Goal: Task Accomplishment & Management: Manage account settings

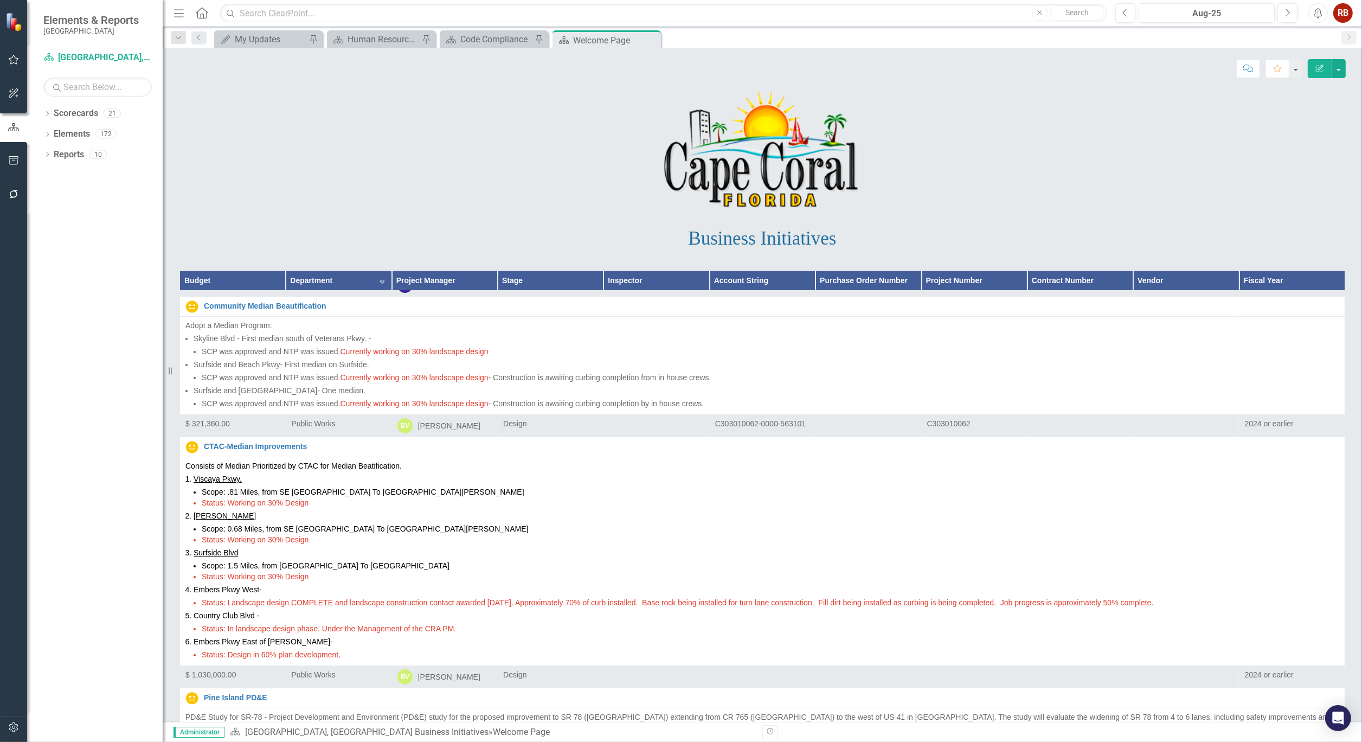
scroll to position [5963, 0]
click at [8, 192] on icon "button" at bounding box center [13, 194] width 11 height 9
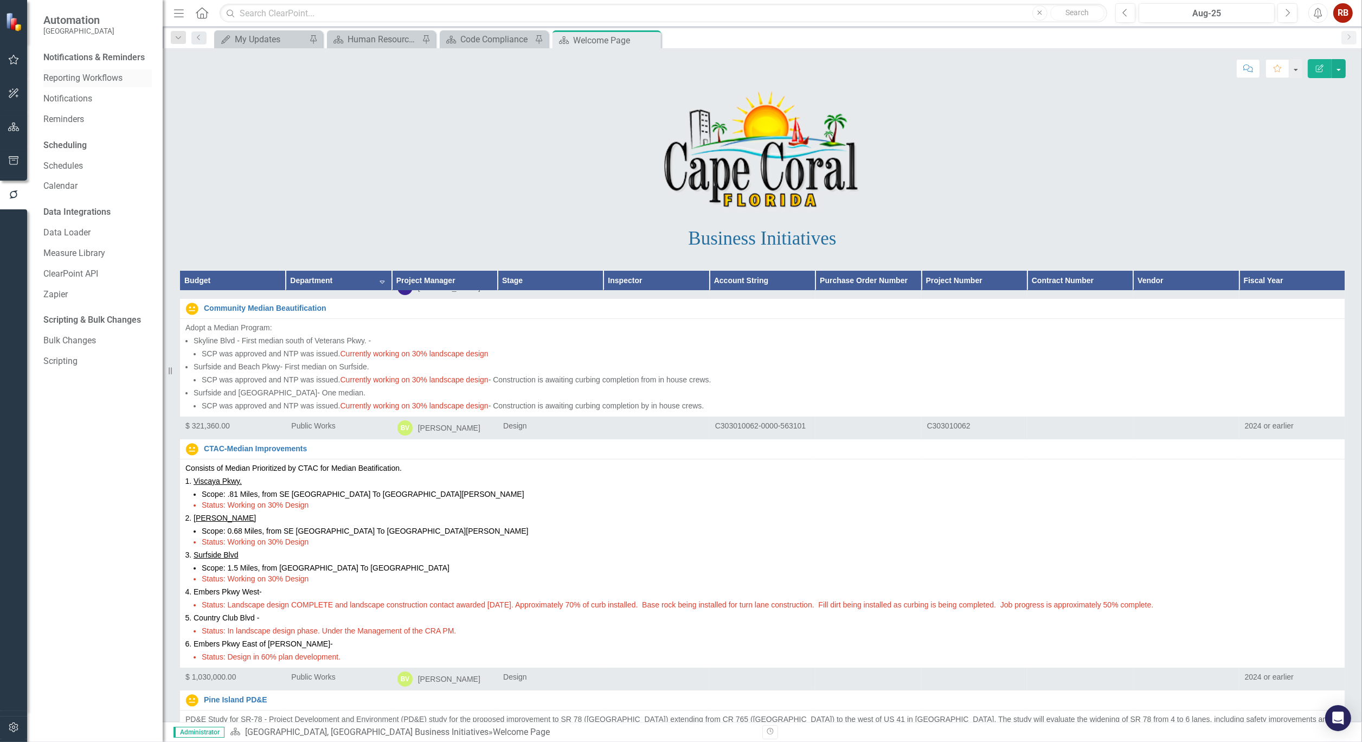
click at [115, 76] on link "Reporting Workflows" at bounding box center [97, 78] width 108 height 12
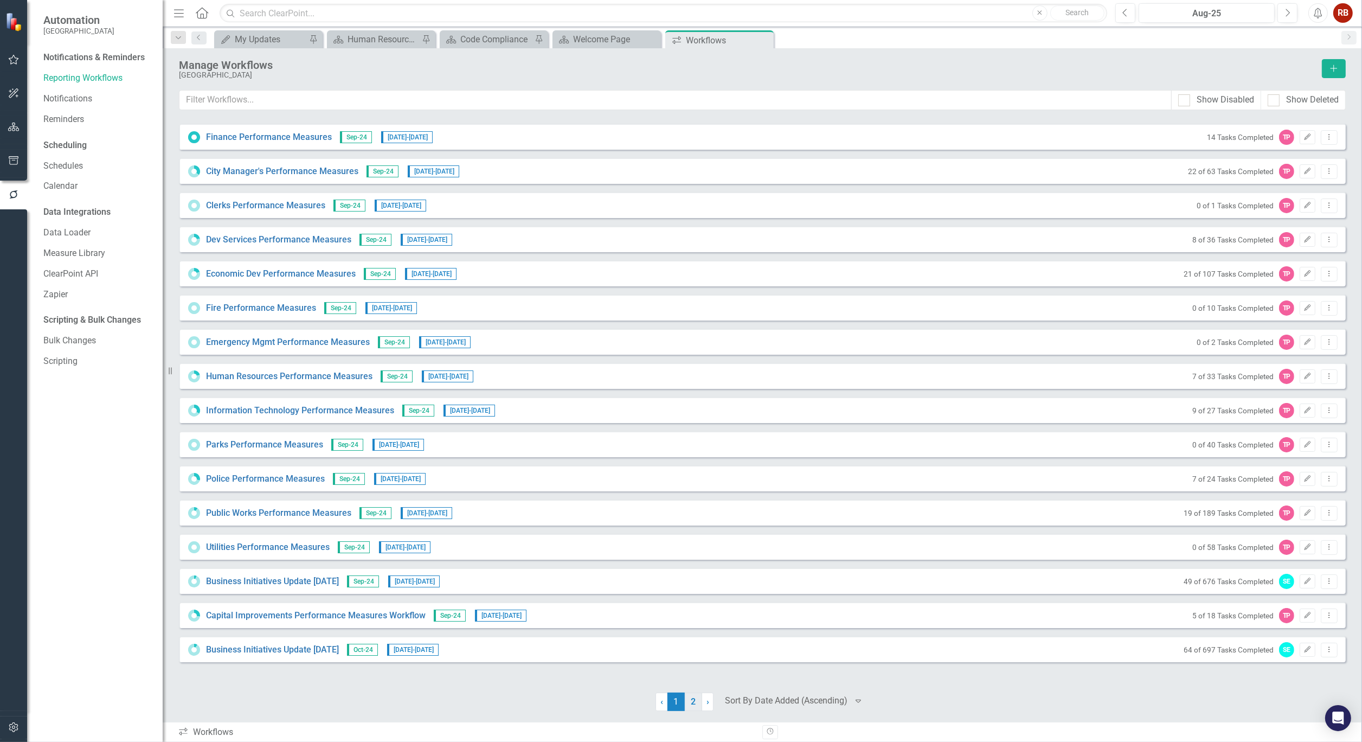
click at [693, 694] on link "2" at bounding box center [693, 701] width 17 height 18
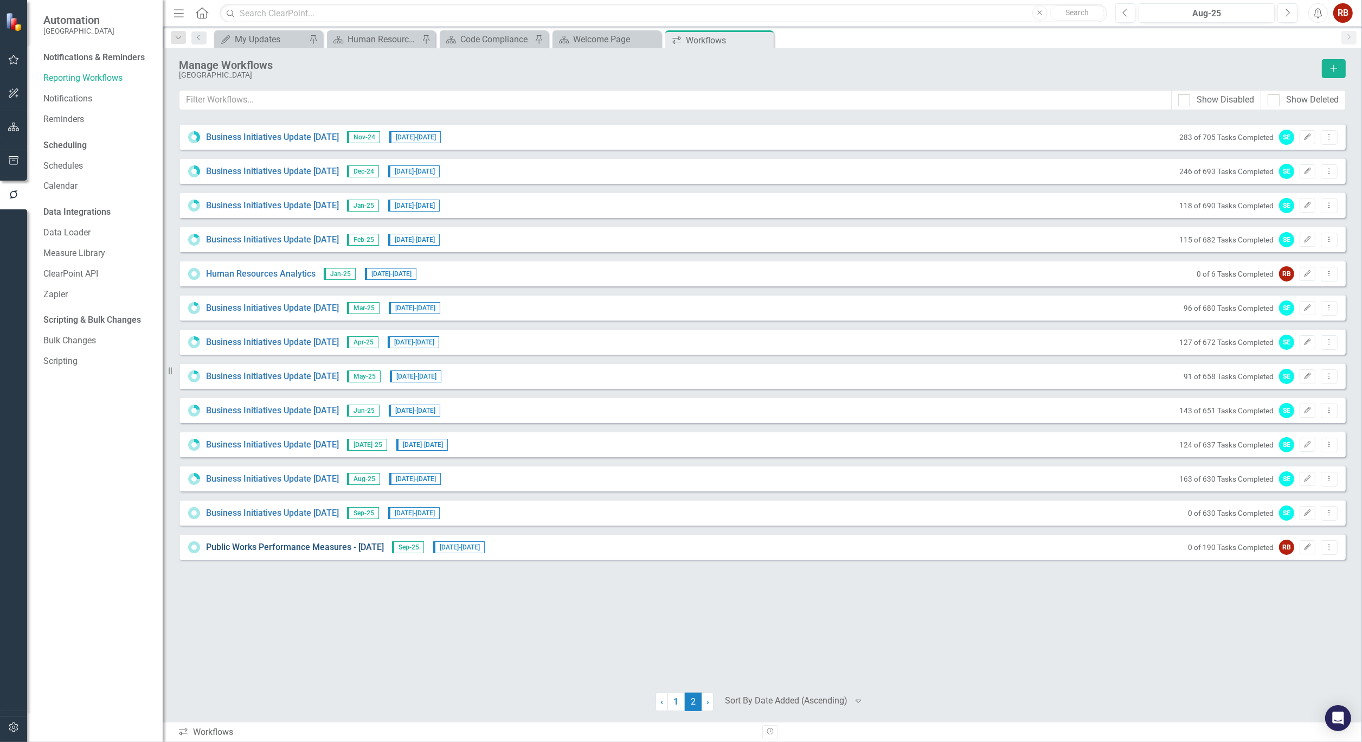
click at [312, 548] on link "Public Works Performance Measures - [DATE]" at bounding box center [295, 547] width 178 height 12
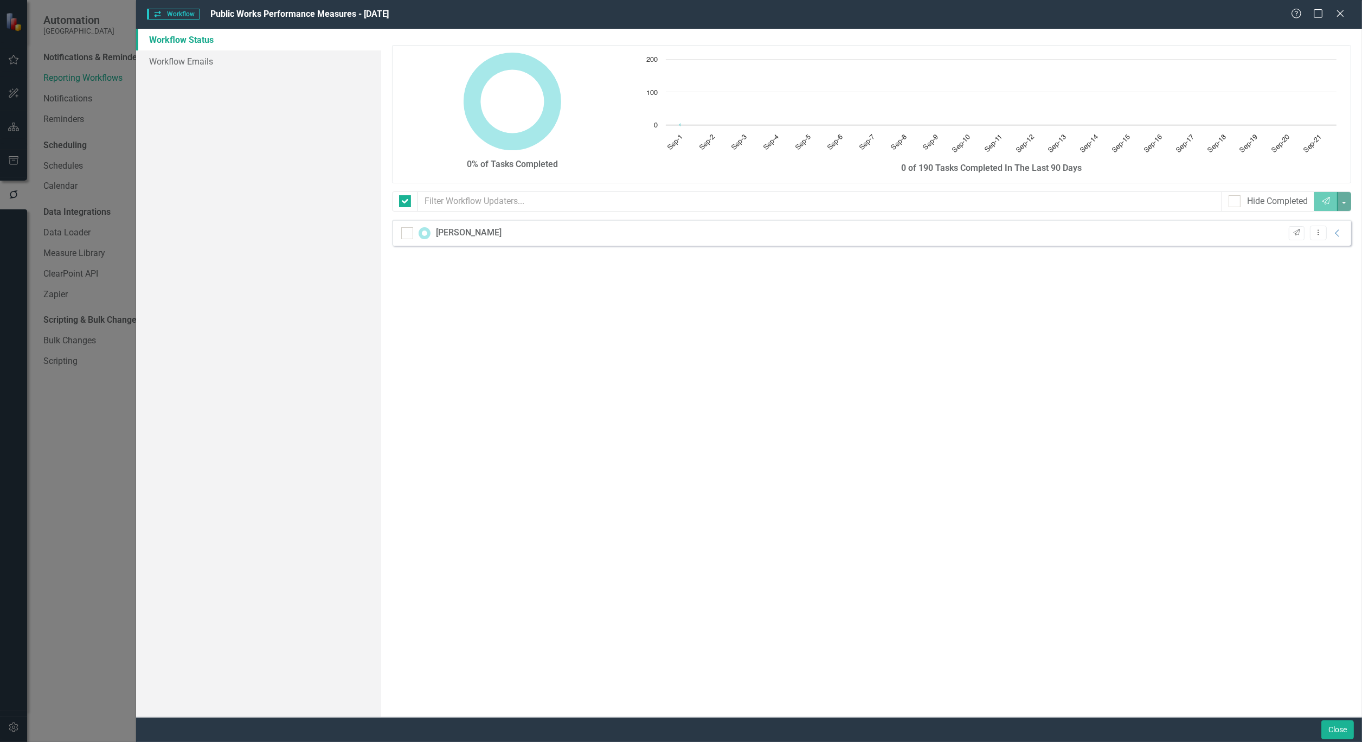
checkbox input "false"
click at [203, 60] on link "Workflow Emails" at bounding box center [258, 61] width 245 height 22
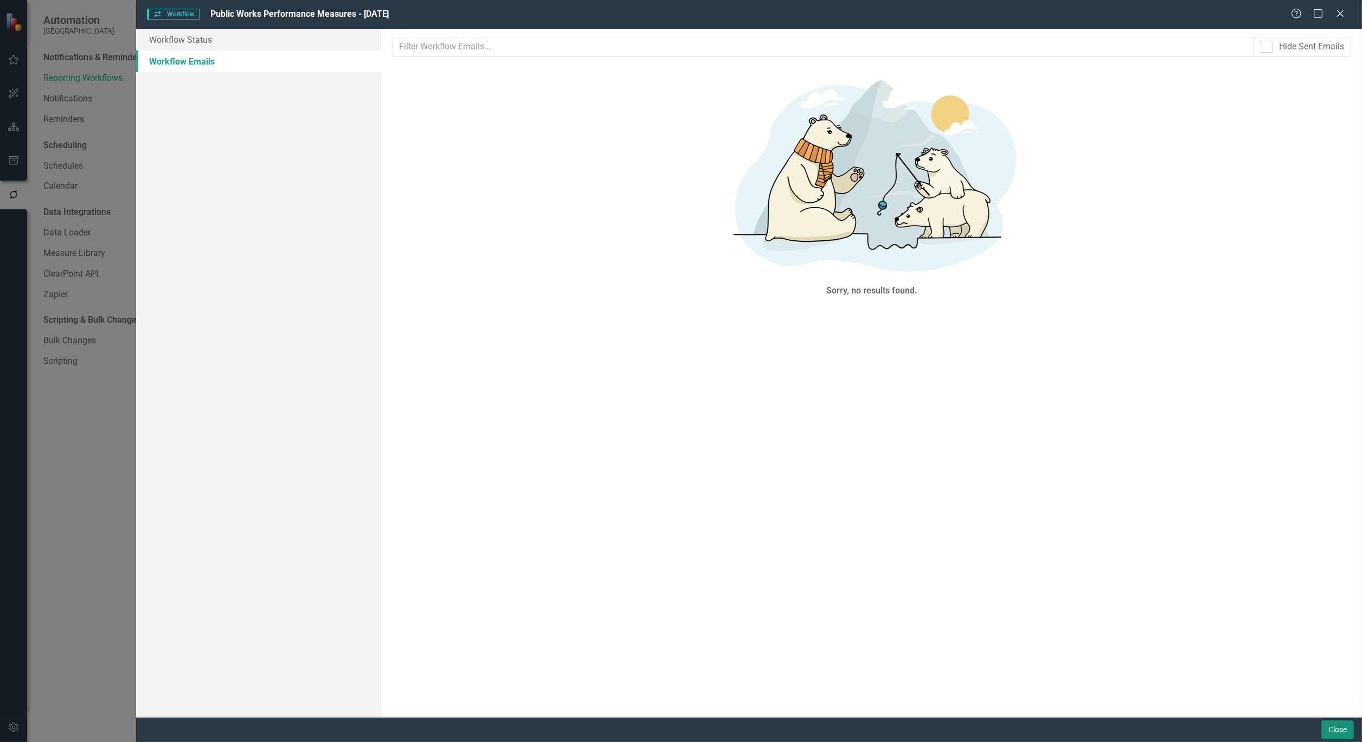
click at [1330, 730] on button "Close" at bounding box center [1337, 729] width 33 height 19
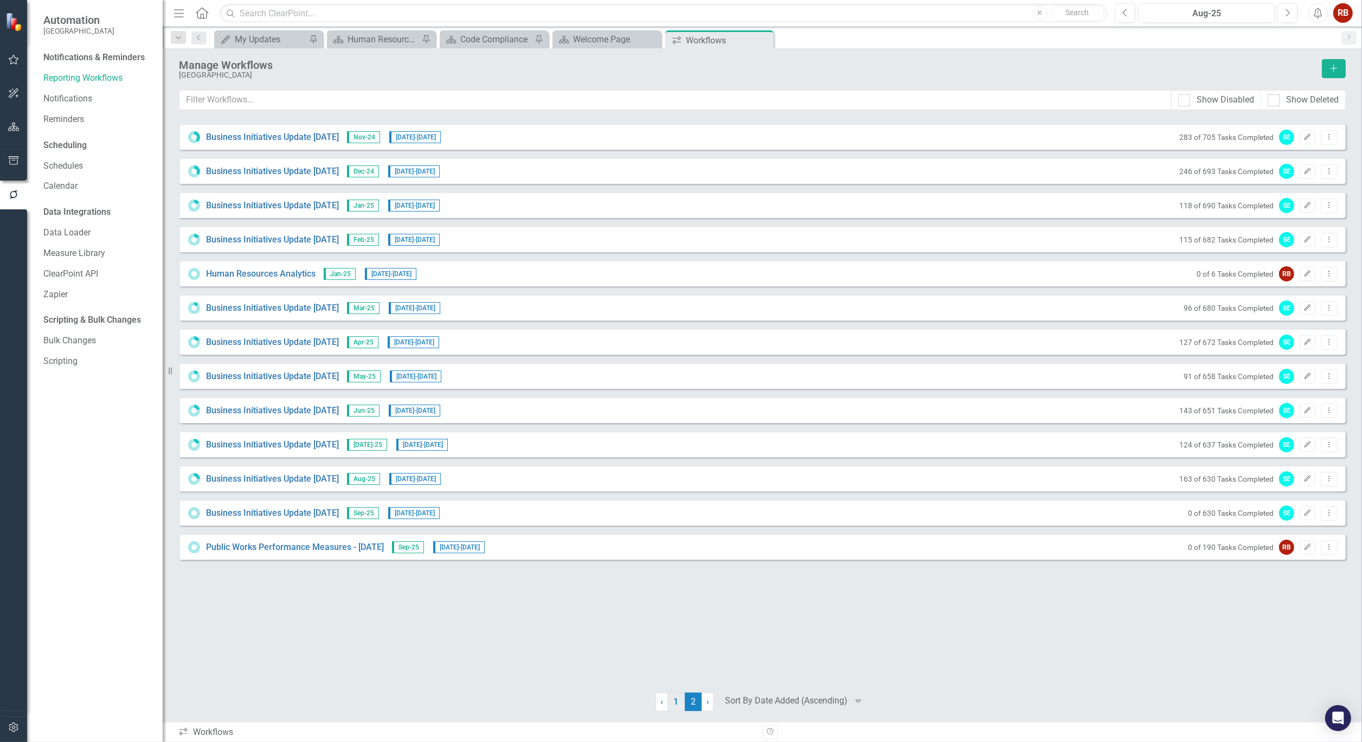
click at [678, 703] on link "1" at bounding box center [675, 701] width 17 height 18
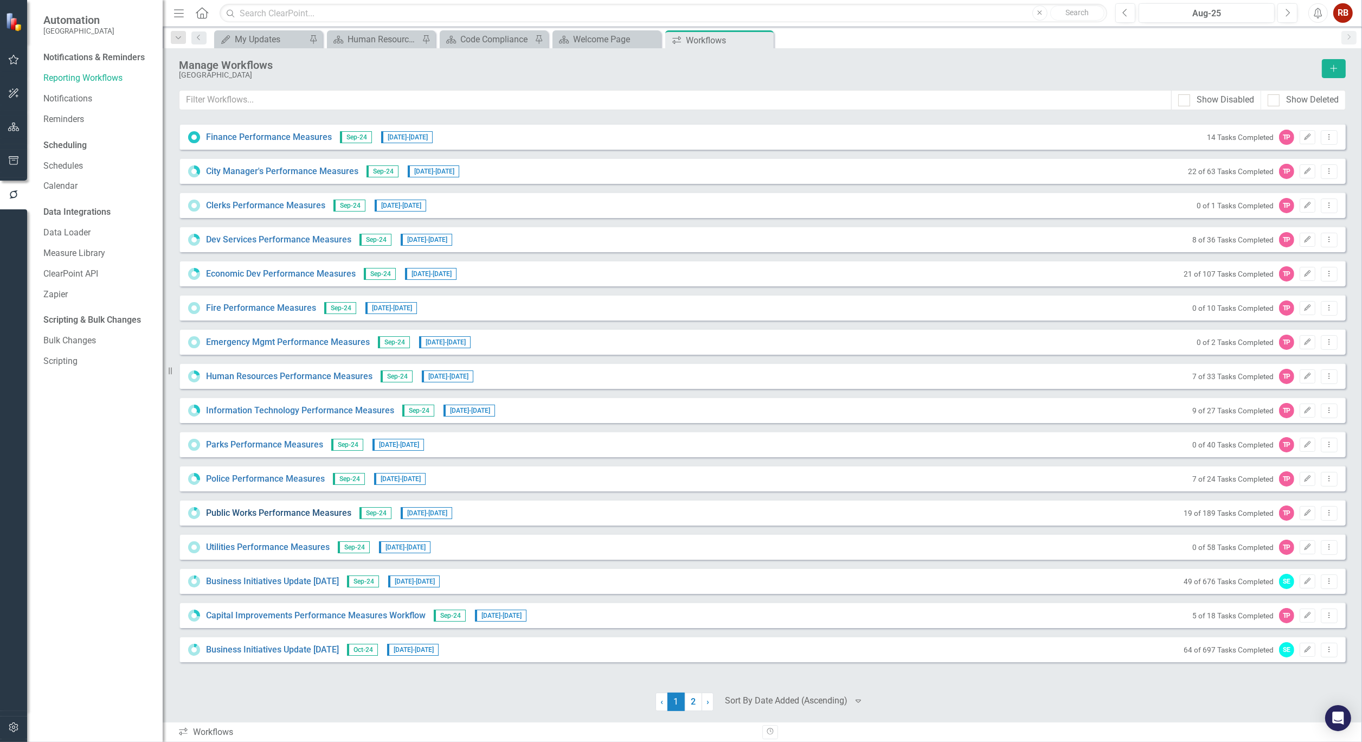
click at [255, 516] on link "Public Works Performance Measures" at bounding box center [278, 513] width 145 height 12
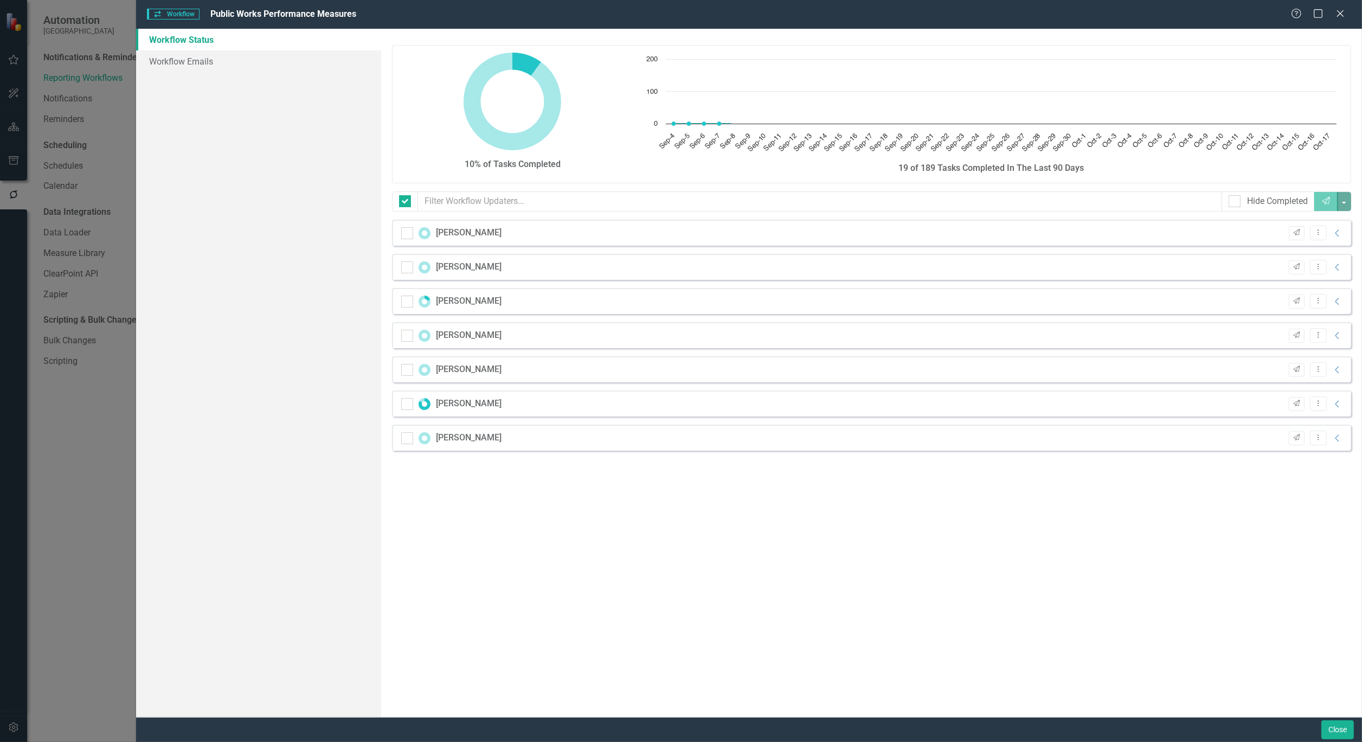
checkbox input "false"
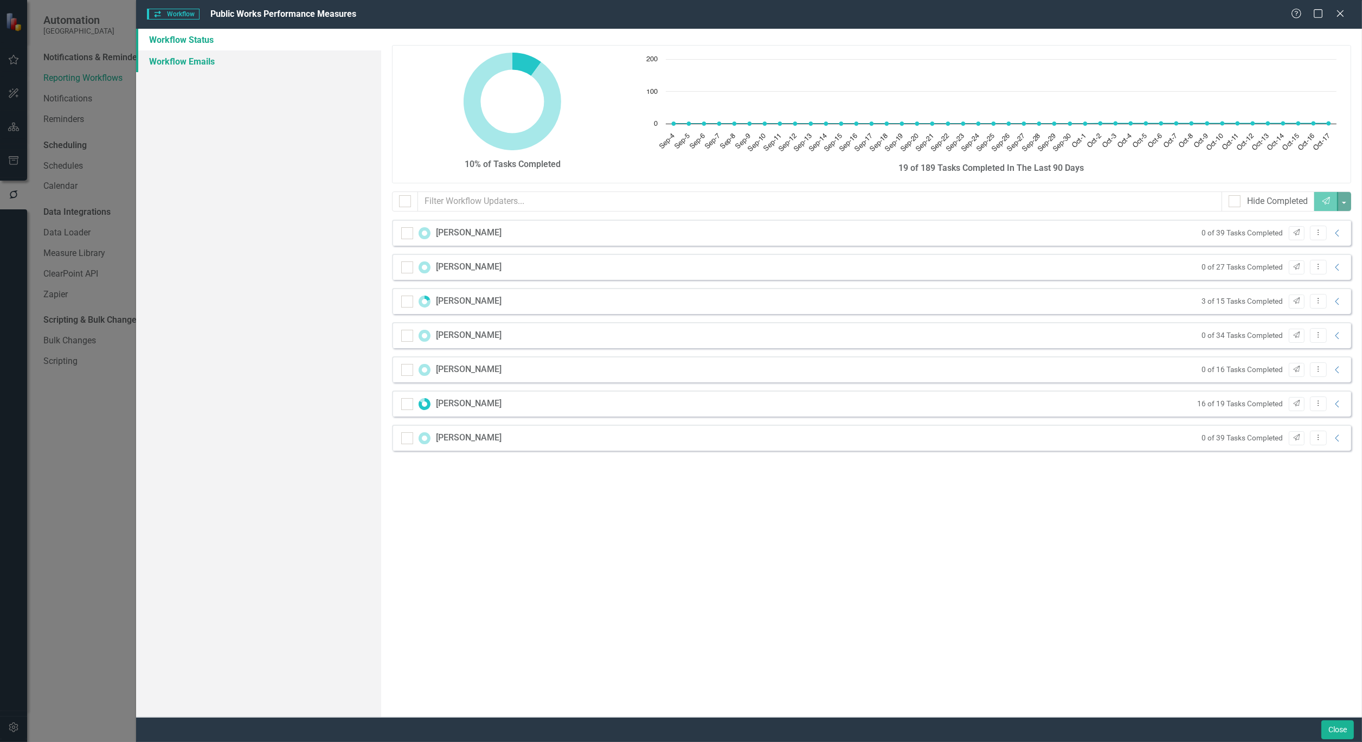
click at [203, 66] on link "Workflow Emails" at bounding box center [258, 61] width 245 height 22
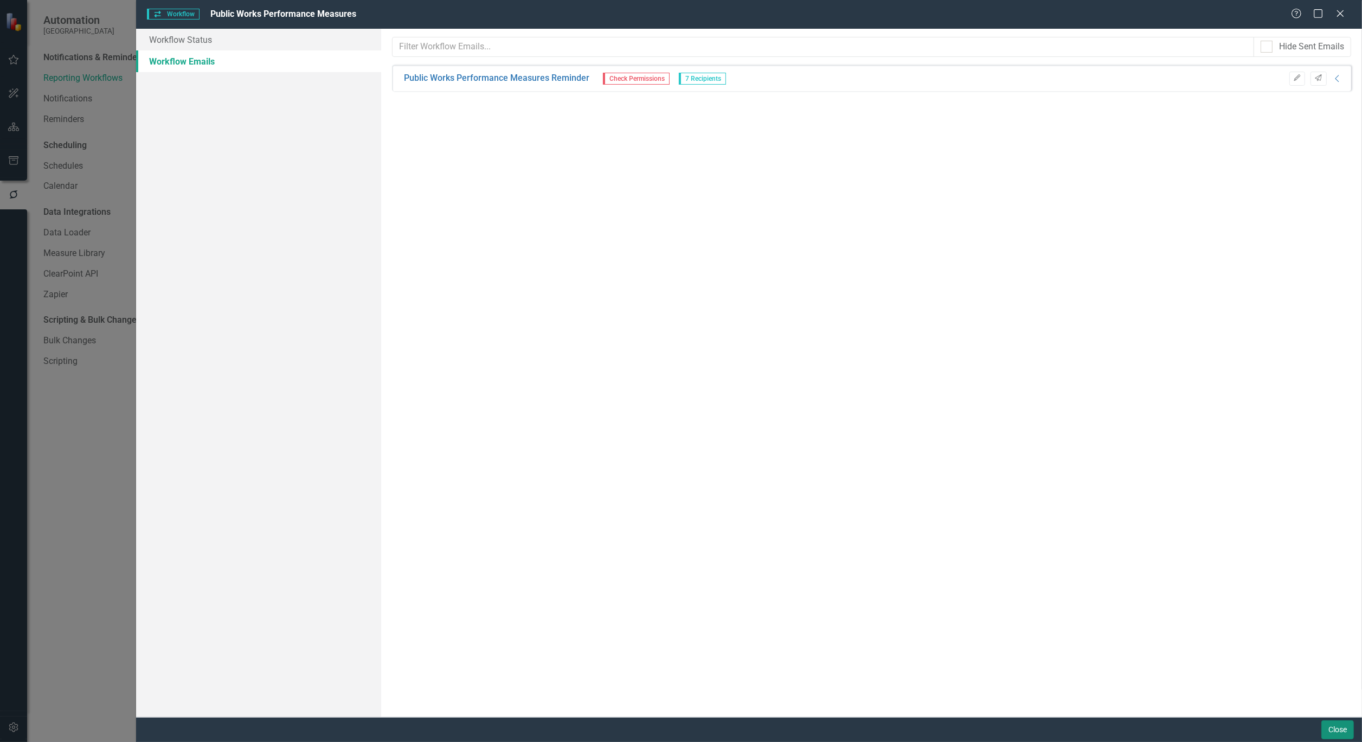
click at [1337, 732] on button "Close" at bounding box center [1337, 729] width 33 height 19
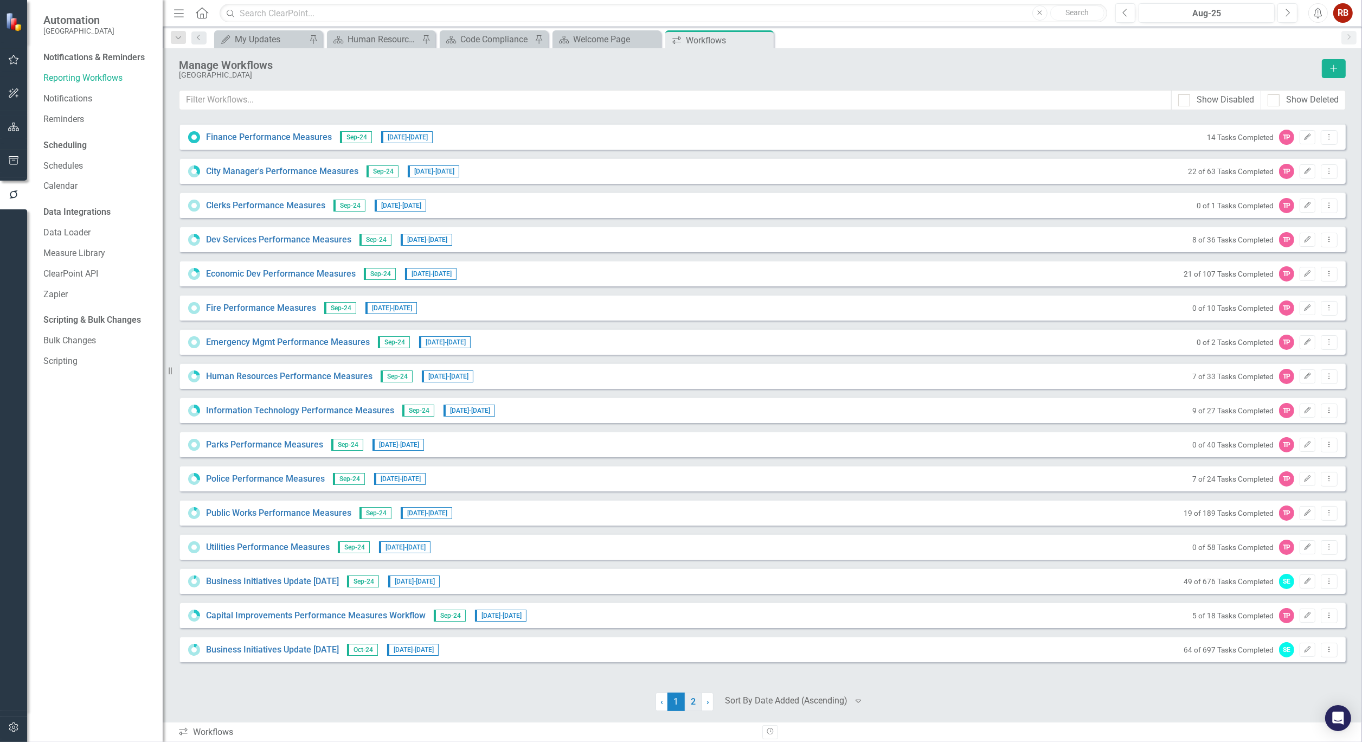
click at [695, 700] on link "2" at bounding box center [693, 701] width 17 height 18
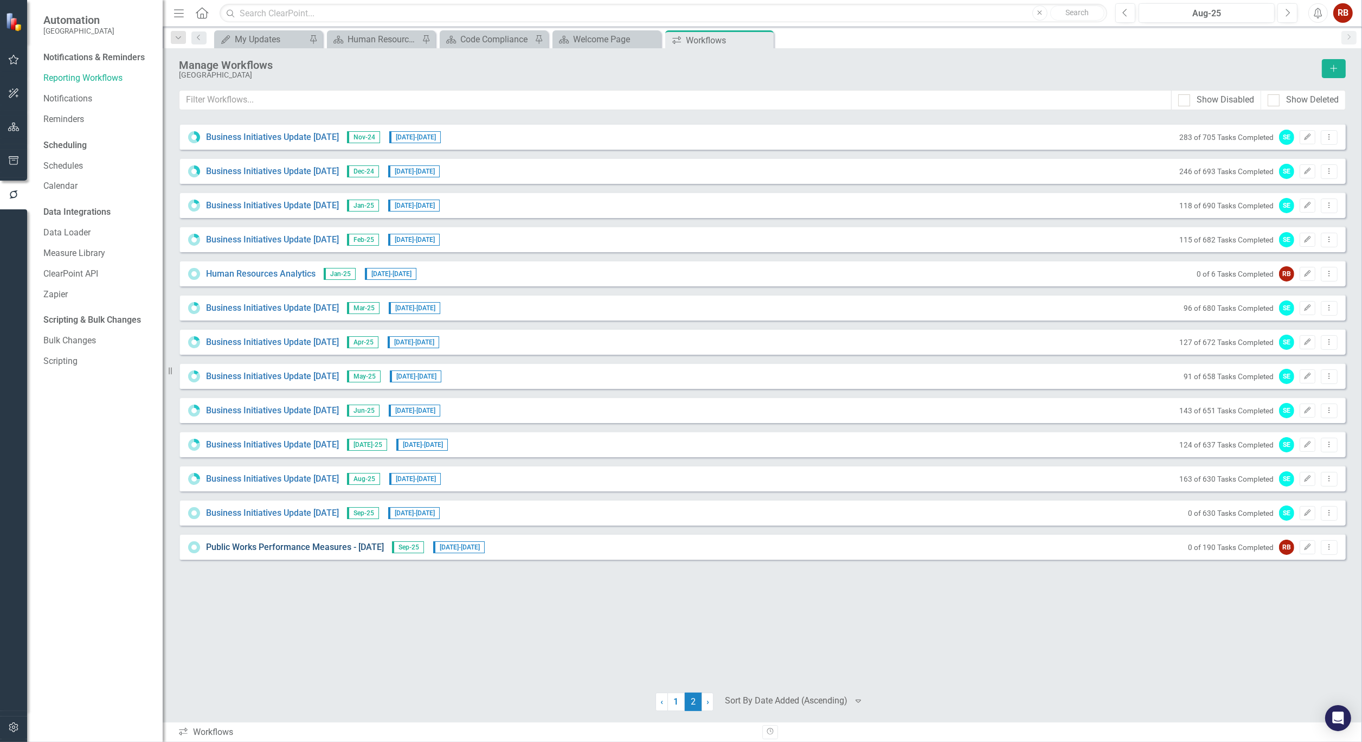
click at [259, 546] on link "Public Works Performance Measures - [DATE]" at bounding box center [295, 547] width 178 height 12
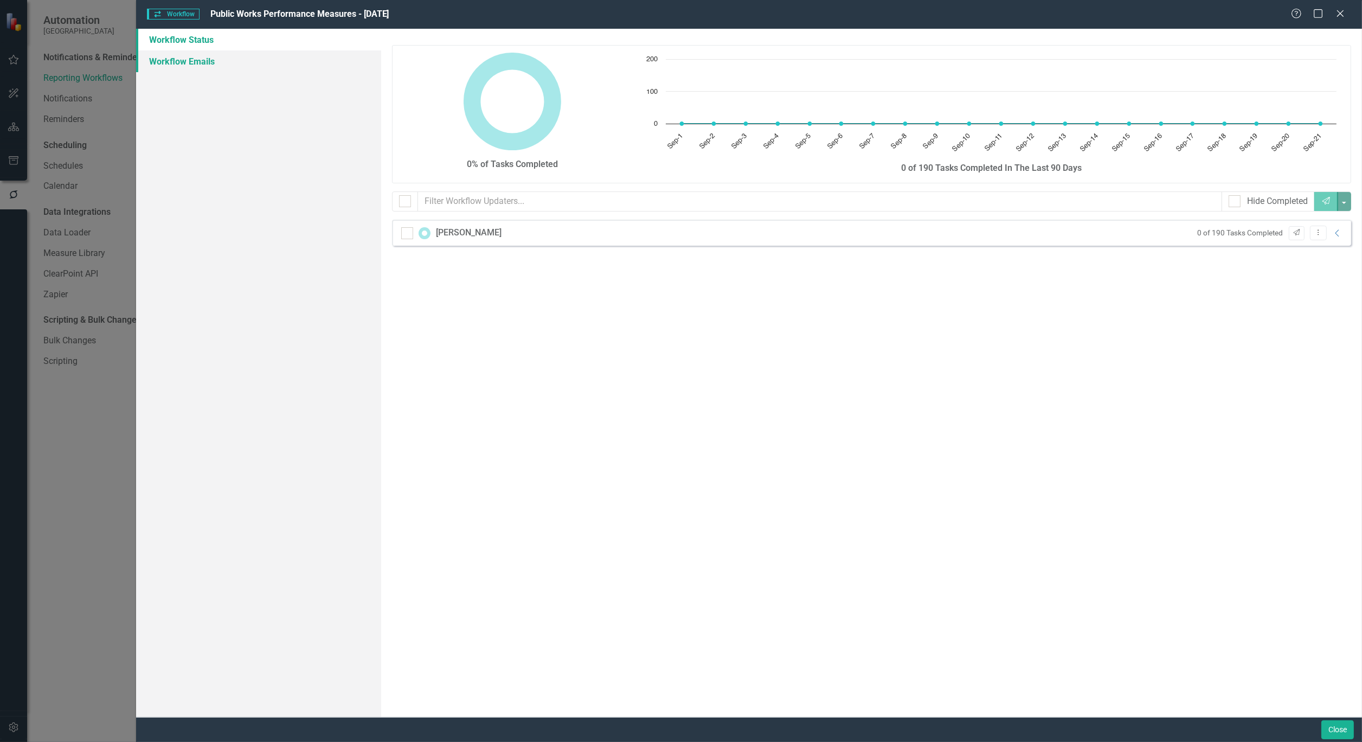
click at [199, 67] on link "Workflow Emails" at bounding box center [258, 61] width 245 height 22
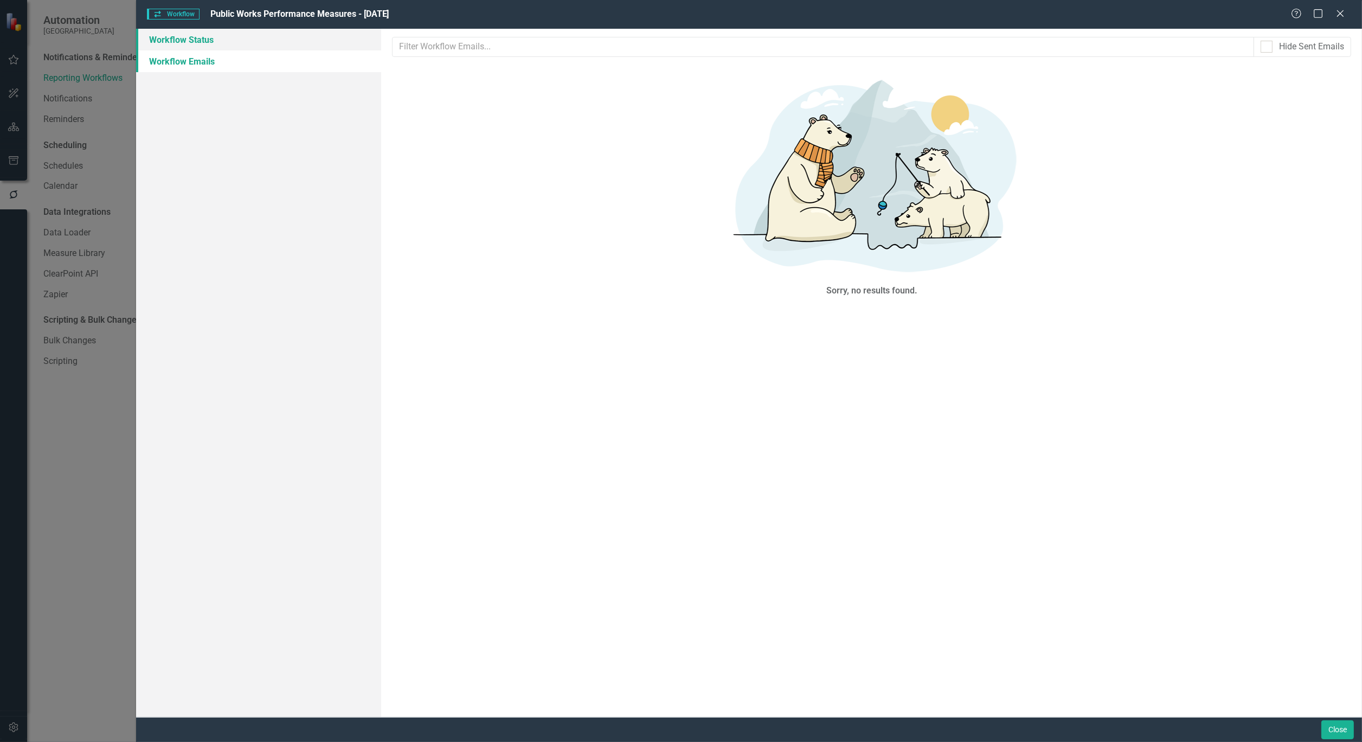
click at [273, 47] on link "Workflow Status" at bounding box center [258, 40] width 245 height 22
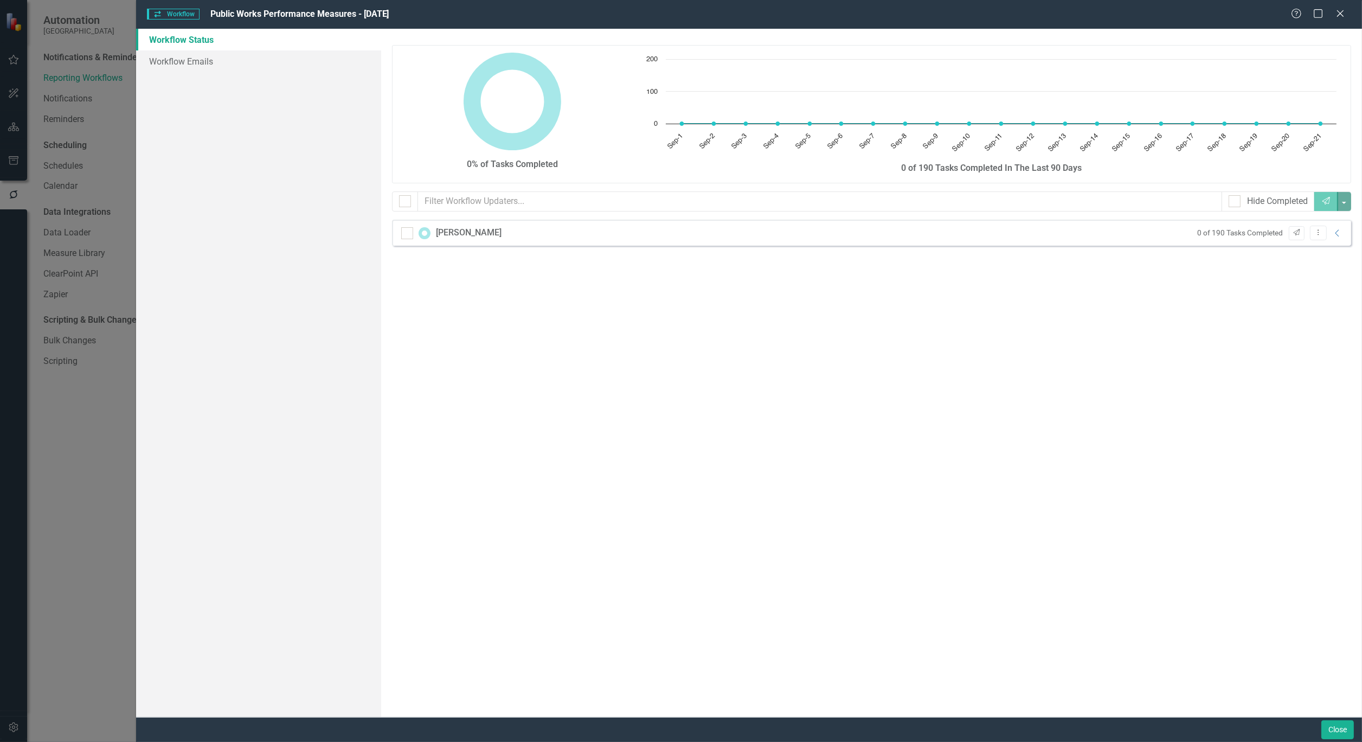
click at [180, 49] on link "Workflow Status" at bounding box center [258, 40] width 245 height 22
click at [184, 58] on link "Workflow Emails" at bounding box center [258, 61] width 245 height 22
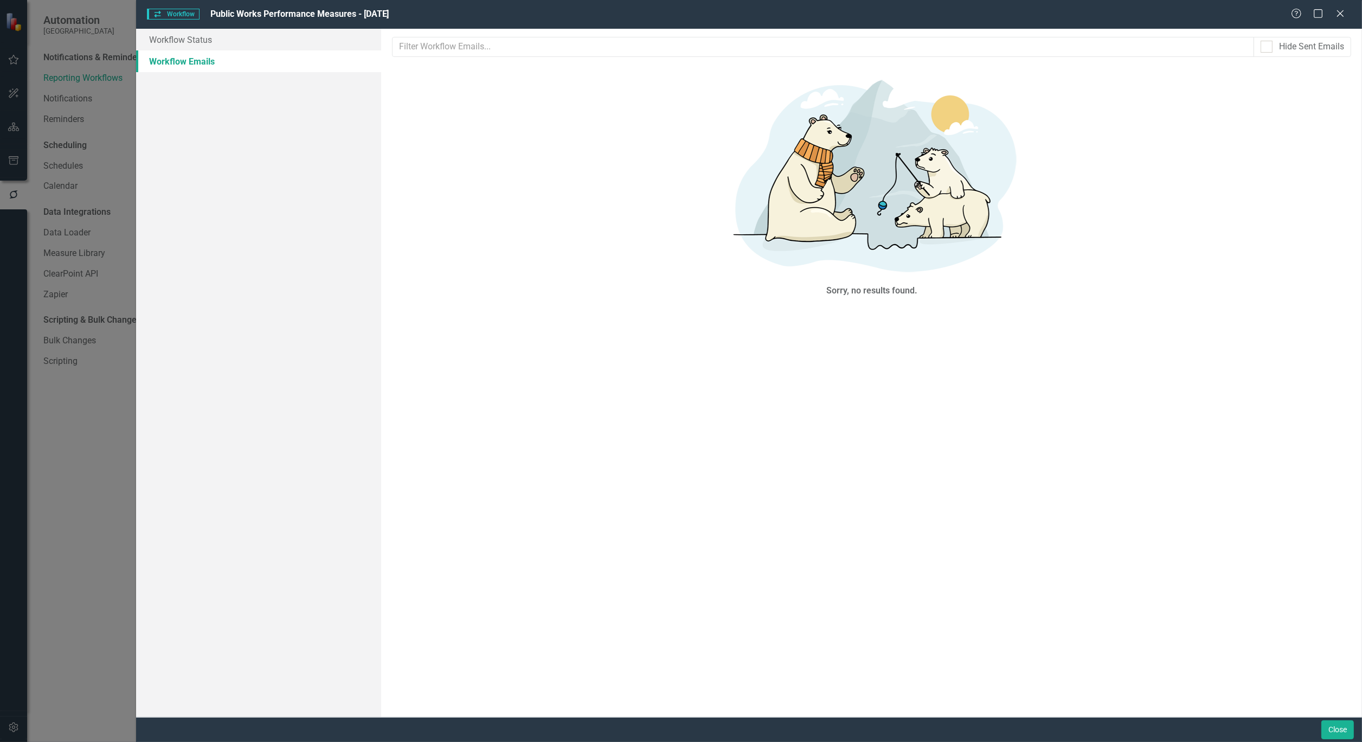
click at [35, 604] on div "Workflow Workflow Public Works Performance Measures - [DATE] Help Maximize Clos…" at bounding box center [681, 371] width 1362 height 742
click at [211, 40] on link "Workflow Status" at bounding box center [258, 40] width 245 height 22
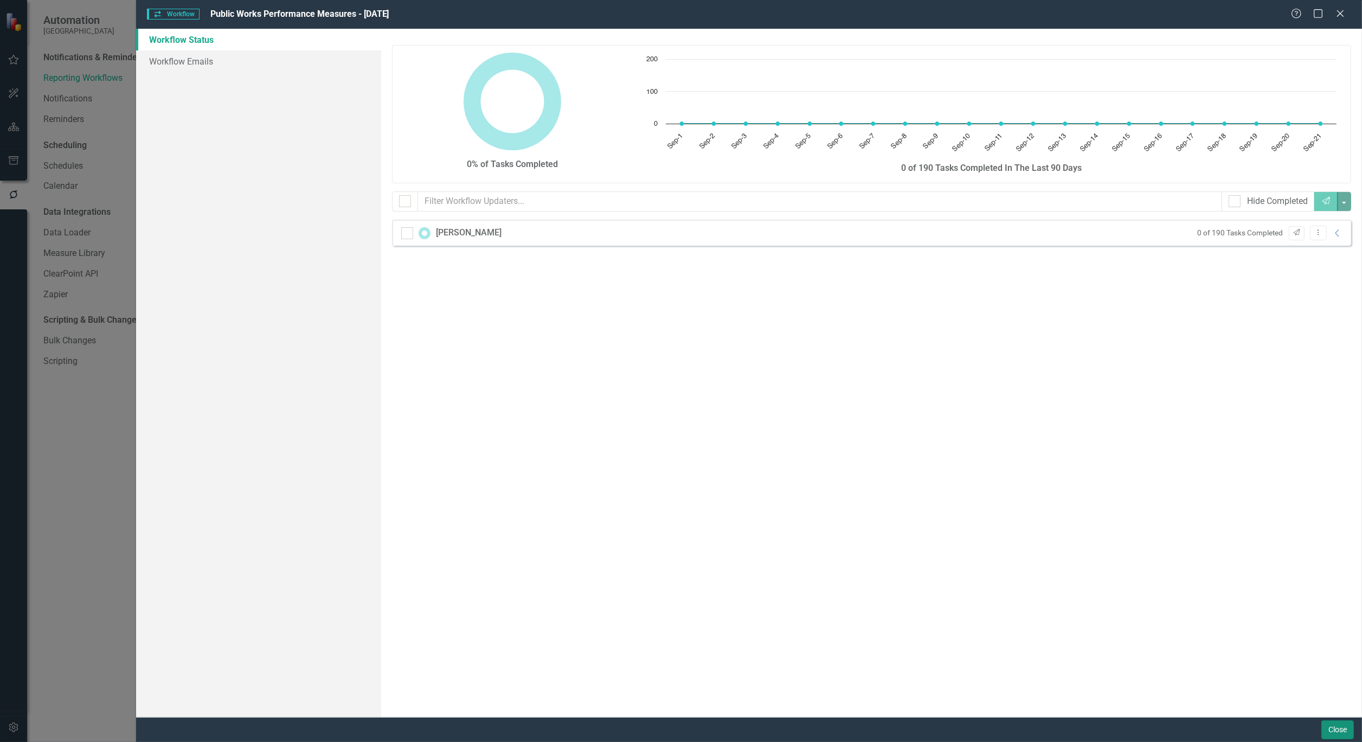
click at [1332, 732] on button "Close" at bounding box center [1337, 729] width 33 height 19
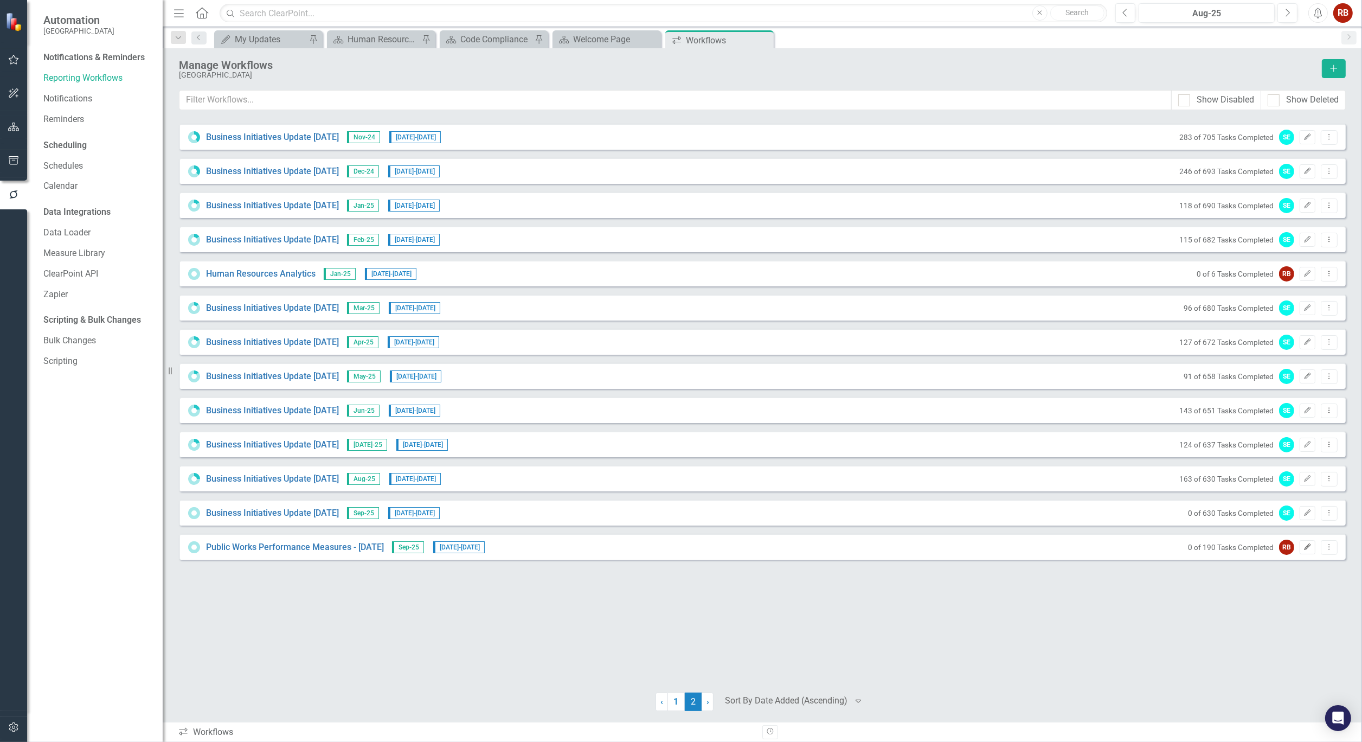
click at [1303, 544] on icon "Edit" at bounding box center [1307, 547] width 8 height 7
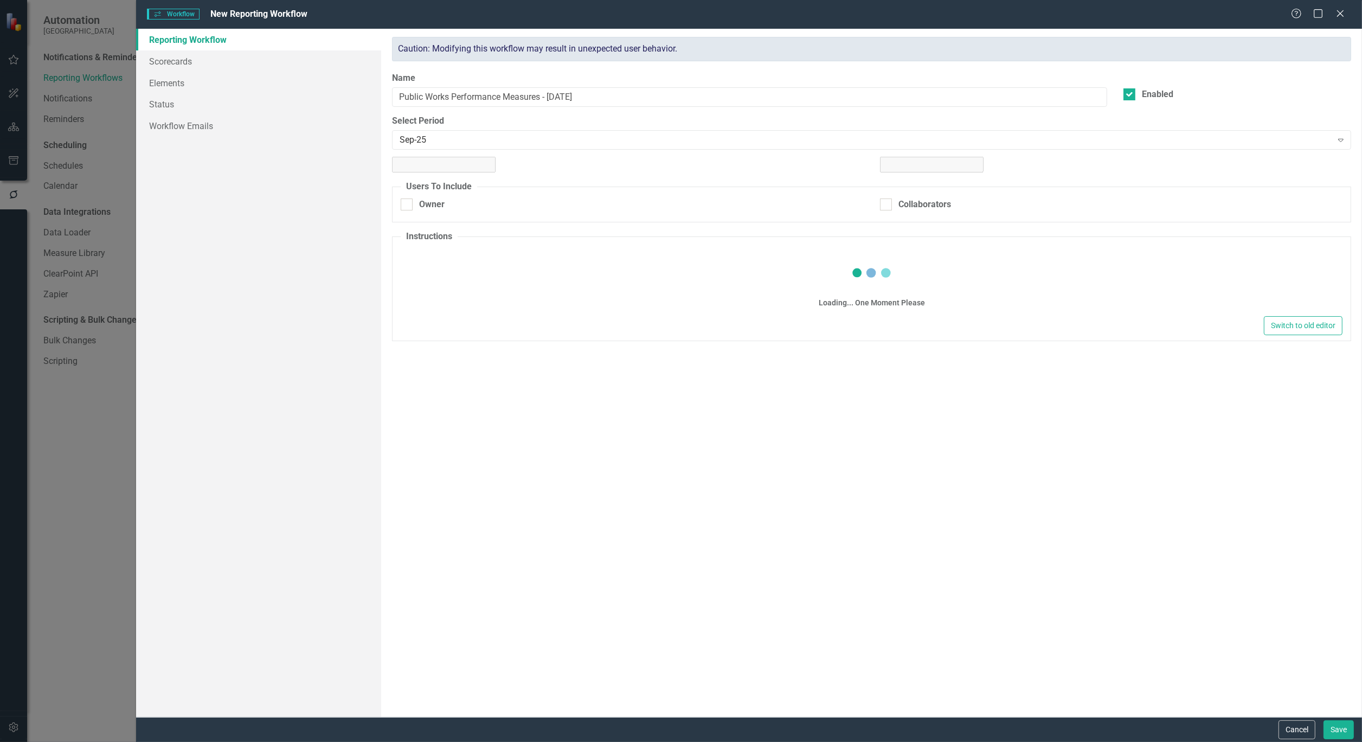
checkbox input "true"
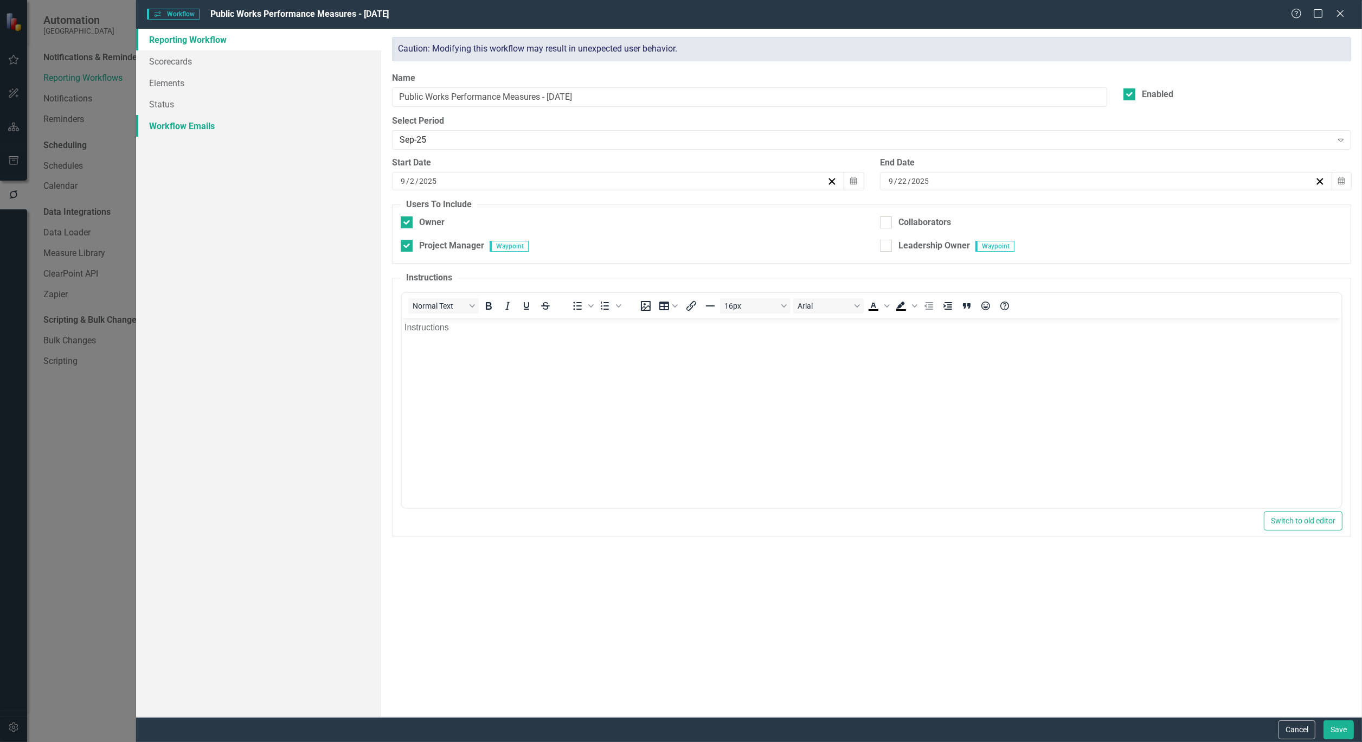
click at [187, 129] on link "Workflow Emails" at bounding box center [258, 126] width 245 height 22
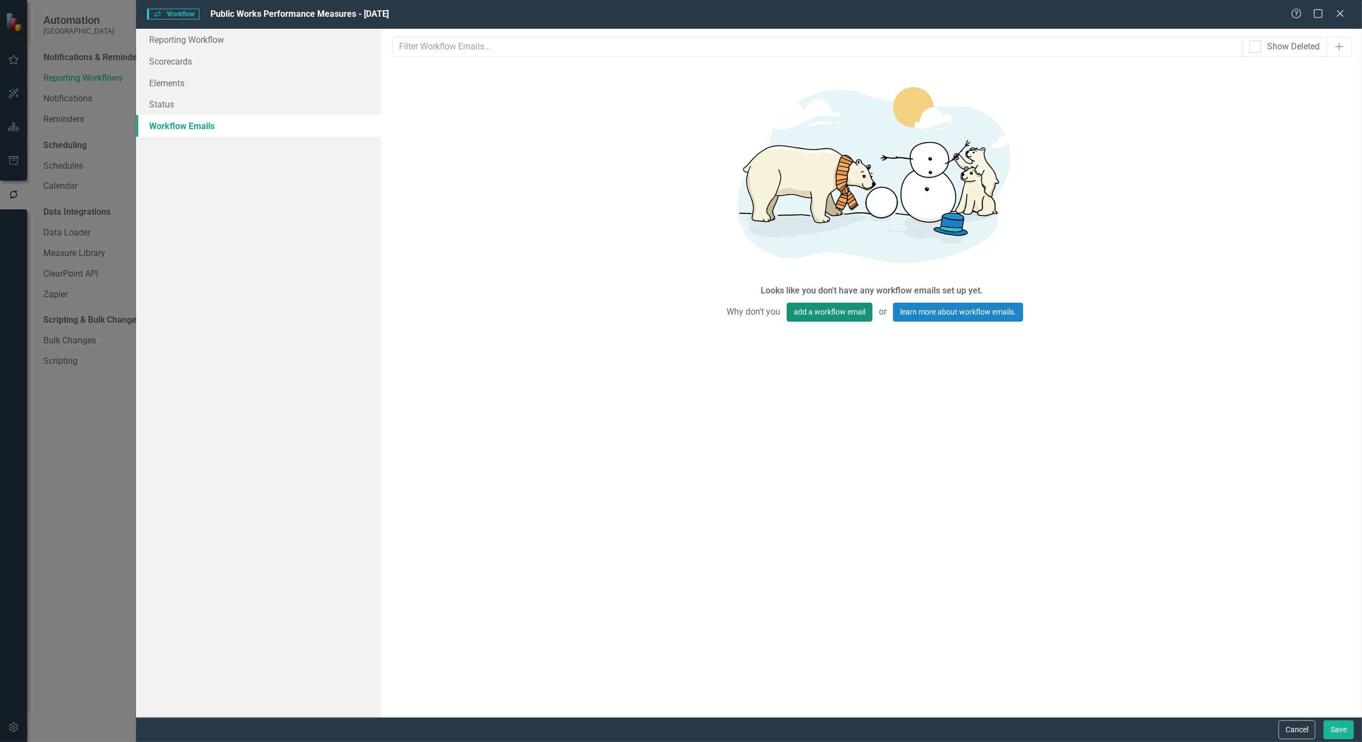
click at [836, 310] on button "add a workflow email" at bounding box center [830, 311] width 86 height 19
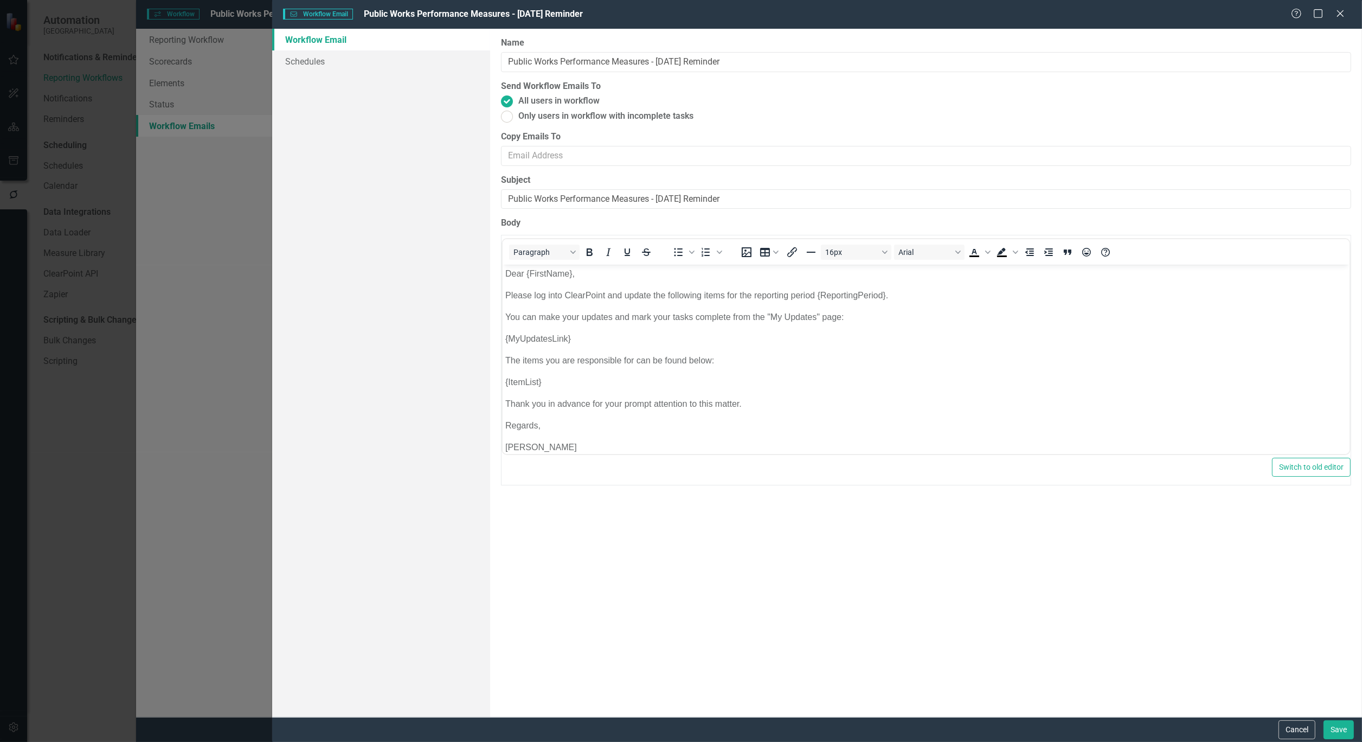
click at [1305, 725] on button "Cancel" at bounding box center [1296, 729] width 37 height 19
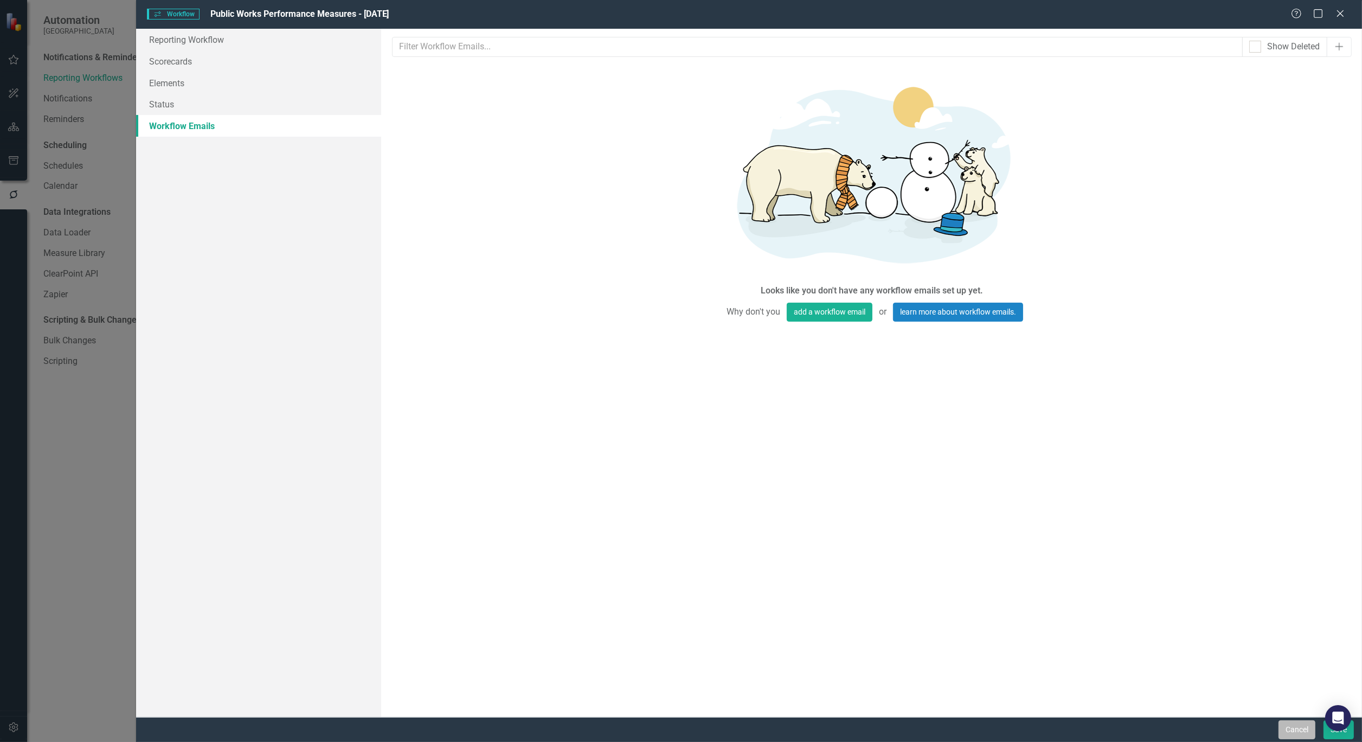
click at [1303, 724] on button "Cancel" at bounding box center [1296, 729] width 37 height 19
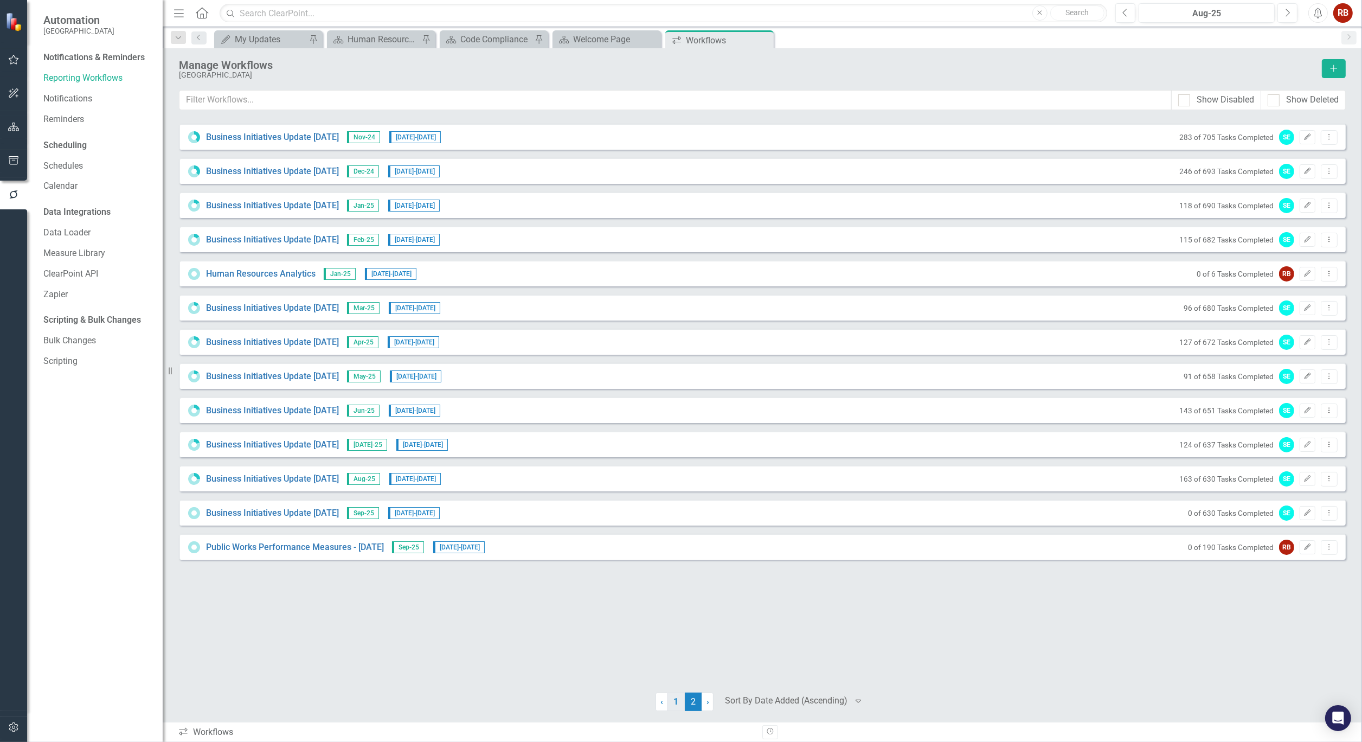
click at [673, 697] on link "1" at bounding box center [675, 701] width 17 height 18
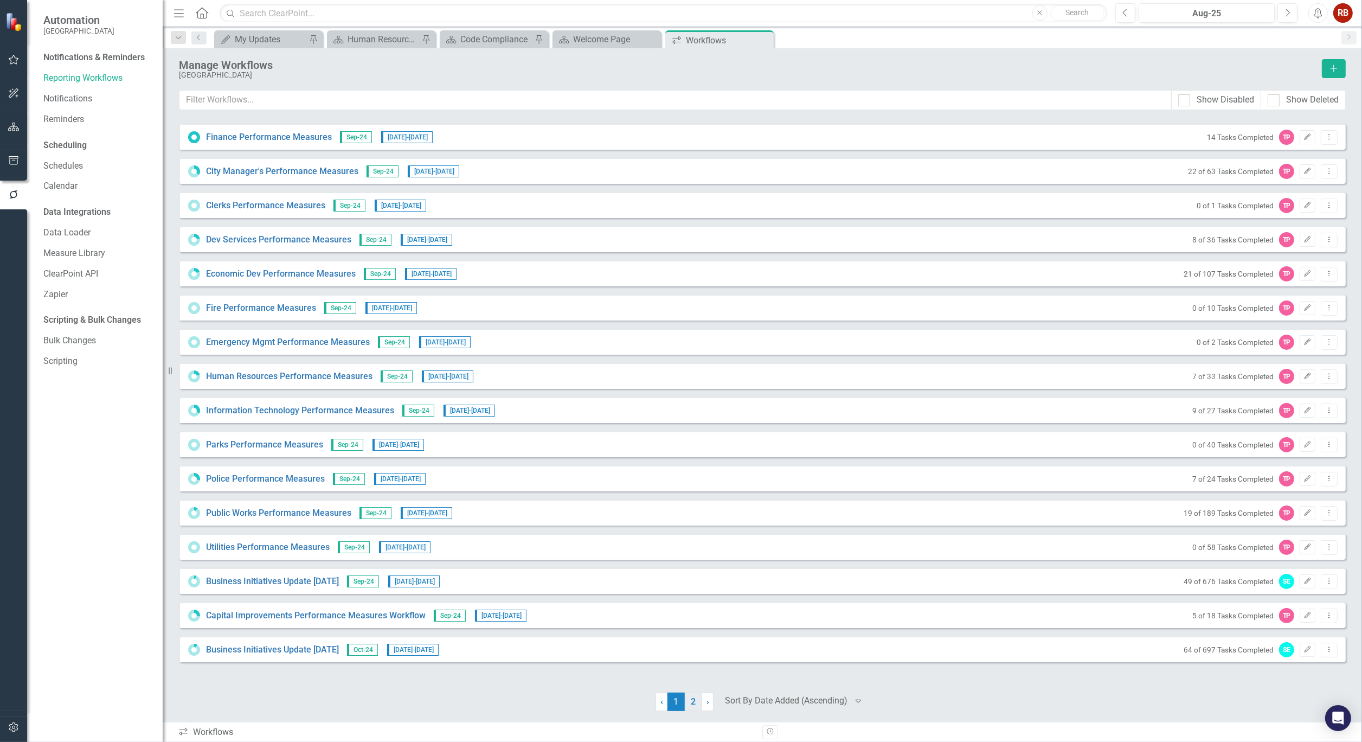
click at [690, 700] on link "2" at bounding box center [693, 701] width 17 height 18
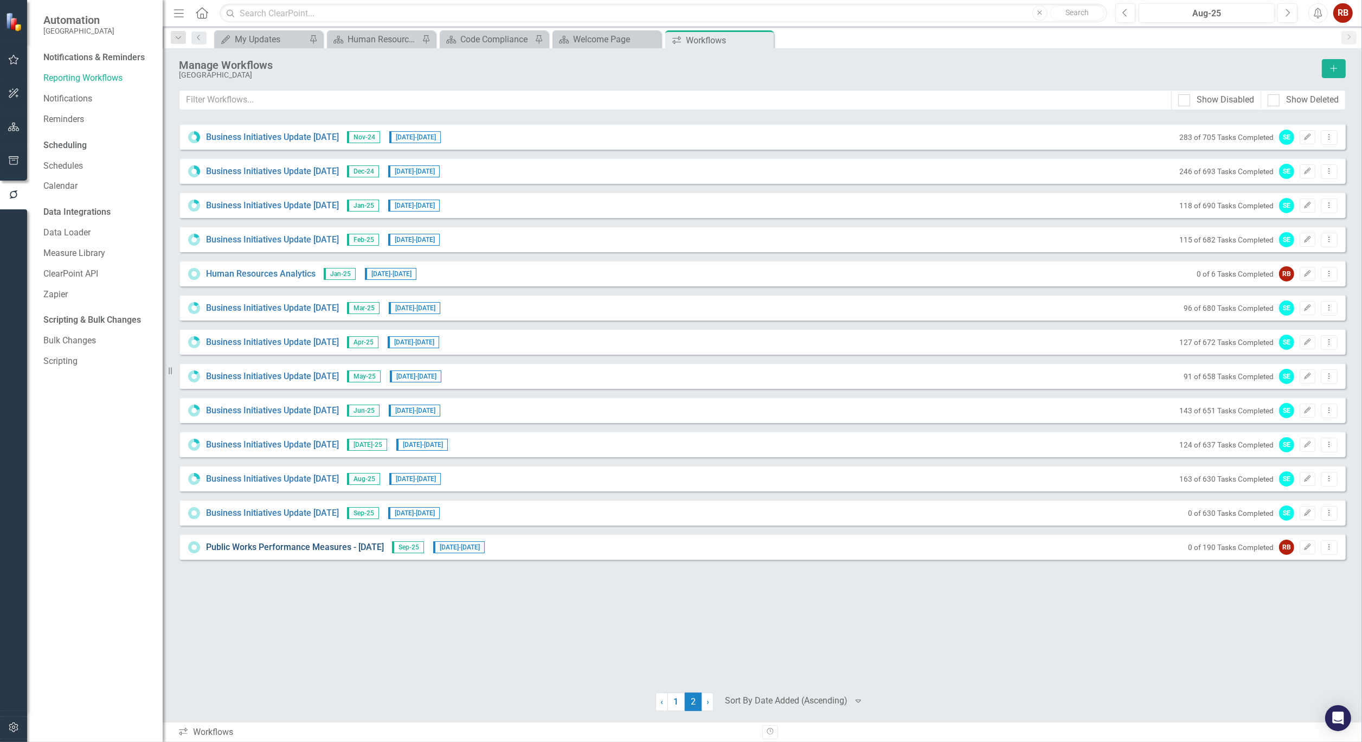
click at [339, 544] on link "Public Works Performance Measures - [DATE]" at bounding box center [295, 547] width 178 height 12
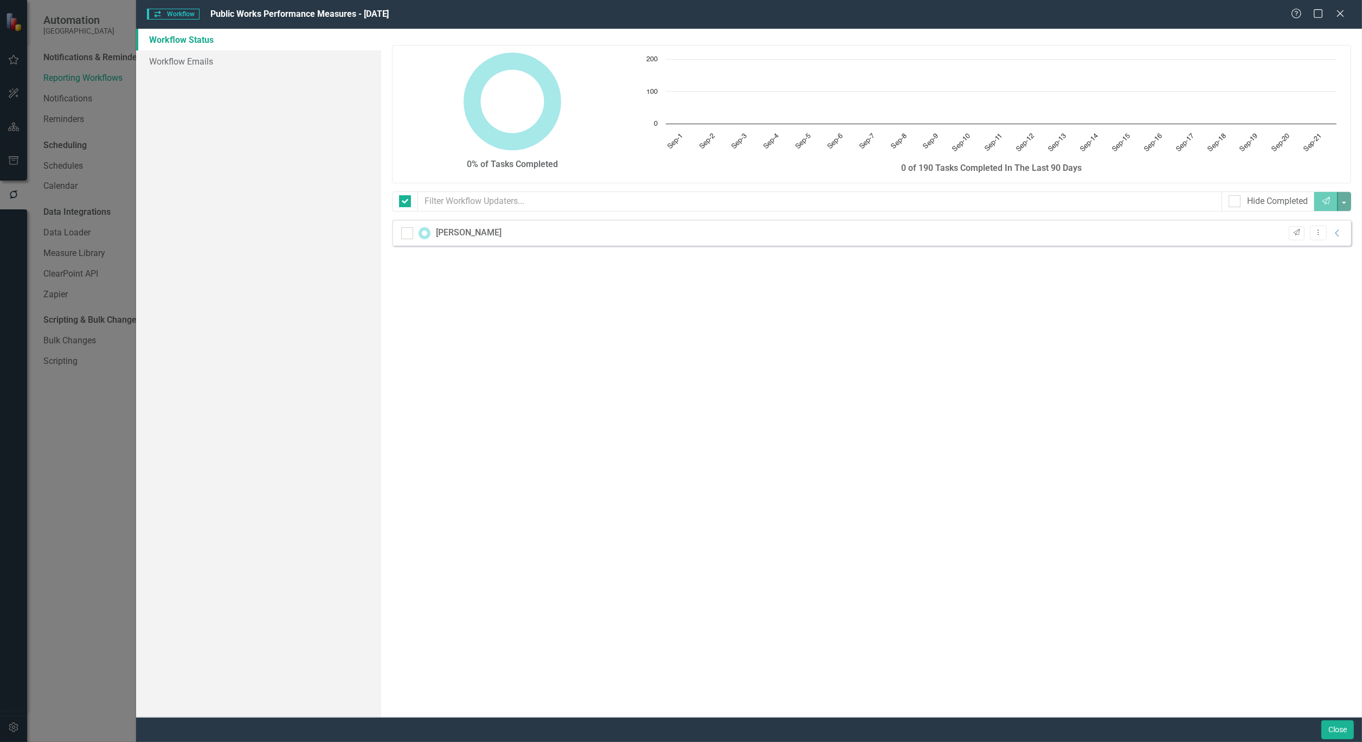
checkbox input "false"
click at [1345, 725] on button "Close" at bounding box center [1337, 729] width 33 height 19
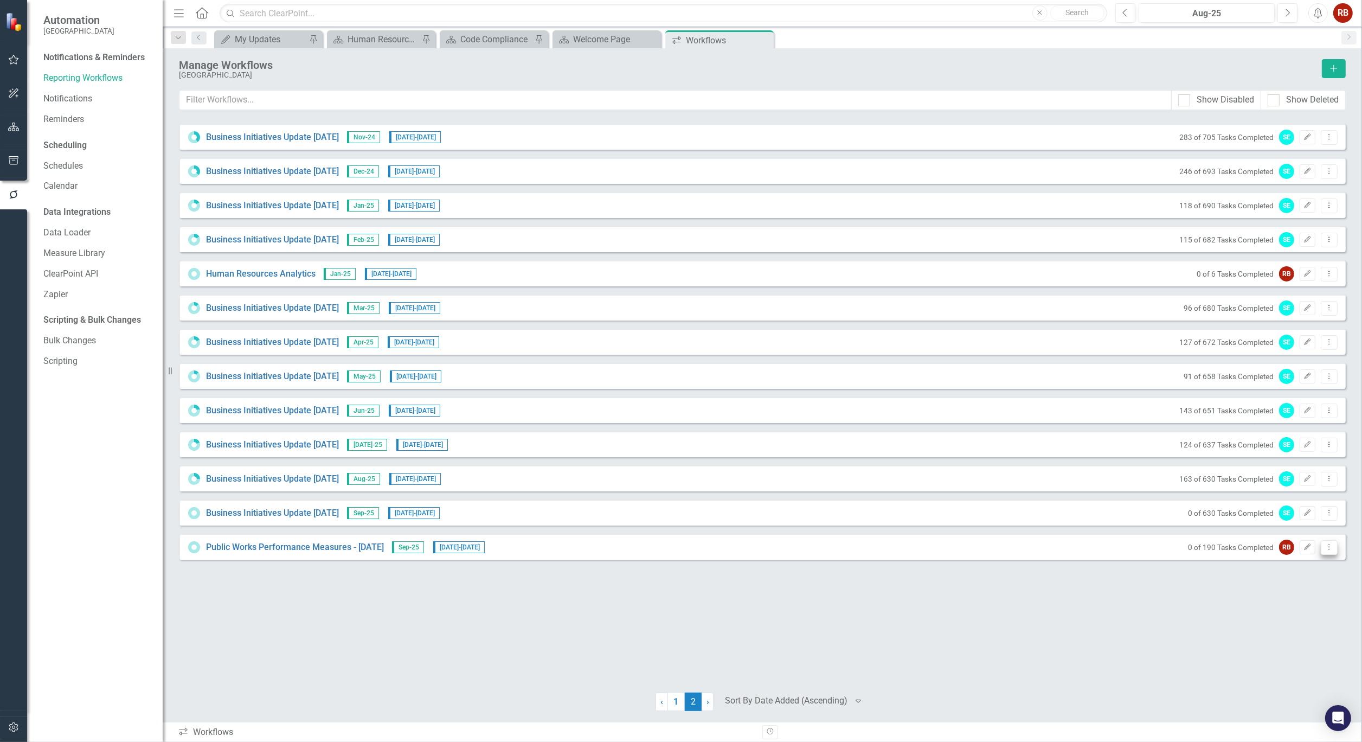
click at [1330, 547] on icon "Dropdown Menu" at bounding box center [1328, 546] width 9 height 7
click at [1316, 605] on link "Copy Duplicate Workflow" at bounding box center [1287, 605] width 100 height 20
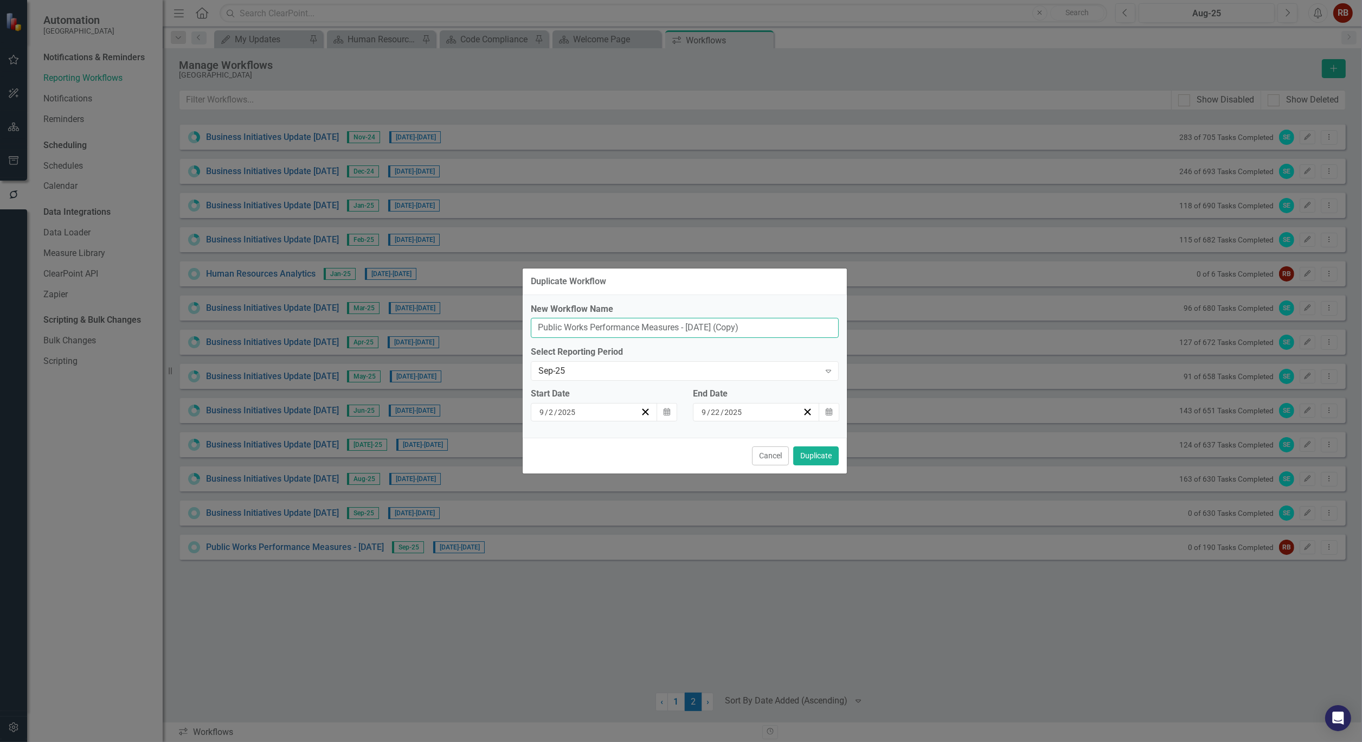
drag, startPoint x: 589, startPoint y: 325, endPoint x: 524, endPoint y: 328, distance: 64.6
click at [524, 328] on div "New Workflow Name Public Works Performance Measures - [DATE] (Copy) Select Repo…" at bounding box center [685, 366] width 324 height 143
click at [740, 329] on input "Finance Performance Measures - [DATE] (Copy)" at bounding box center [685, 328] width 308 height 20
type input "Finance Performance Measures - [DATE]"
click at [830, 408] on button "Calendar" at bounding box center [829, 412] width 21 height 18
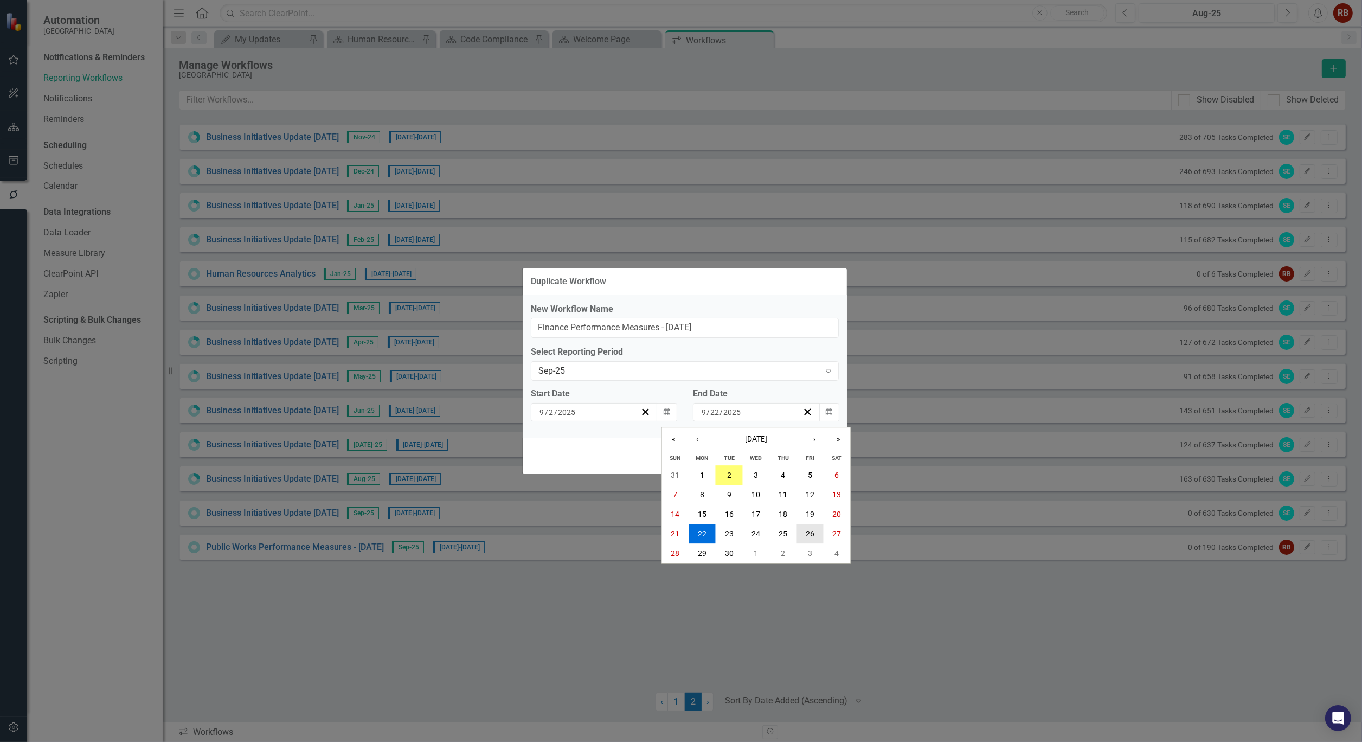
click at [816, 524] on button "26" at bounding box center [809, 534] width 27 height 20
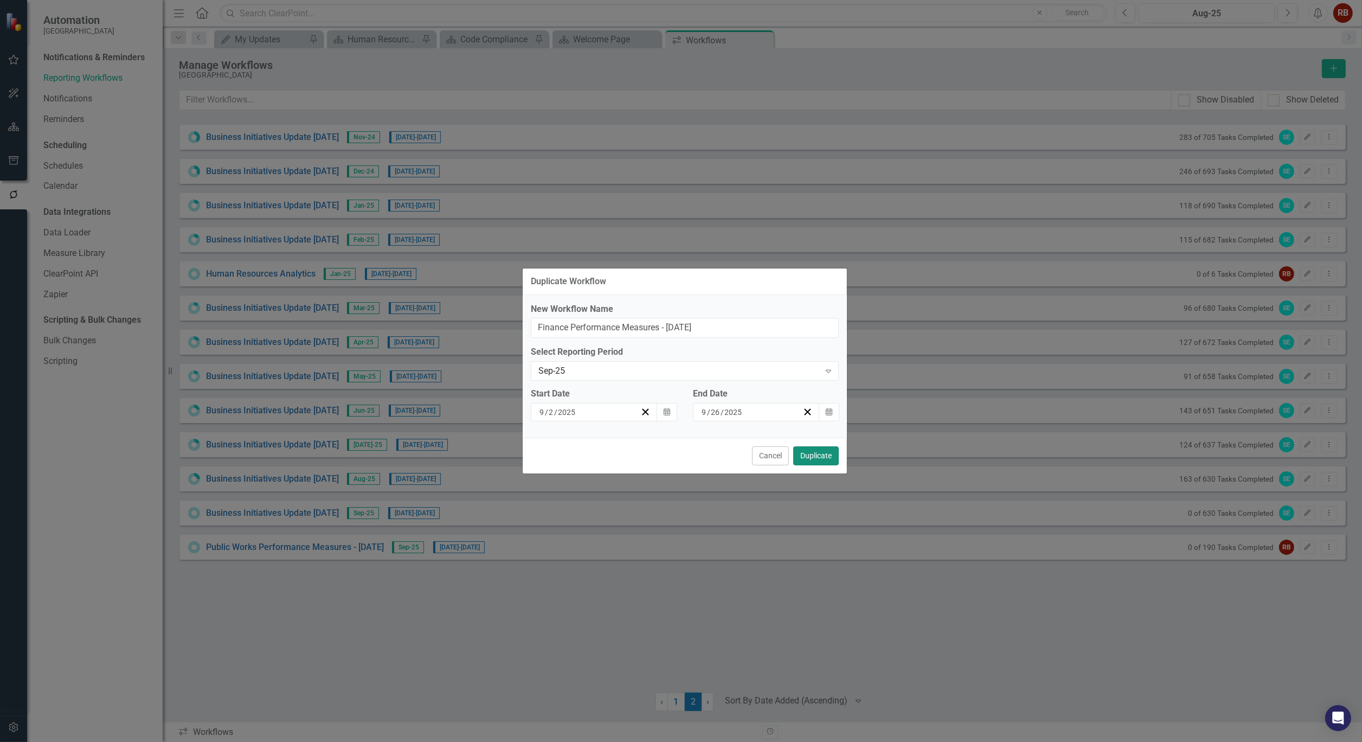
click at [817, 457] on button "Duplicate" at bounding box center [816, 455] width 46 height 19
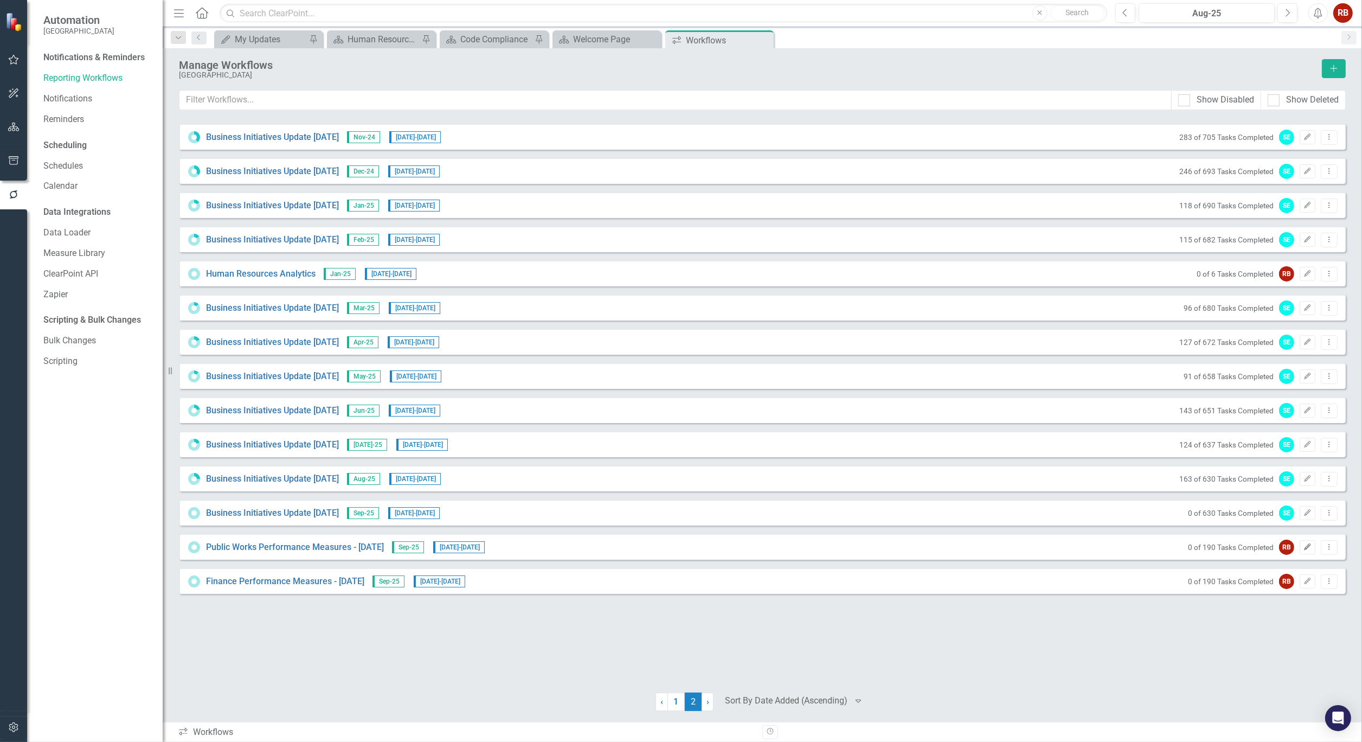
click at [1304, 544] on icon "Edit" at bounding box center [1307, 547] width 8 height 7
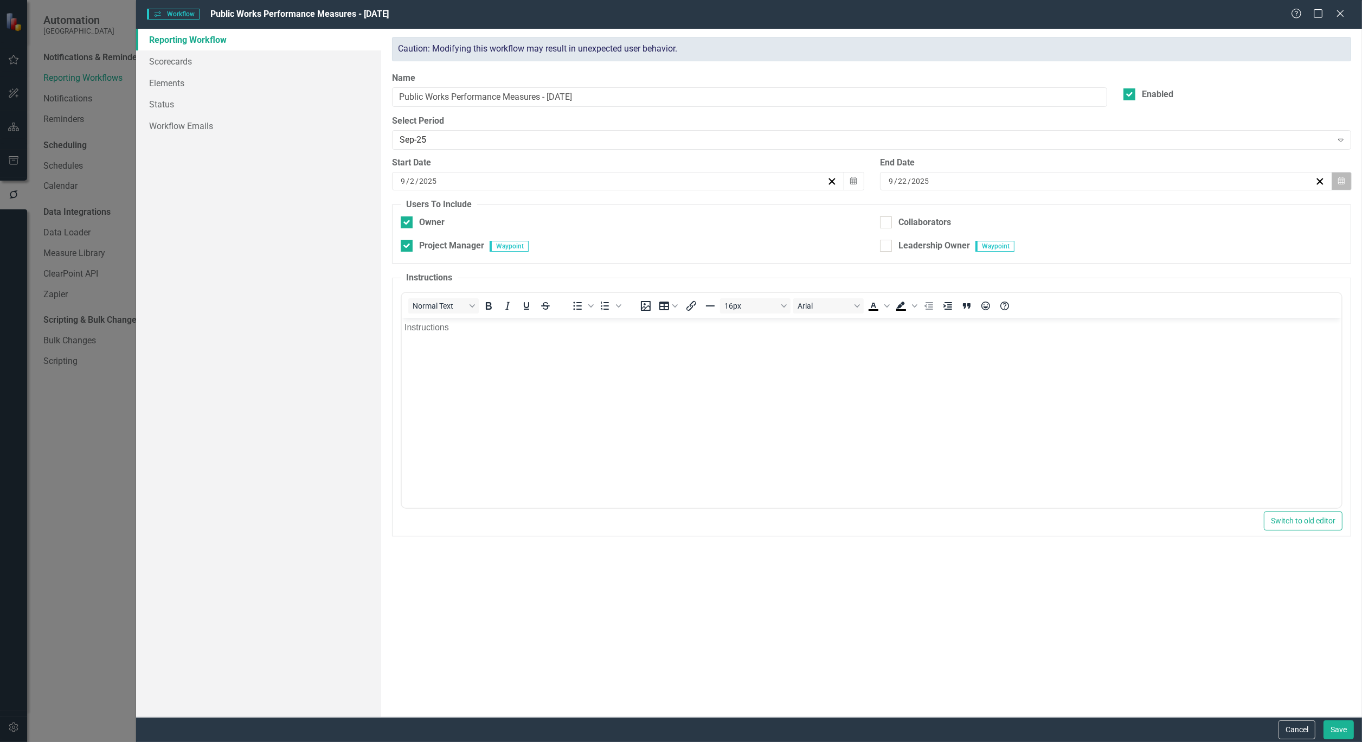
click at [1345, 180] on button "Calendar" at bounding box center [1341, 181] width 21 height 18
click at [1151, 304] on button "26" at bounding box center [1159, 303] width 27 height 20
click at [1336, 724] on button "Save" at bounding box center [1338, 729] width 30 height 19
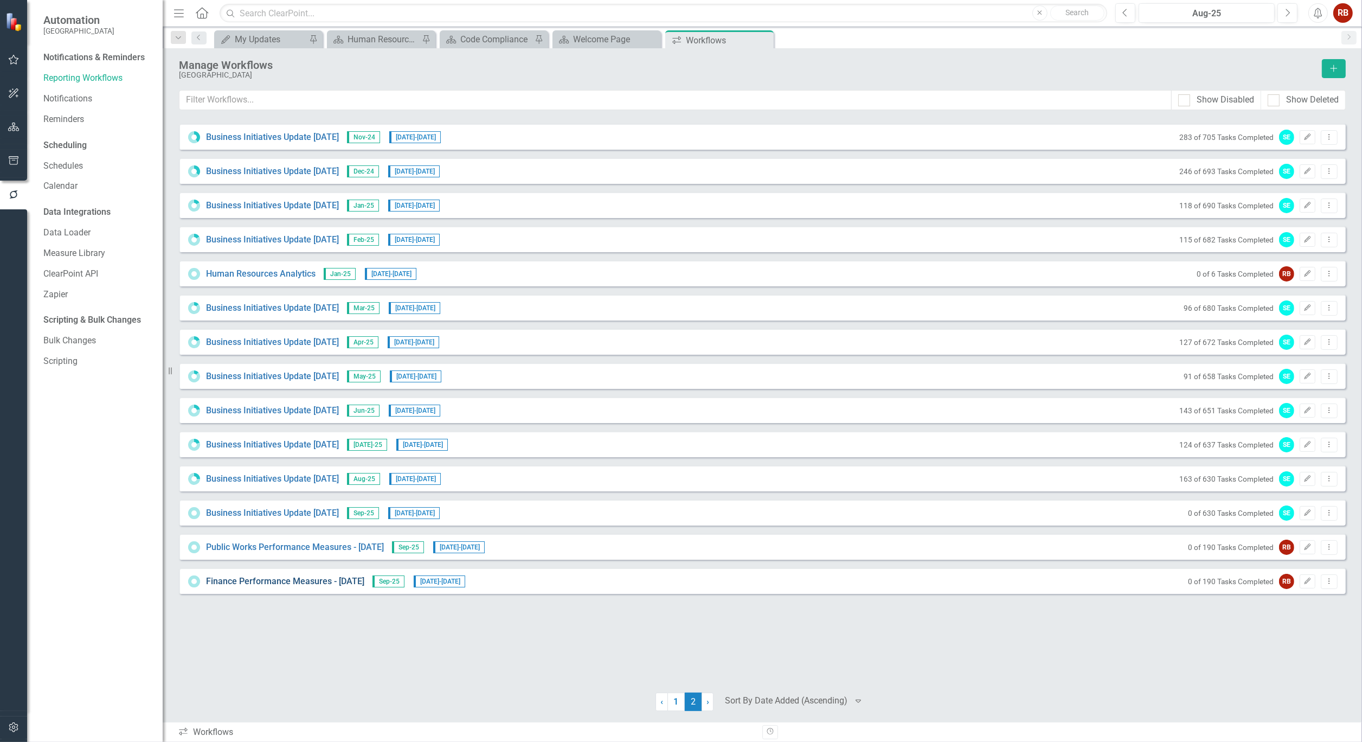
click at [333, 576] on link "Finance Performance Measures - [DATE]" at bounding box center [285, 581] width 158 height 12
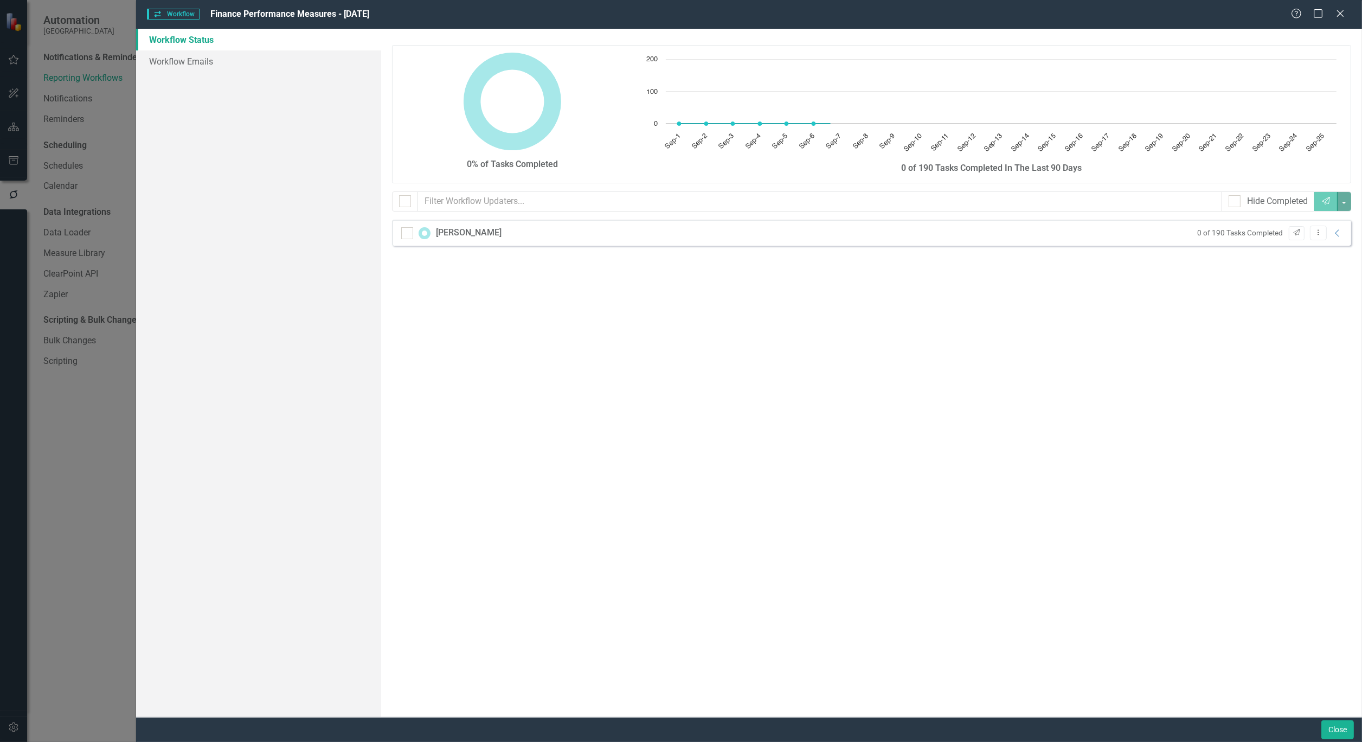
checkbox input "false"
click at [188, 63] on link "Workflow Emails" at bounding box center [258, 61] width 245 height 22
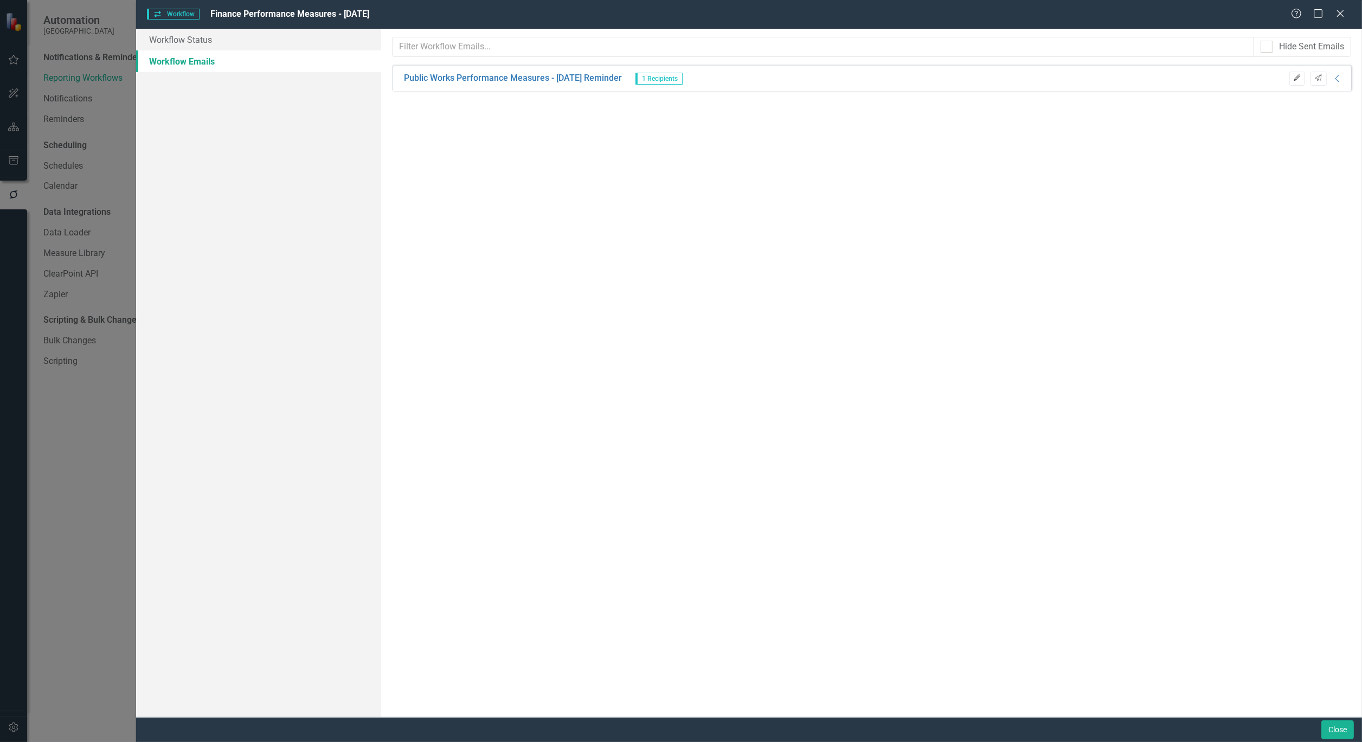
click at [1300, 74] on button "Edit" at bounding box center [1297, 79] width 16 height 14
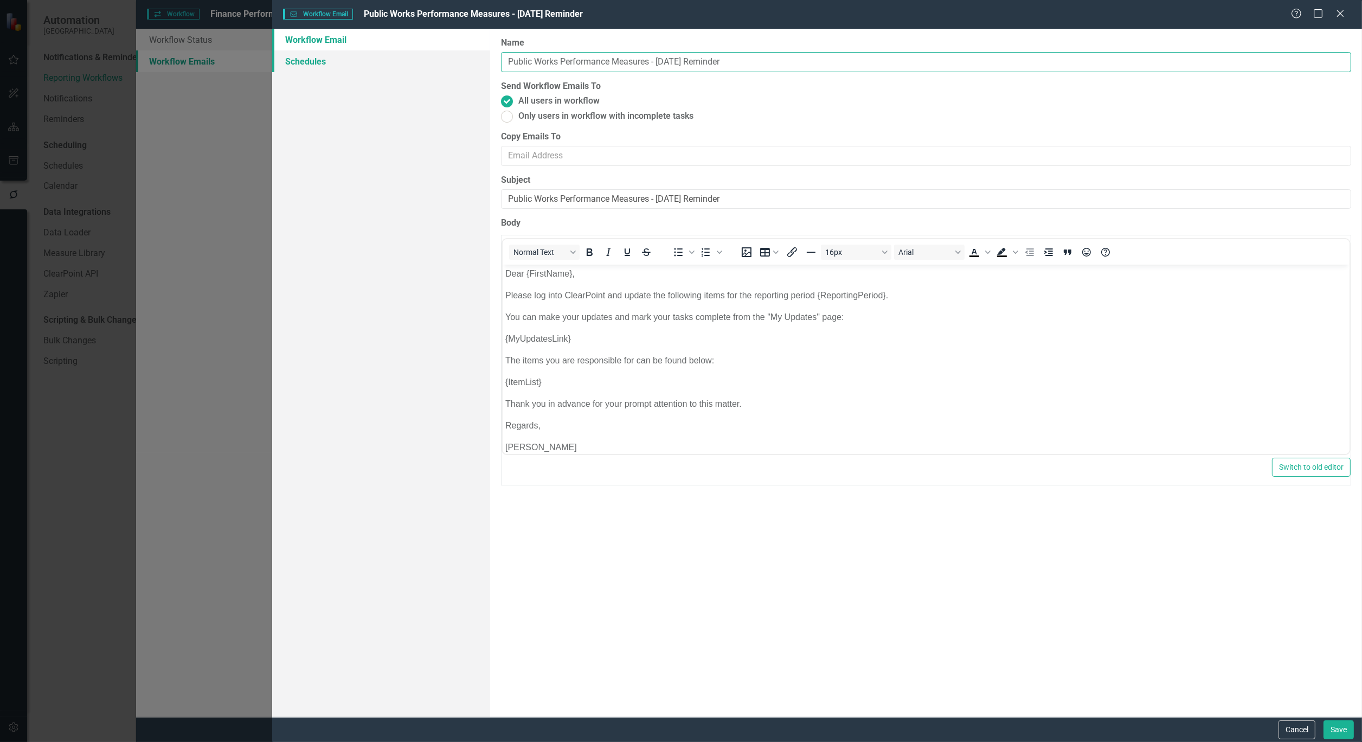
drag, startPoint x: 560, startPoint y: 60, endPoint x: 459, endPoint y: 57, distance: 102.0
click at [459, 57] on div "Workflow Email Schedules Workflow Emails are templated reminders linked to Repo…" at bounding box center [817, 373] width 1090 height 688
type input "Performance Measures - [DATE] Reminder"
click at [1339, 733] on button "Save" at bounding box center [1338, 729] width 30 height 19
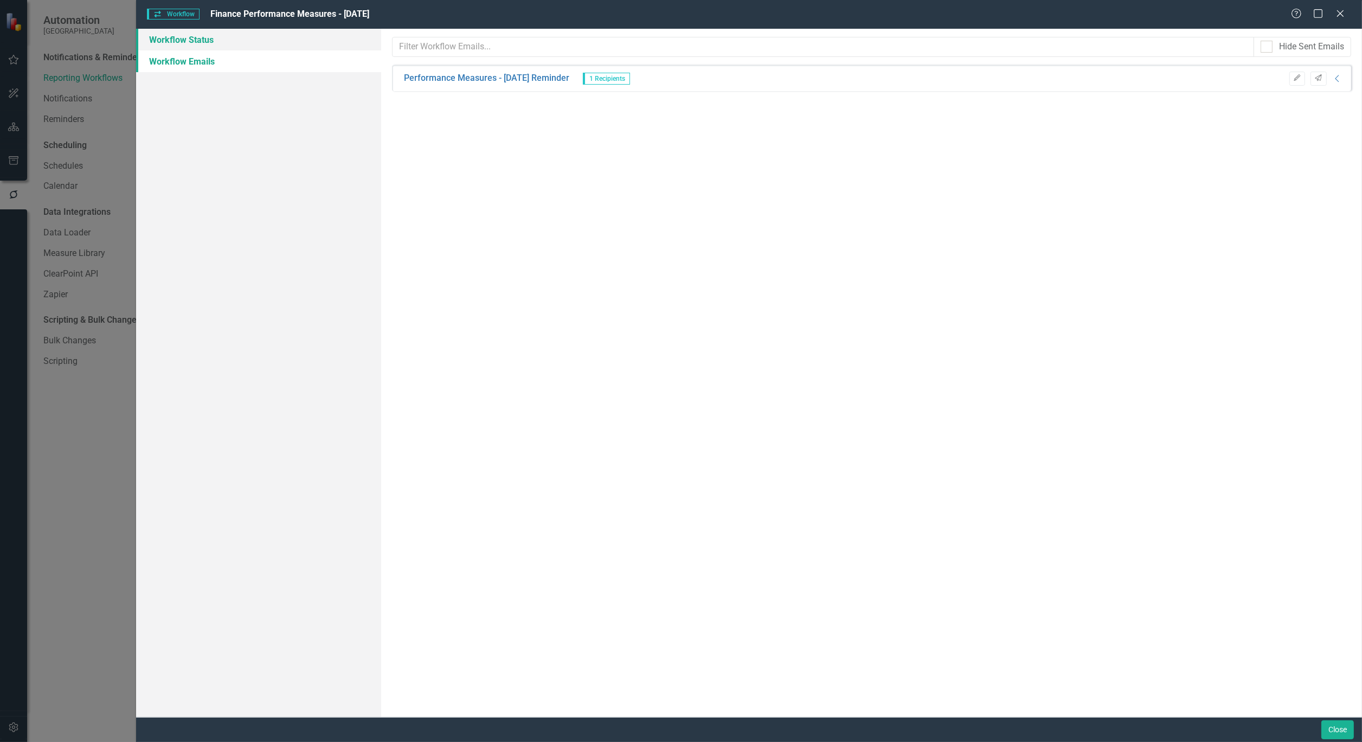
click at [246, 40] on link "Workflow Status" at bounding box center [258, 40] width 245 height 22
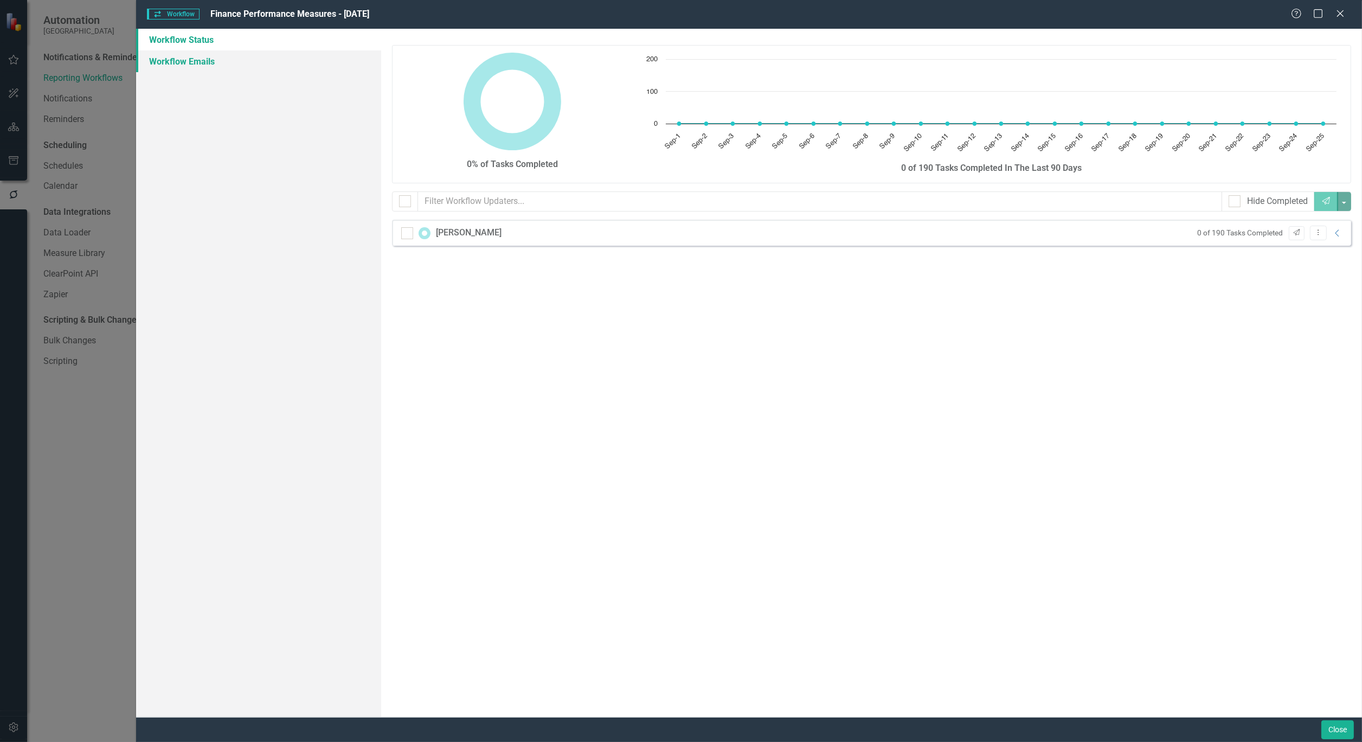
click at [208, 57] on link "Workflow Emails" at bounding box center [258, 61] width 245 height 22
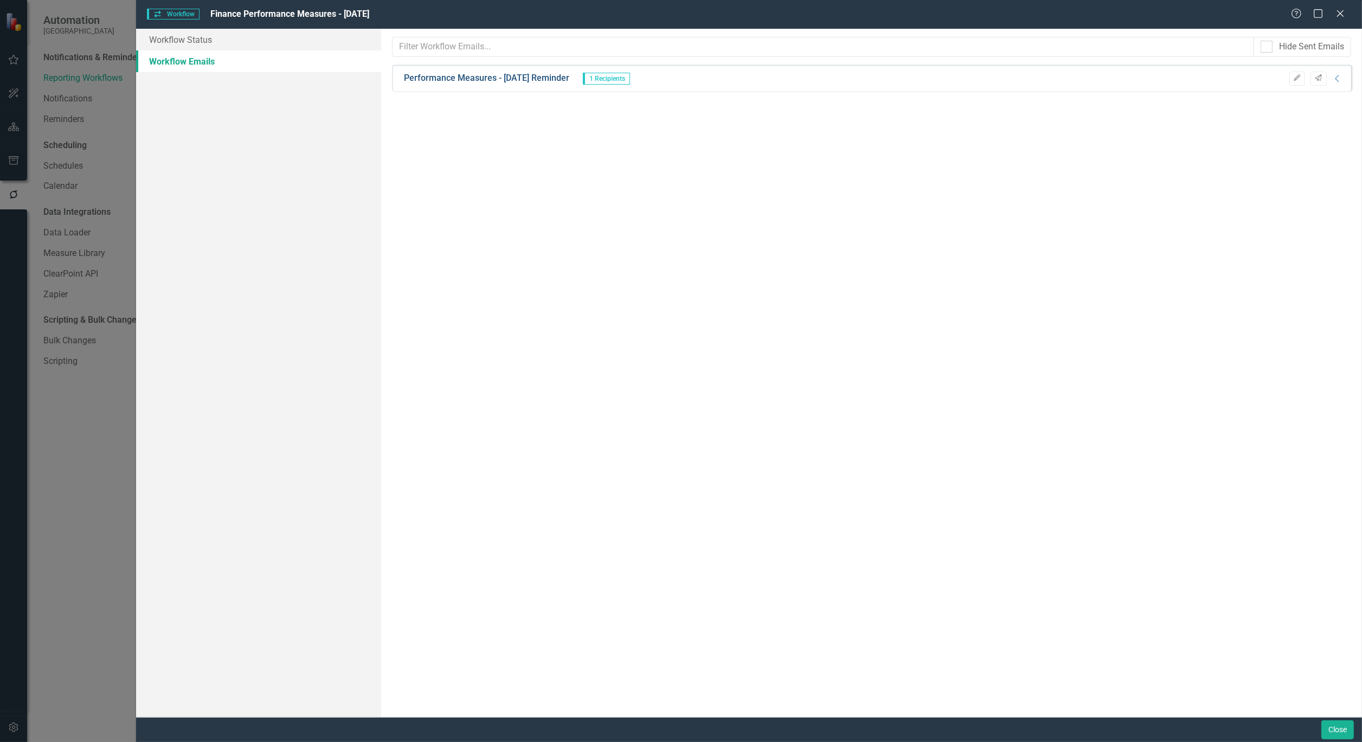
click at [489, 76] on link "Performance Measures - [DATE] Reminder" at bounding box center [486, 78] width 165 height 12
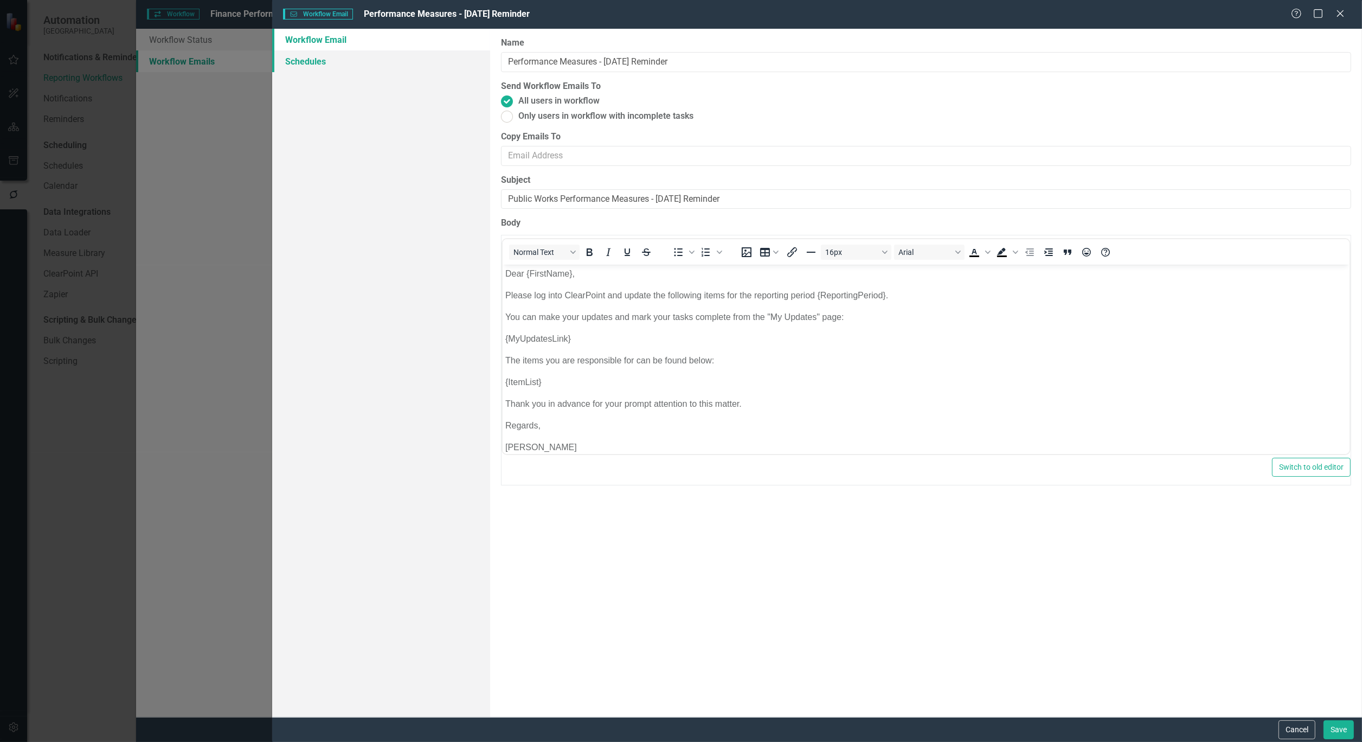
click at [297, 60] on link "Schedules" at bounding box center [381, 61] width 218 height 22
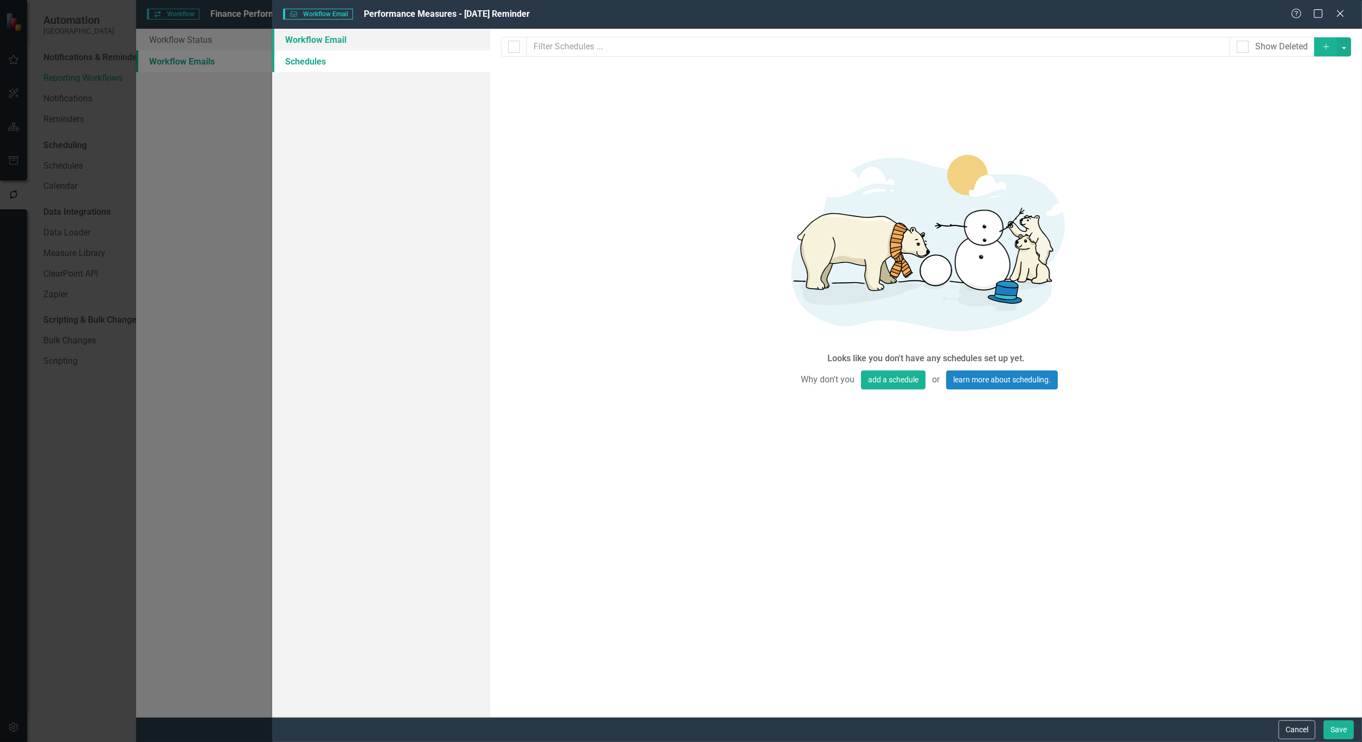
click at [307, 36] on link "Workflow Email" at bounding box center [381, 40] width 218 height 22
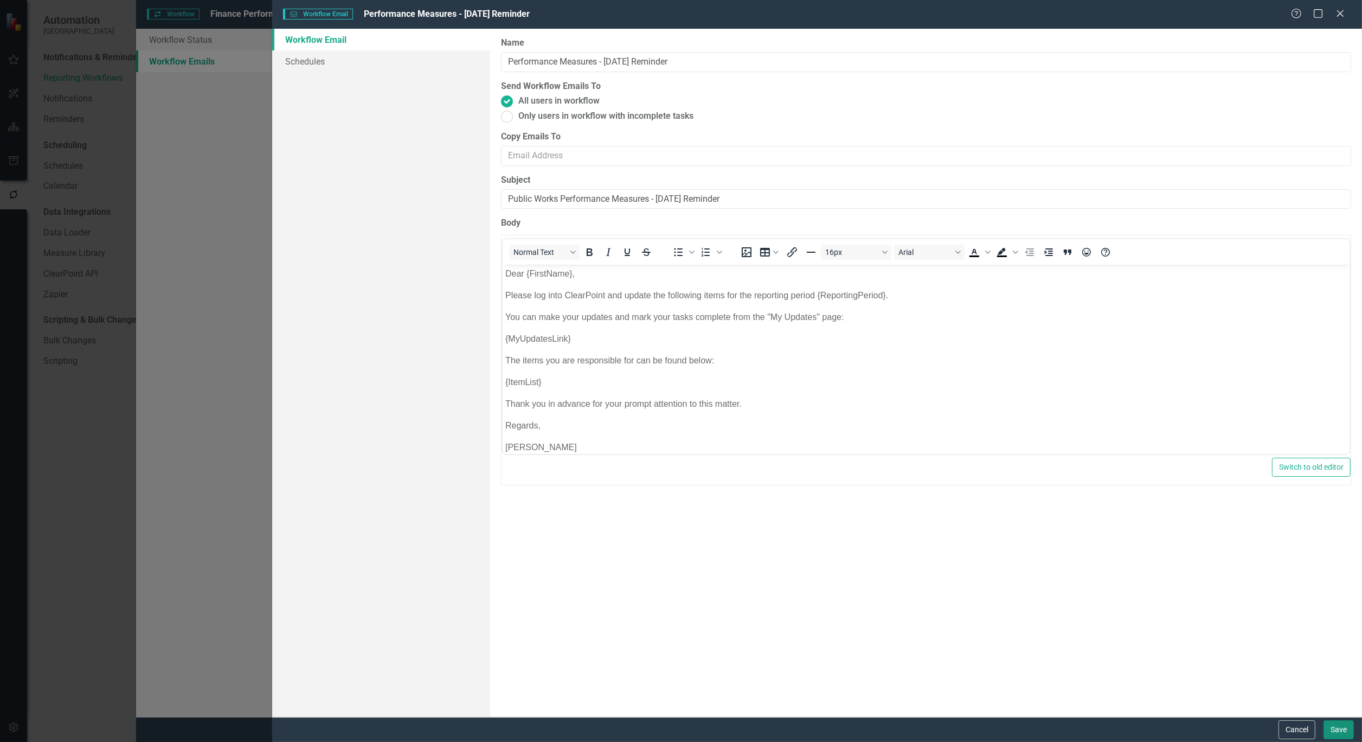
click at [1348, 728] on button "Save" at bounding box center [1338, 729] width 30 height 19
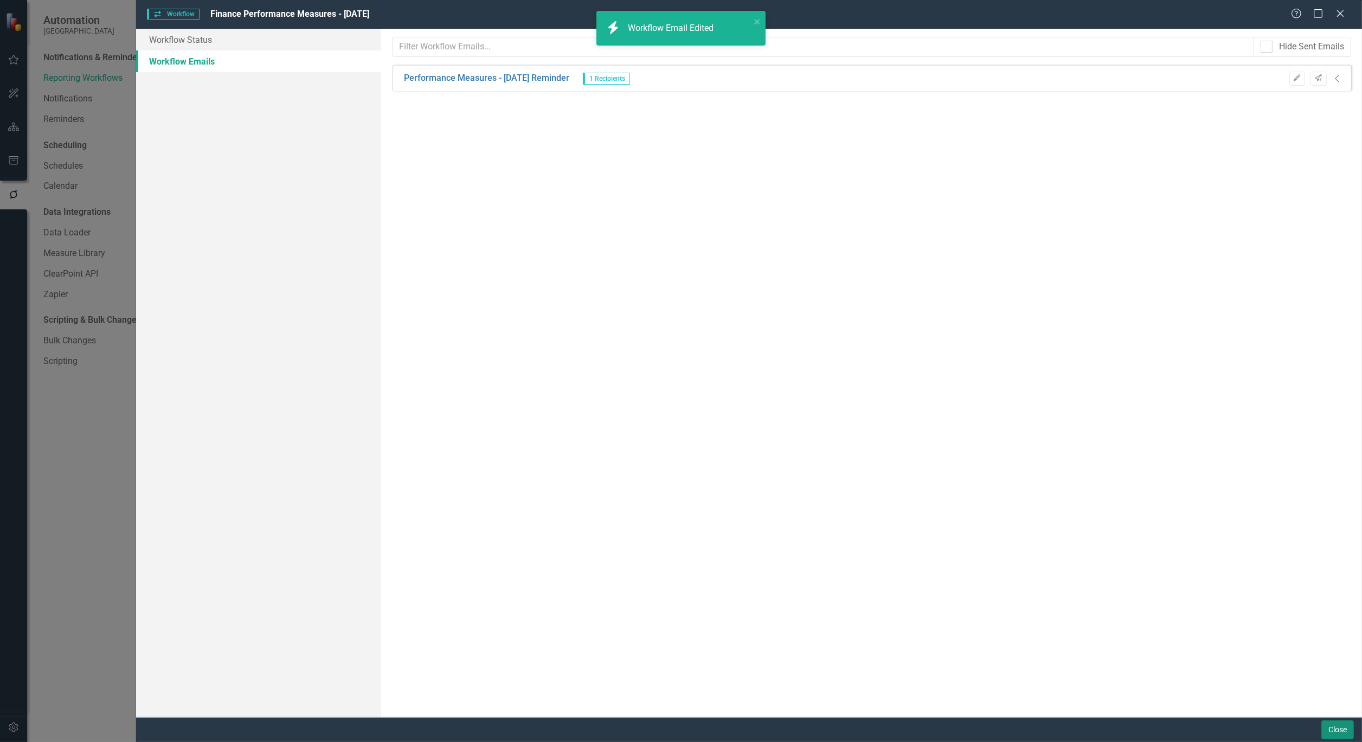
click at [1347, 728] on button "Close" at bounding box center [1337, 729] width 33 height 19
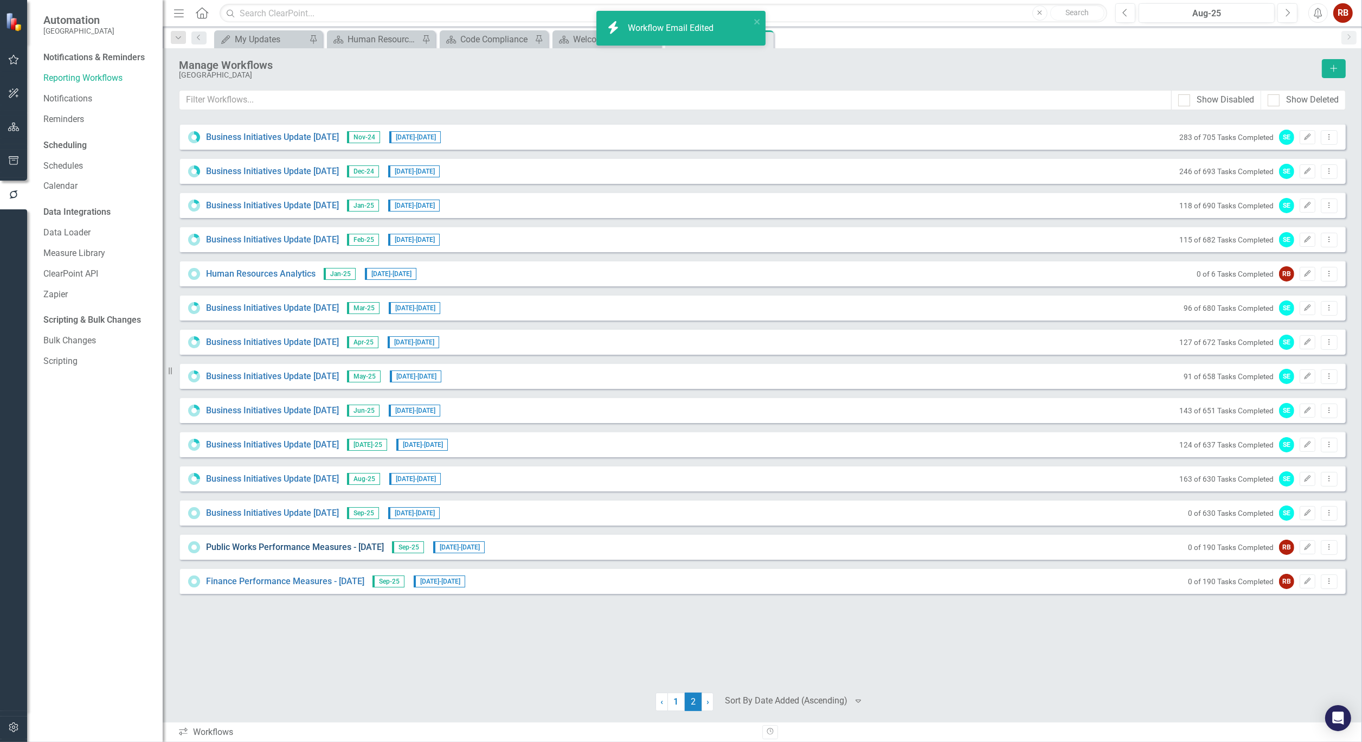
click at [293, 552] on link "Public Works Performance Measures - [DATE]" at bounding box center [295, 547] width 178 height 12
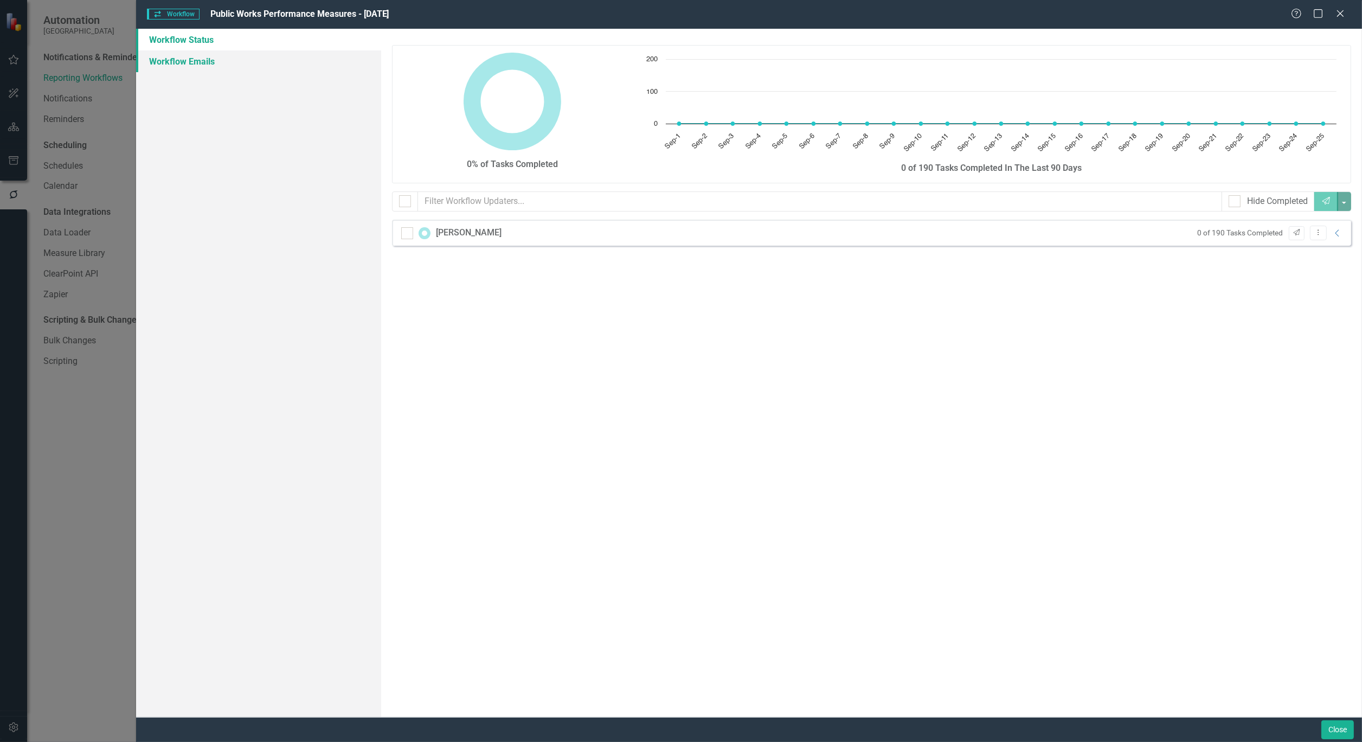
click at [162, 59] on link "Workflow Emails" at bounding box center [258, 61] width 245 height 22
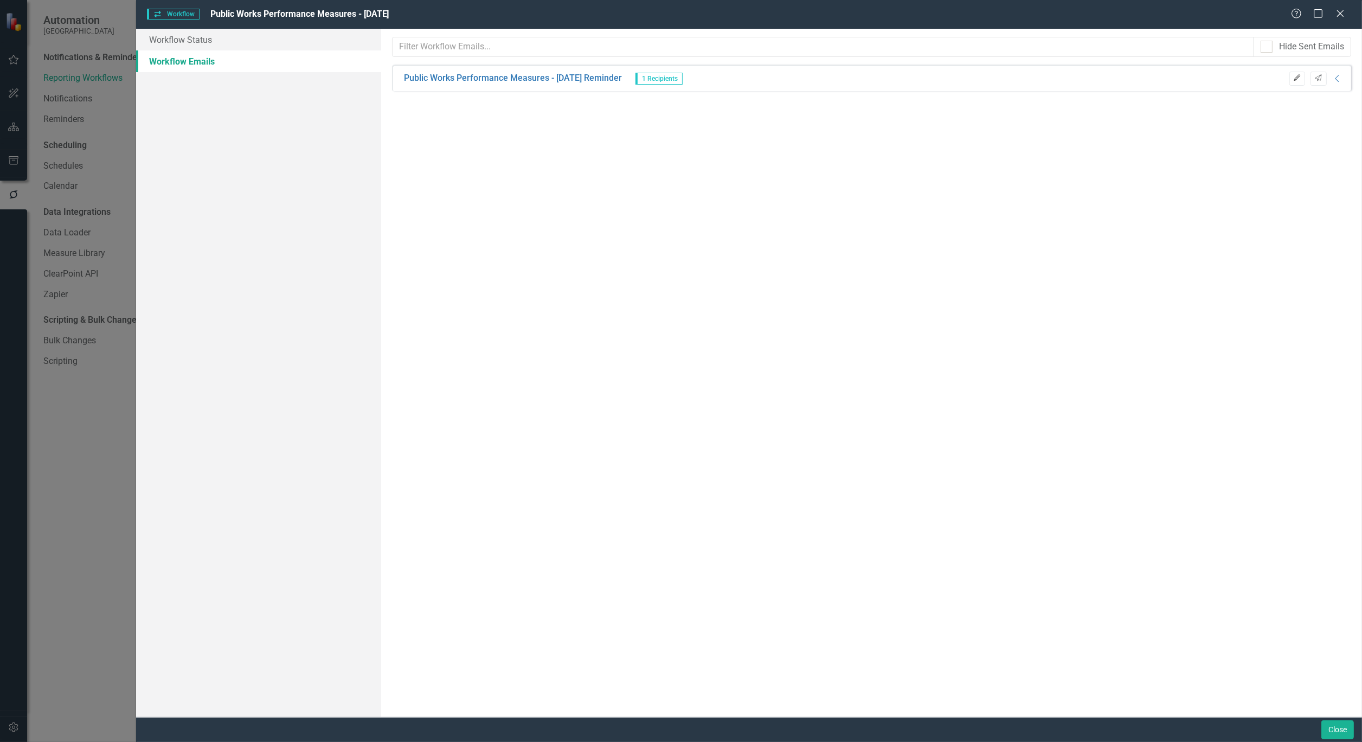
click at [1297, 75] on icon "Edit" at bounding box center [1297, 78] width 8 height 7
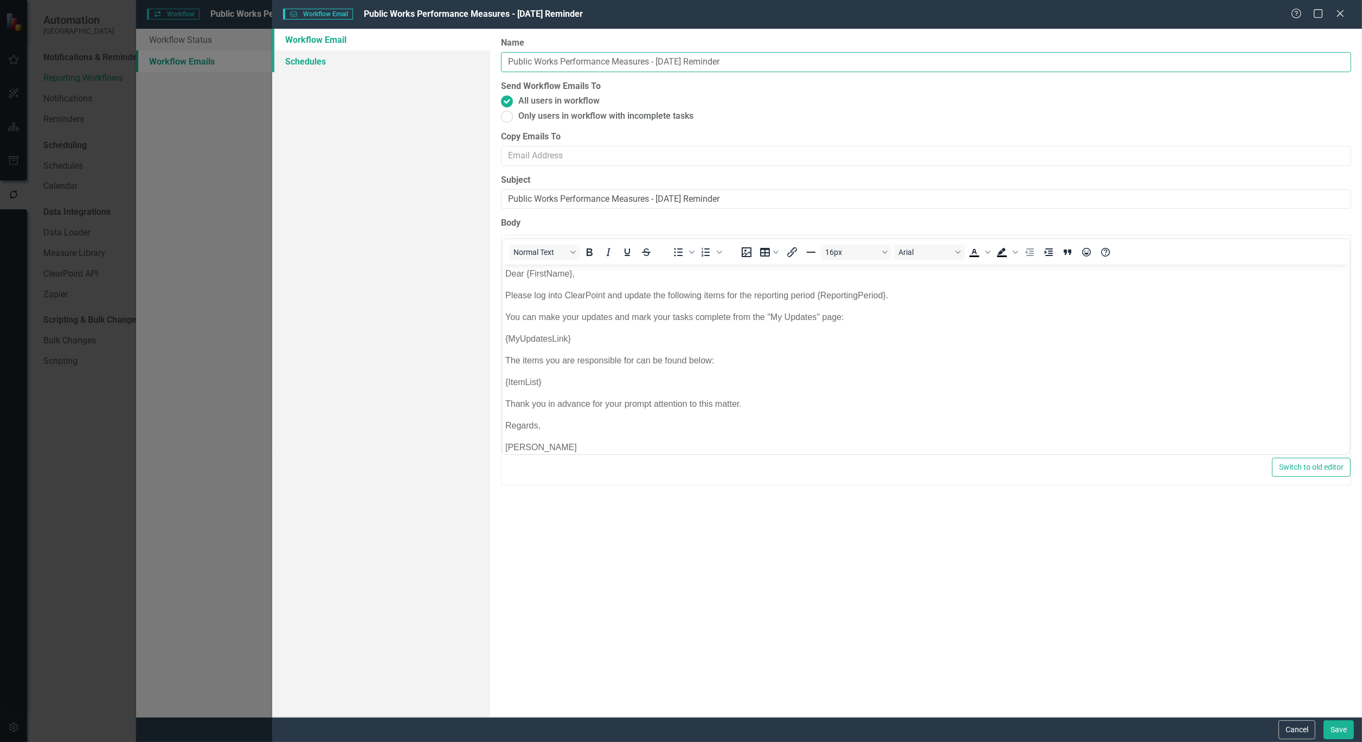
drag, startPoint x: 559, startPoint y: 61, endPoint x: 414, endPoint y: 51, distance: 145.6
click at [414, 51] on div "Workflow Email Schedules Workflow Emails are templated reminders linked to Repo…" at bounding box center [817, 373] width 1090 height 688
type input "Performance Measures - [DATE] Reminder"
click at [1339, 730] on button "Save" at bounding box center [1338, 729] width 30 height 19
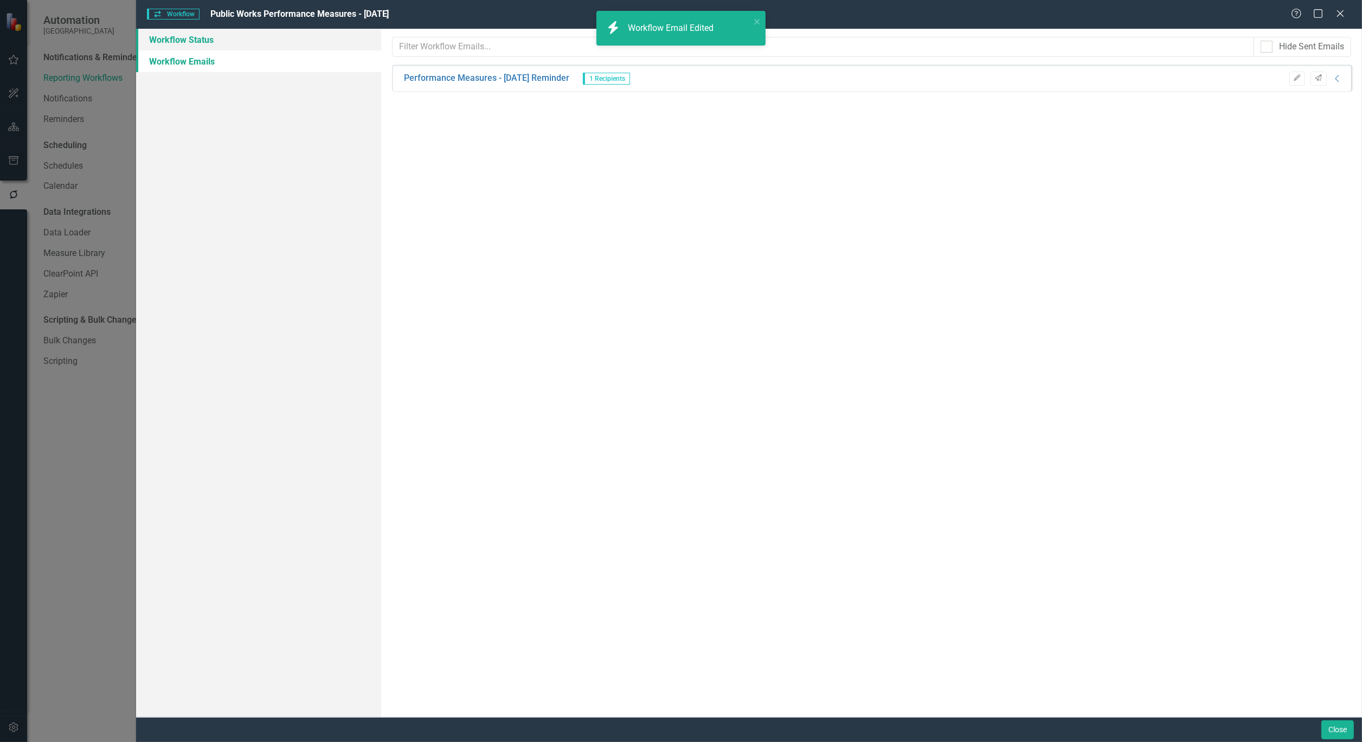
click at [293, 38] on link "Workflow Status" at bounding box center [258, 40] width 245 height 22
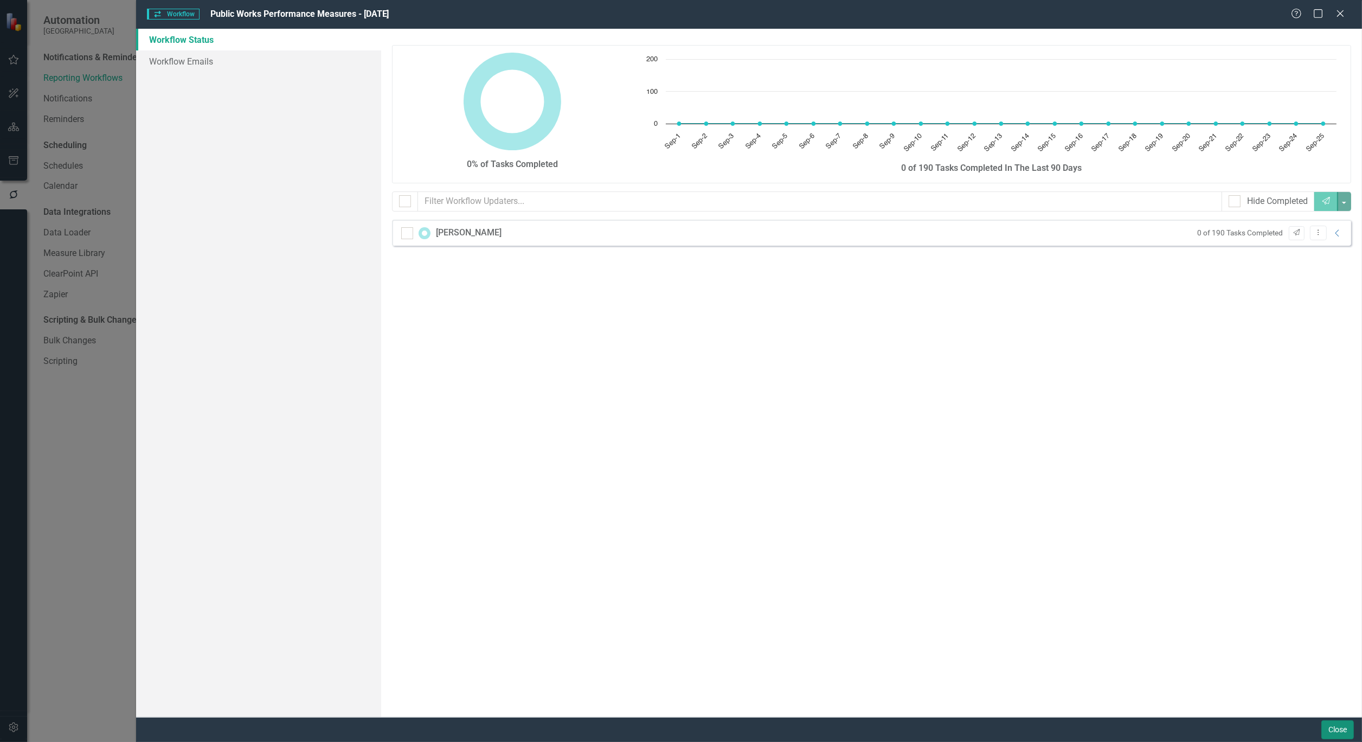
click at [1339, 728] on button "Close" at bounding box center [1337, 729] width 33 height 19
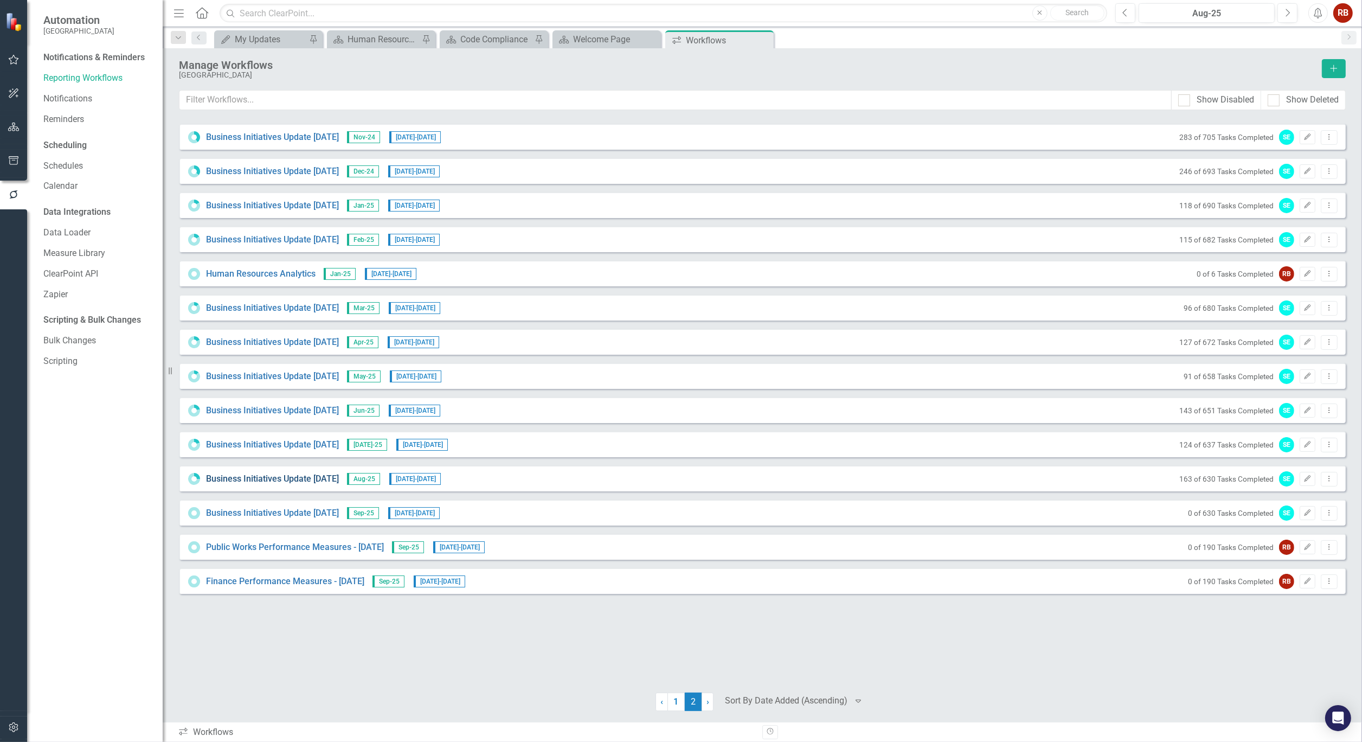
click at [291, 478] on link "Business Initiatives Update [DATE]" at bounding box center [272, 479] width 133 height 12
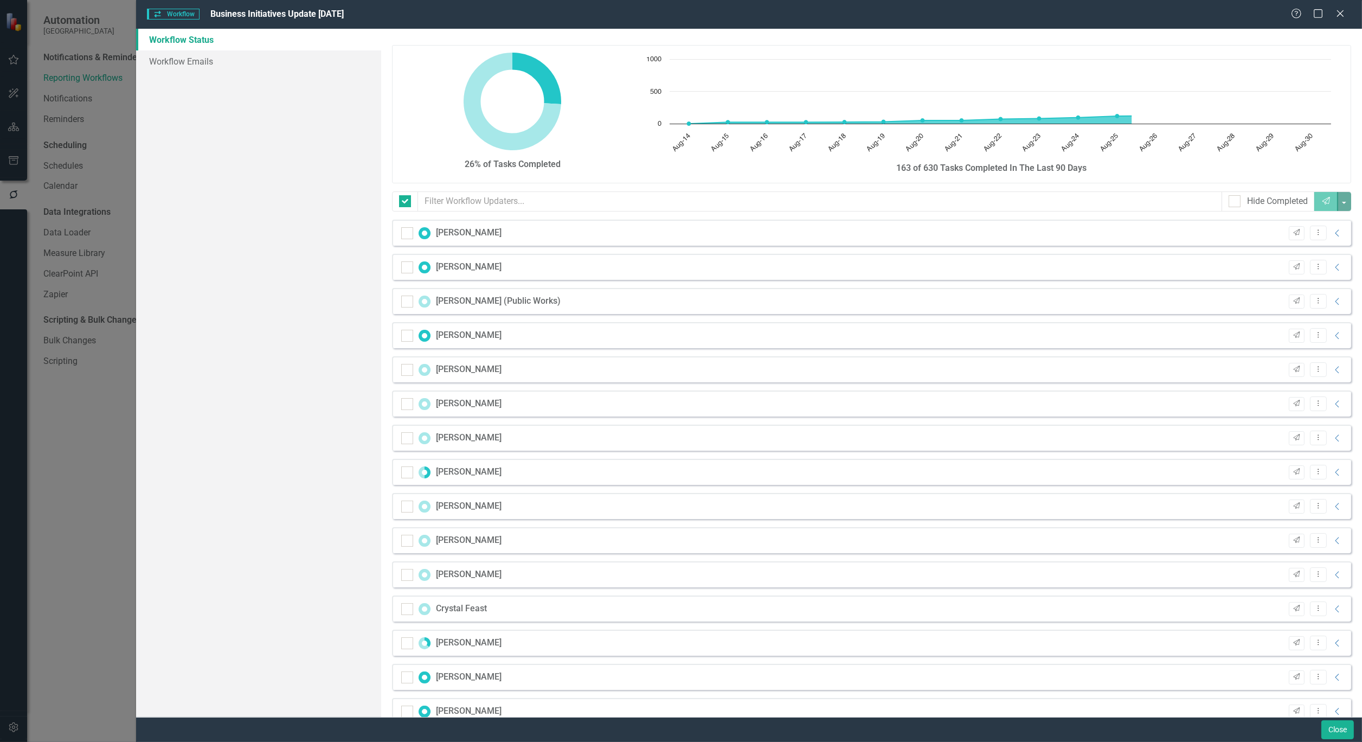
checkbox input "false"
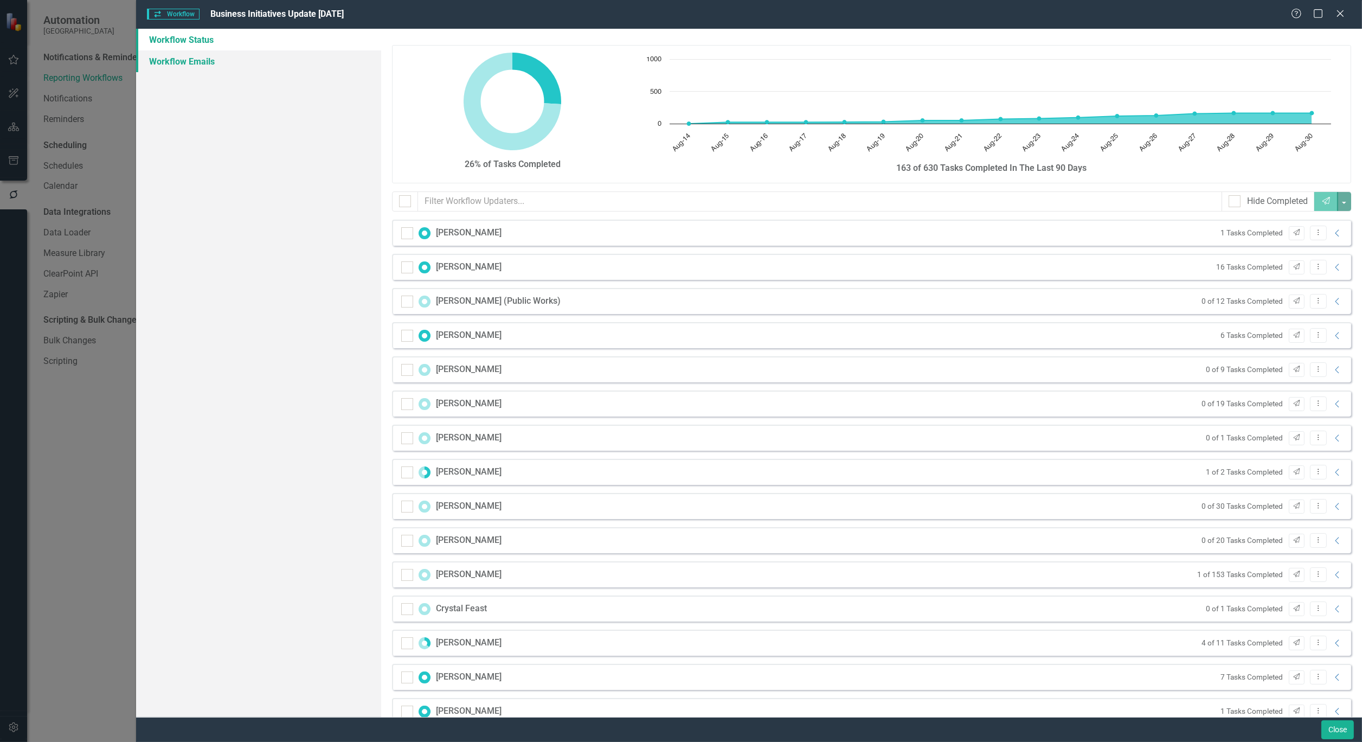
click at [192, 56] on link "Workflow Emails" at bounding box center [258, 61] width 245 height 22
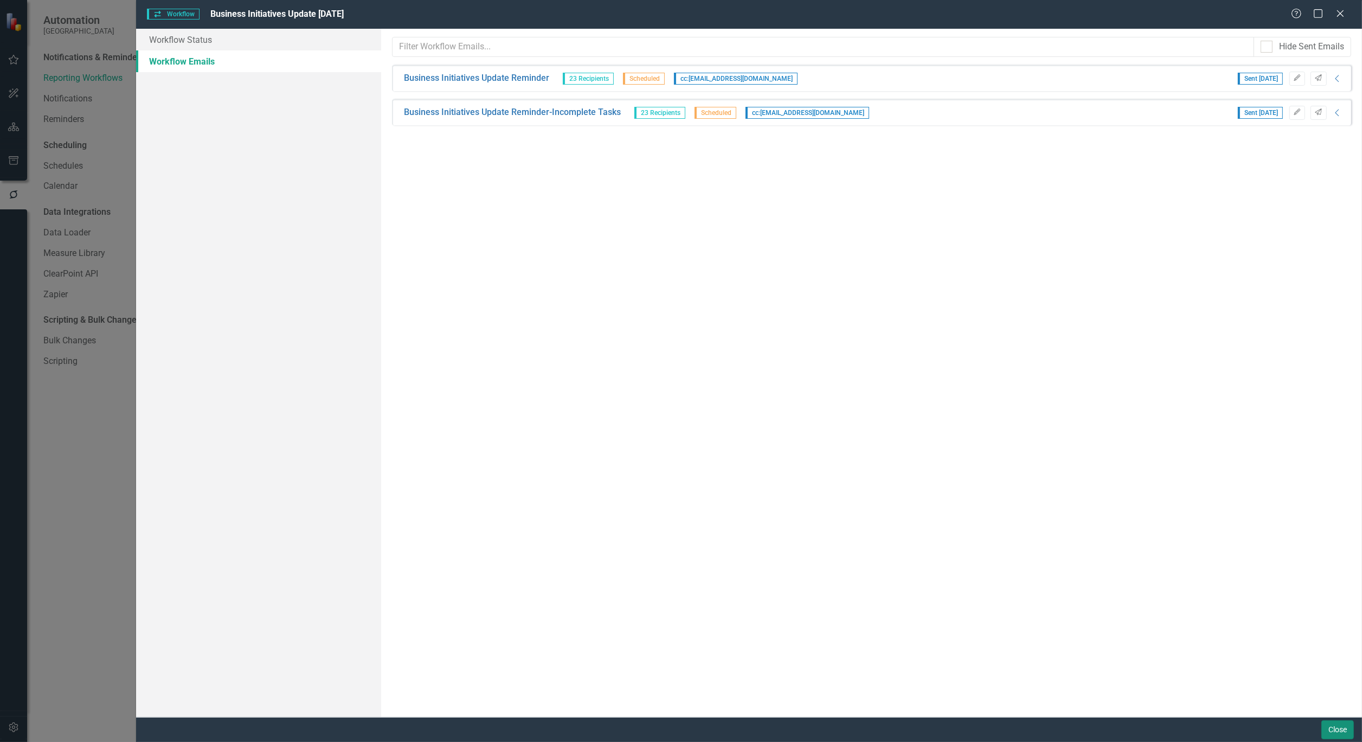
click at [1350, 737] on button "Close" at bounding box center [1337, 729] width 33 height 19
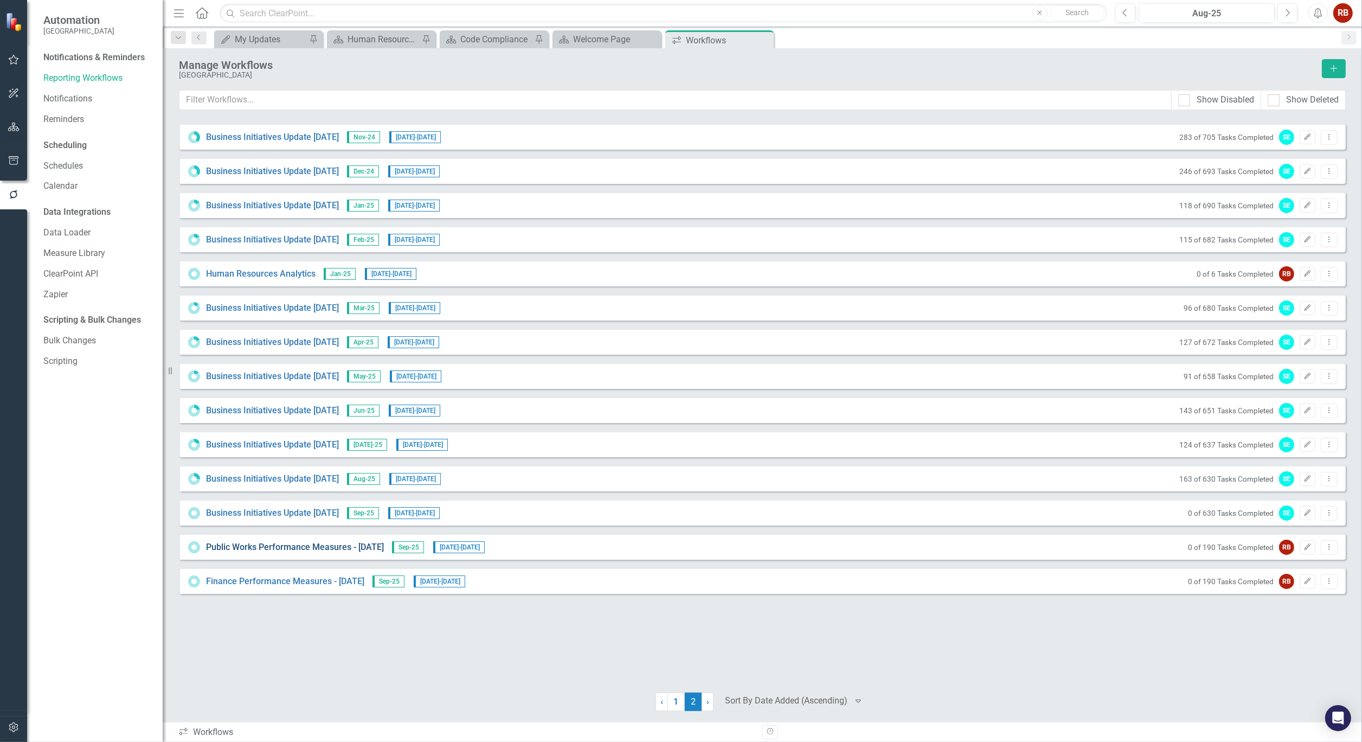
click at [277, 546] on link "Public Works Performance Measures - [DATE]" at bounding box center [295, 547] width 178 height 12
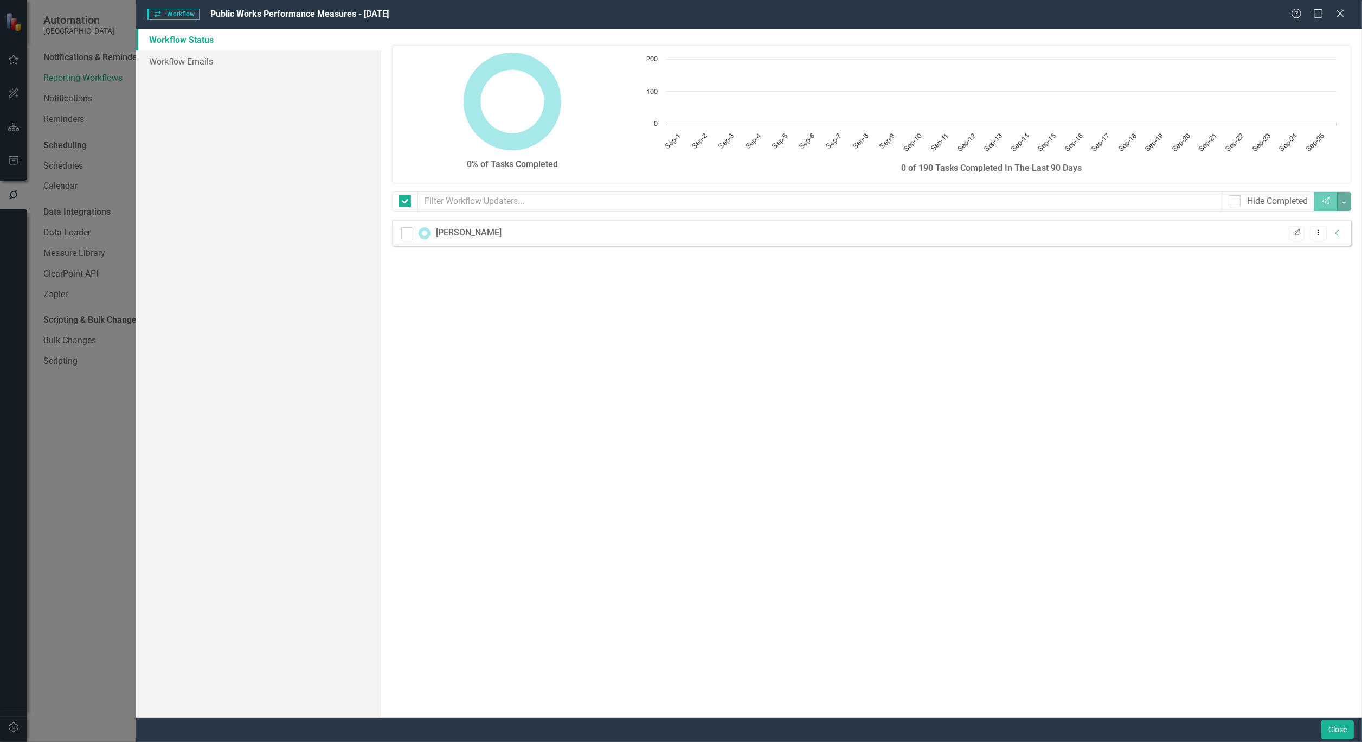
checkbox input "false"
click at [178, 60] on link "Workflow Emails" at bounding box center [258, 61] width 245 height 22
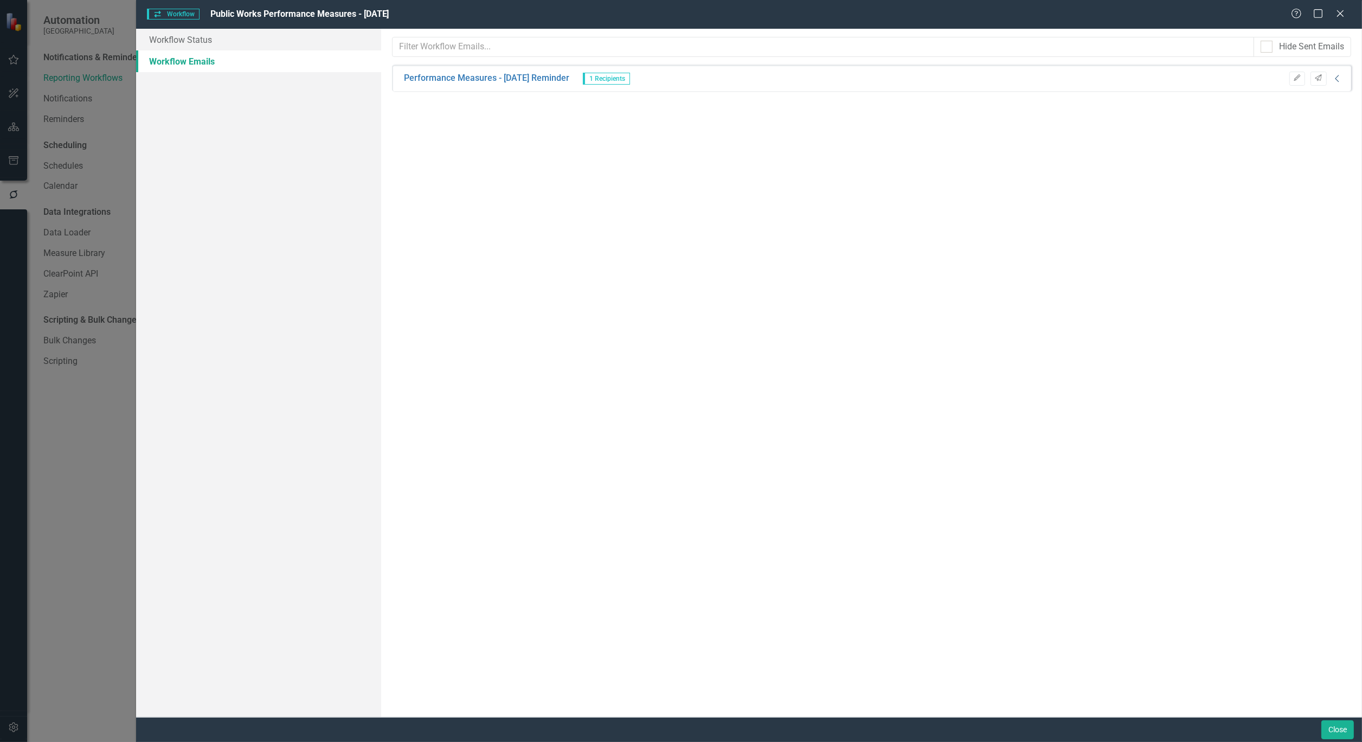
click at [1342, 80] on icon "Collapse" at bounding box center [1337, 78] width 11 height 9
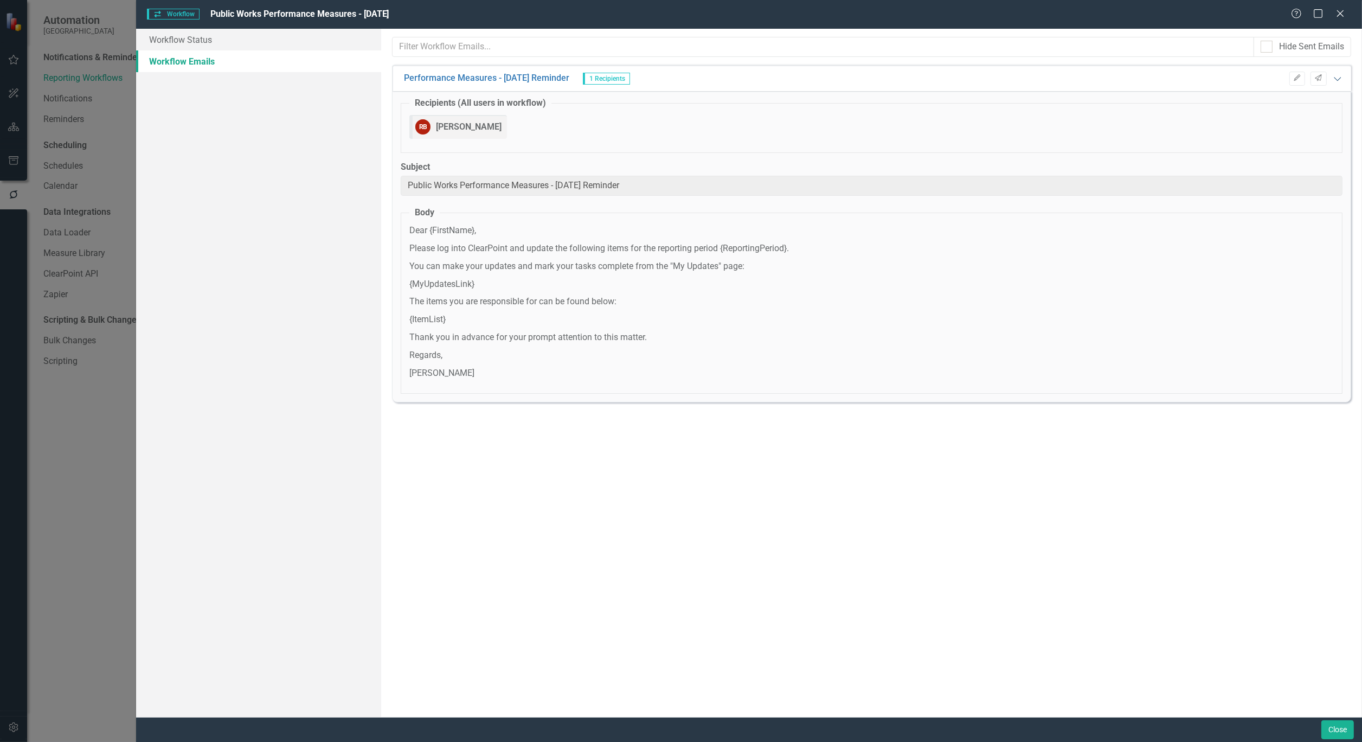
click at [1342, 80] on icon "Expanded" at bounding box center [1337, 78] width 11 height 9
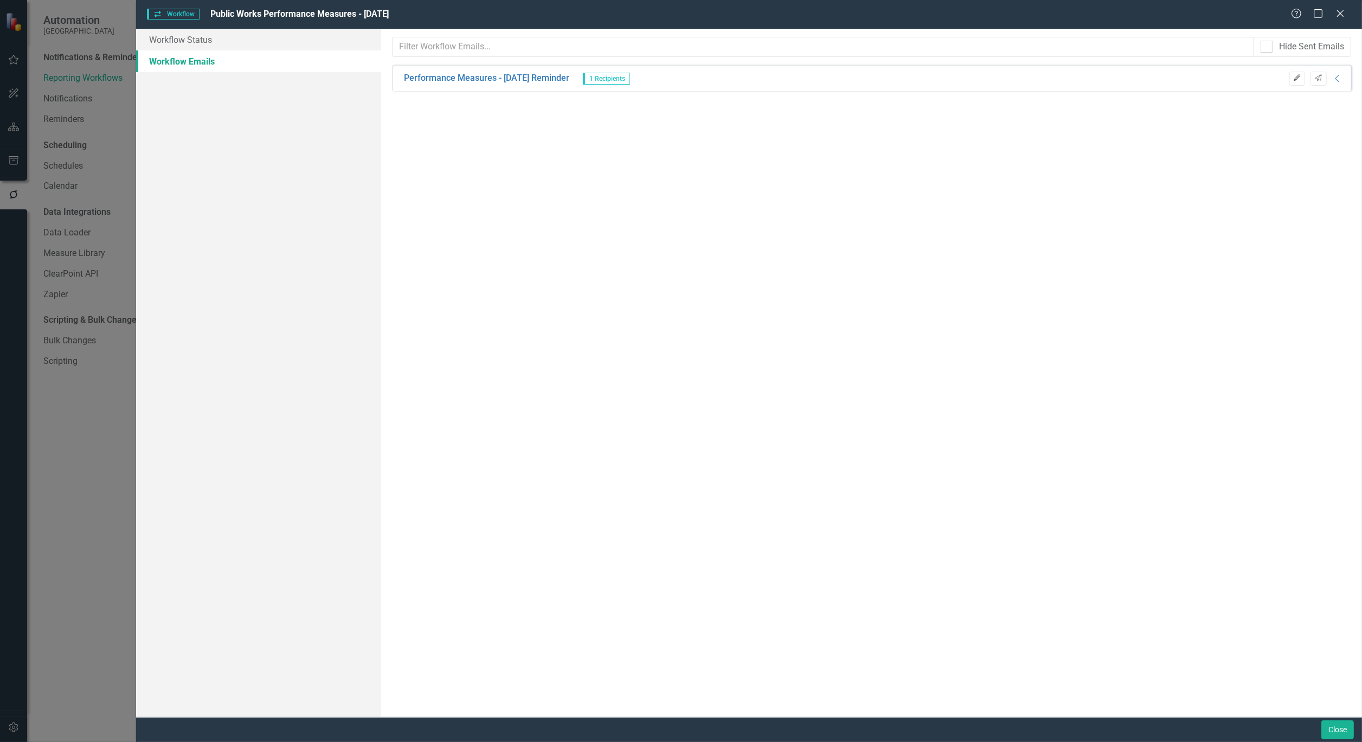
click at [1296, 79] on icon "button" at bounding box center [1296, 77] width 7 height 7
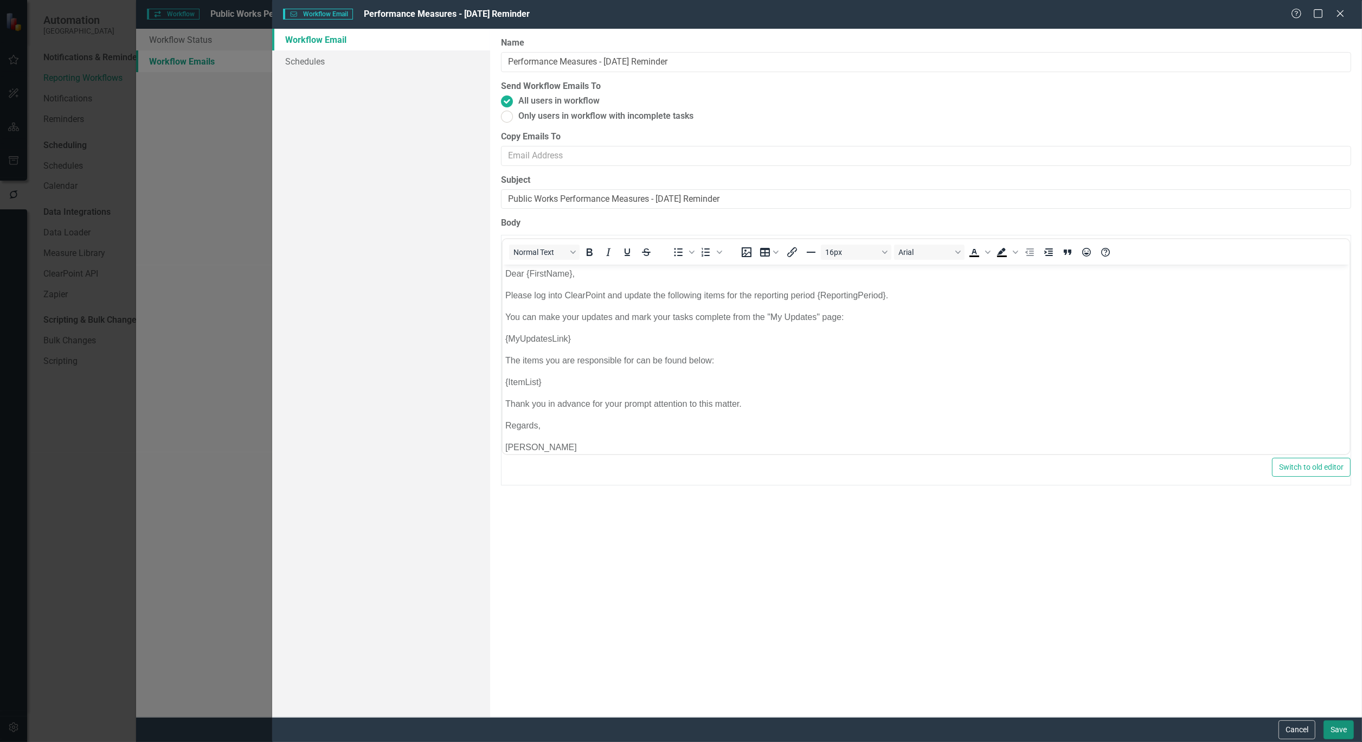
click at [1341, 735] on button "Save" at bounding box center [1338, 729] width 30 height 19
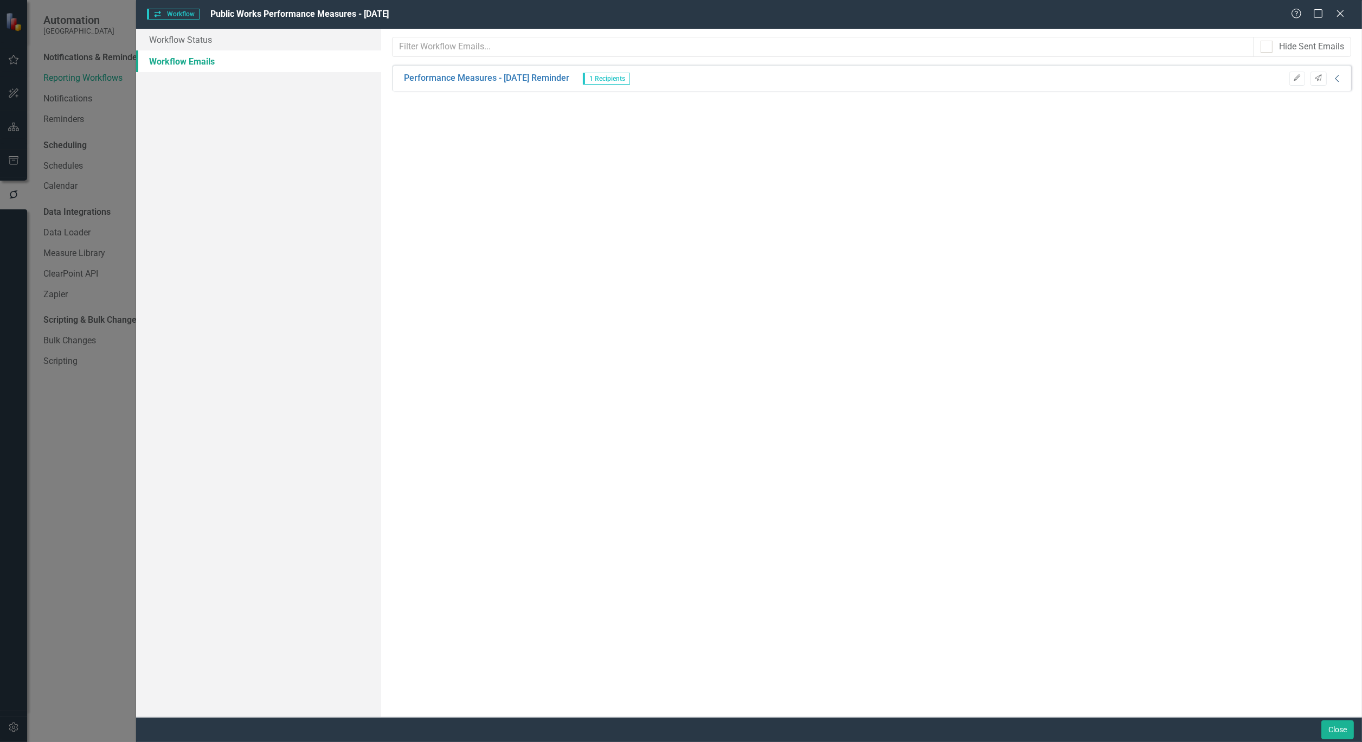
click at [1337, 81] on icon "Collapse" at bounding box center [1337, 78] width 11 height 9
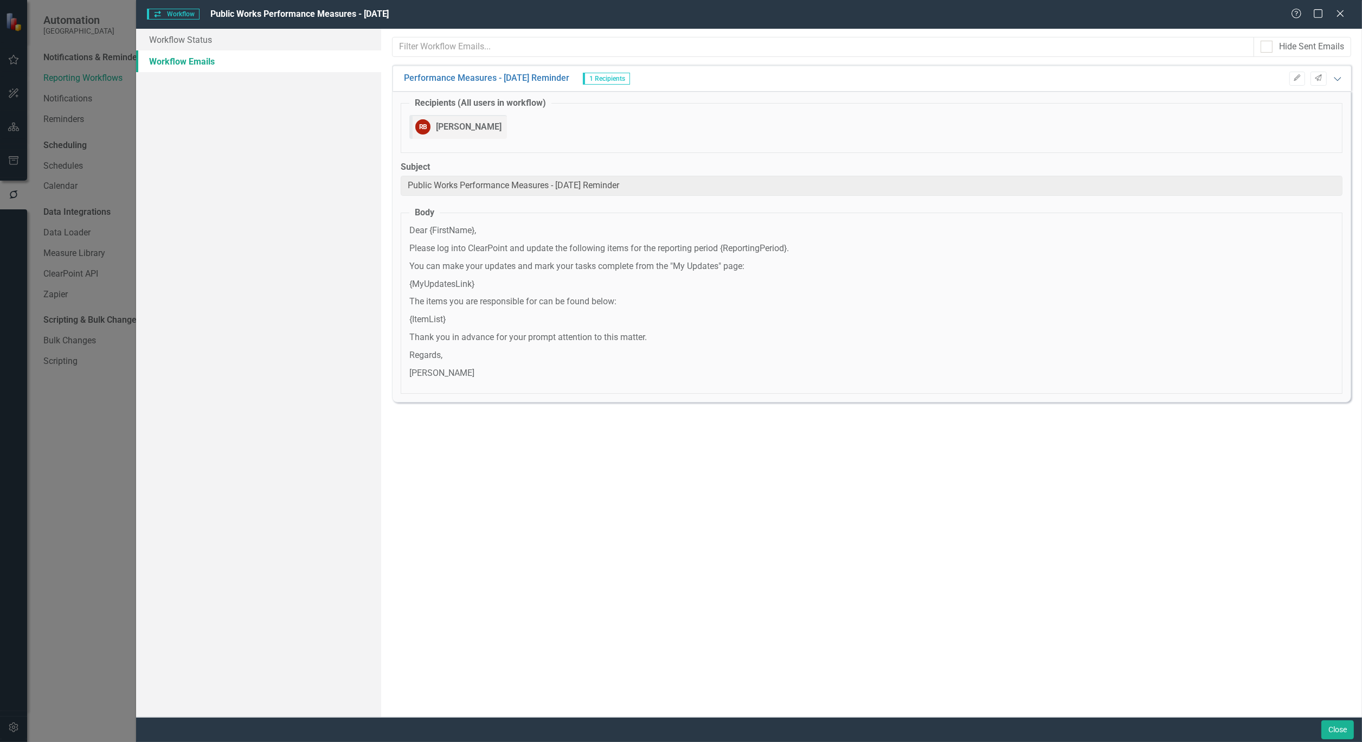
click at [1337, 81] on icon "Expanded" at bounding box center [1337, 78] width 11 height 9
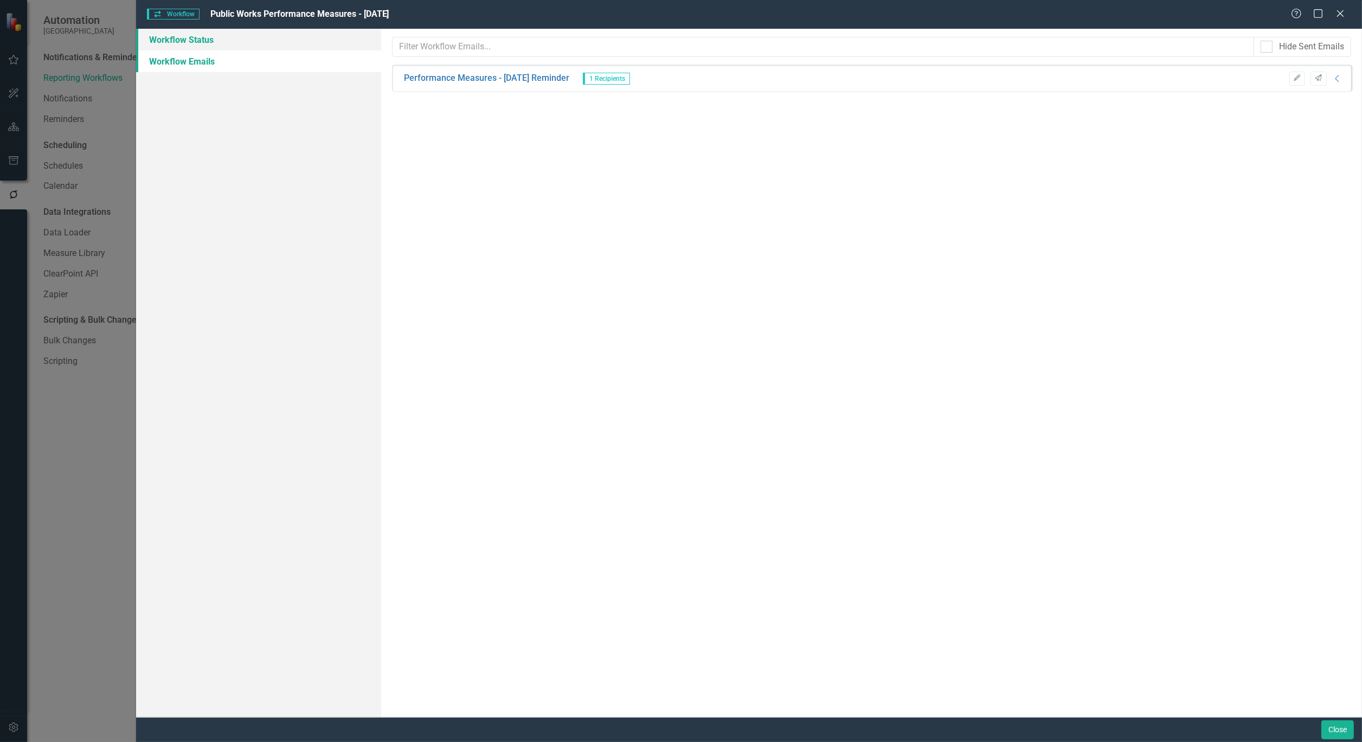
click at [190, 39] on link "Workflow Status" at bounding box center [258, 40] width 245 height 22
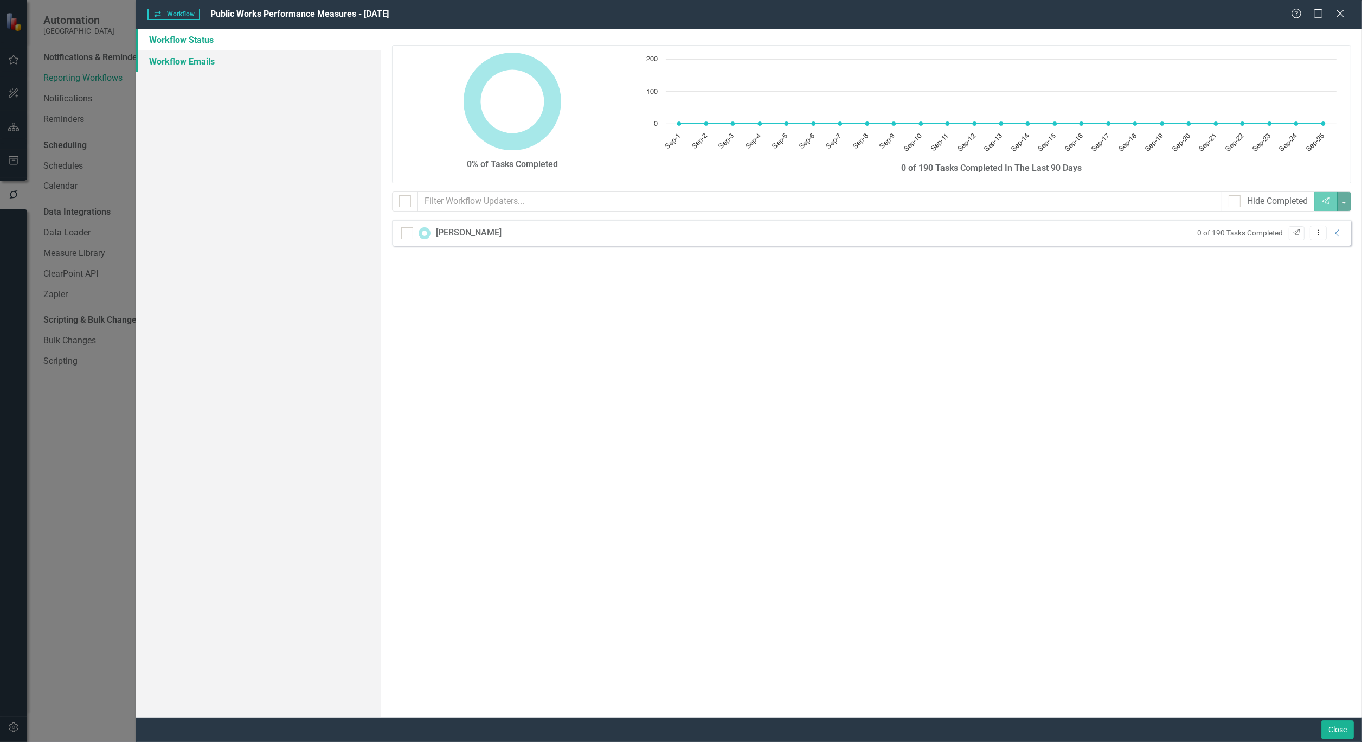
click at [181, 60] on link "Workflow Emails" at bounding box center [258, 61] width 245 height 22
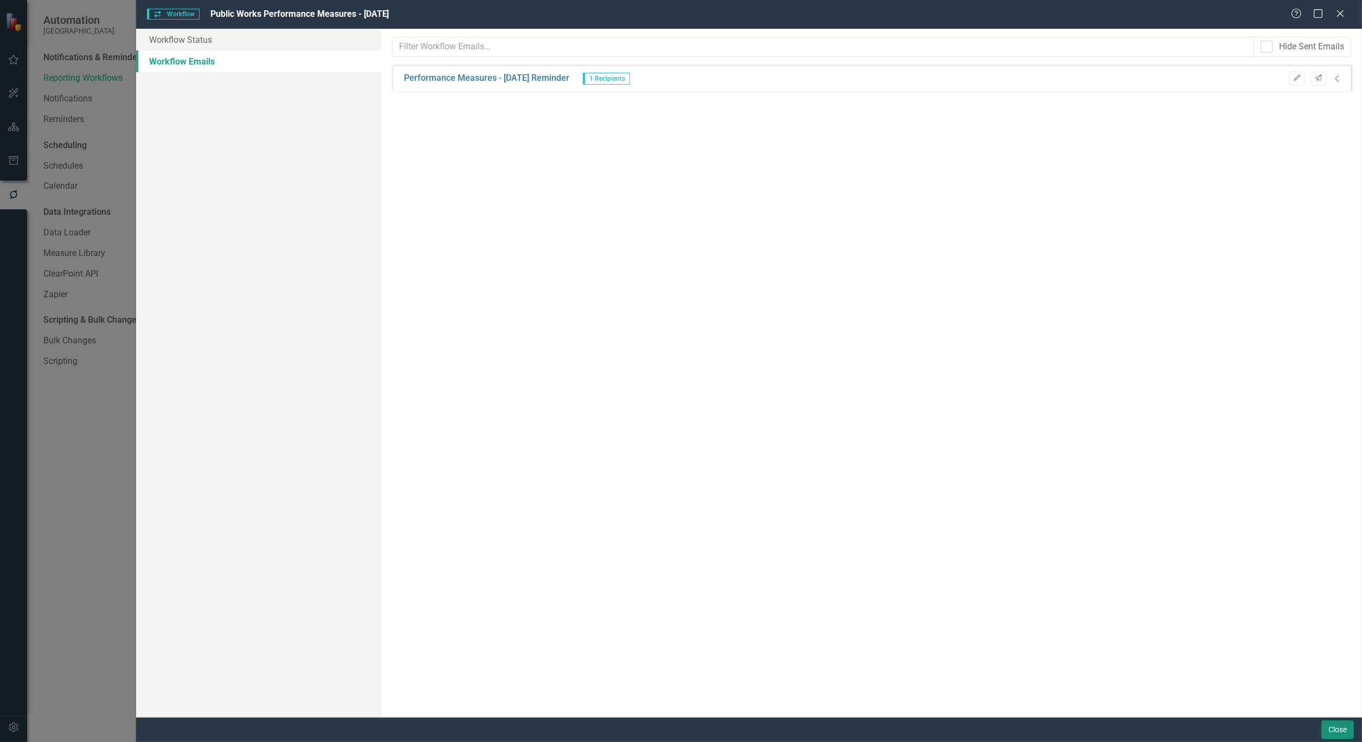
click at [1343, 735] on button "Close" at bounding box center [1337, 729] width 33 height 19
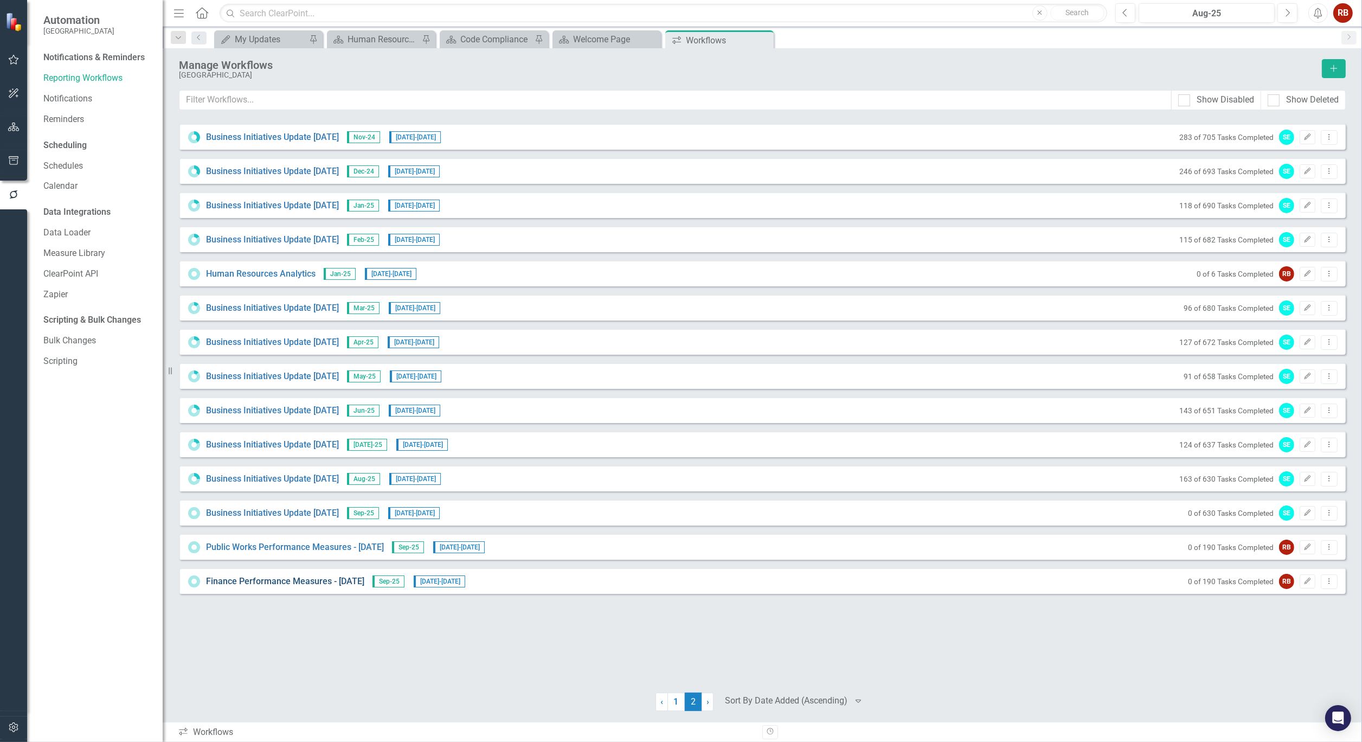
click at [305, 581] on link "Finance Performance Measures - [DATE]" at bounding box center [285, 581] width 158 height 12
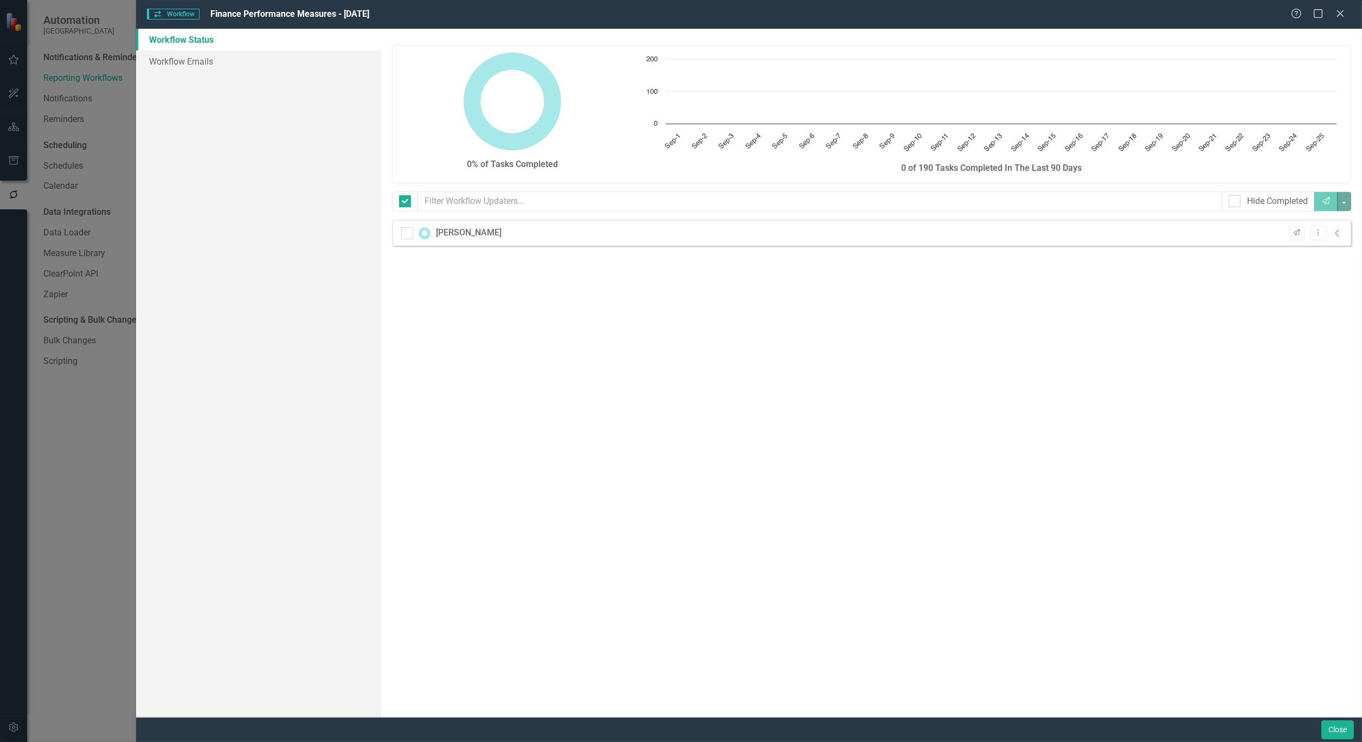
checkbox input "false"
click at [174, 64] on link "Workflow Emails" at bounding box center [258, 61] width 245 height 22
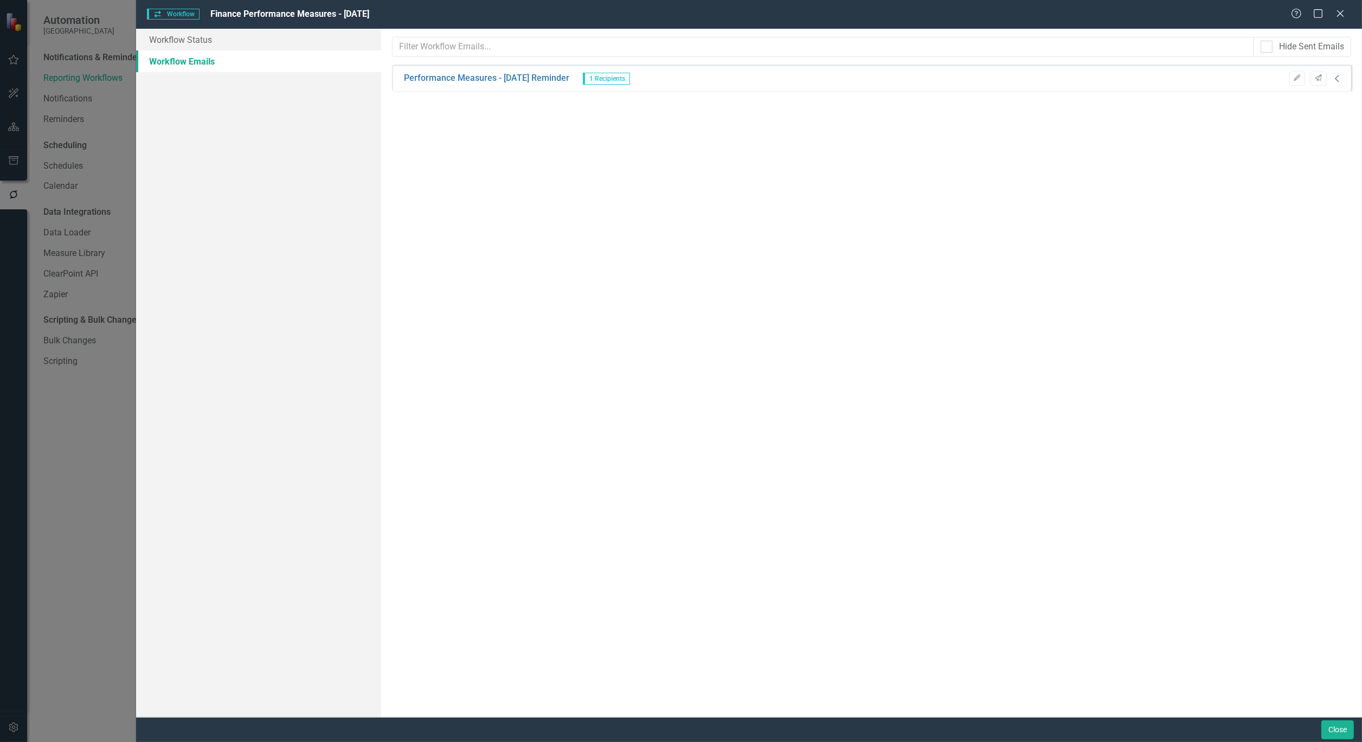
click at [1337, 78] on icon "Collapse" at bounding box center [1337, 78] width 11 height 9
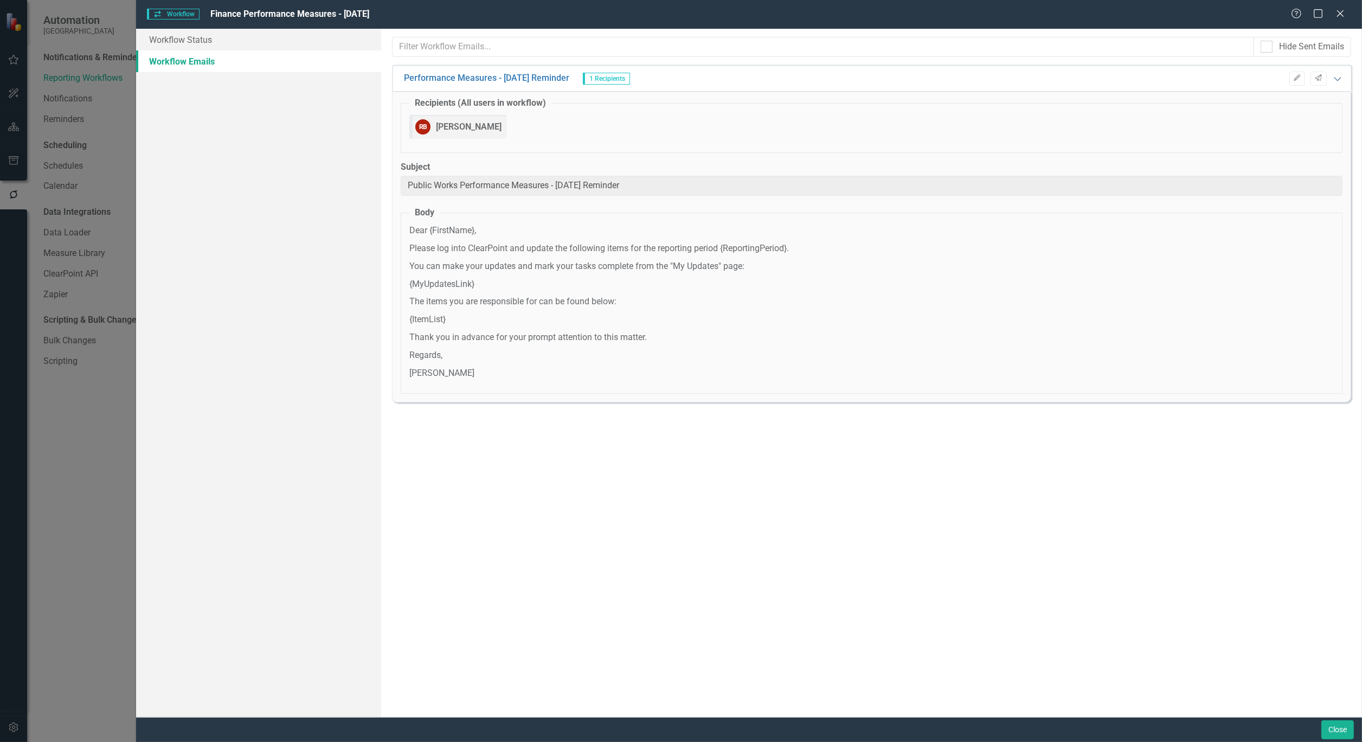
click at [1337, 78] on icon "Expanded" at bounding box center [1337, 78] width 11 height 9
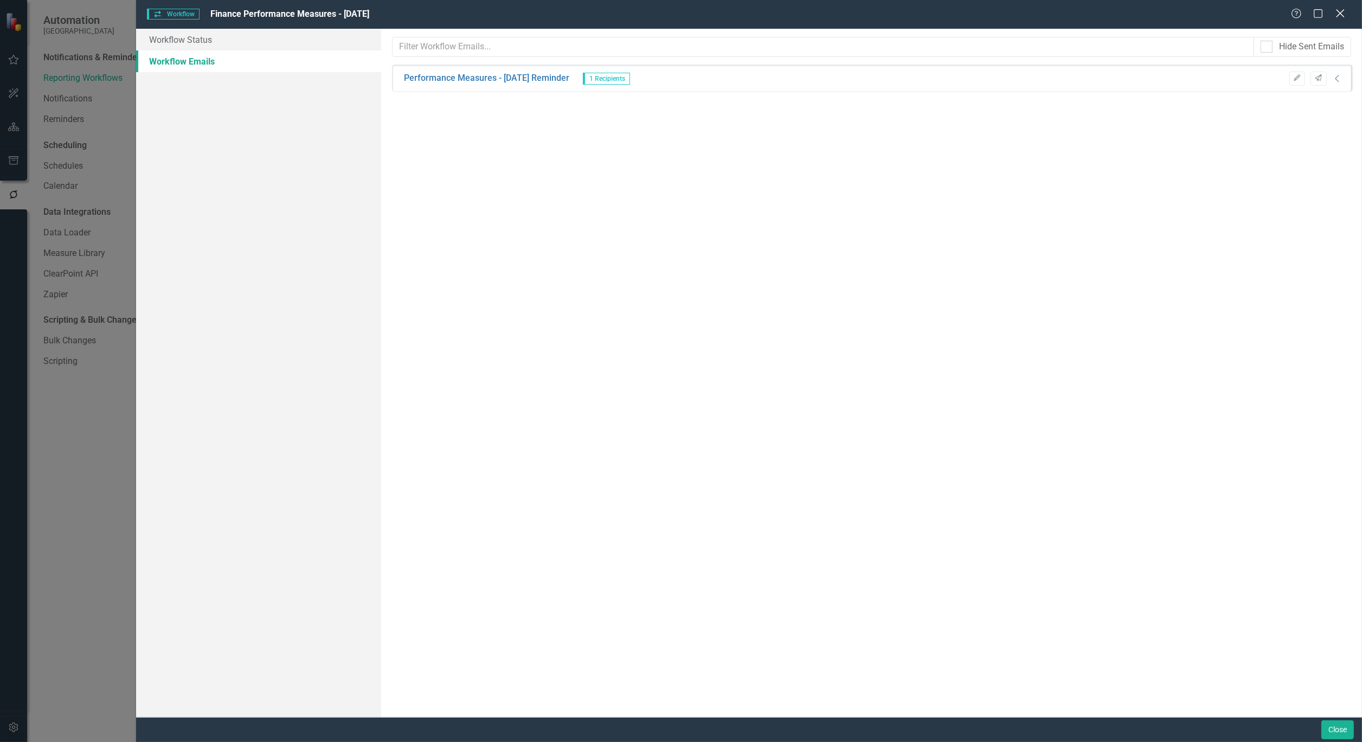
click at [1341, 11] on icon "Close" at bounding box center [1340, 13] width 14 height 10
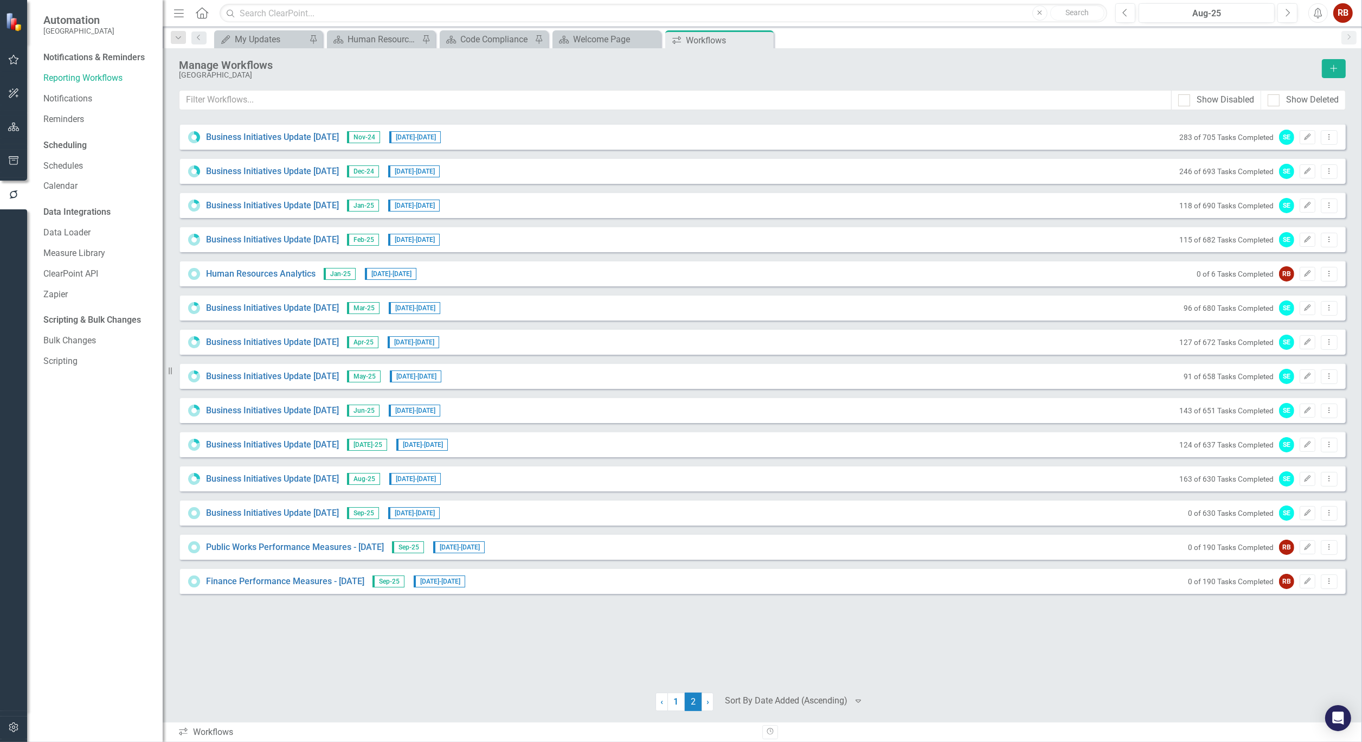
click at [1159, 638] on div "Business Initiatives Update [DATE] Nov-24 [DATE] - [DATE] 283 of 705 Tasks Comp…" at bounding box center [762, 401] width 1167 height 555
click at [101, 76] on link "Reporting Workflows" at bounding box center [97, 78] width 108 height 12
click at [72, 160] on link "Schedules" at bounding box center [97, 166] width 108 height 12
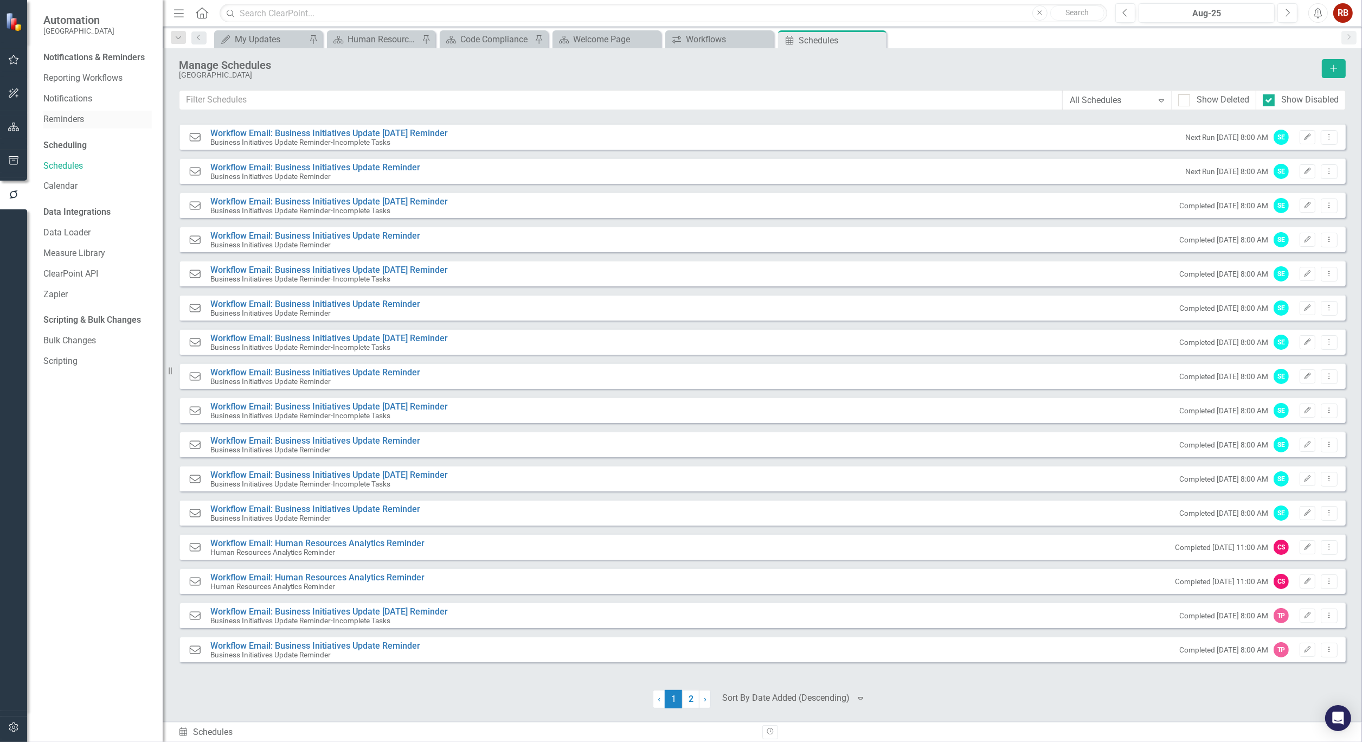
click at [64, 115] on link "Reminders" at bounding box center [97, 119] width 108 height 12
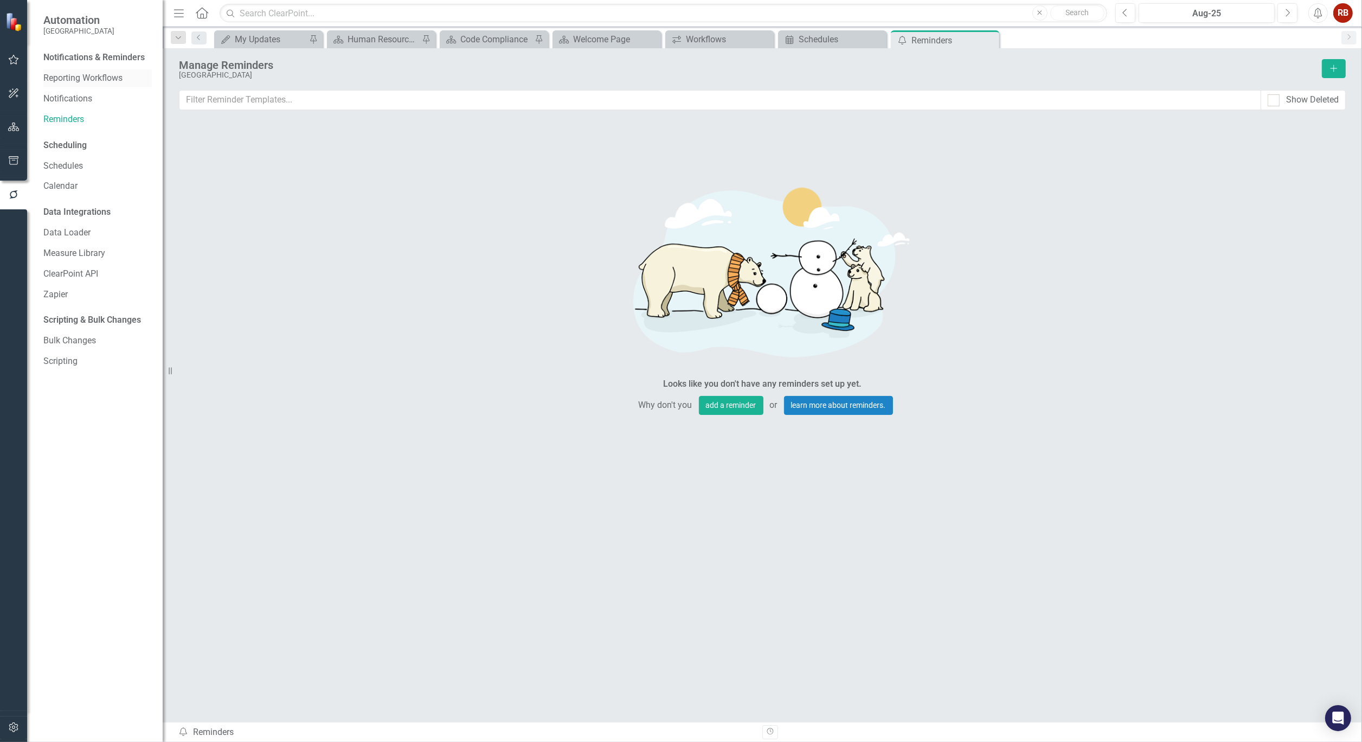
click at [99, 79] on link "Reporting Workflows" at bounding box center [97, 78] width 108 height 12
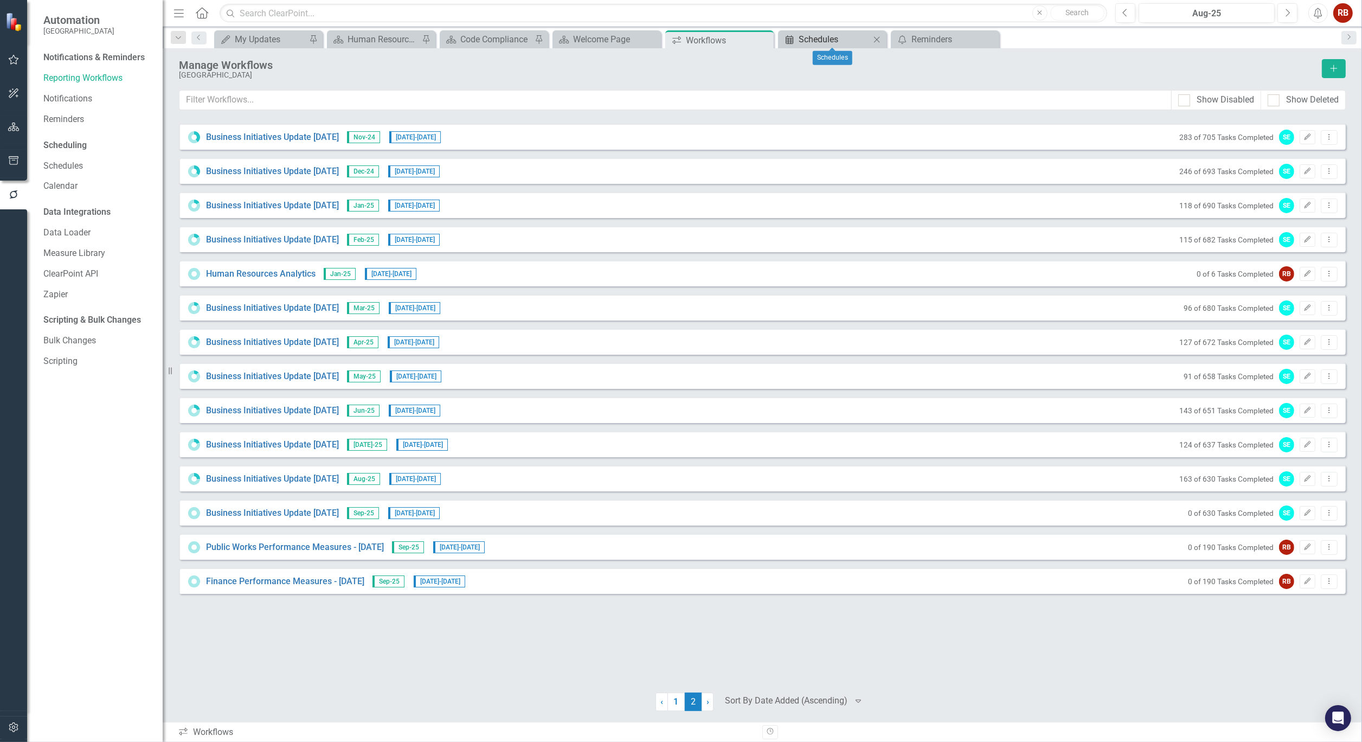
click at [799, 36] on div "Schedules" at bounding box center [834, 40] width 72 height 14
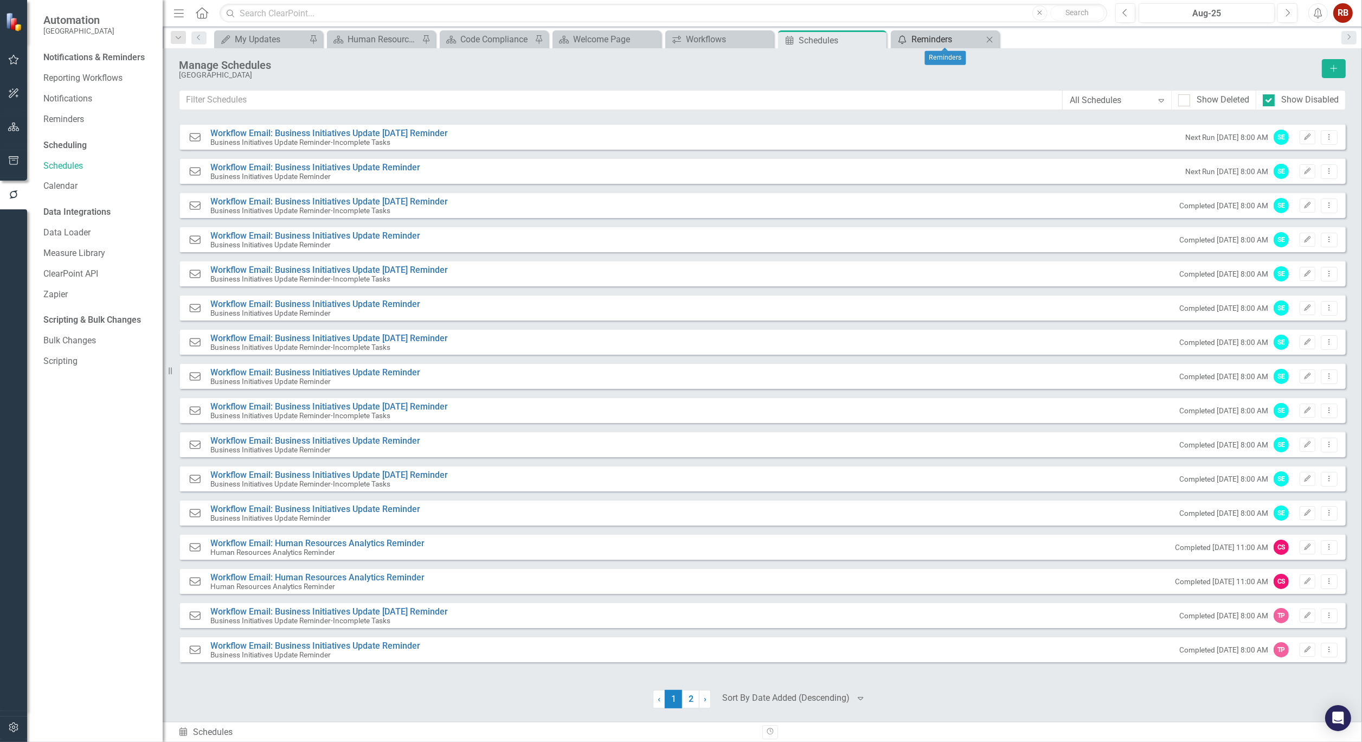
click at [943, 40] on div "Reminders" at bounding box center [947, 40] width 72 height 14
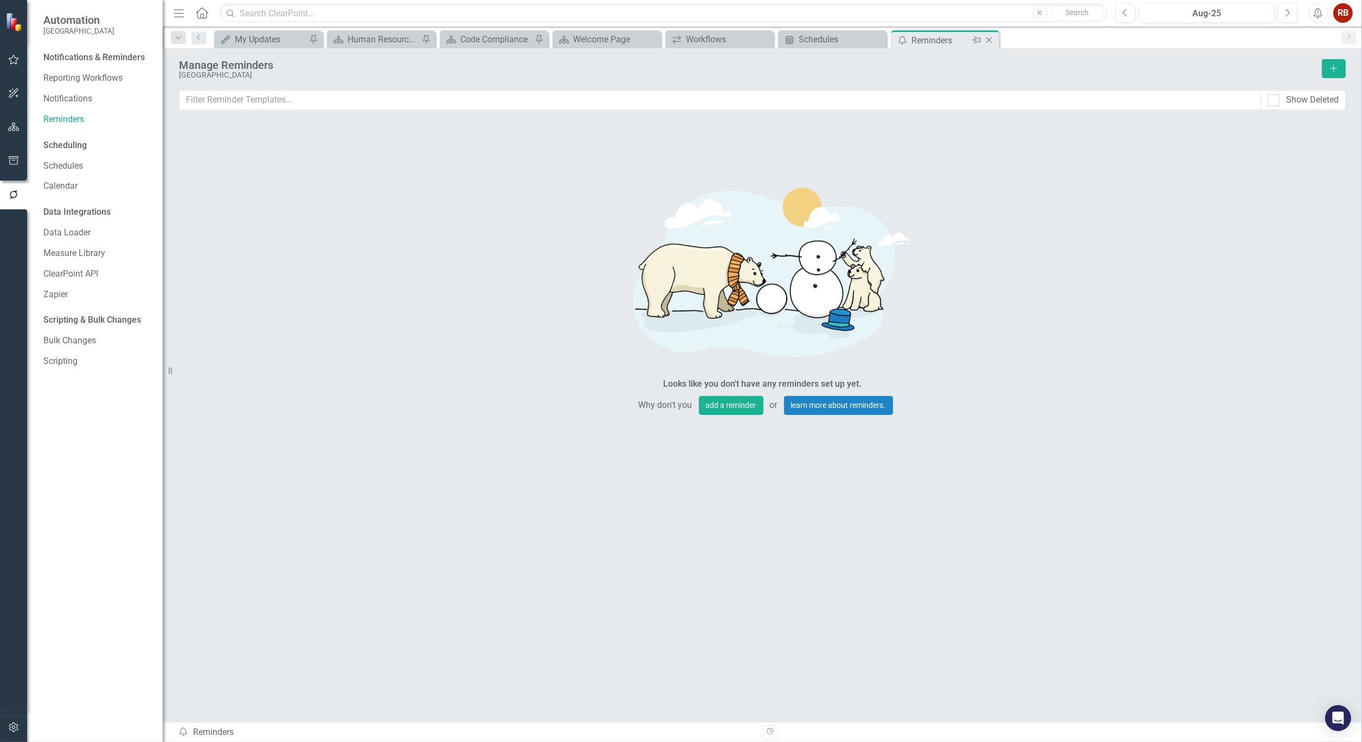
click at [989, 38] on icon "Close" at bounding box center [988, 40] width 11 height 9
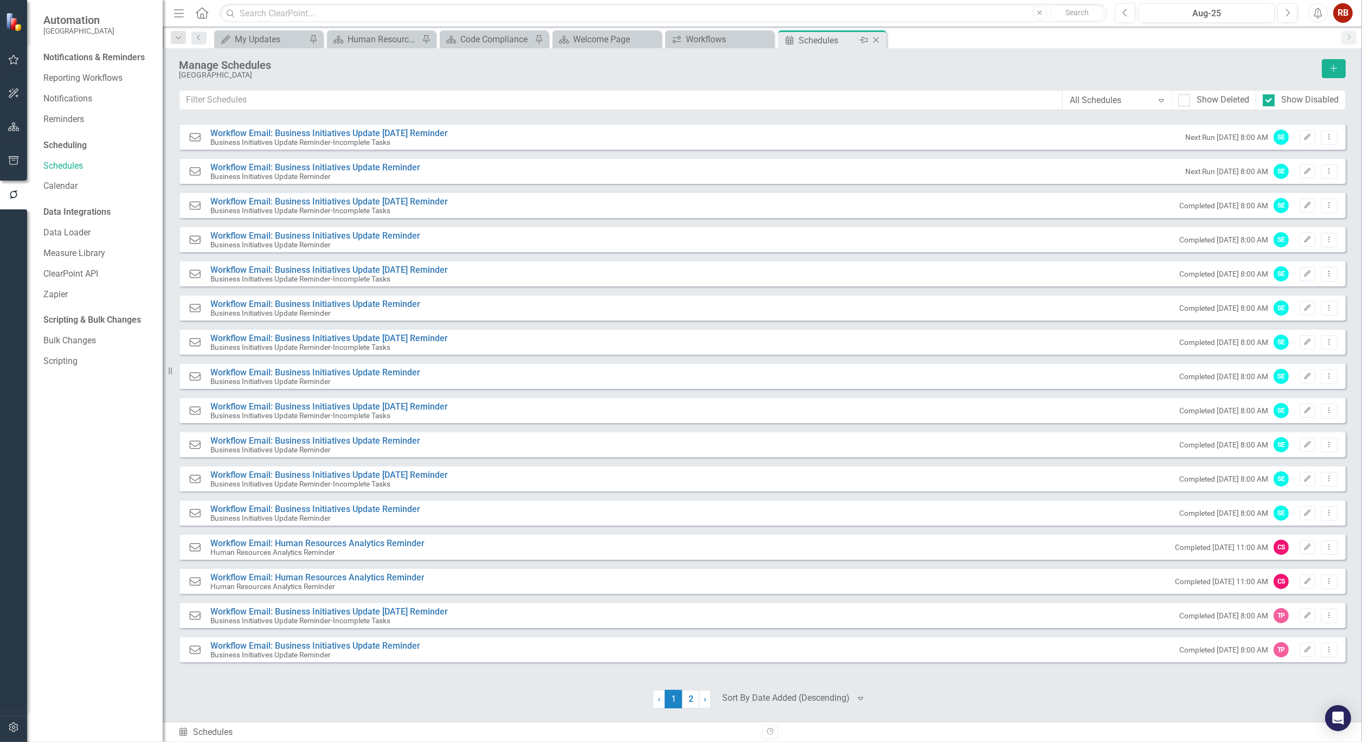
click at [877, 38] on icon at bounding box center [876, 40] width 6 height 6
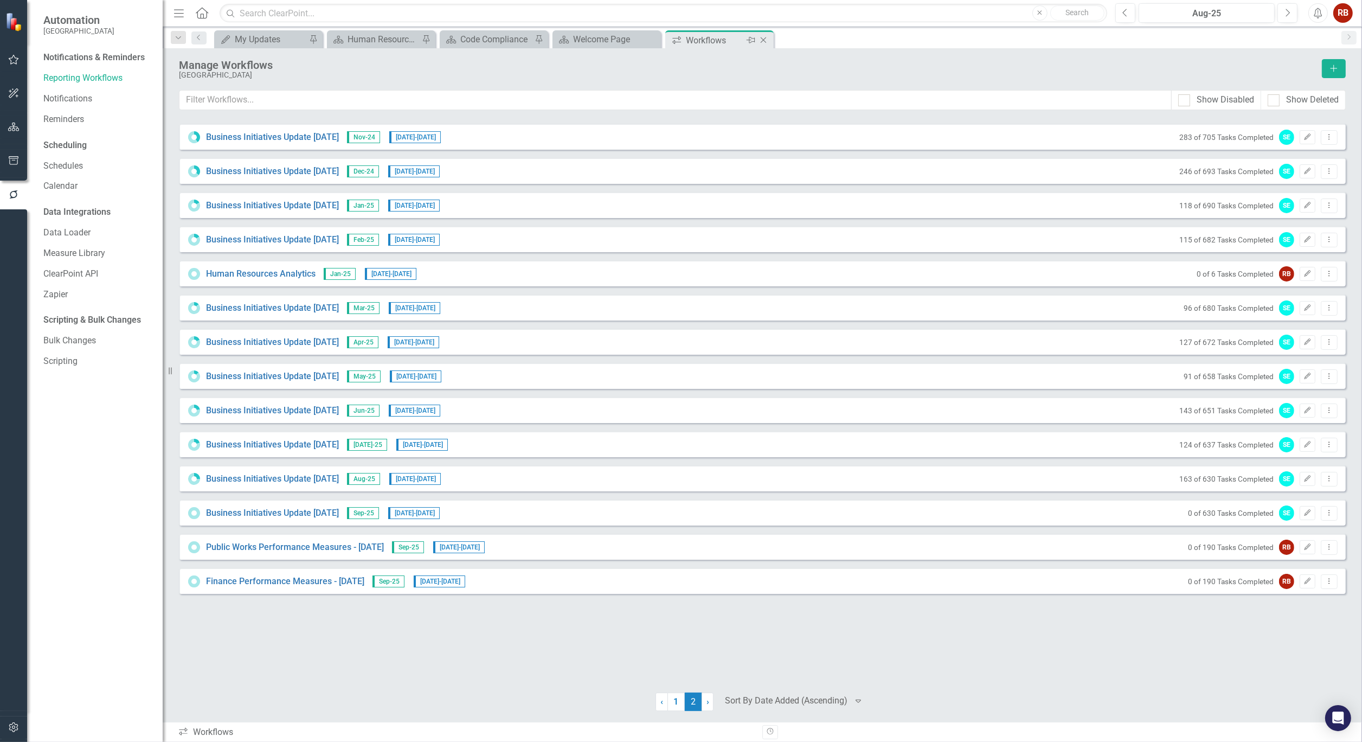
click at [733, 34] on div "Workflows" at bounding box center [715, 41] width 58 height 14
click at [1306, 544] on icon "Edit" at bounding box center [1307, 547] width 8 height 7
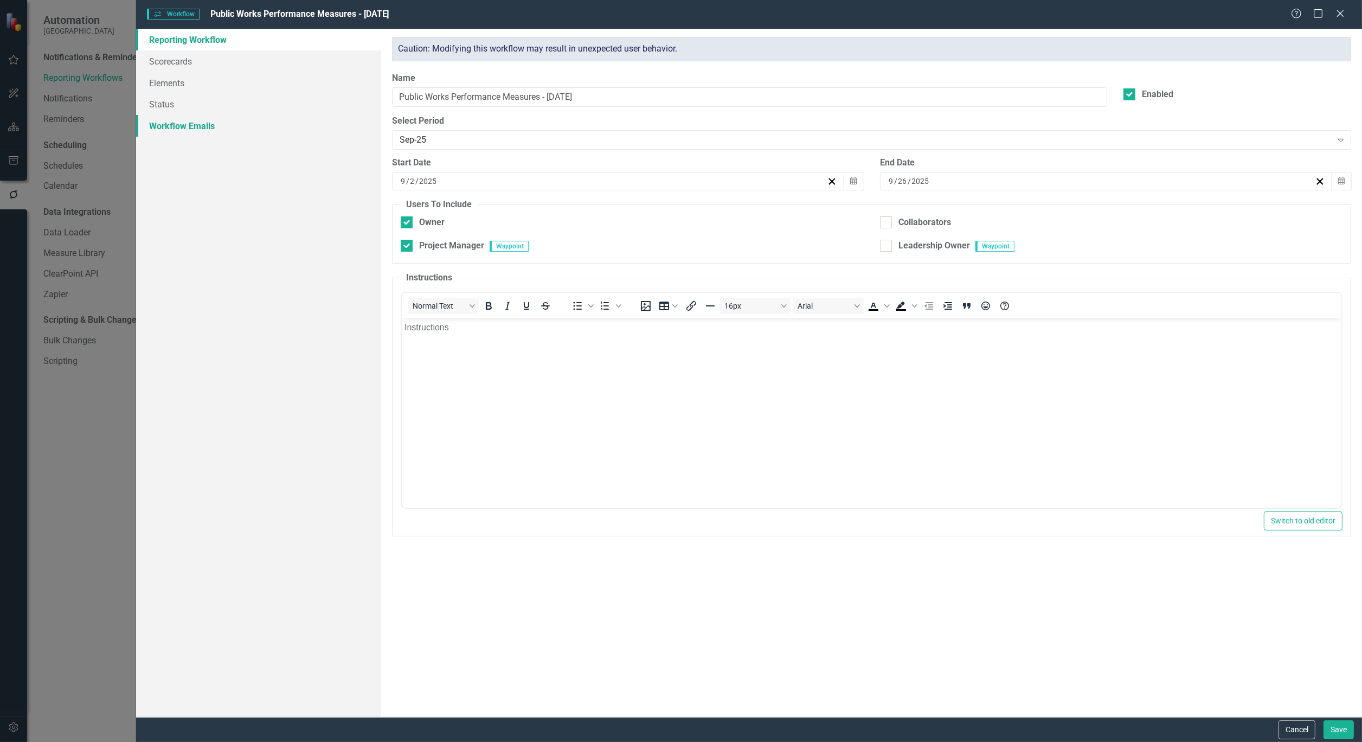
click at [202, 120] on link "Workflow Emails" at bounding box center [258, 126] width 245 height 22
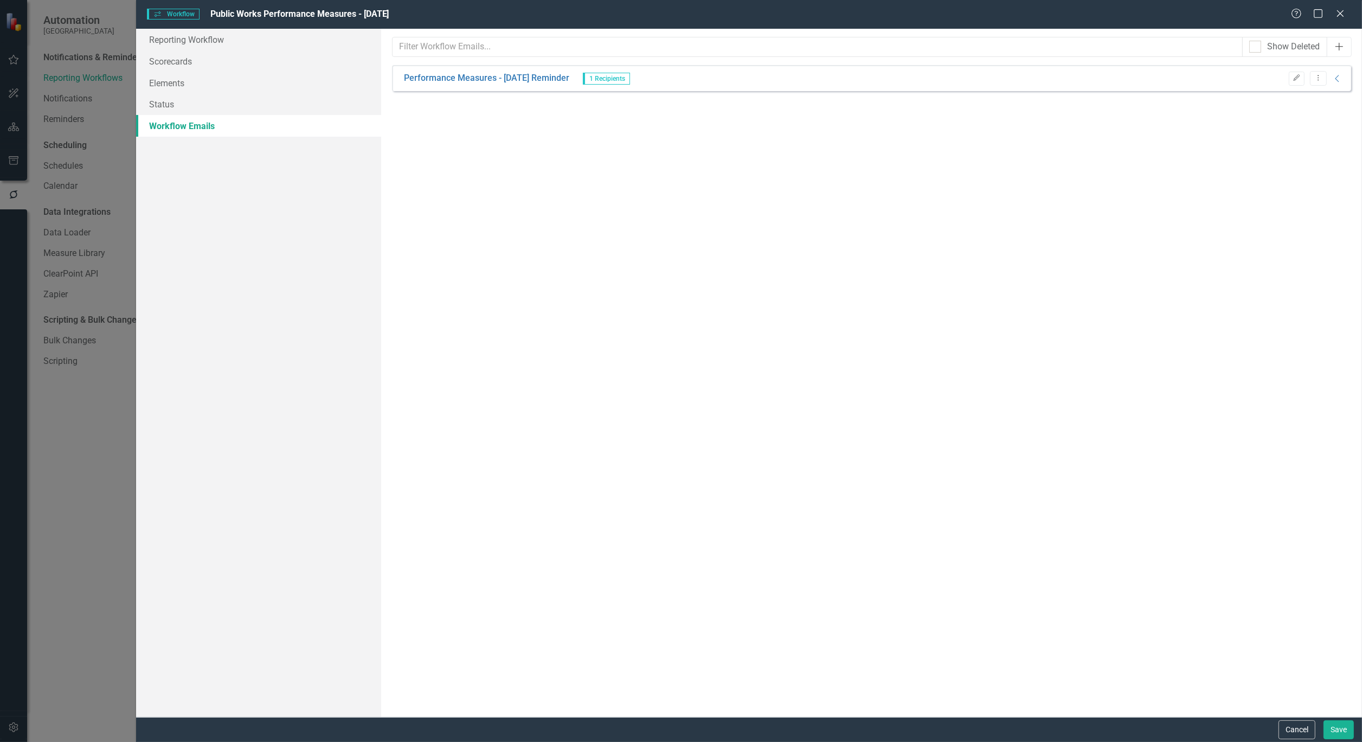
click at [1342, 46] on icon "Add" at bounding box center [1338, 46] width 11 height 9
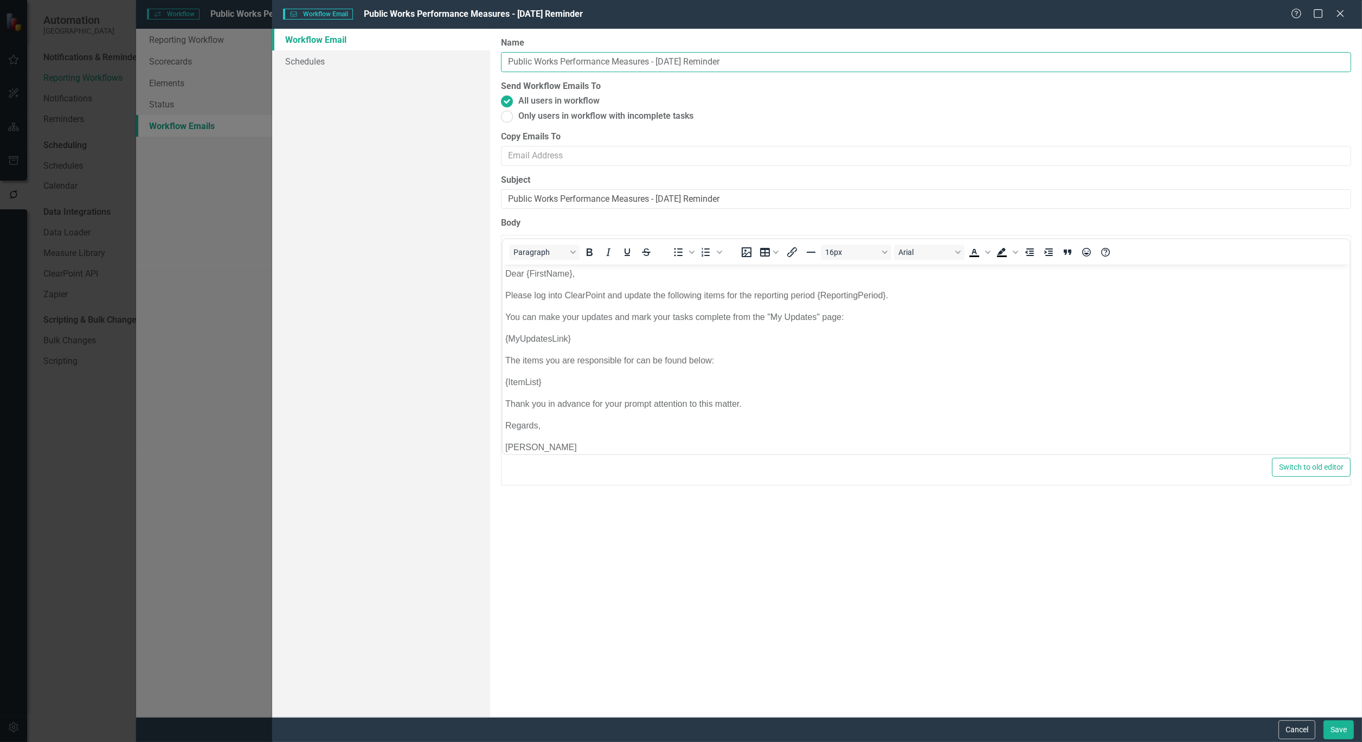
click at [559, 62] on input "Public Works Performance Measures - [DATE] Reminder" at bounding box center [926, 62] width 850 height 20
click at [734, 59] on input "Performance Measures - [DATE] Reminder" at bounding box center [926, 62] width 850 height 20
type input "Performance Measures - [DATE] Reminder - Incomplete Task"
click at [505, 115] on ins at bounding box center [507, 116] width 17 height 17
click at [505, 115] on input "Only users in workflow with incomplete tasks" at bounding box center [507, 116] width 17 height 17
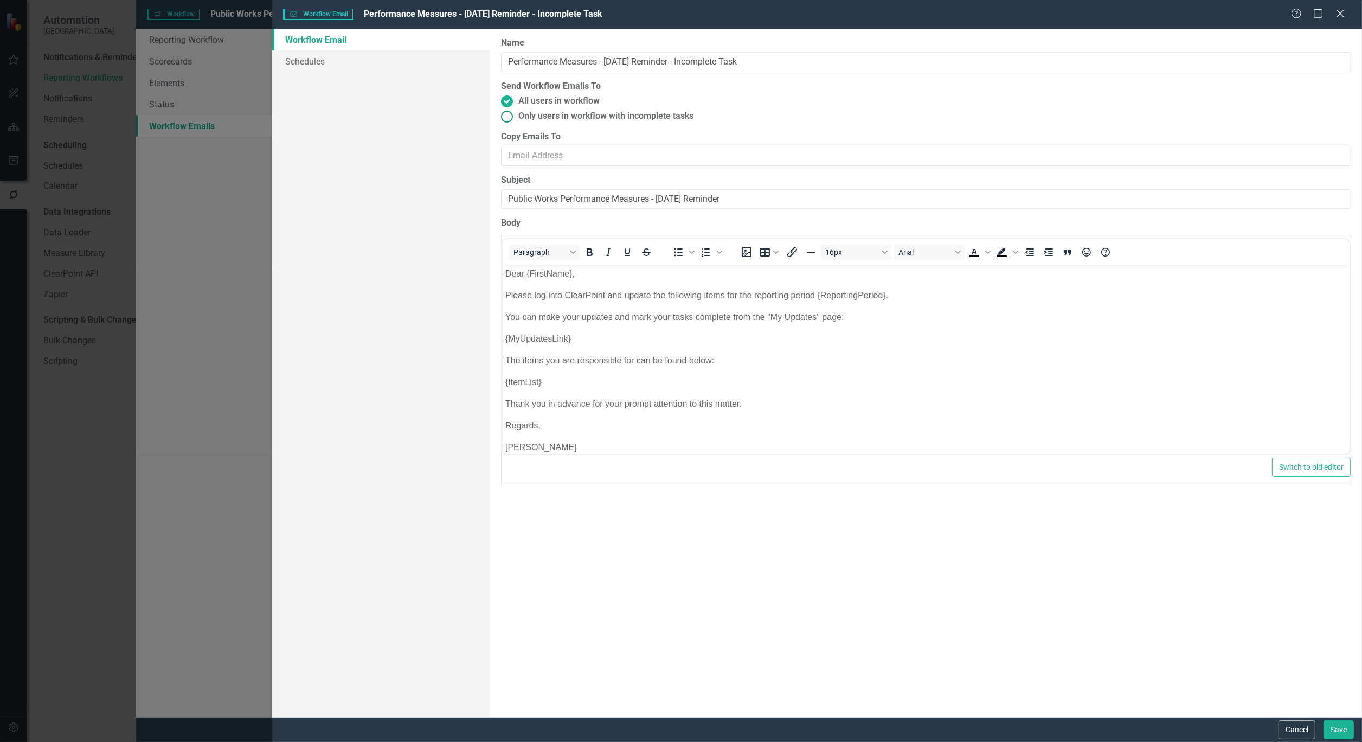
radio input "true"
drag, startPoint x: 1343, startPoint y: 724, endPoint x: 1339, endPoint y: 729, distance: 6.3
click at [1339, 729] on button "Save" at bounding box center [1338, 729] width 30 height 19
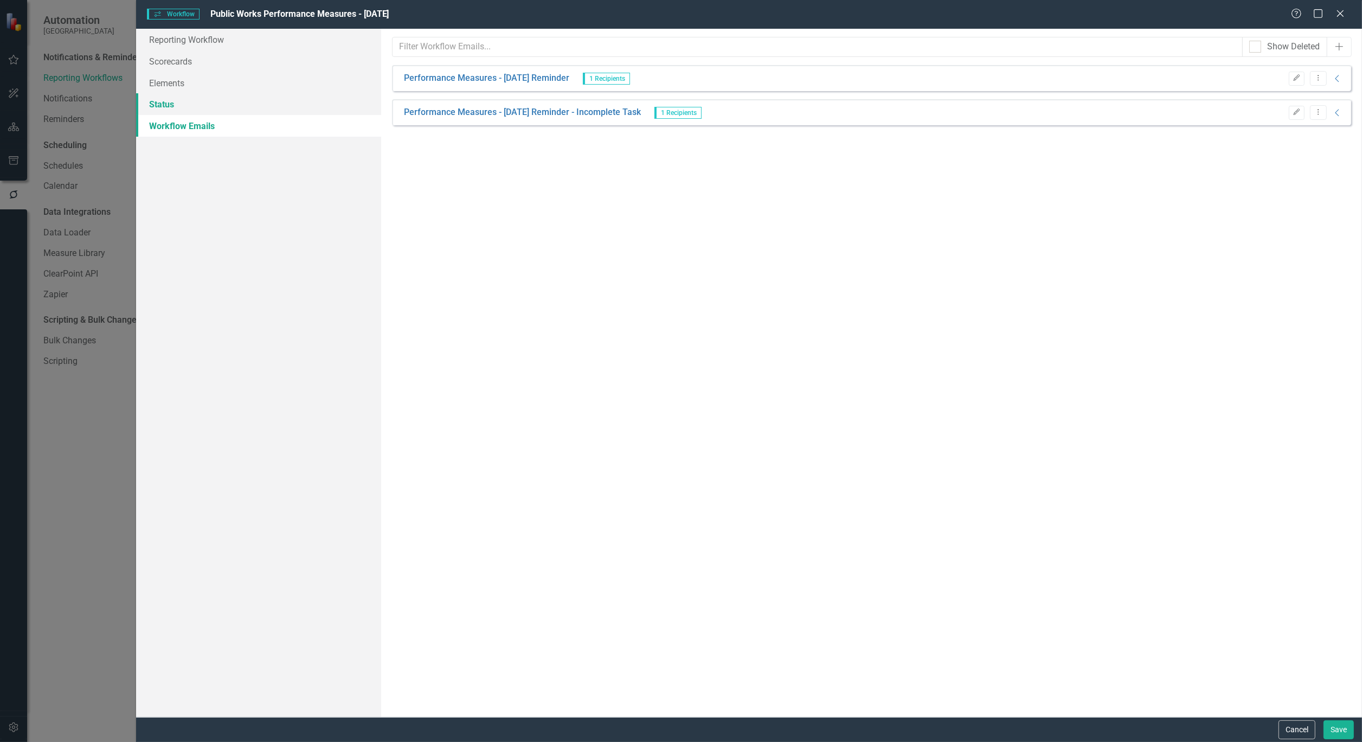
click at [158, 106] on link "Status" at bounding box center [258, 104] width 245 height 22
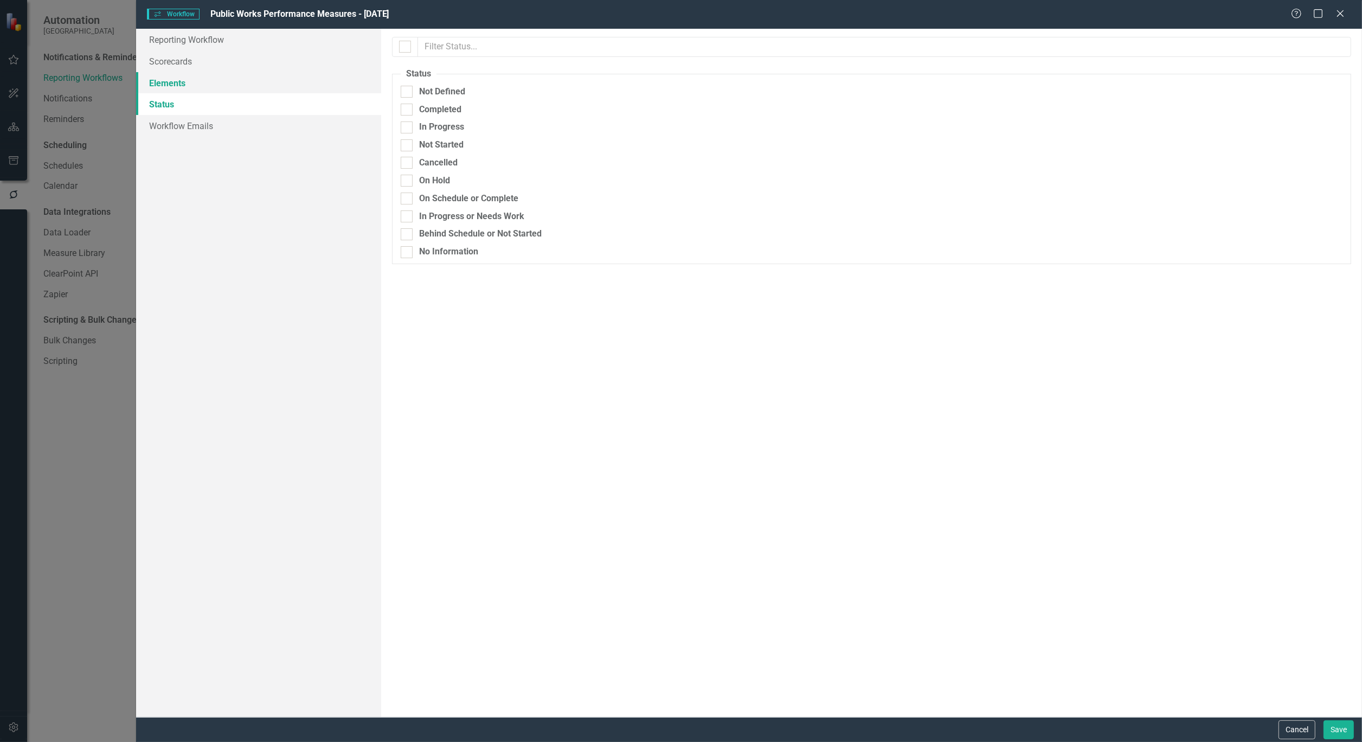
click at [167, 78] on link "Elements" at bounding box center [258, 83] width 245 height 22
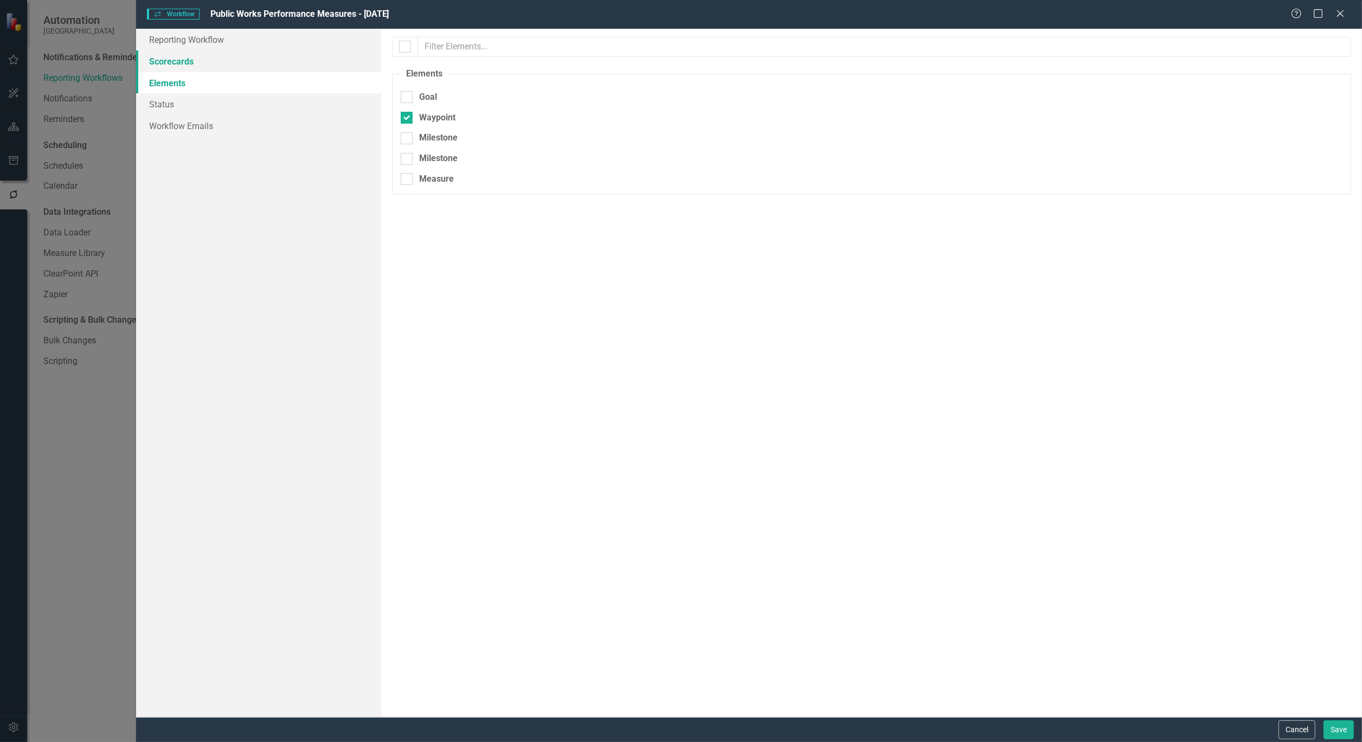
click at [172, 57] on link "Scorecards" at bounding box center [258, 61] width 245 height 22
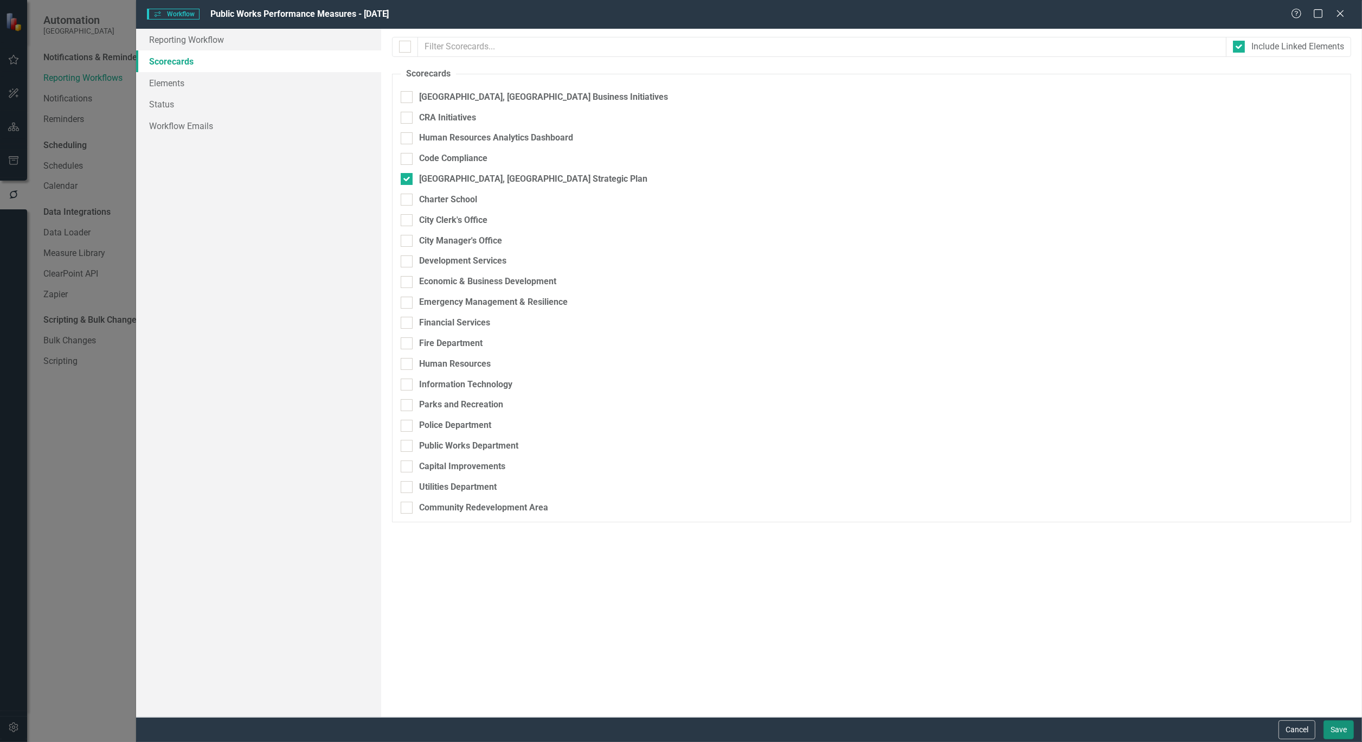
click at [1346, 734] on button "Save" at bounding box center [1338, 729] width 30 height 19
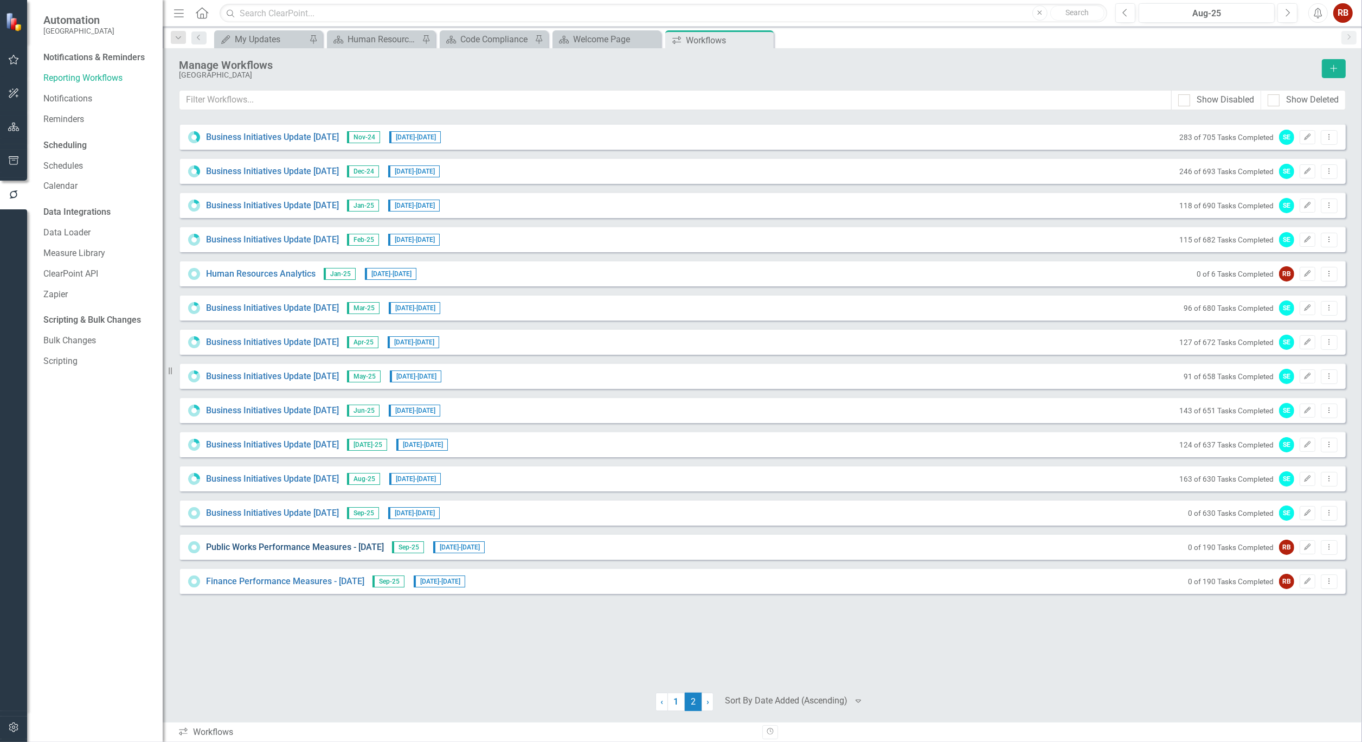
click at [274, 545] on link "Public Works Performance Measures - [DATE]" at bounding box center [295, 547] width 178 height 12
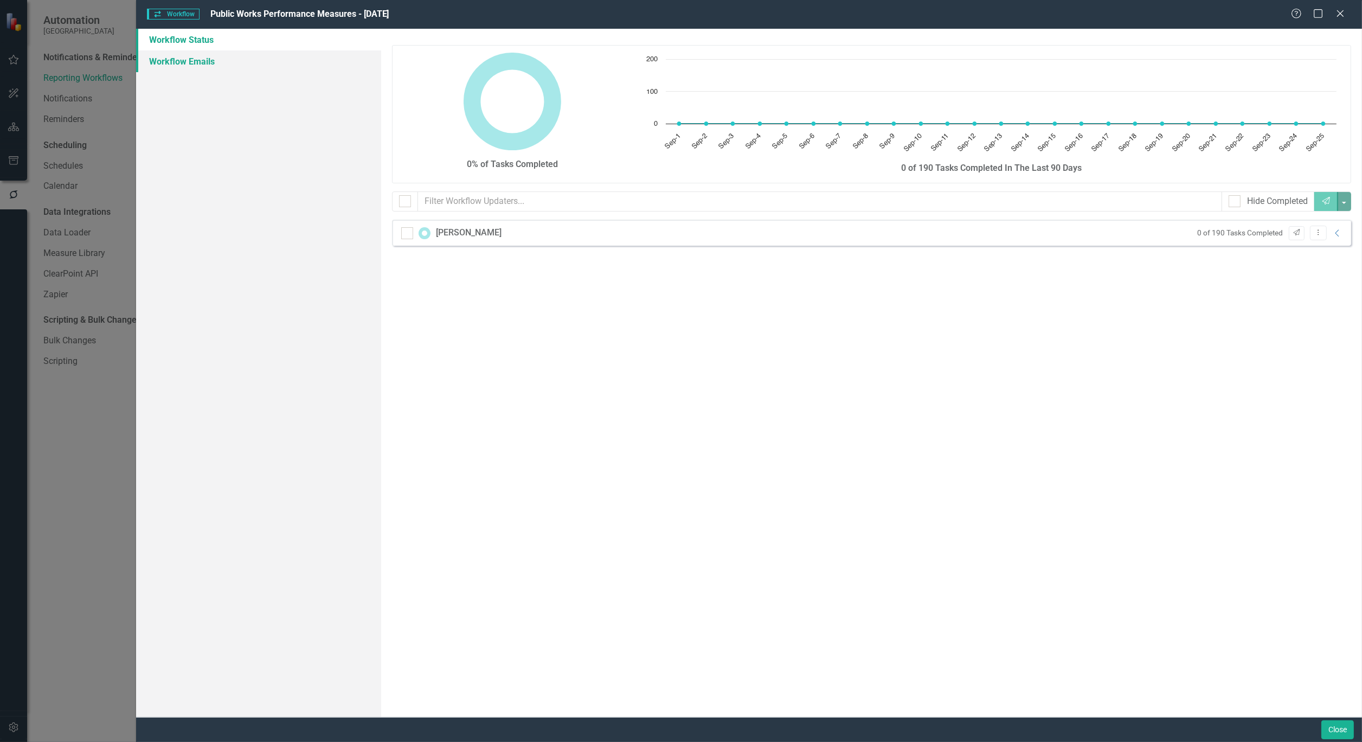
click at [181, 56] on link "Workflow Emails" at bounding box center [258, 61] width 245 height 22
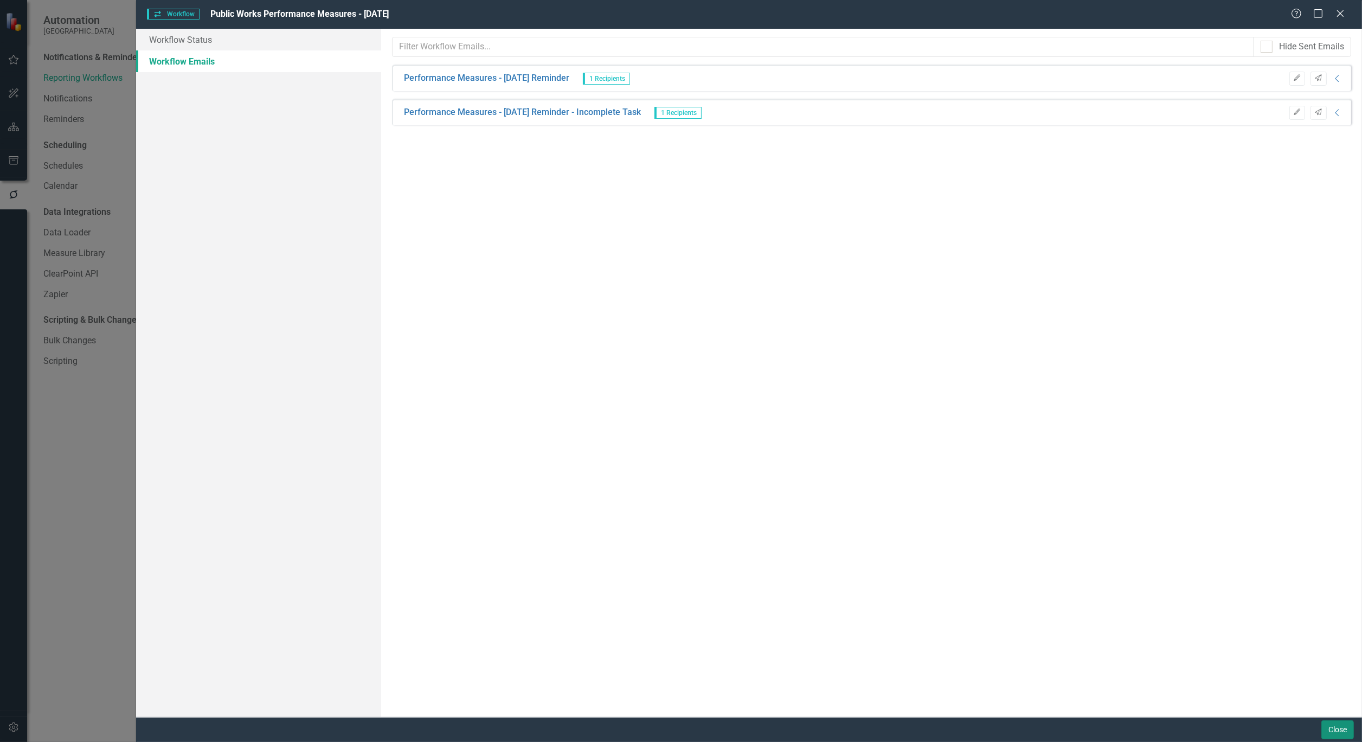
click at [1332, 737] on button "Close" at bounding box center [1337, 729] width 33 height 19
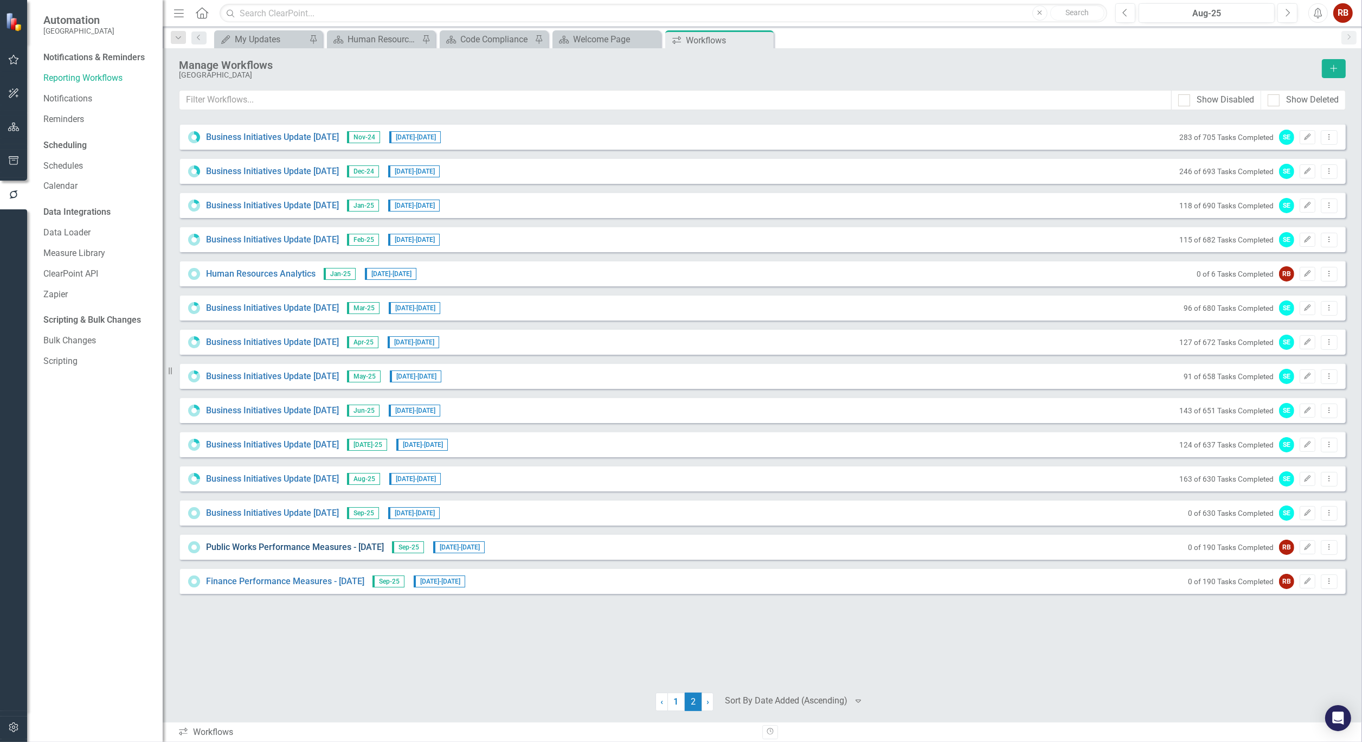
click at [281, 544] on link "Public Works Performance Measures - [DATE]" at bounding box center [295, 547] width 178 height 12
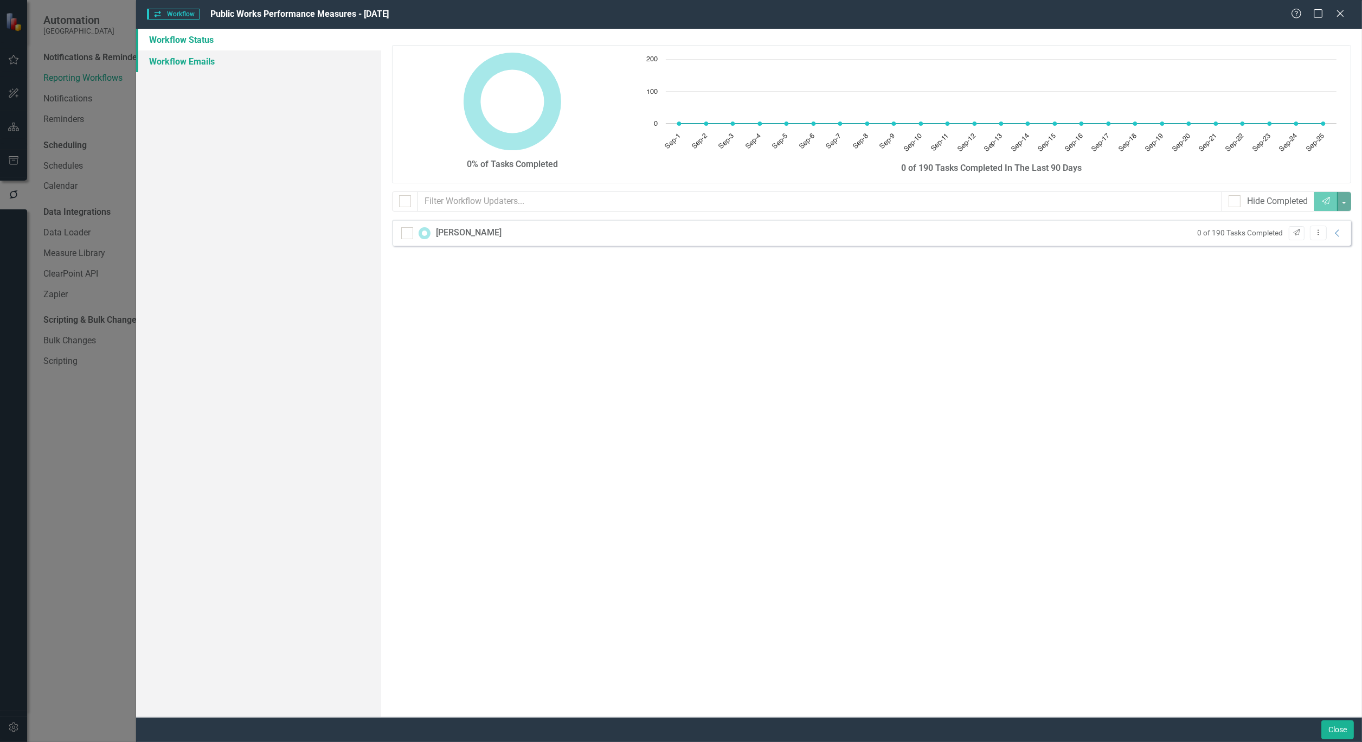
click at [183, 62] on link "Workflow Emails" at bounding box center [258, 61] width 245 height 22
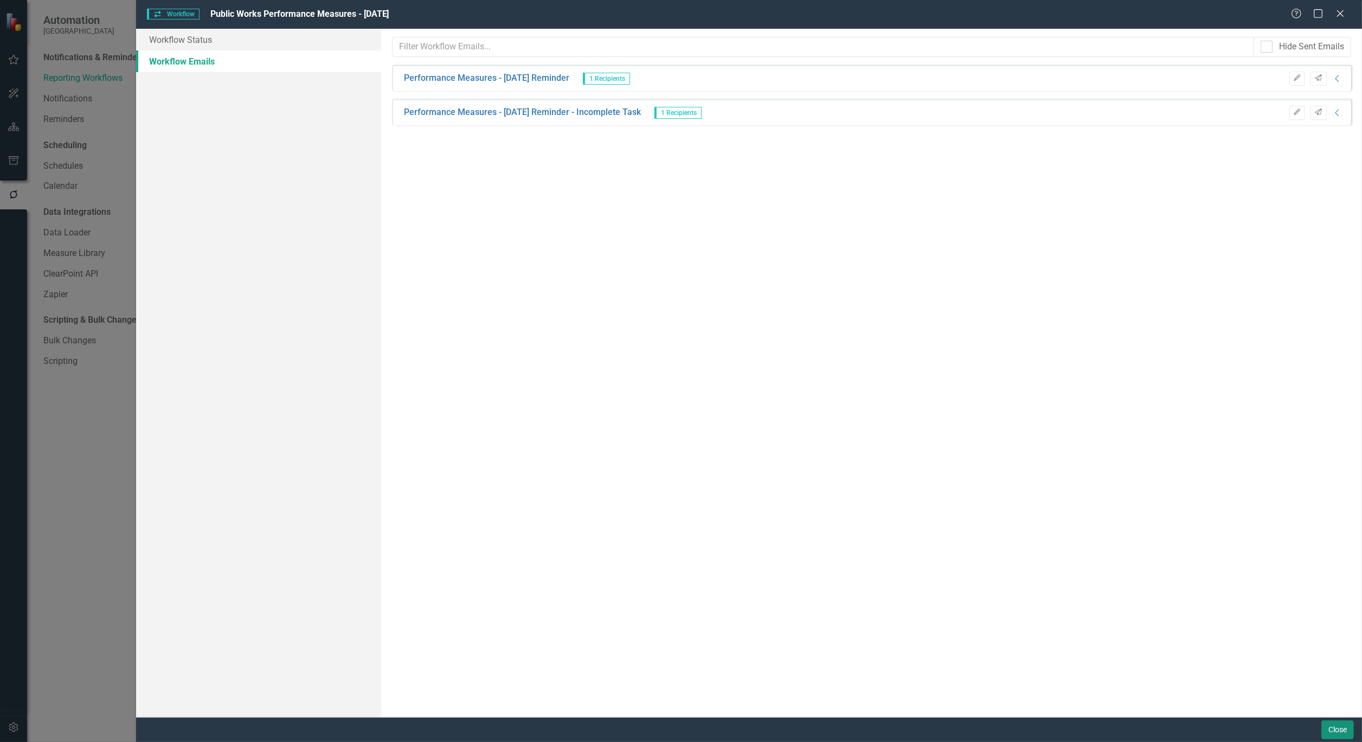
click at [1344, 723] on button "Close" at bounding box center [1337, 729] width 33 height 19
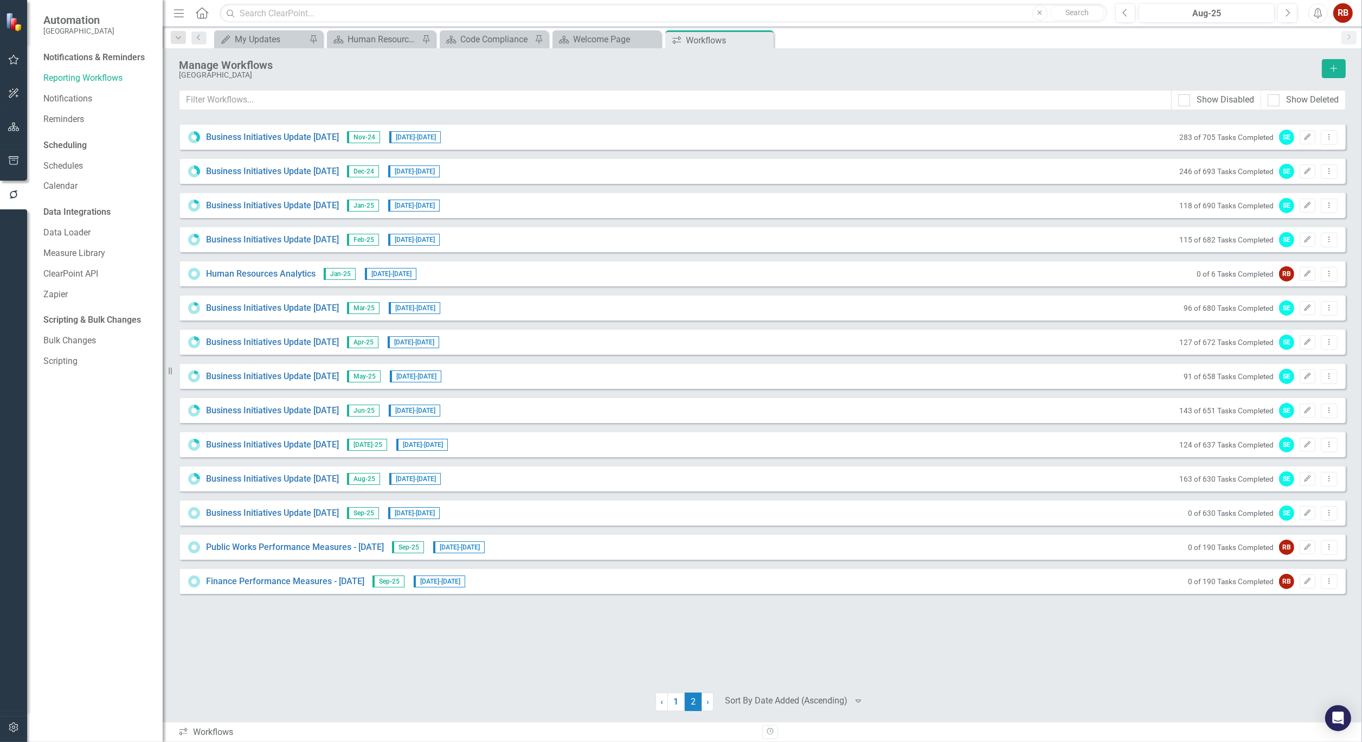
click at [291, 591] on div "Finance Performance Measures - [DATE] Sep-25 [DATE] - [DATE] 0 of 190 Tasks Com…" at bounding box center [762, 581] width 1167 height 26
click at [295, 583] on link "Finance Performance Measures - [DATE]" at bounding box center [285, 581] width 158 height 12
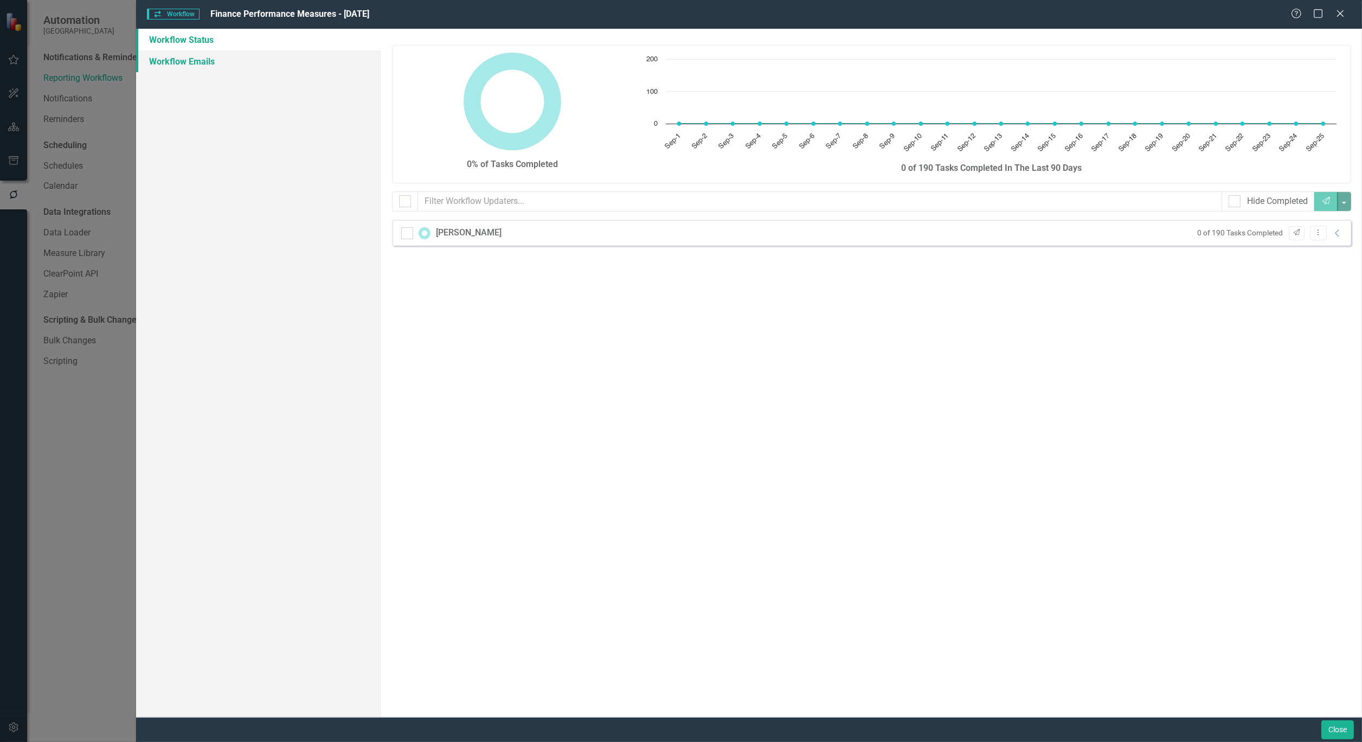
click at [192, 63] on link "Workflow Emails" at bounding box center [258, 61] width 245 height 22
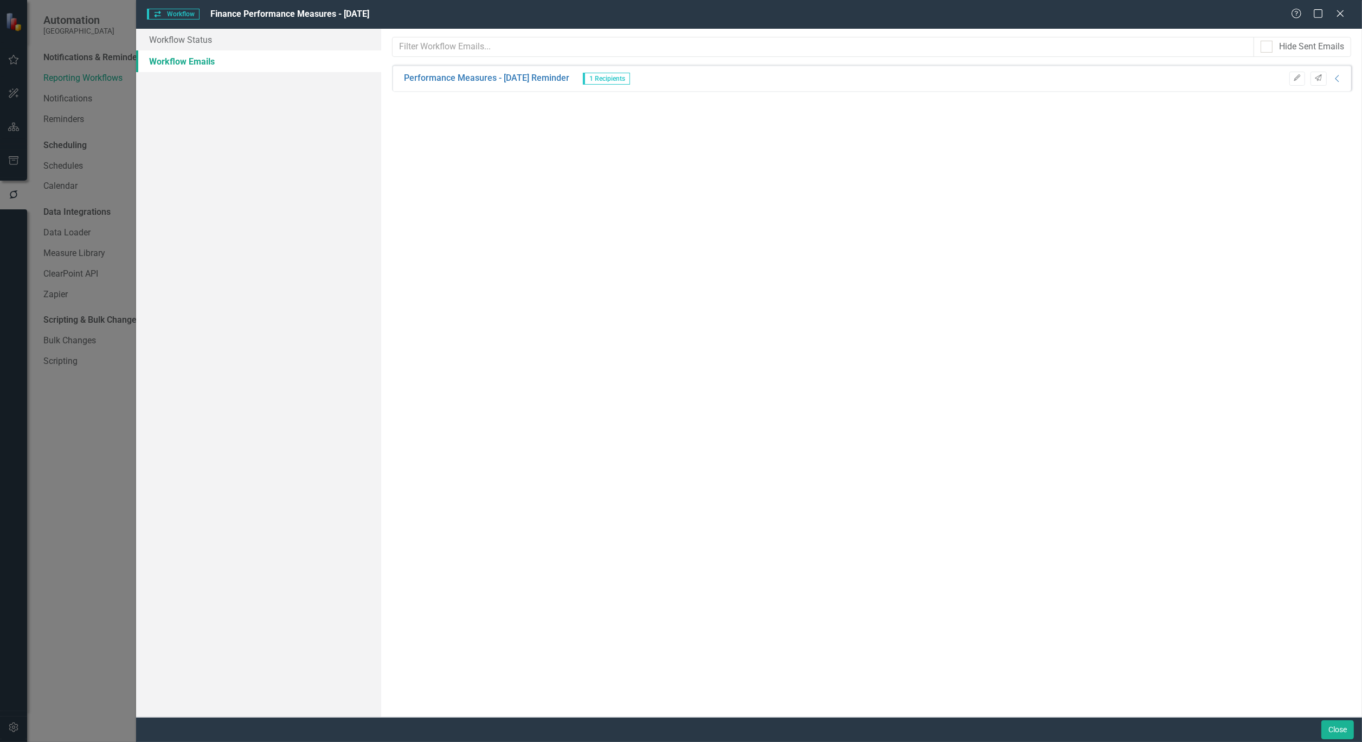
click at [1354, 85] on div "Hide Sent Emails Sorry, no results found. Performance Measures - [DATE] Reminde…" at bounding box center [871, 373] width 981 height 688
click at [1336, 82] on icon "Collapse" at bounding box center [1337, 78] width 11 height 9
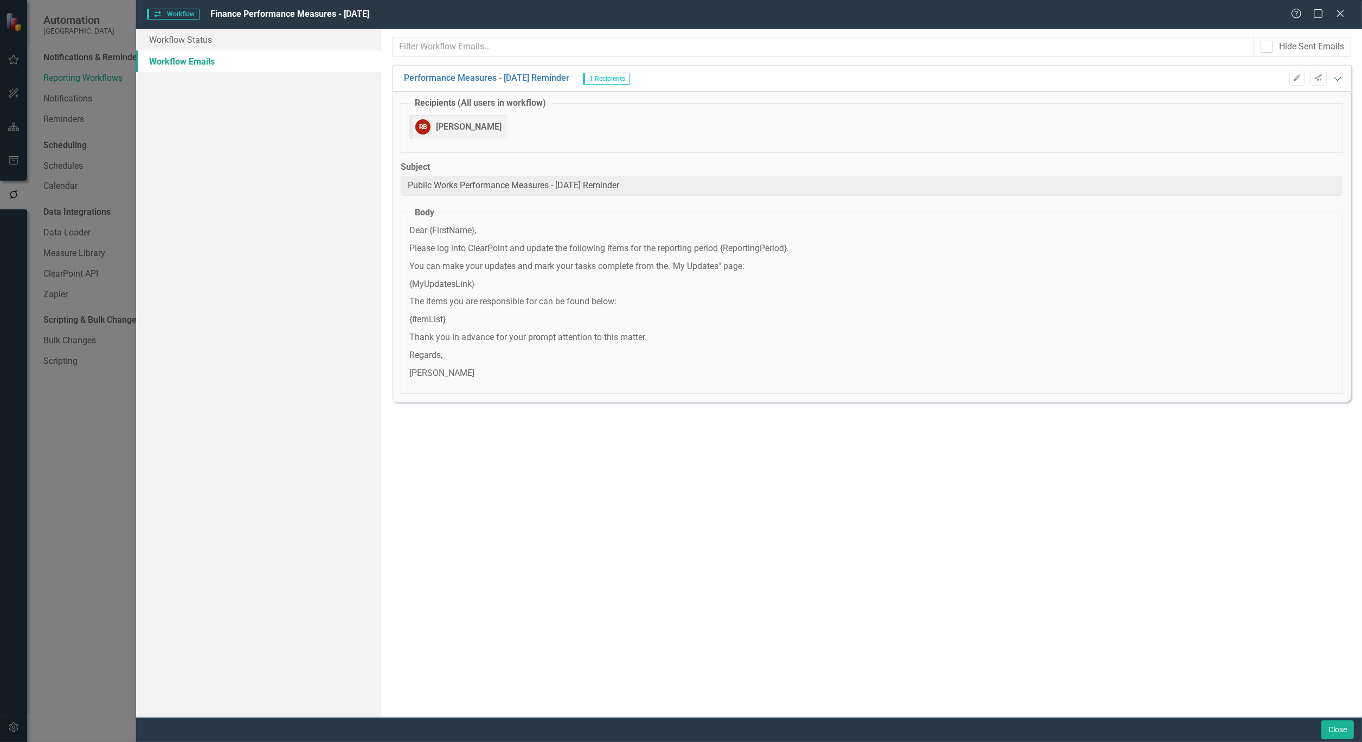
click at [1335, 82] on icon "Expanded" at bounding box center [1337, 78] width 11 height 9
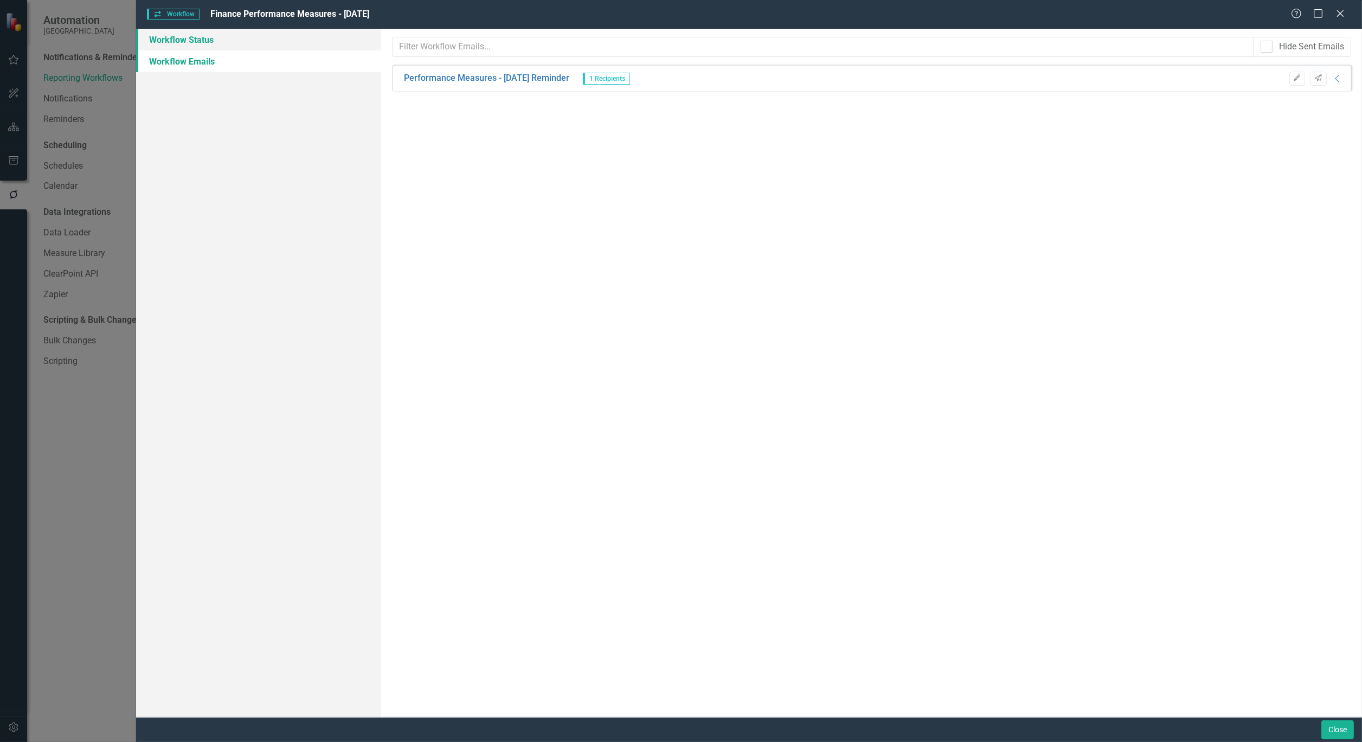
click at [165, 44] on link "Workflow Status" at bounding box center [258, 40] width 245 height 22
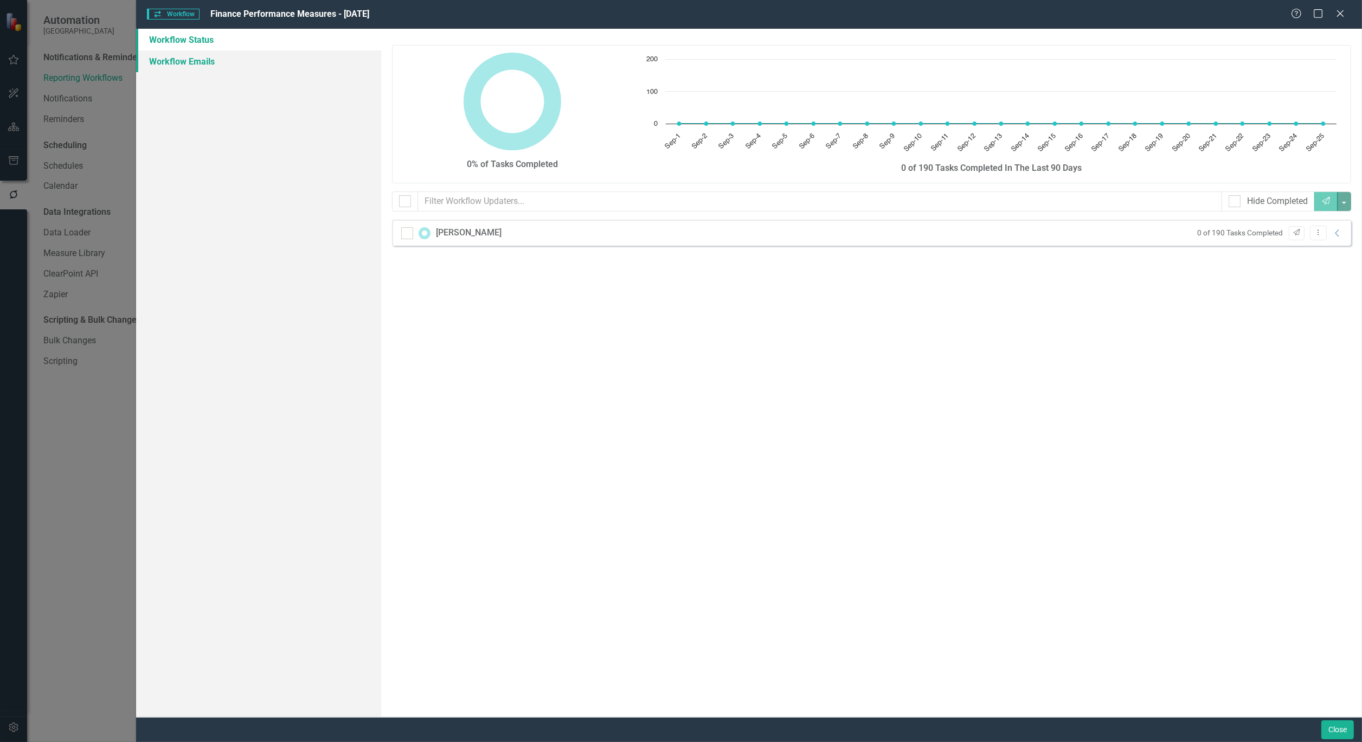
click at [167, 63] on link "Workflow Emails" at bounding box center [258, 61] width 245 height 22
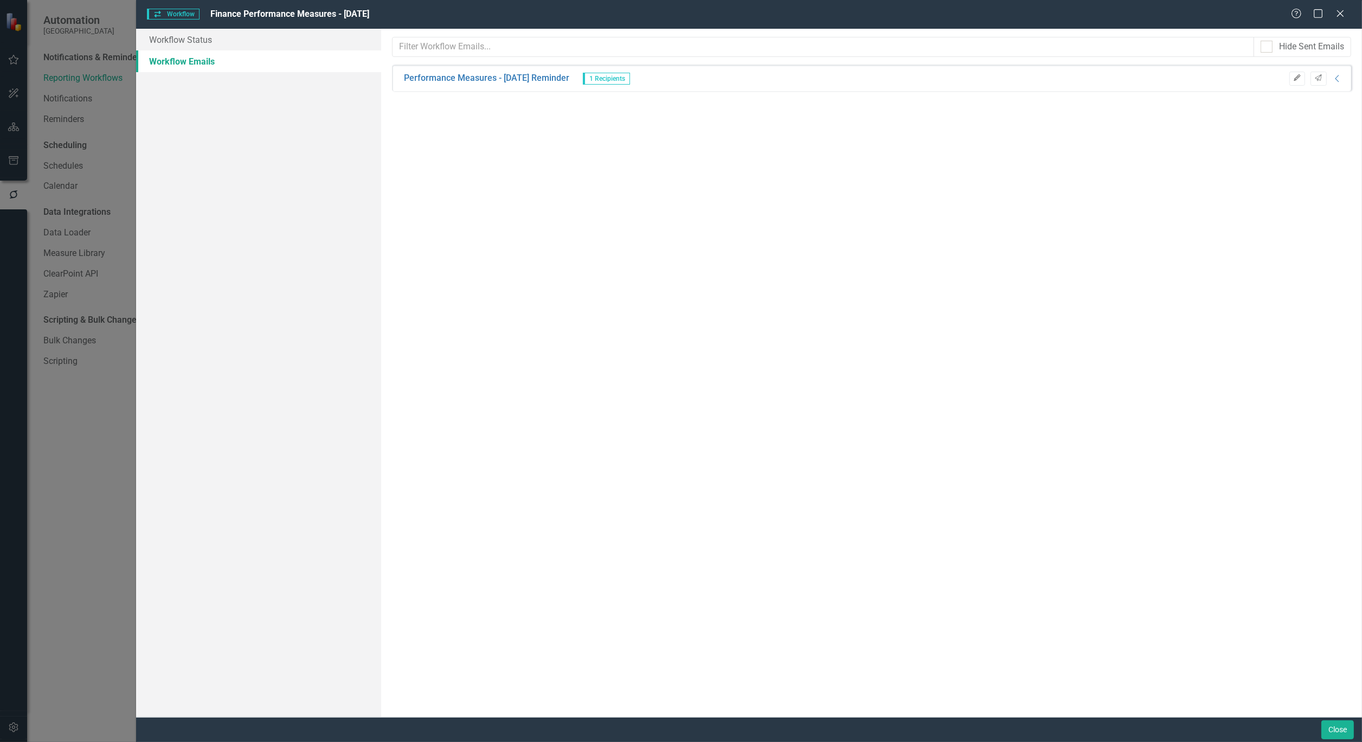
click at [1294, 77] on icon "Edit" at bounding box center [1297, 78] width 8 height 7
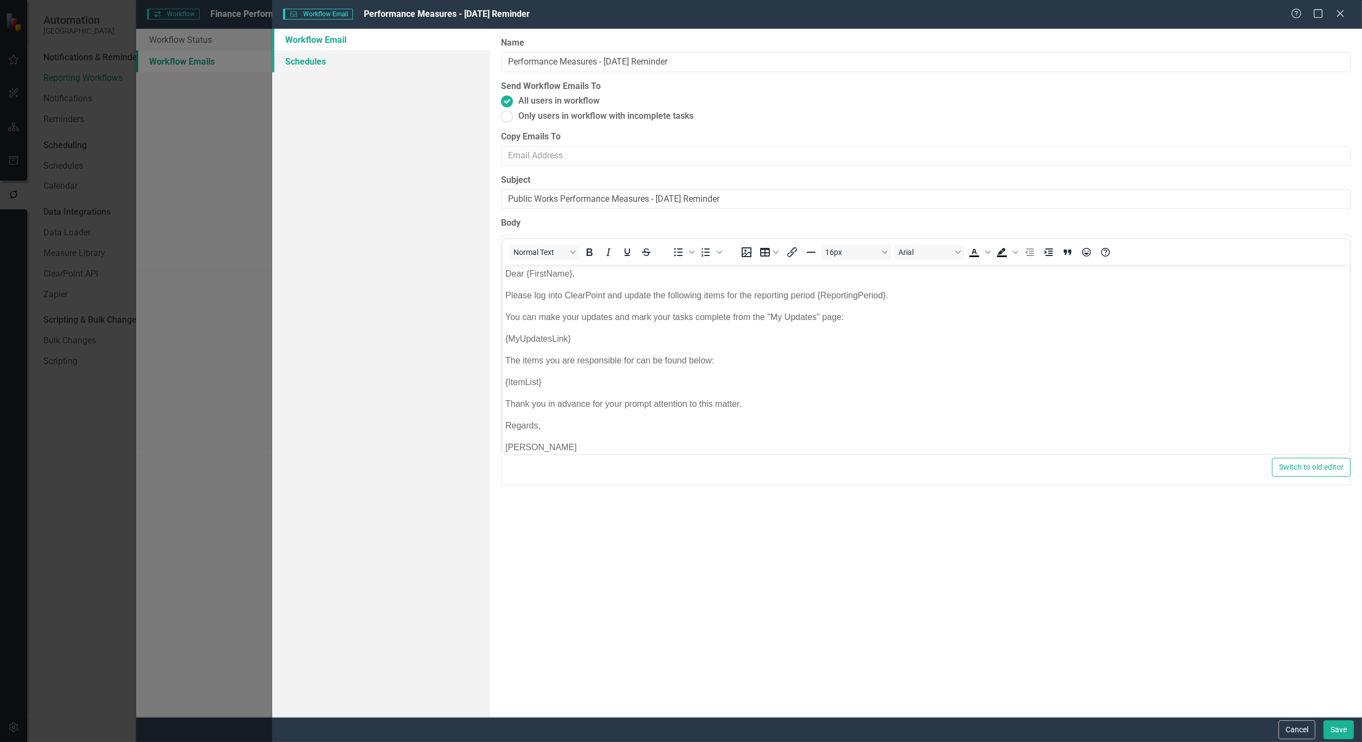
click at [294, 50] on link "Schedules" at bounding box center [381, 61] width 218 height 22
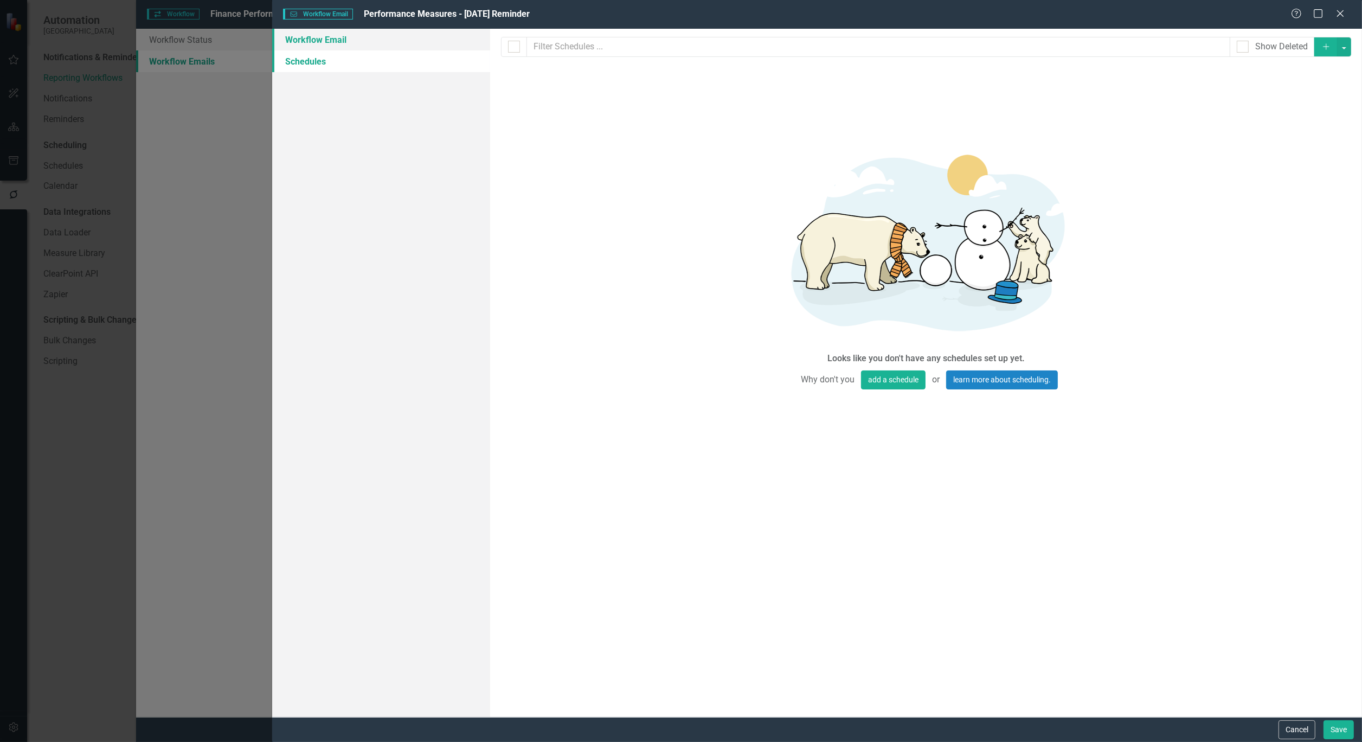
click at [311, 33] on link "Workflow Email" at bounding box center [381, 40] width 218 height 22
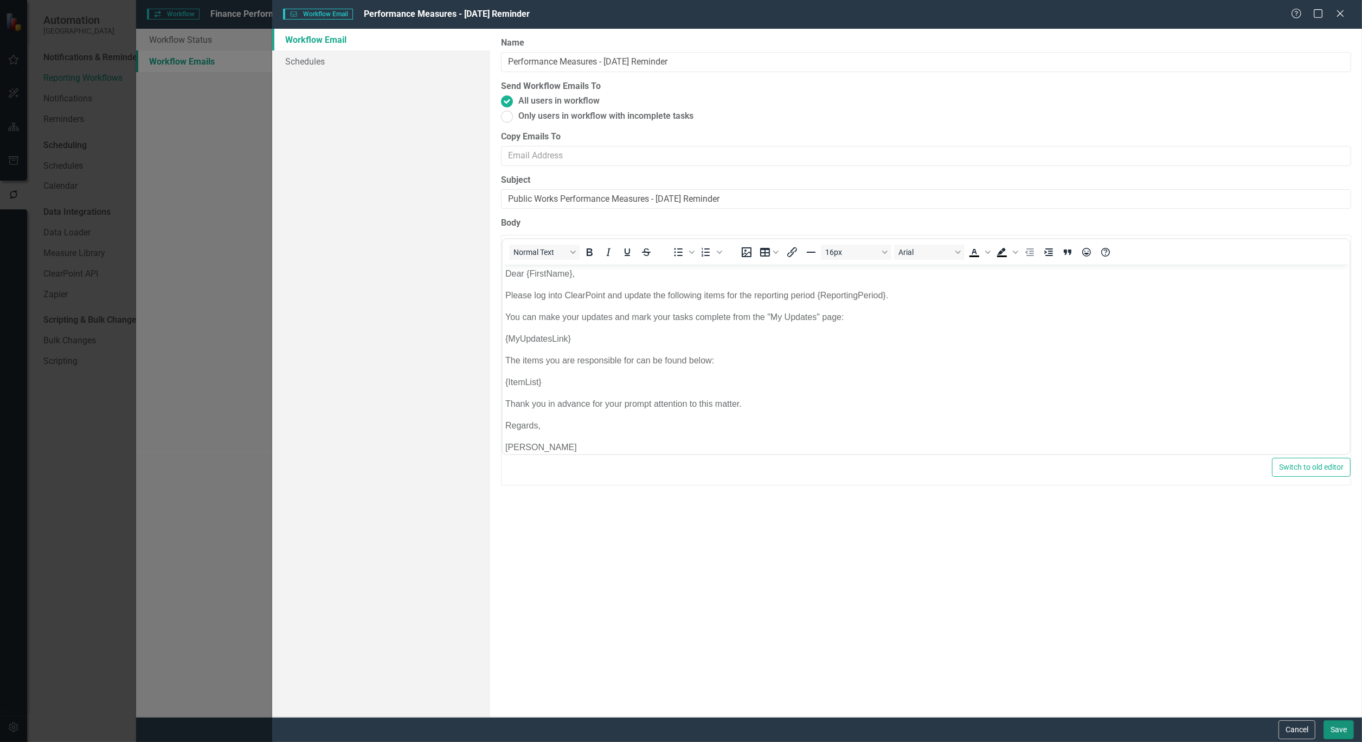
click at [1336, 729] on button "Save" at bounding box center [1338, 729] width 30 height 19
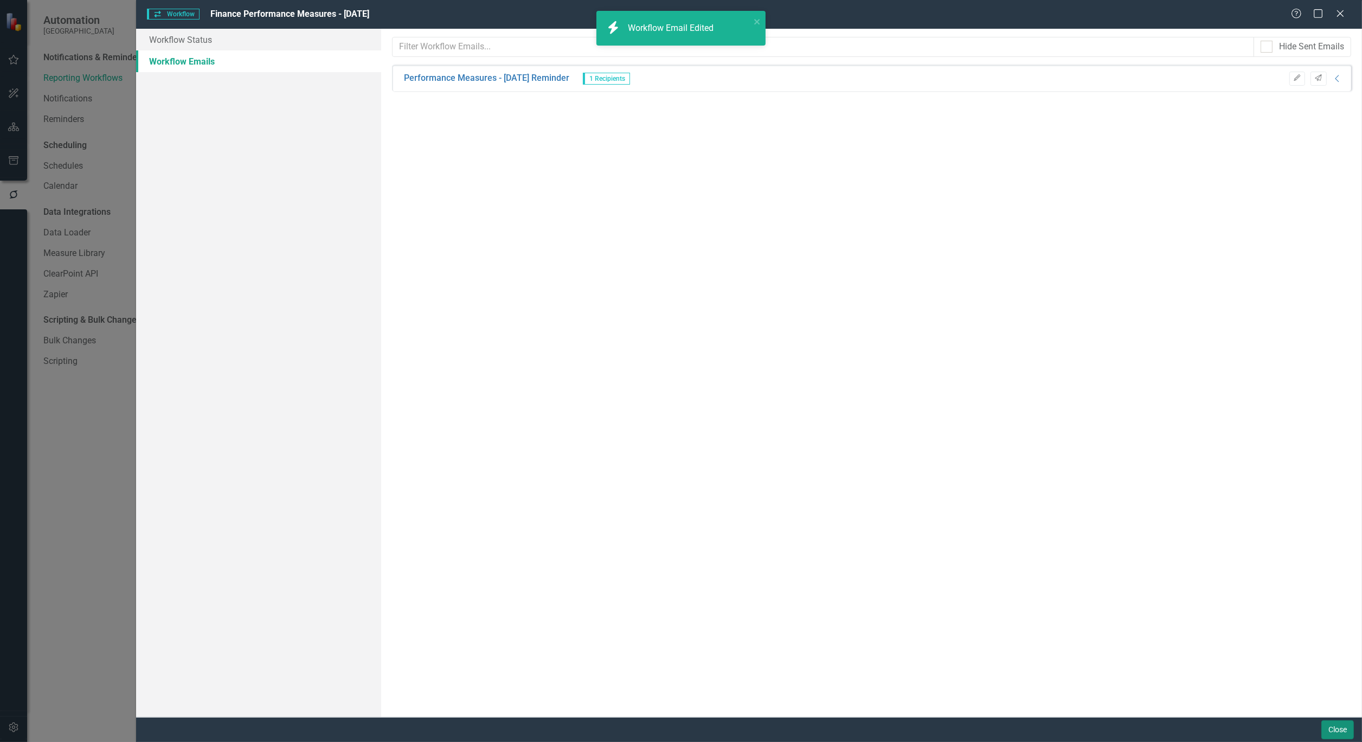
click at [1336, 729] on button "Close" at bounding box center [1337, 729] width 33 height 19
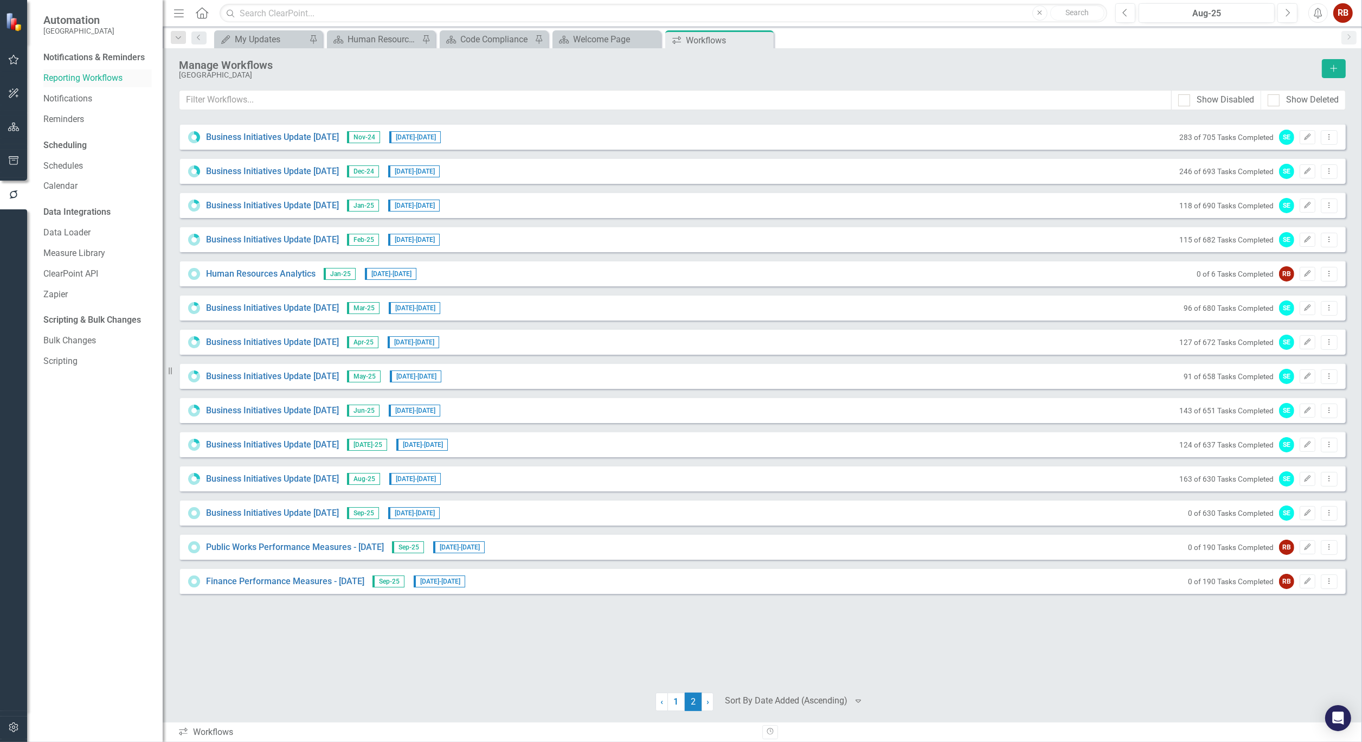
click at [91, 75] on link "Reporting Workflows" at bounding box center [97, 78] width 108 height 12
click at [1310, 581] on icon "Edit" at bounding box center [1307, 581] width 8 height 7
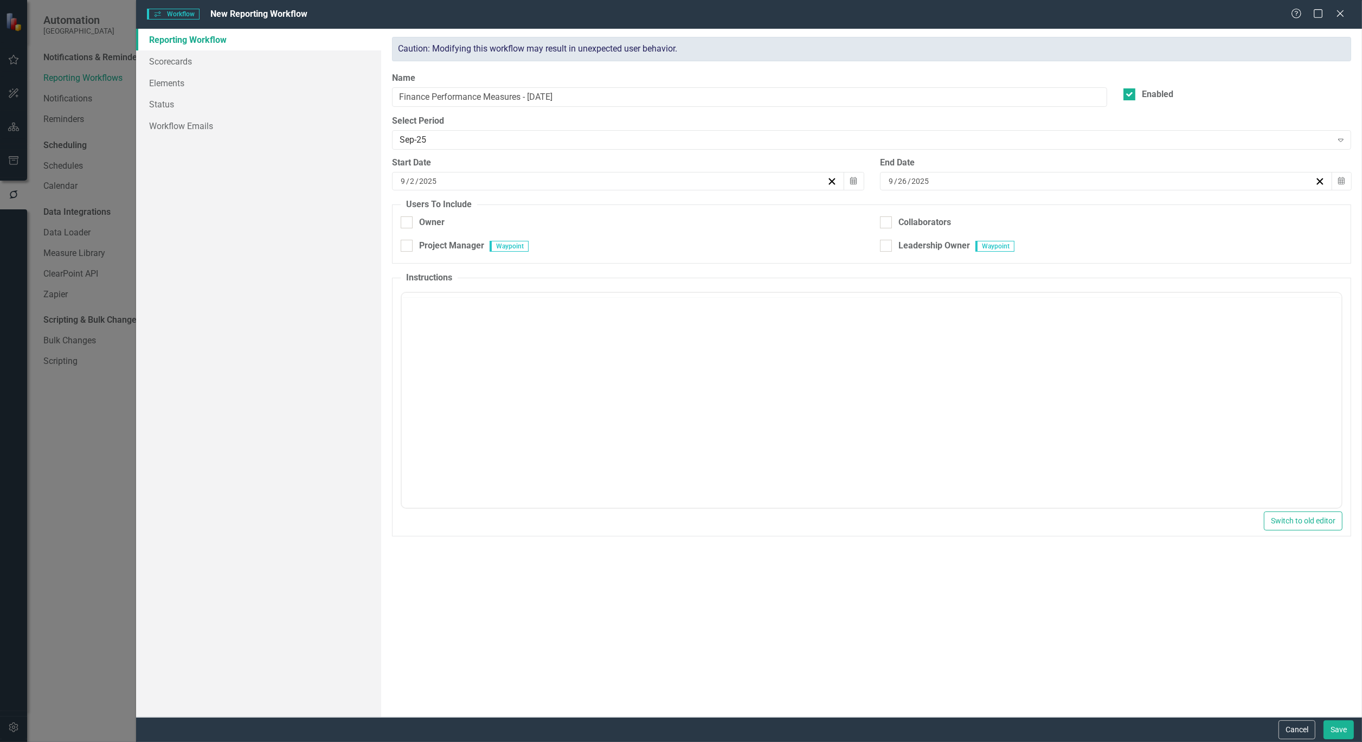
checkbox input "true"
click at [197, 128] on link "Workflow Emails" at bounding box center [258, 126] width 245 height 22
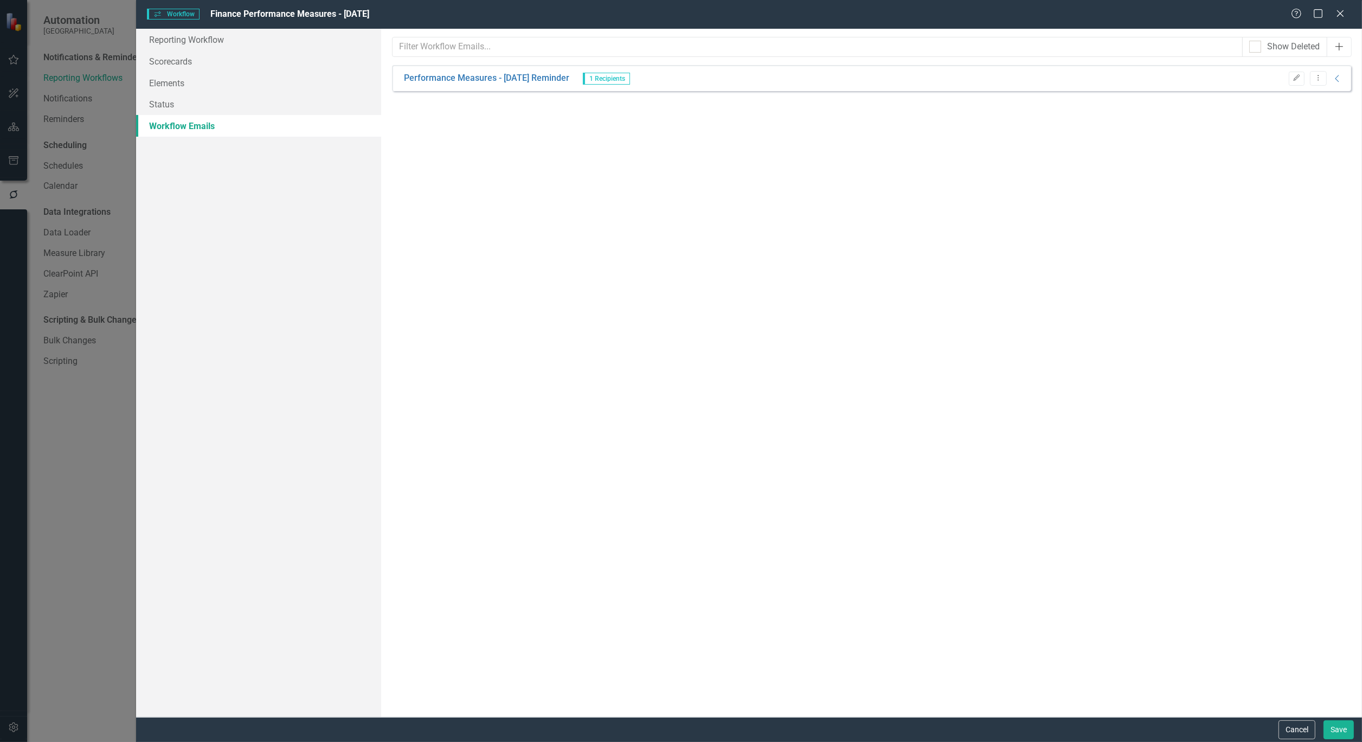
click at [1341, 43] on icon "Add" at bounding box center [1338, 46] width 11 height 9
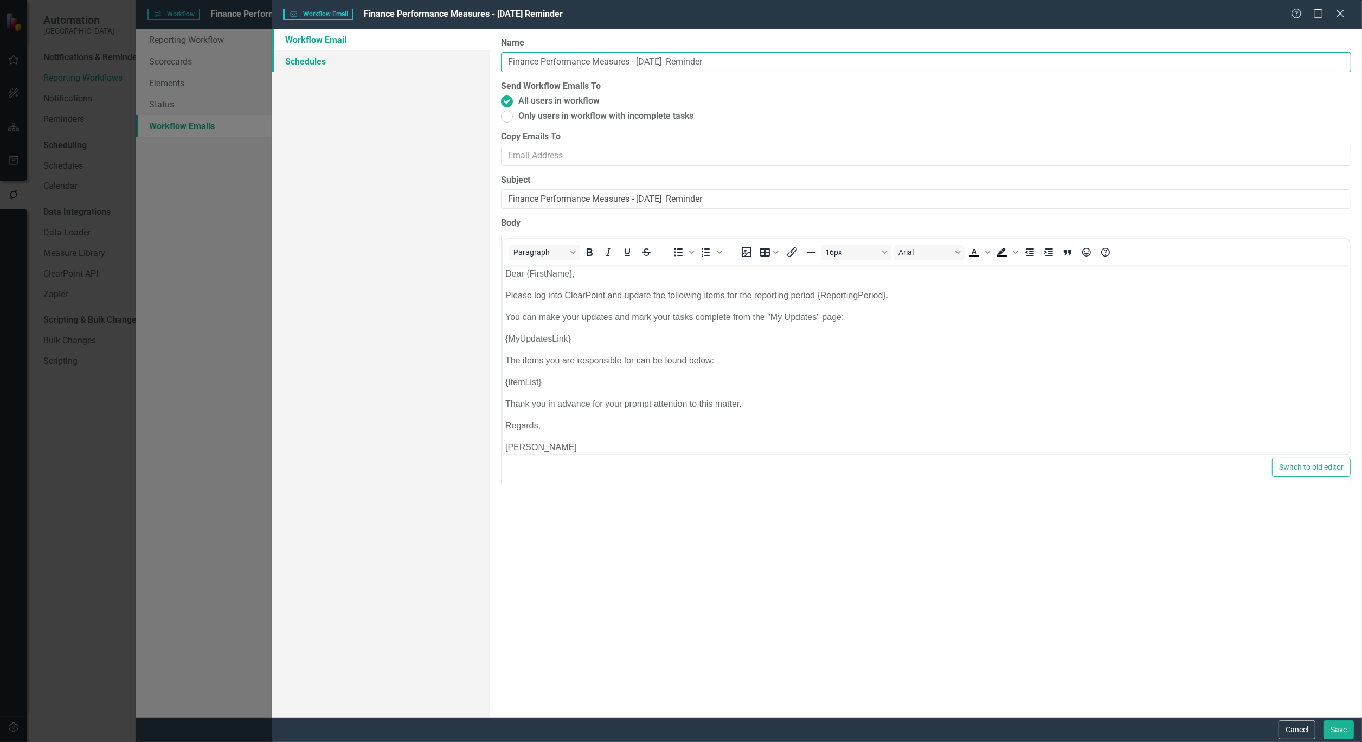
drag, startPoint x: 540, startPoint y: 61, endPoint x: 456, endPoint y: 58, distance: 84.1
click at [456, 59] on div "Workflow Email Schedules Workflow Emails are templated reminders linked to Repo…" at bounding box center [817, 373] width 1090 height 688
click at [703, 58] on input "Performance Measures - [DATE] Reminder" at bounding box center [926, 62] width 850 height 20
type input "Performance Measures - [DATE] Reminder - Incomplete Task"
click at [507, 117] on ins at bounding box center [507, 116] width 17 height 17
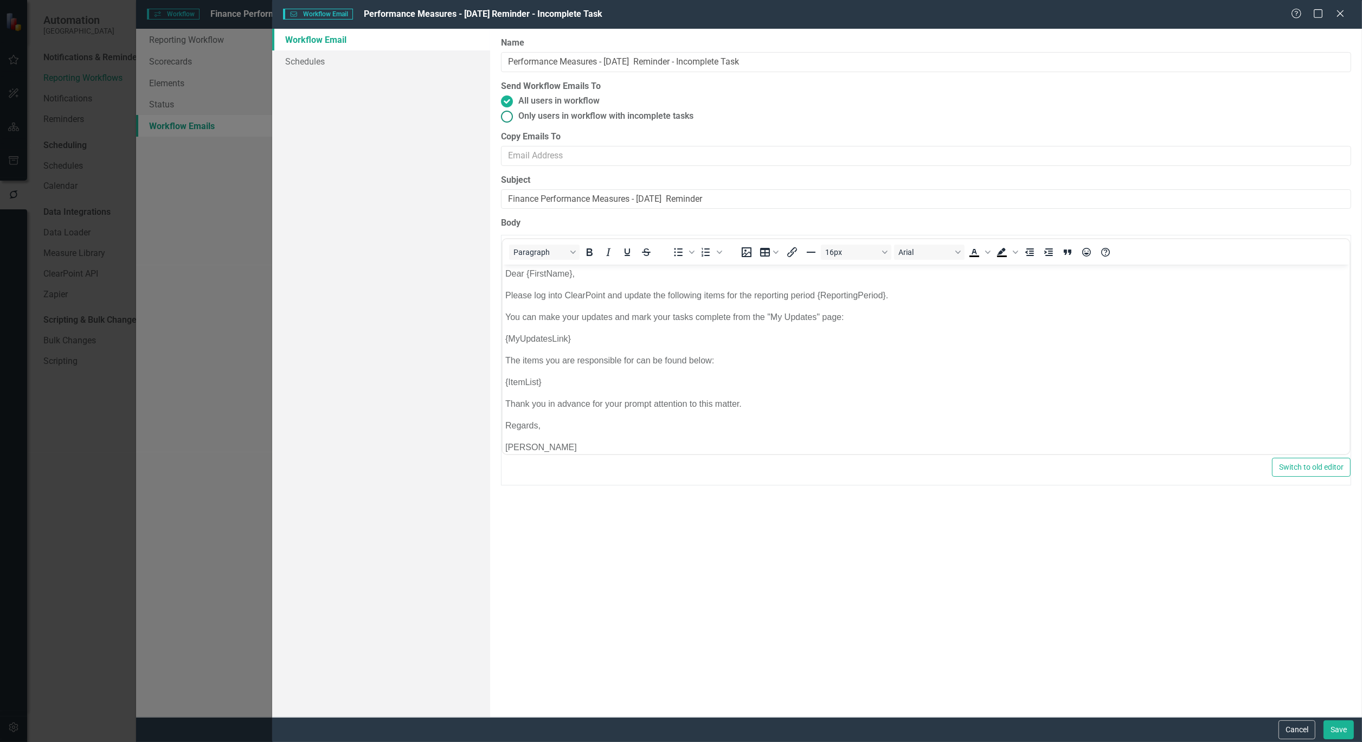
click at [507, 117] on input "Only users in workflow with incomplete tasks" at bounding box center [507, 116] width 17 height 17
radio input "true"
click at [1341, 731] on button "Save" at bounding box center [1338, 729] width 30 height 19
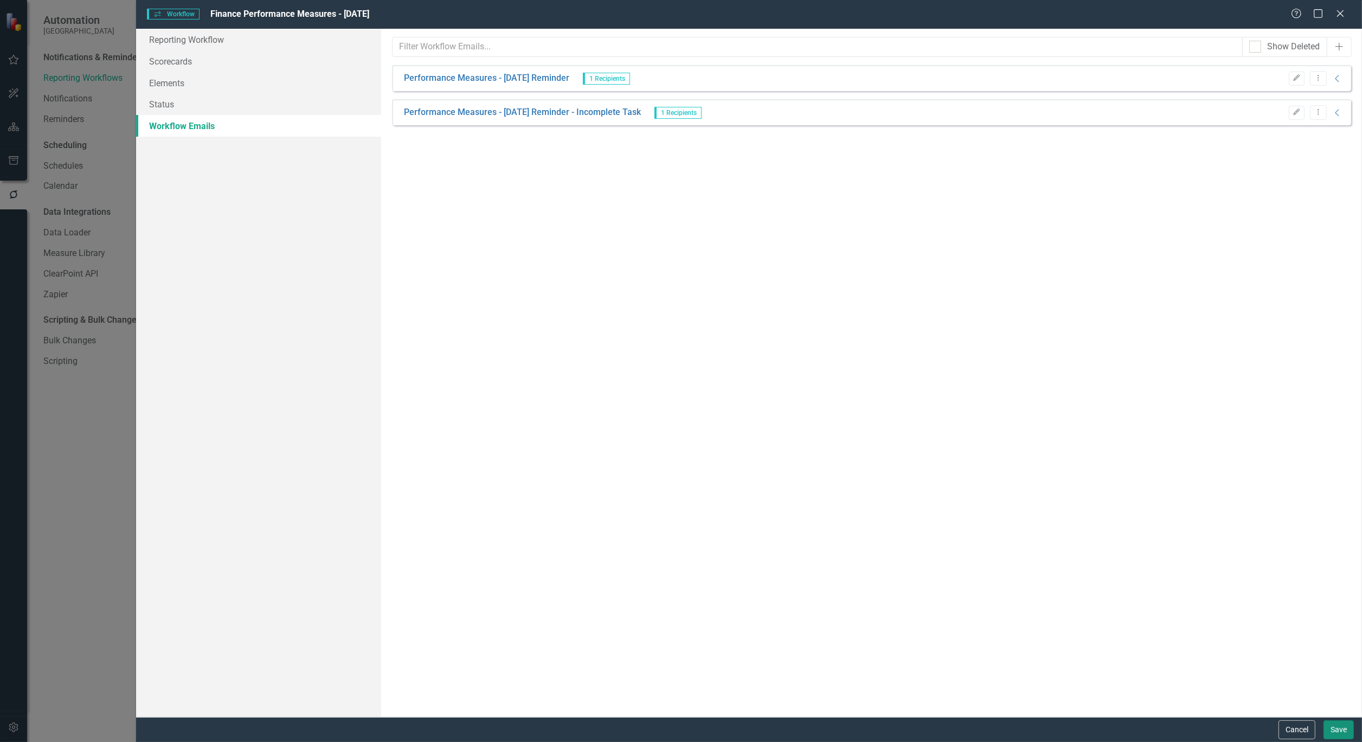
click at [1341, 731] on button "Save" at bounding box center [1338, 729] width 30 height 19
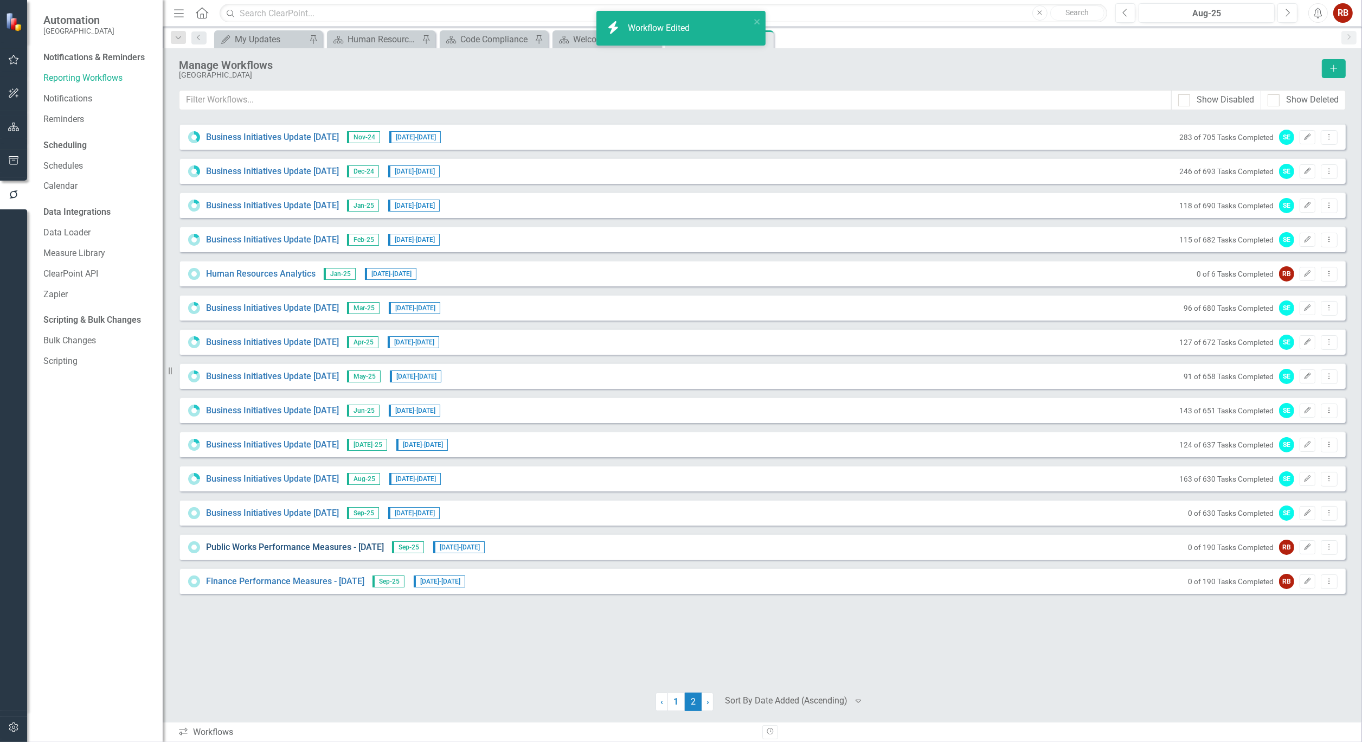
click at [269, 549] on link "Public Works Performance Measures - [DATE]" at bounding box center [295, 547] width 178 height 12
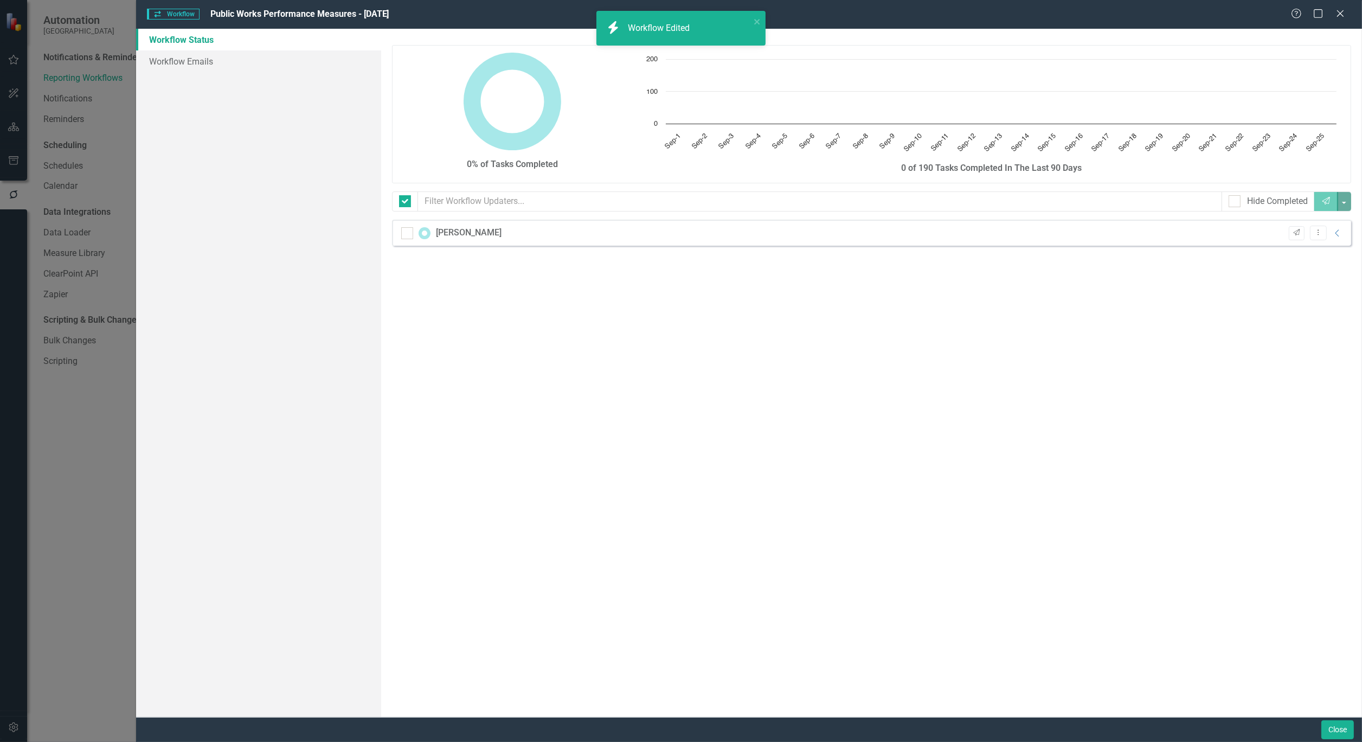
checkbox input "false"
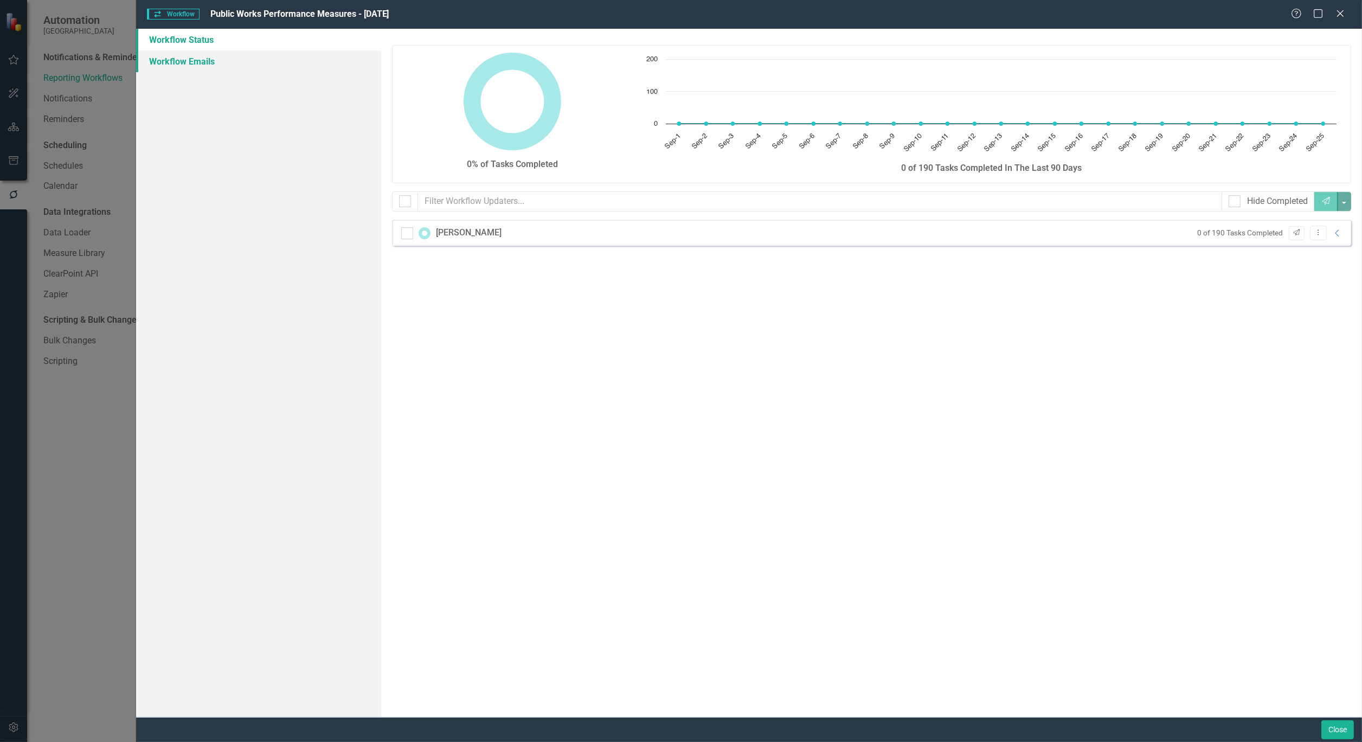
click at [188, 57] on link "Workflow Emails" at bounding box center [258, 61] width 245 height 22
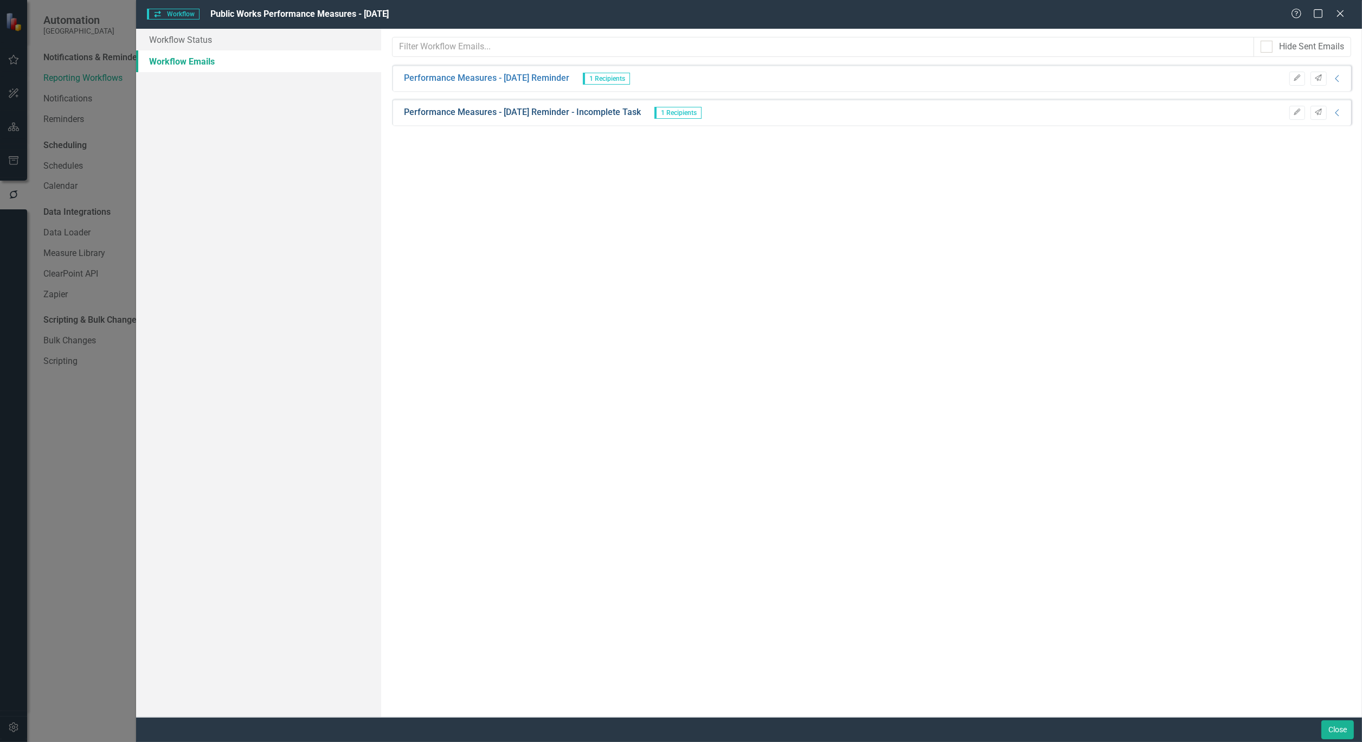
click at [576, 108] on link "Performance Measures - [DATE] Reminder - Incomplete Task" at bounding box center [522, 112] width 237 height 12
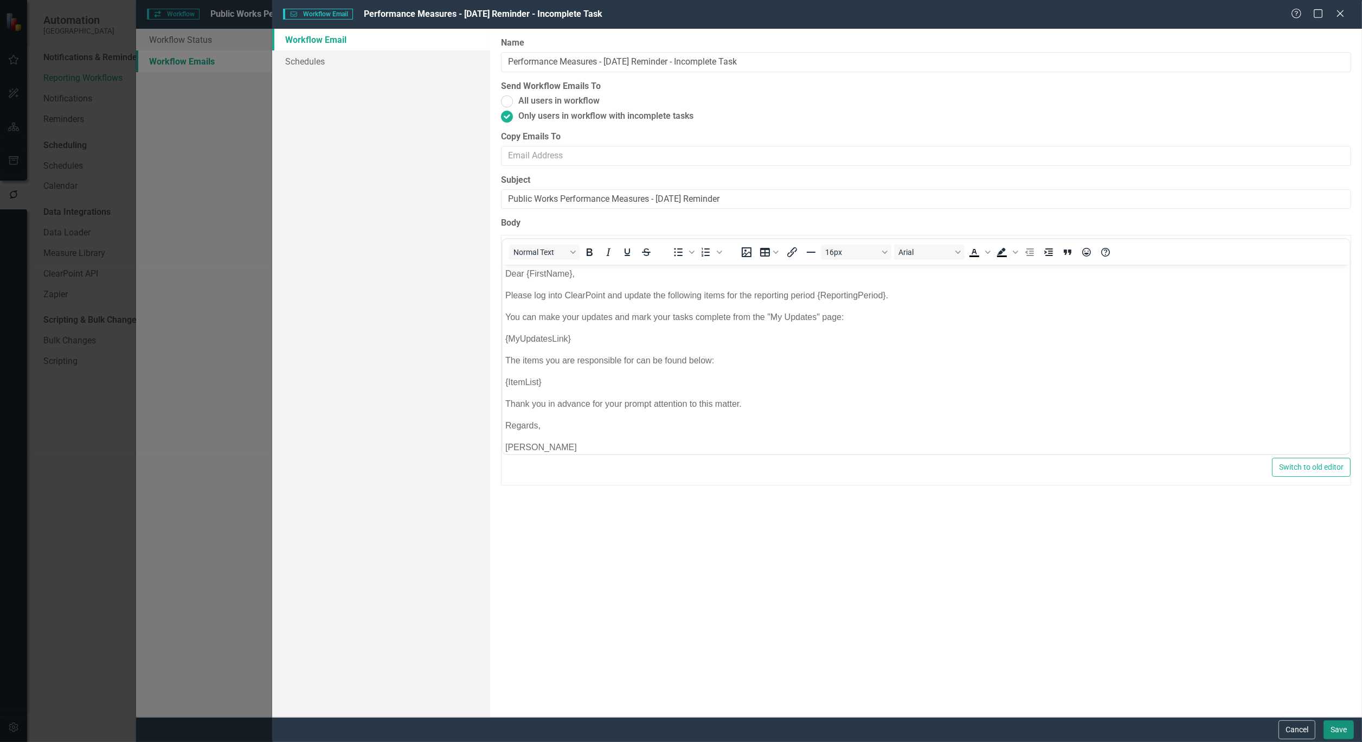
click at [1349, 731] on button "Save" at bounding box center [1338, 729] width 30 height 19
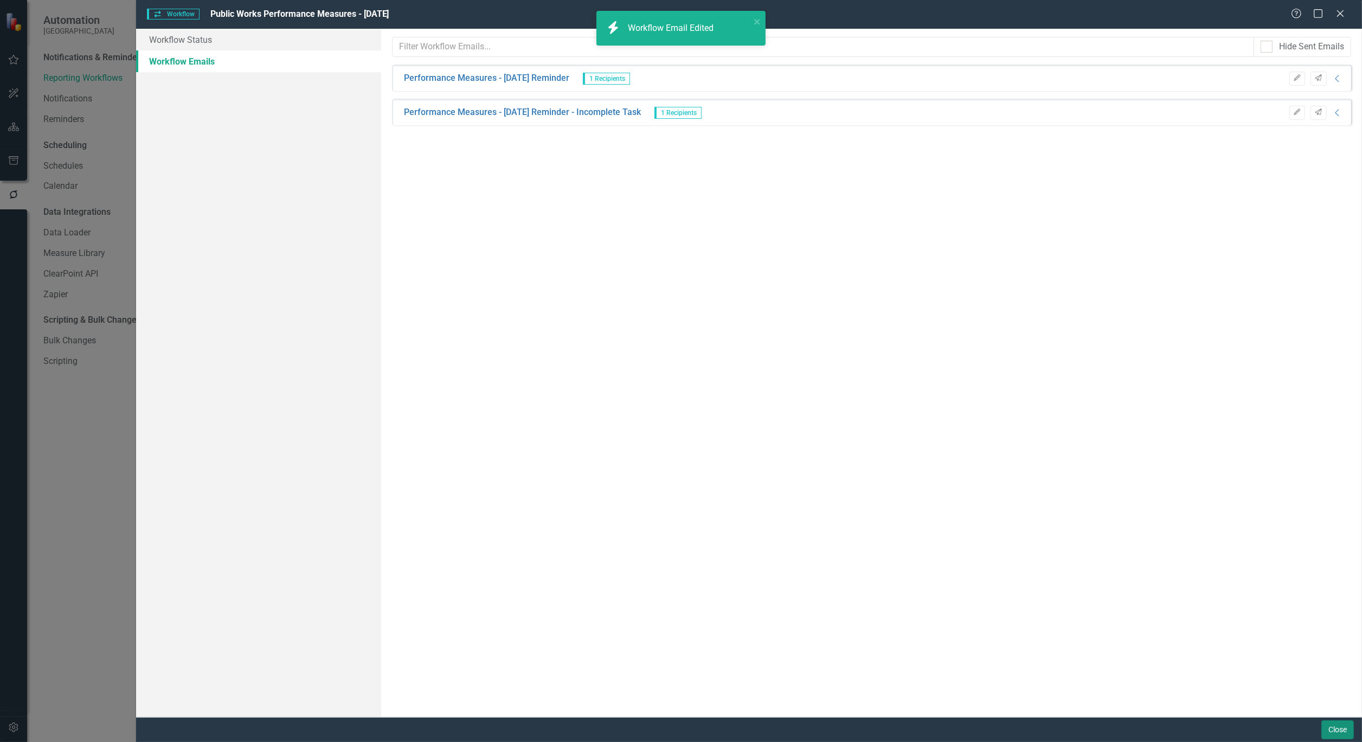
click at [1346, 732] on button "Close" at bounding box center [1337, 729] width 33 height 19
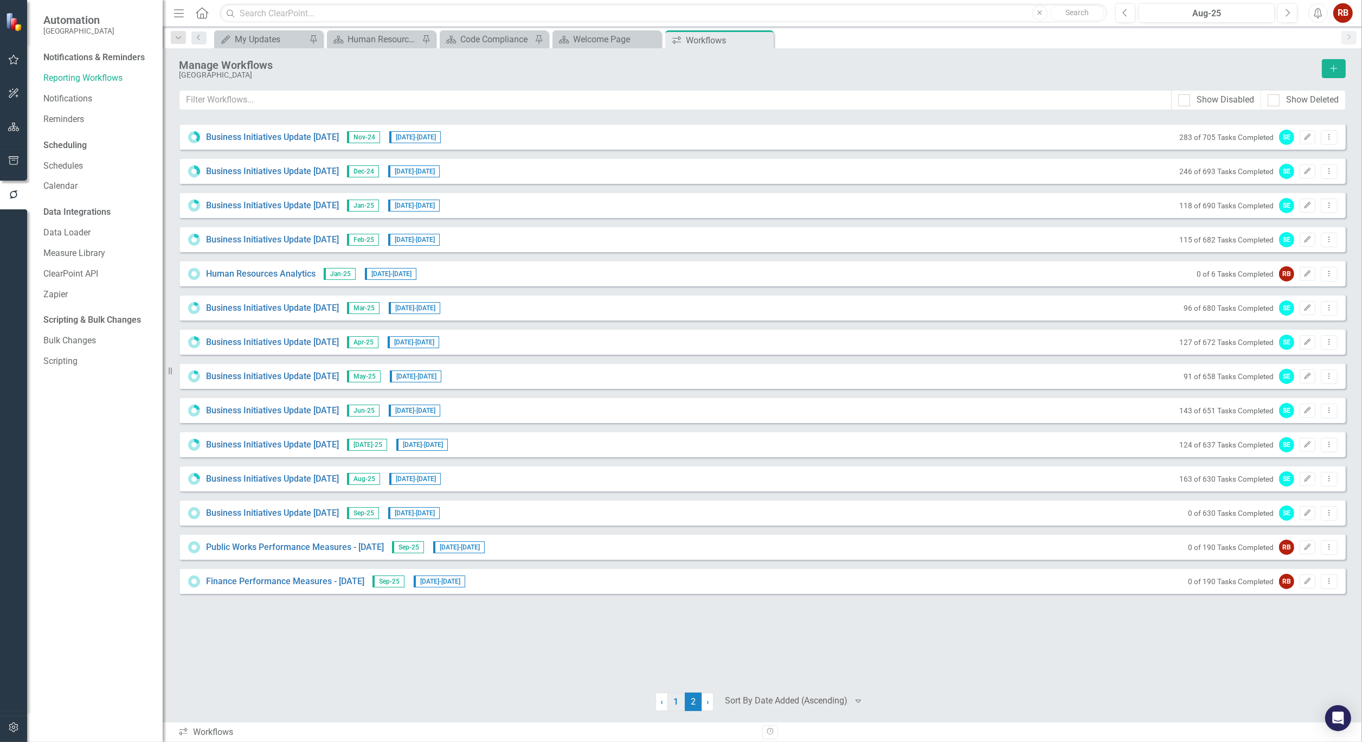
click at [675, 697] on link "1" at bounding box center [675, 701] width 17 height 18
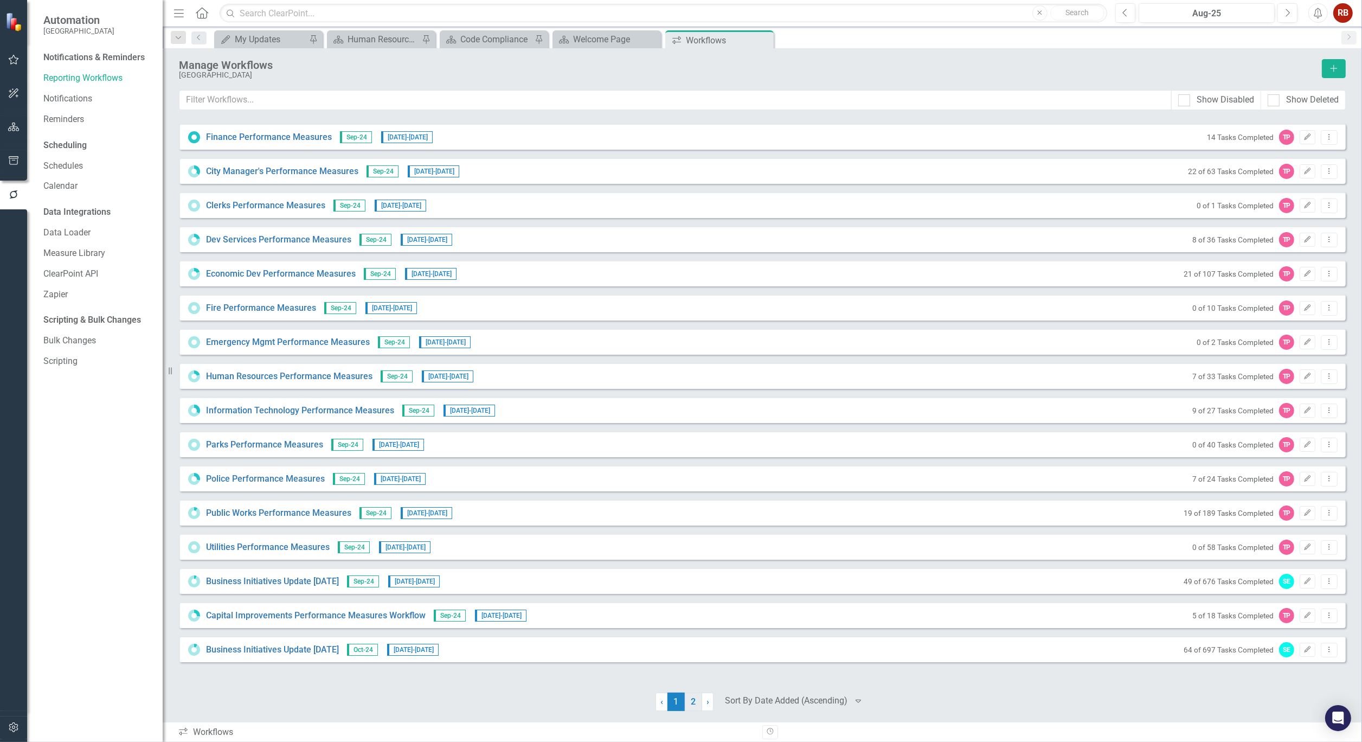
click at [696, 706] on link "2" at bounding box center [693, 701] width 17 height 18
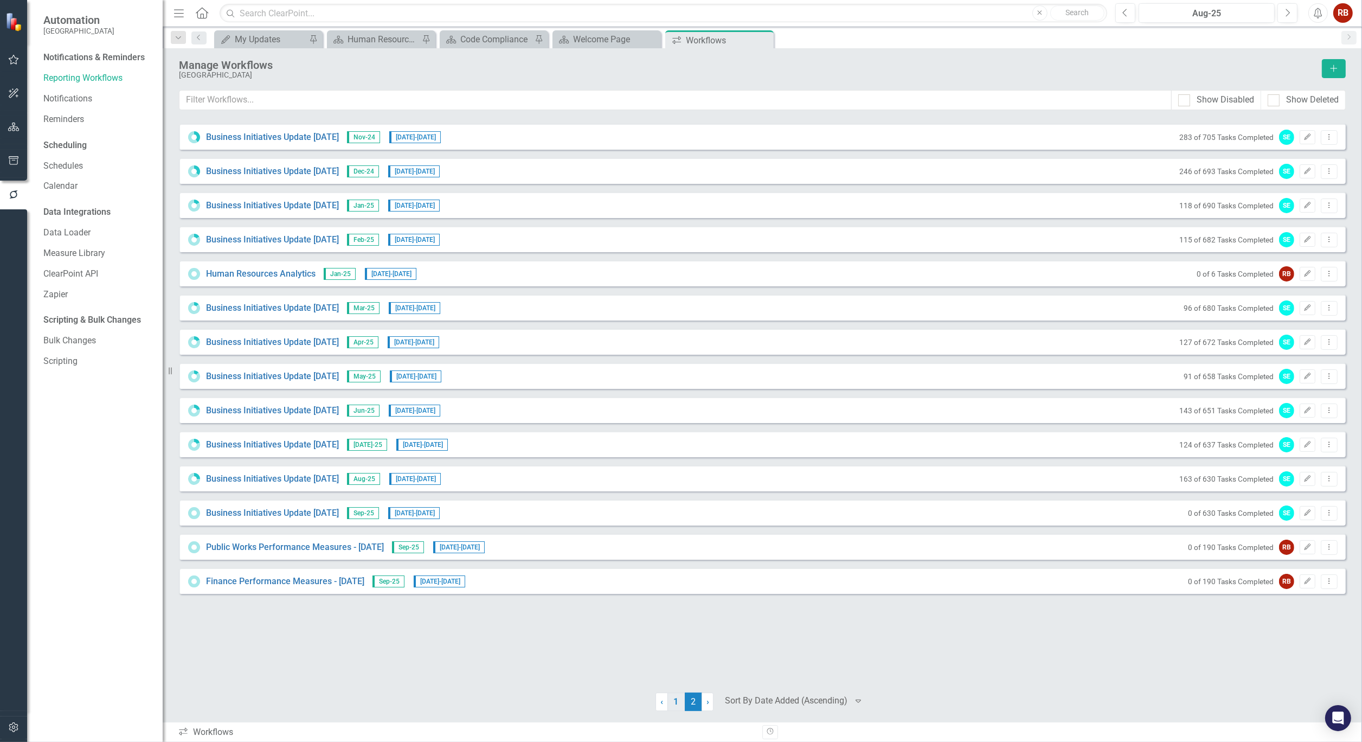
click at [675, 696] on link "1" at bounding box center [675, 701] width 17 height 18
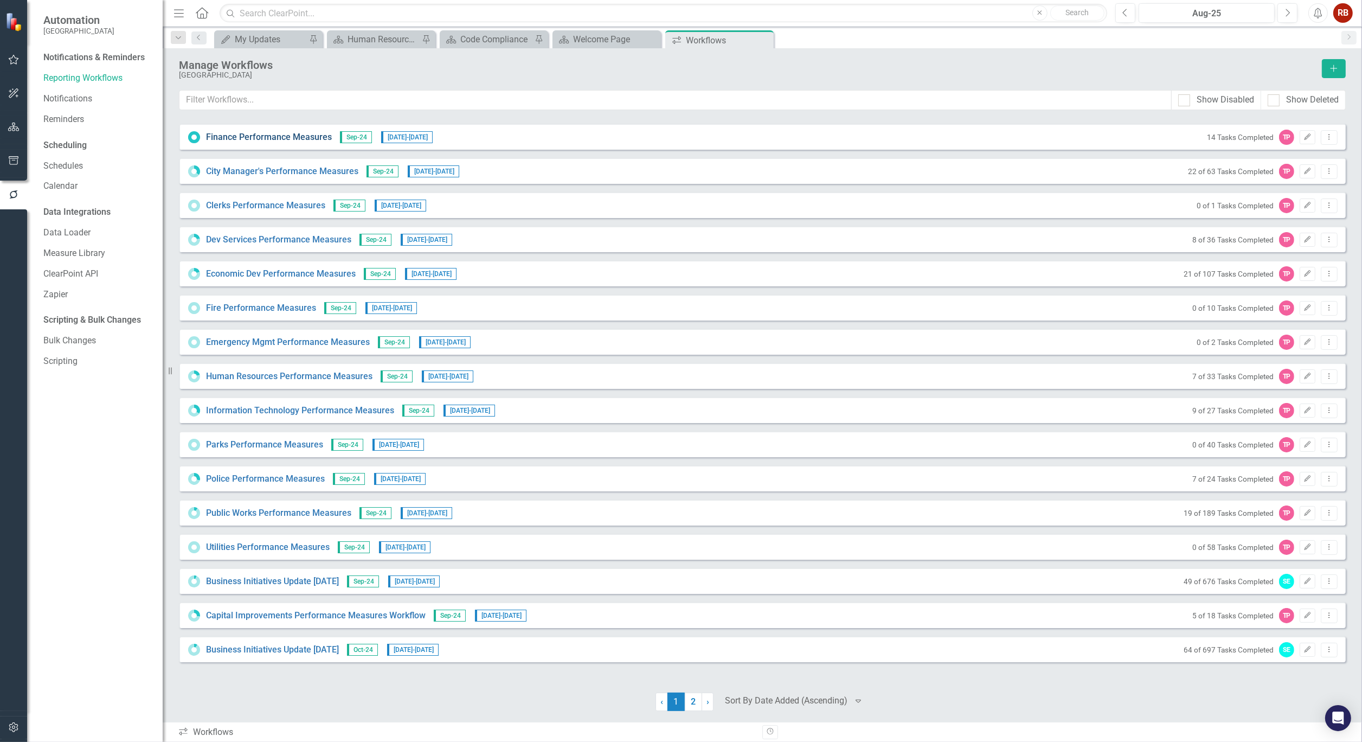
click at [259, 134] on link "Finance Performance Measures" at bounding box center [269, 137] width 126 height 12
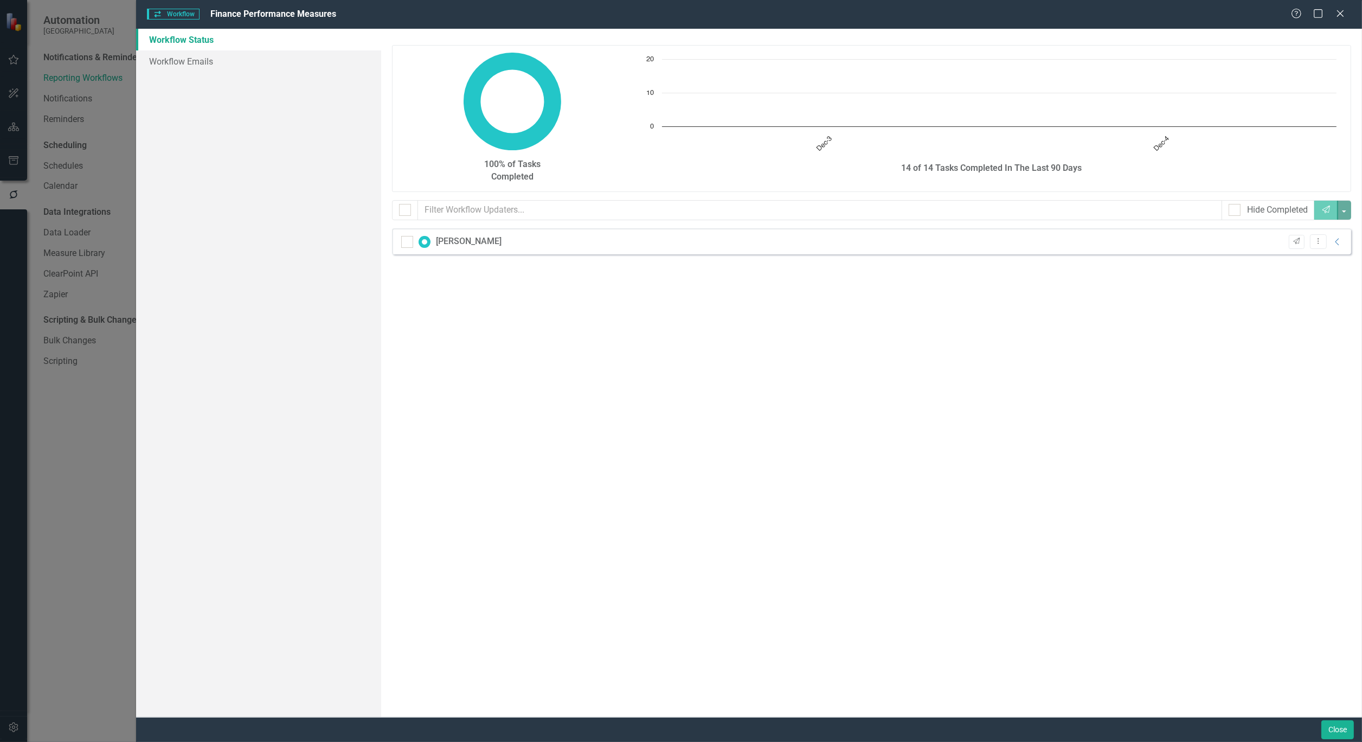
checkbox input "false"
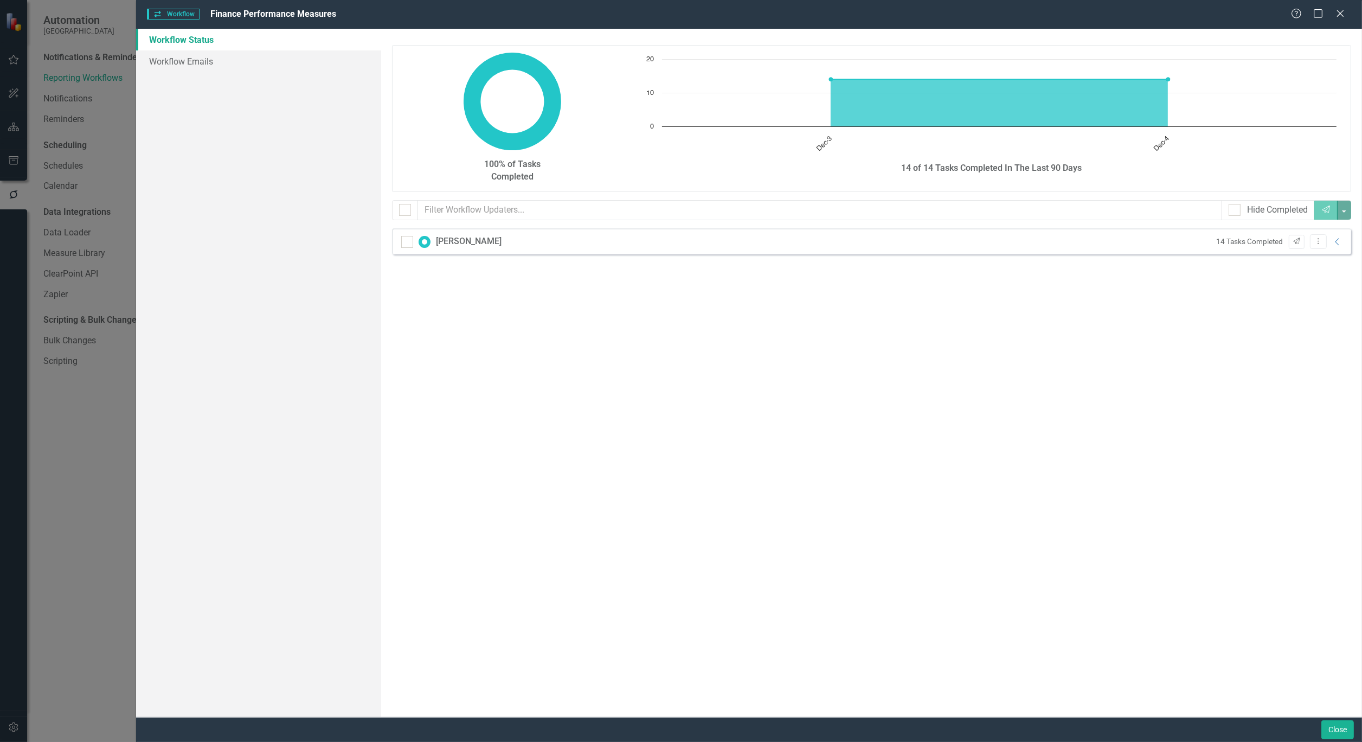
click at [197, 85] on div "Workflow Status Workflow Emails" at bounding box center [258, 373] width 245 height 688
click at [191, 57] on link "Workflow Emails" at bounding box center [258, 61] width 245 height 22
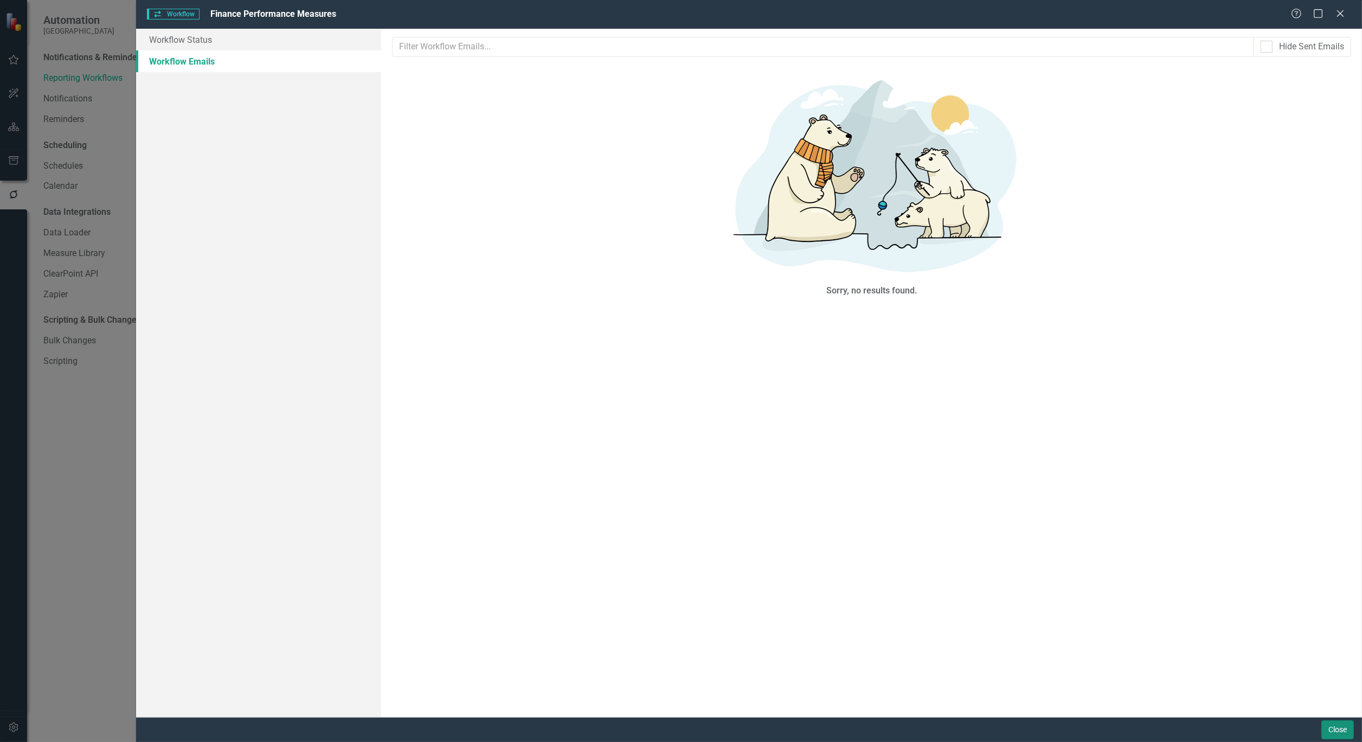
click at [1335, 723] on button "Close" at bounding box center [1337, 729] width 33 height 19
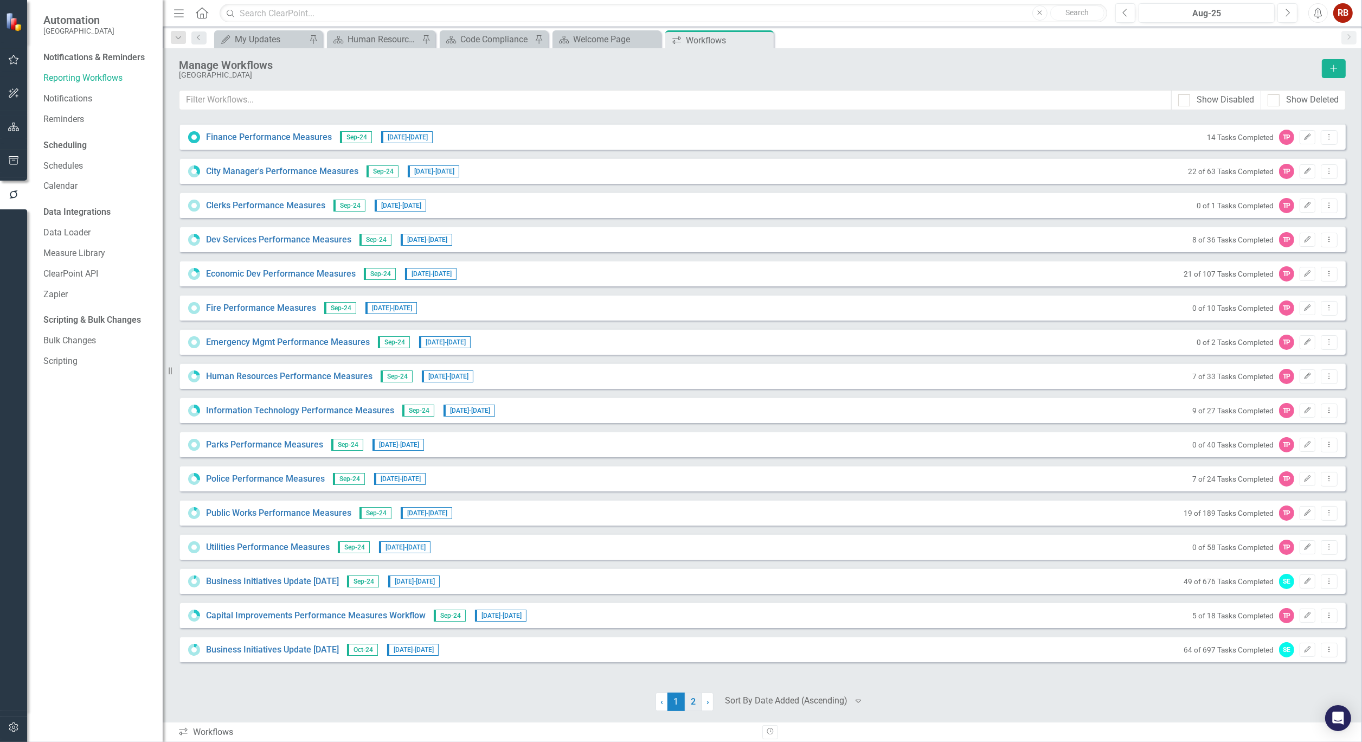
click at [699, 703] on link "2" at bounding box center [693, 701] width 17 height 18
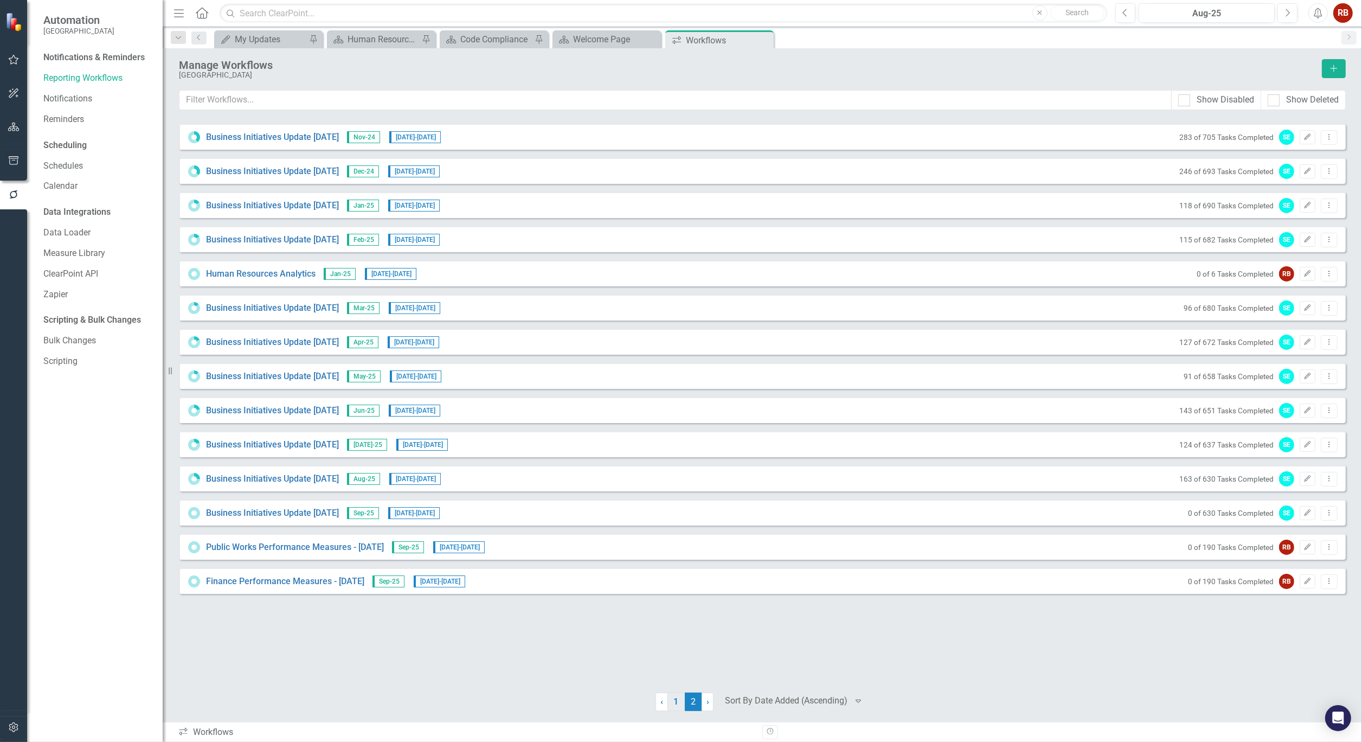
click at [669, 700] on link "1" at bounding box center [675, 701] width 17 height 18
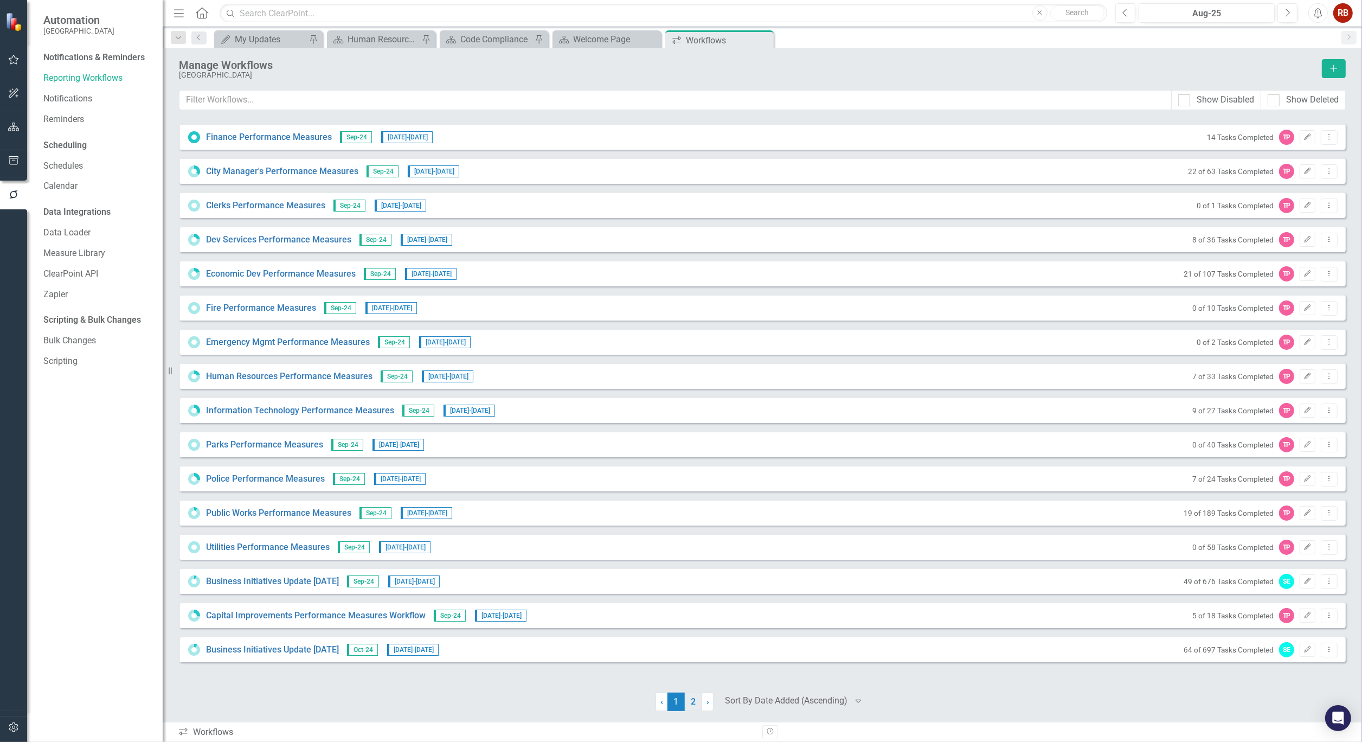
click at [693, 701] on link "2" at bounding box center [693, 701] width 17 height 18
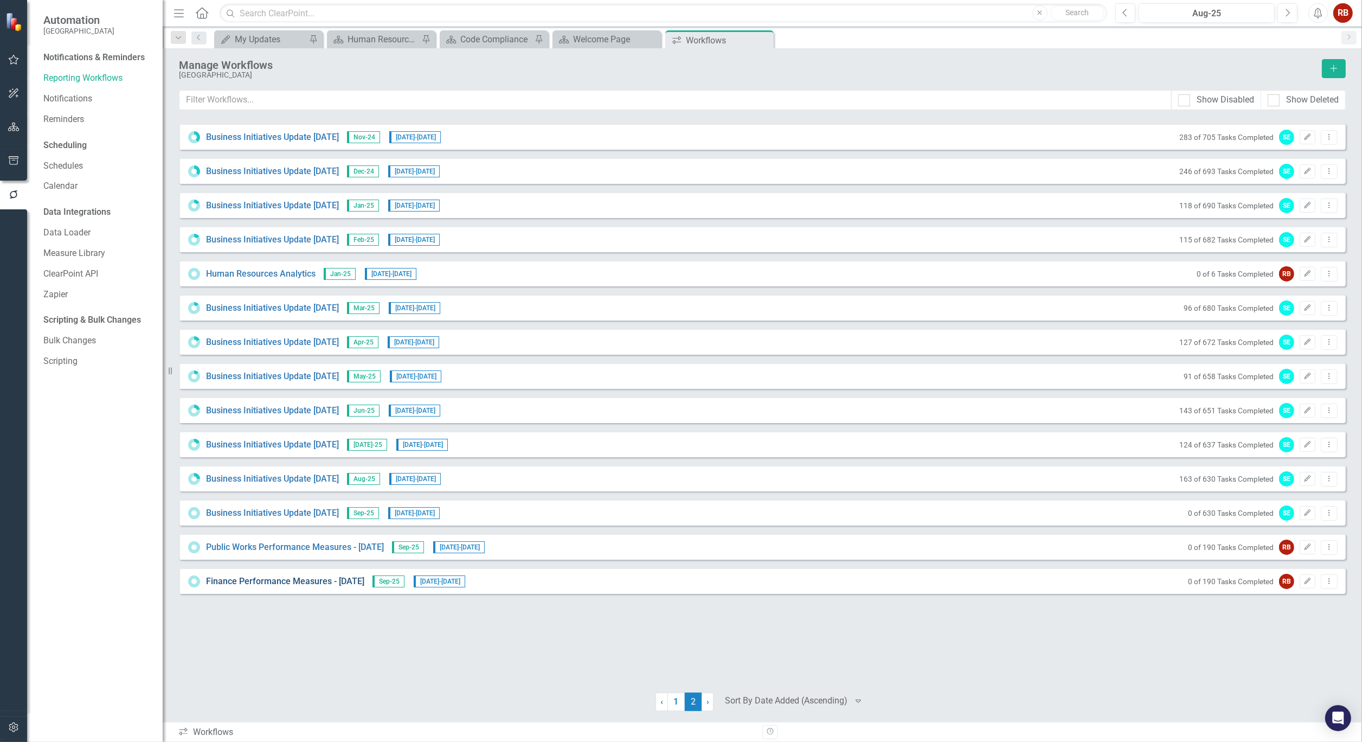
click at [302, 584] on link "Finance Performance Measures - [DATE]" at bounding box center [285, 581] width 158 height 12
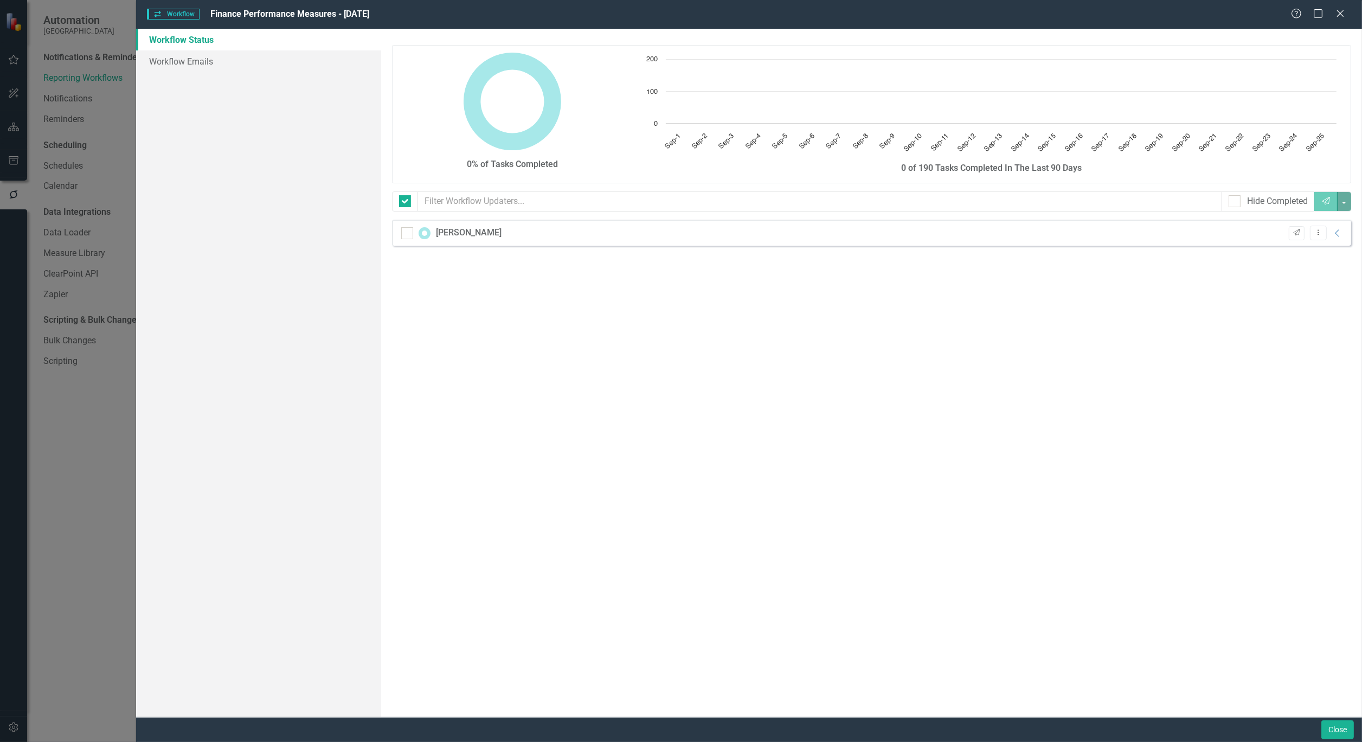
checkbox input "false"
click at [1348, 724] on button "Close" at bounding box center [1337, 729] width 33 height 19
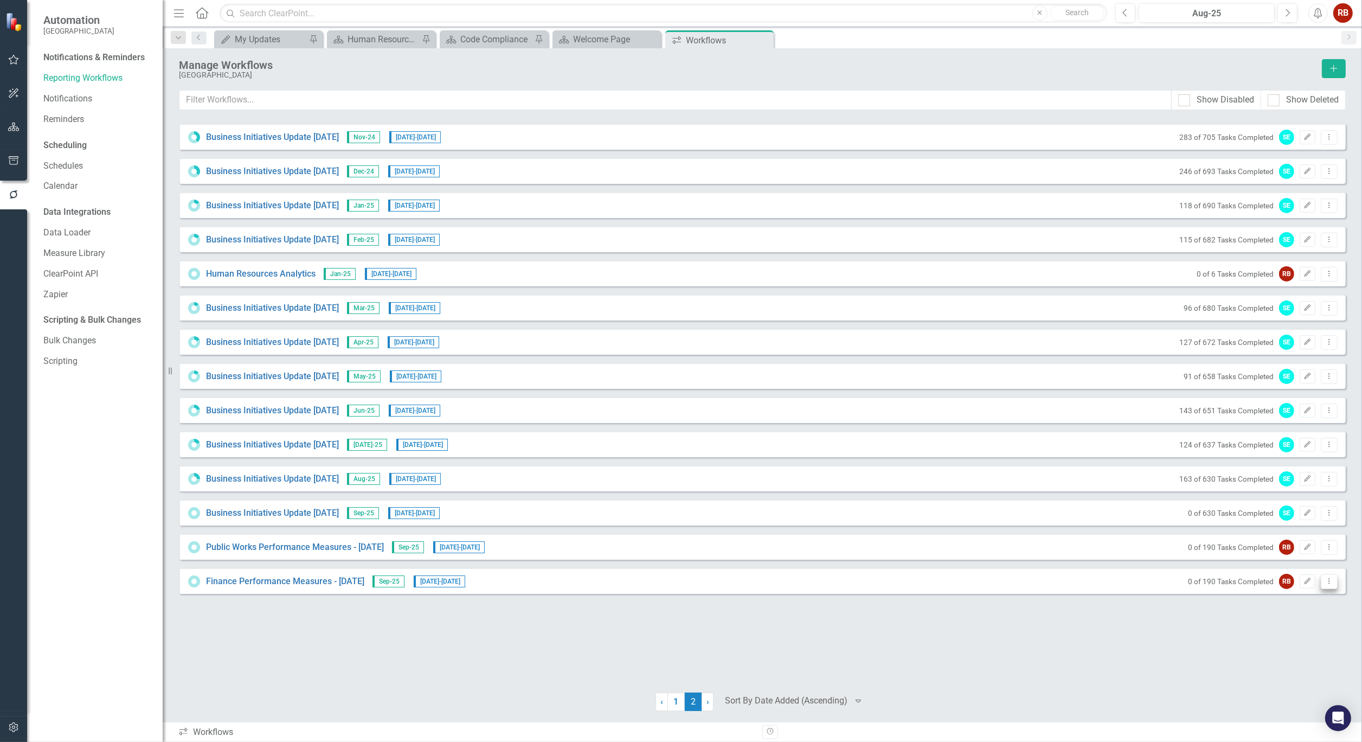
click at [1332, 578] on icon "Dropdown Menu" at bounding box center [1328, 580] width 9 height 7
click at [1307, 578] on icon "button" at bounding box center [1307, 580] width 7 height 7
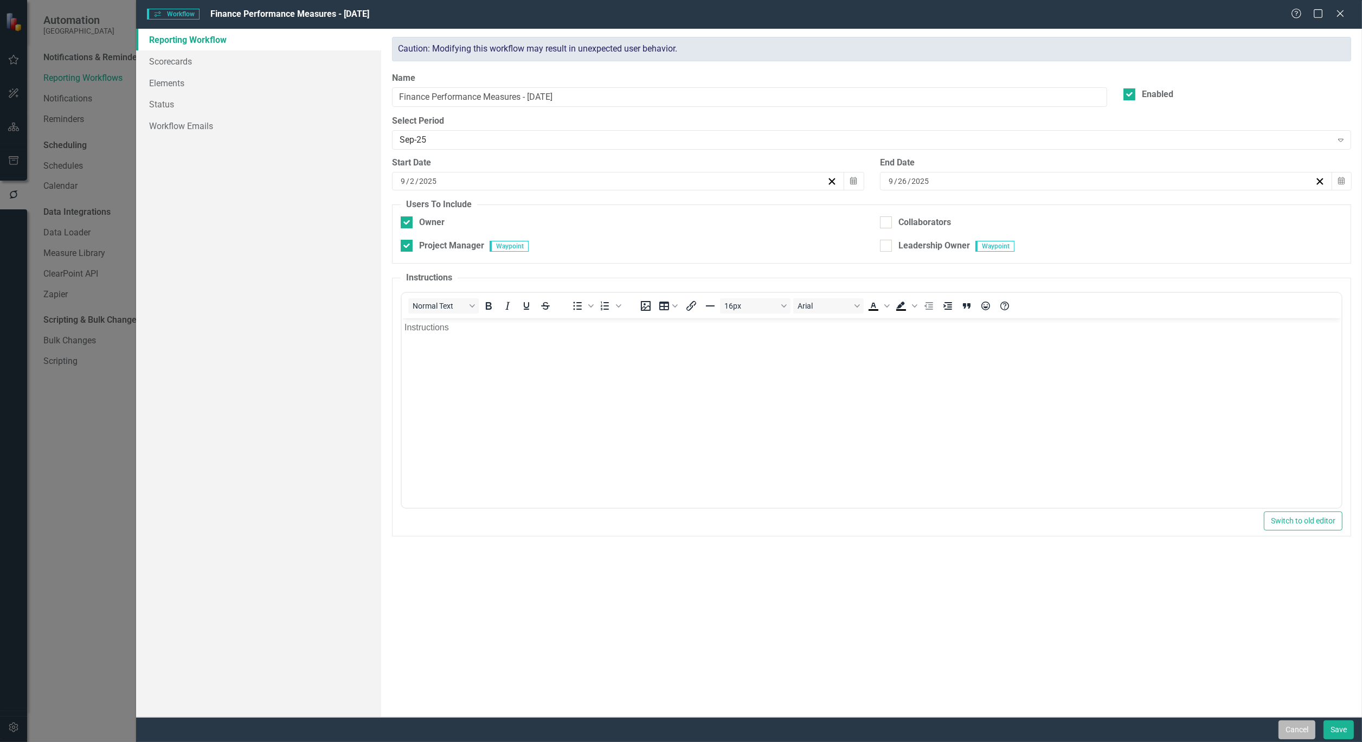
click at [1305, 724] on button "Cancel" at bounding box center [1296, 729] width 37 height 19
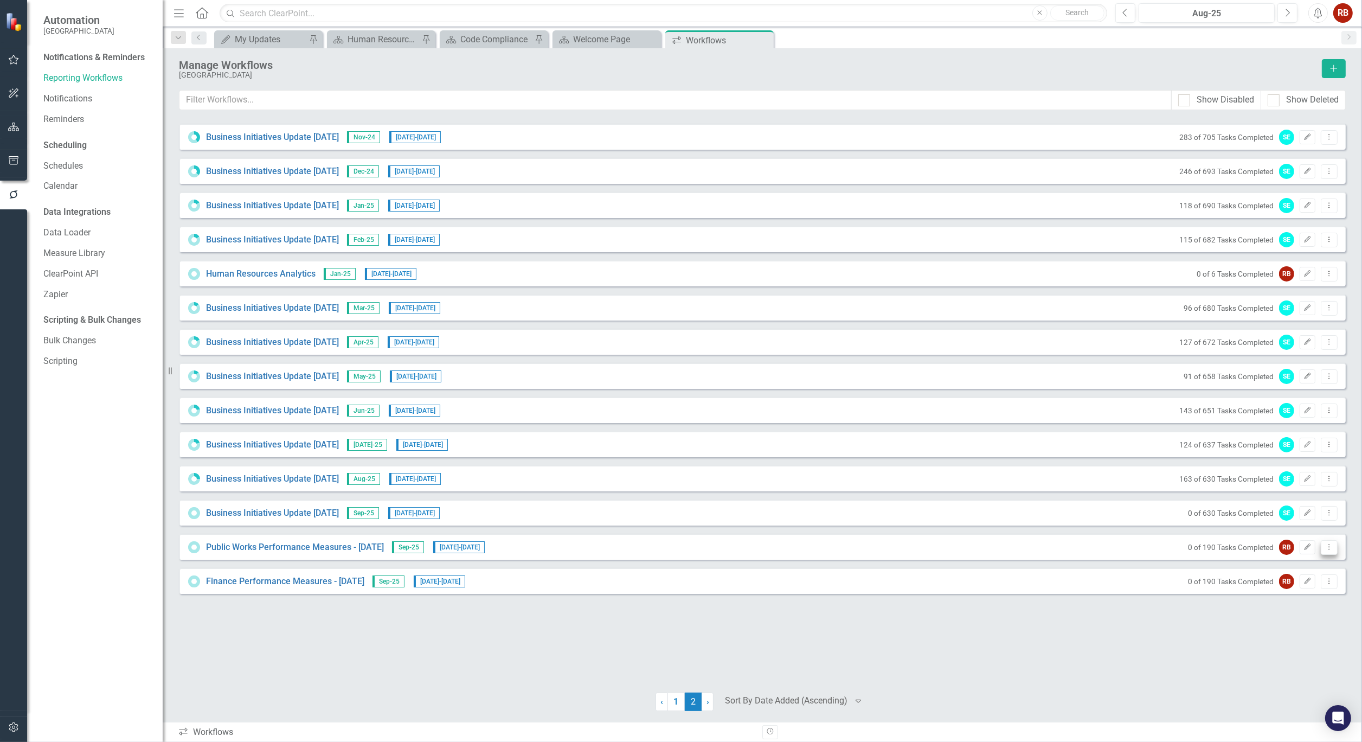
click at [1330, 549] on icon "Dropdown Menu" at bounding box center [1328, 546] width 9 height 7
click at [1341, 641] on div "Business Initiatives Update [DATE] Nov-24 [DATE] - [DATE] 283 of 705 Tasks Comp…" at bounding box center [762, 401] width 1167 height 555
click at [1335, 580] on button "Dropdown Menu" at bounding box center [1328, 581] width 17 height 15
click at [1303, 633] on link "Copy Duplicate Workflow" at bounding box center [1287, 639] width 100 height 20
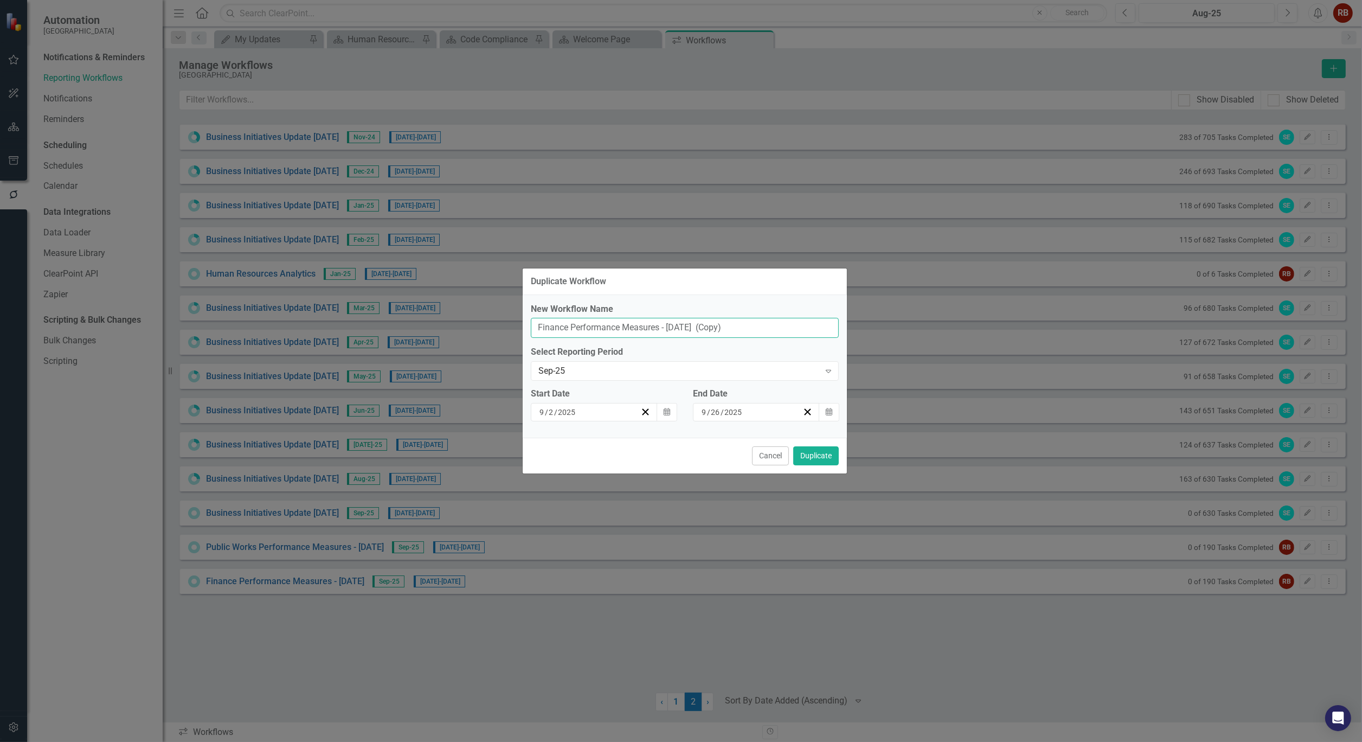
drag, startPoint x: 569, startPoint y: 327, endPoint x: 436, endPoint y: 321, distance: 132.9
click at [436, 321] on div "Duplicate Workflow New Workflow Name Finance Performance Measures - [DATE] (Cop…" at bounding box center [681, 371] width 1362 height 742
click at [740, 326] on input "Clerk's Performance Measures - [DATE] (Copy)" at bounding box center [685, 328] width 308 height 20
type input "Clerk's Performance Measures - [DATE]"
click at [819, 458] on button "Duplicate" at bounding box center [816, 455] width 46 height 19
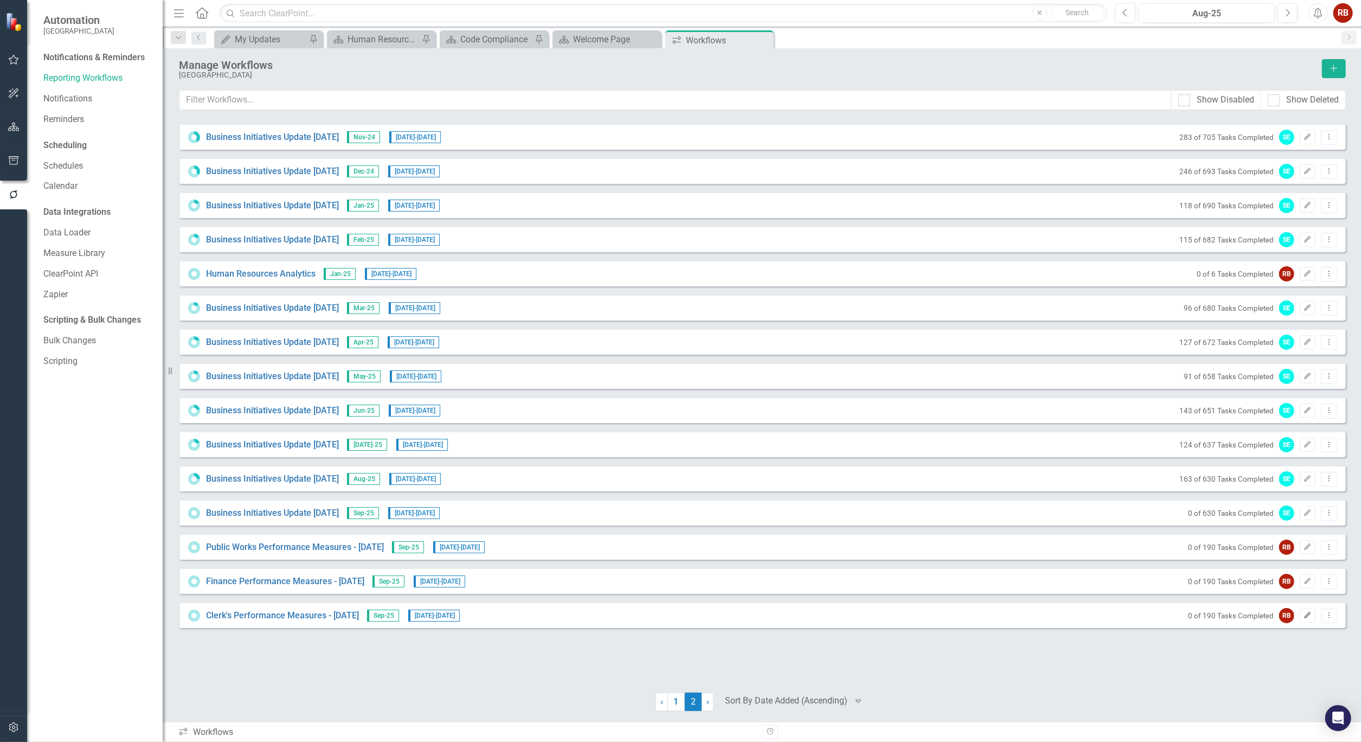
click at [1310, 614] on icon "Edit" at bounding box center [1307, 615] width 8 height 7
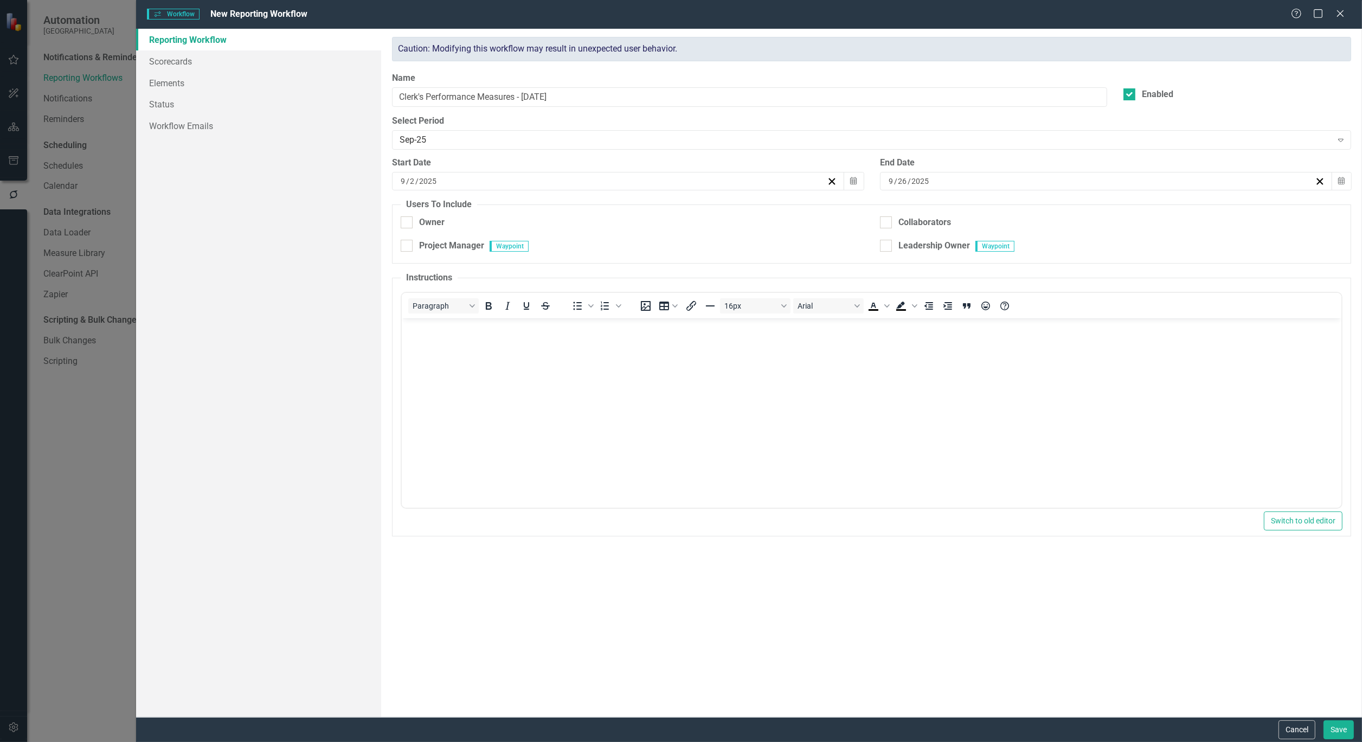
checkbox input "true"
click at [186, 131] on link "Workflow Emails" at bounding box center [258, 126] width 245 height 22
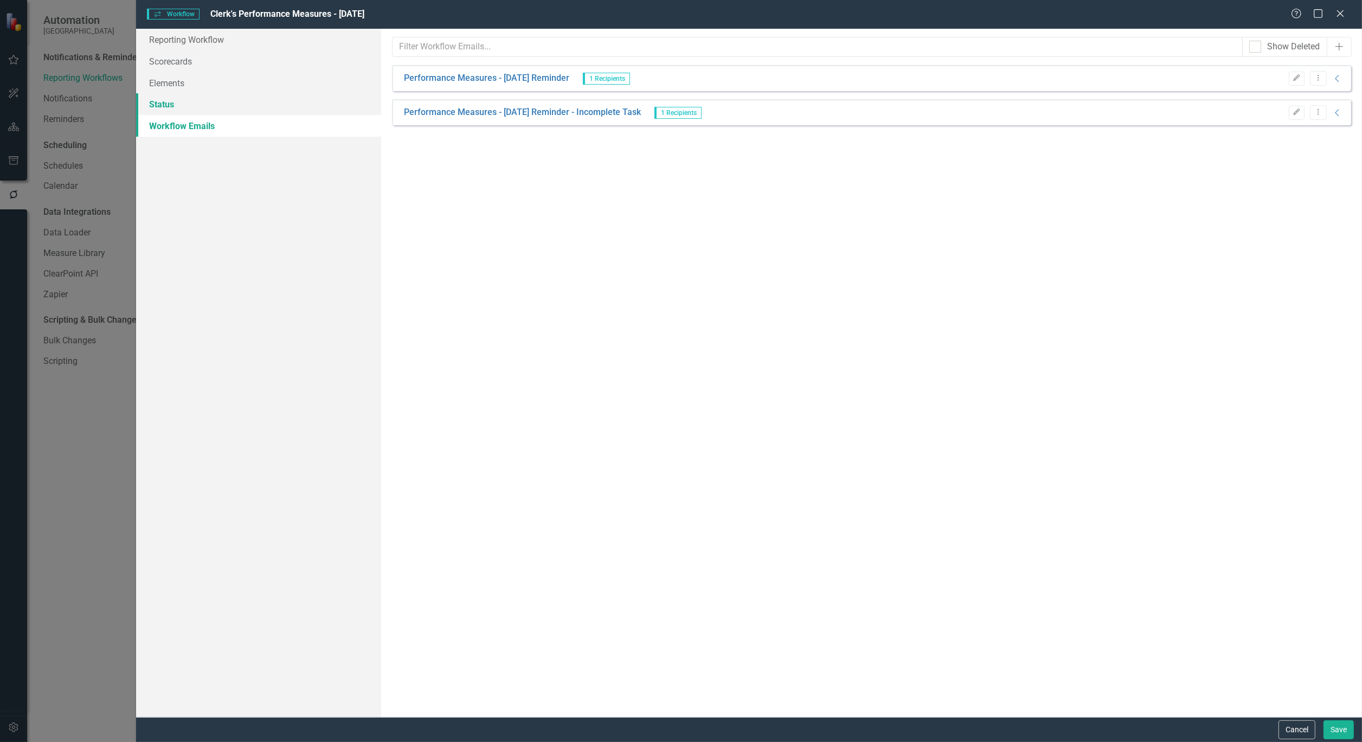
click at [165, 98] on link "Status" at bounding box center [258, 104] width 245 height 22
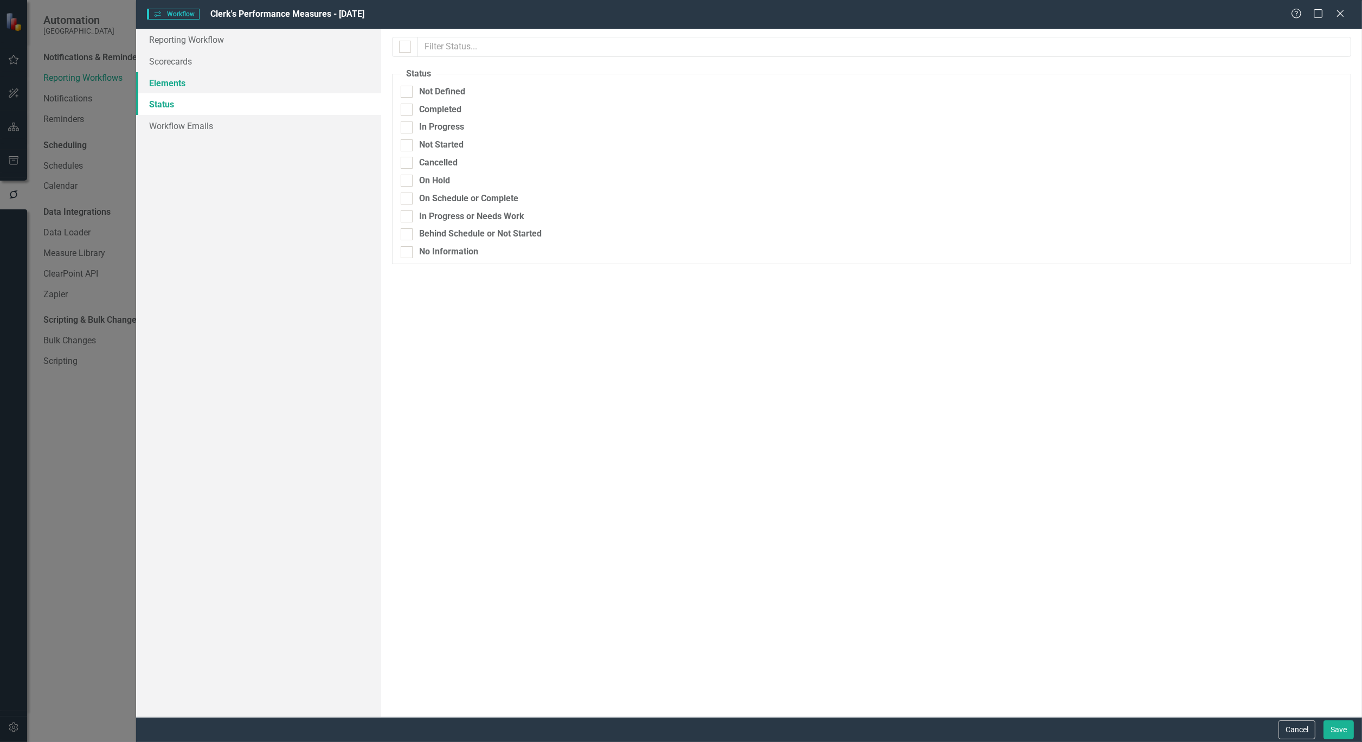
click at [165, 80] on link "Elements" at bounding box center [258, 83] width 245 height 22
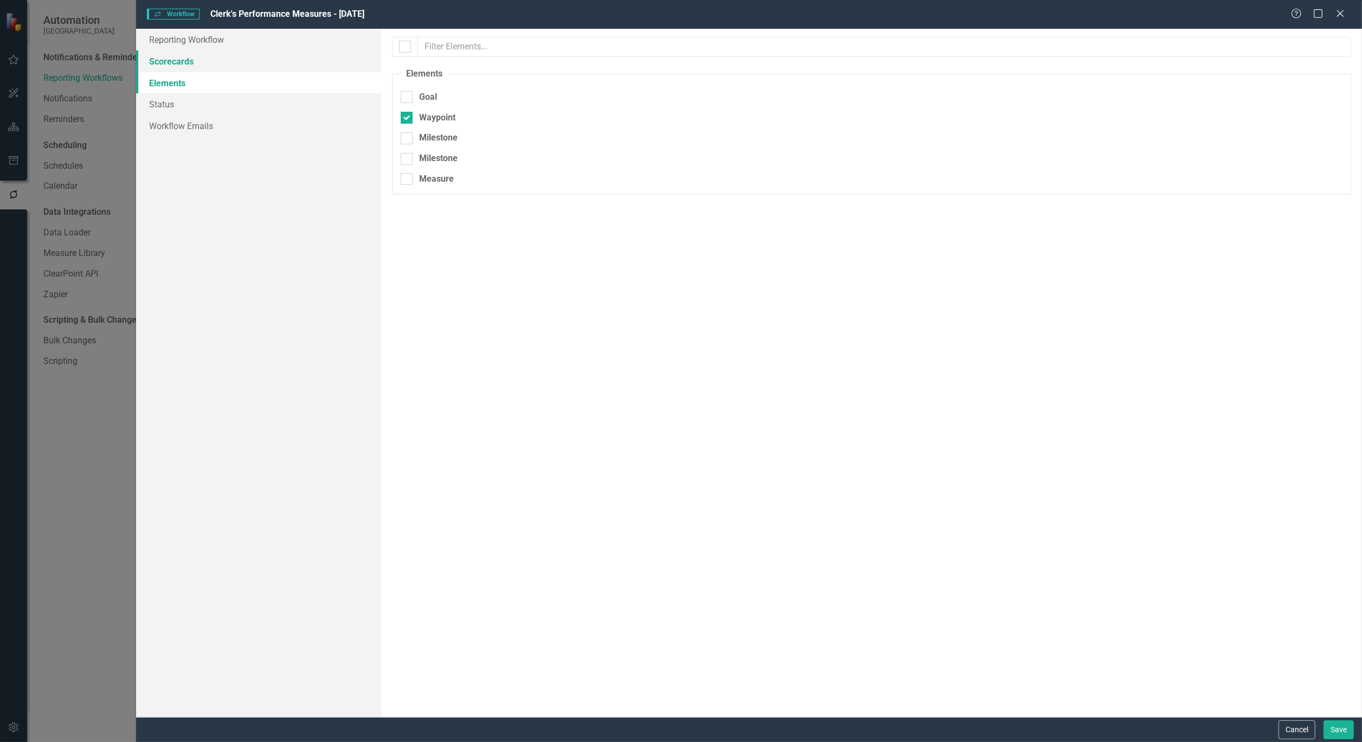
click at [167, 66] on link "Scorecards" at bounding box center [258, 61] width 245 height 22
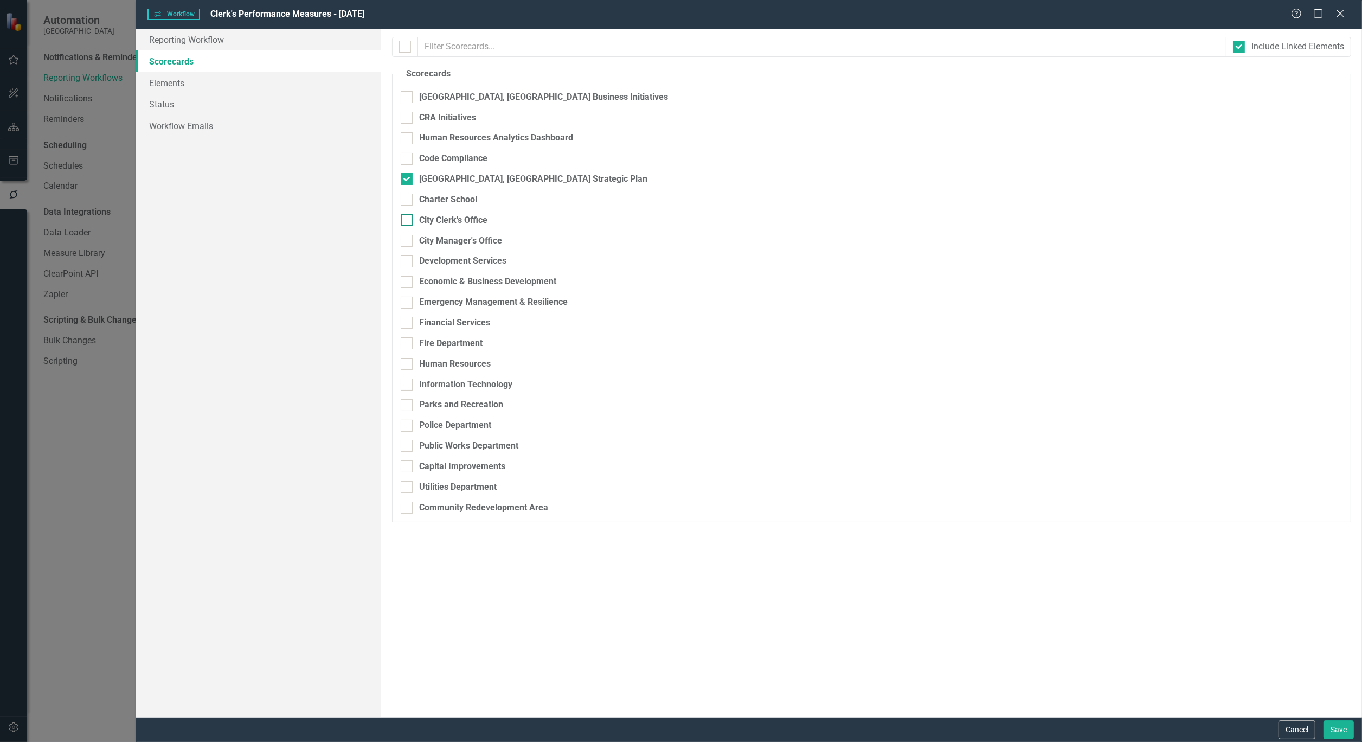
click at [405, 221] on input "City Clerk's Office" at bounding box center [404, 217] width 7 height 7
checkbox input "true"
click at [1348, 734] on button "Save" at bounding box center [1338, 729] width 30 height 19
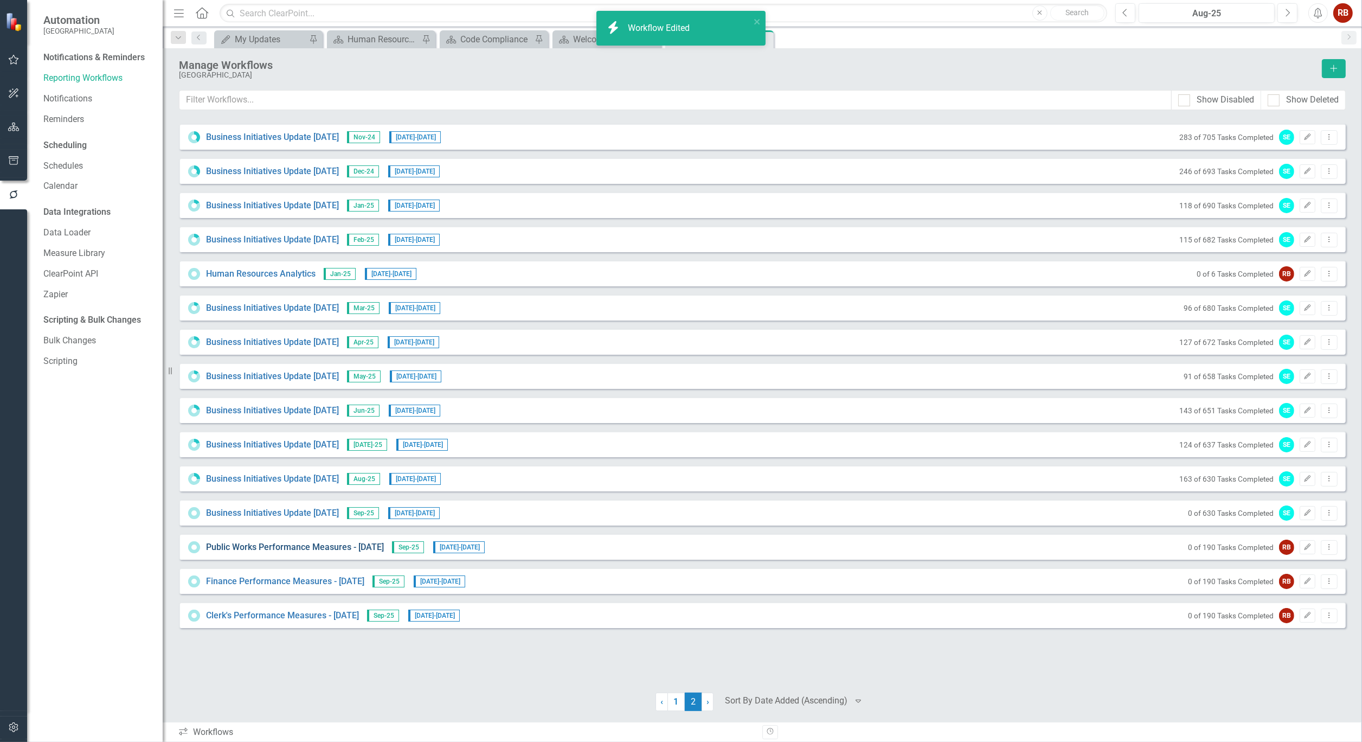
click at [264, 543] on link "Public Works Performance Measures - [DATE]" at bounding box center [295, 547] width 178 height 12
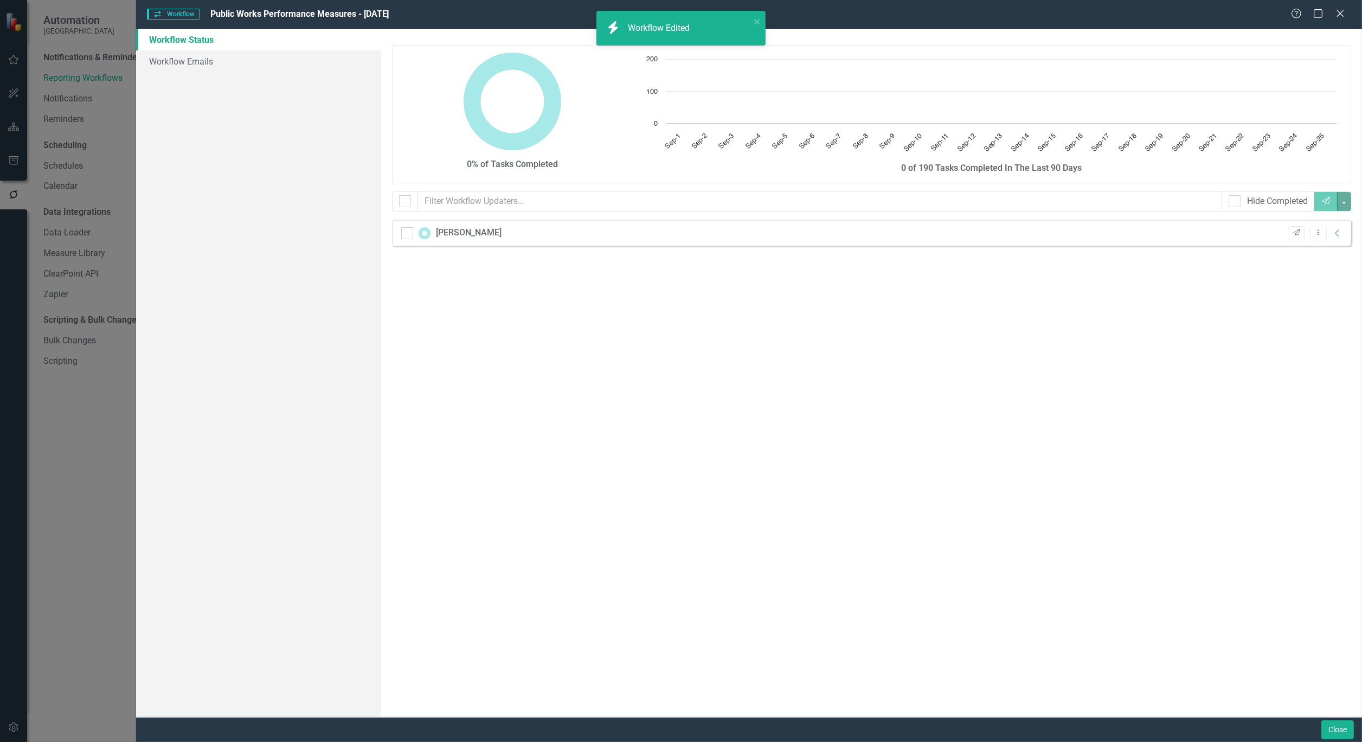
checkbox input "false"
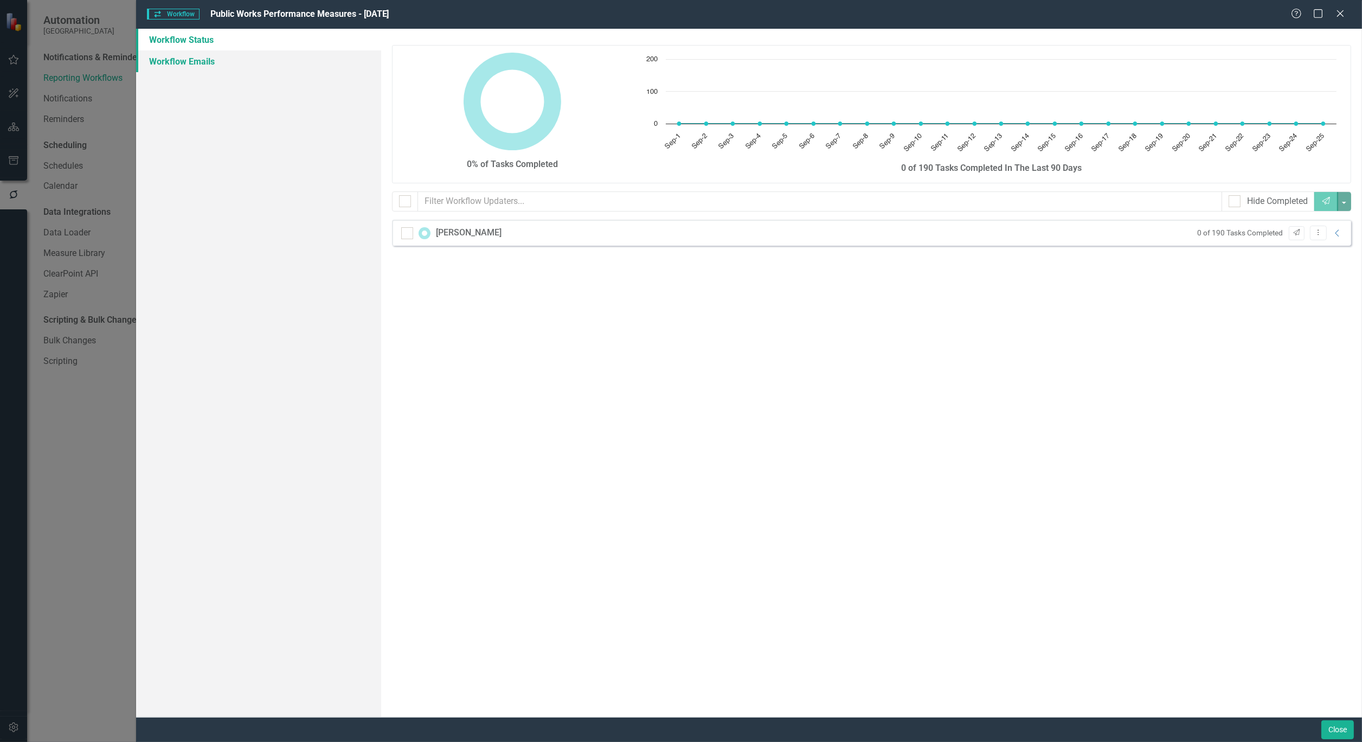
click at [181, 59] on link "Workflow Emails" at bounding box center [258, 61] width 245 height 22
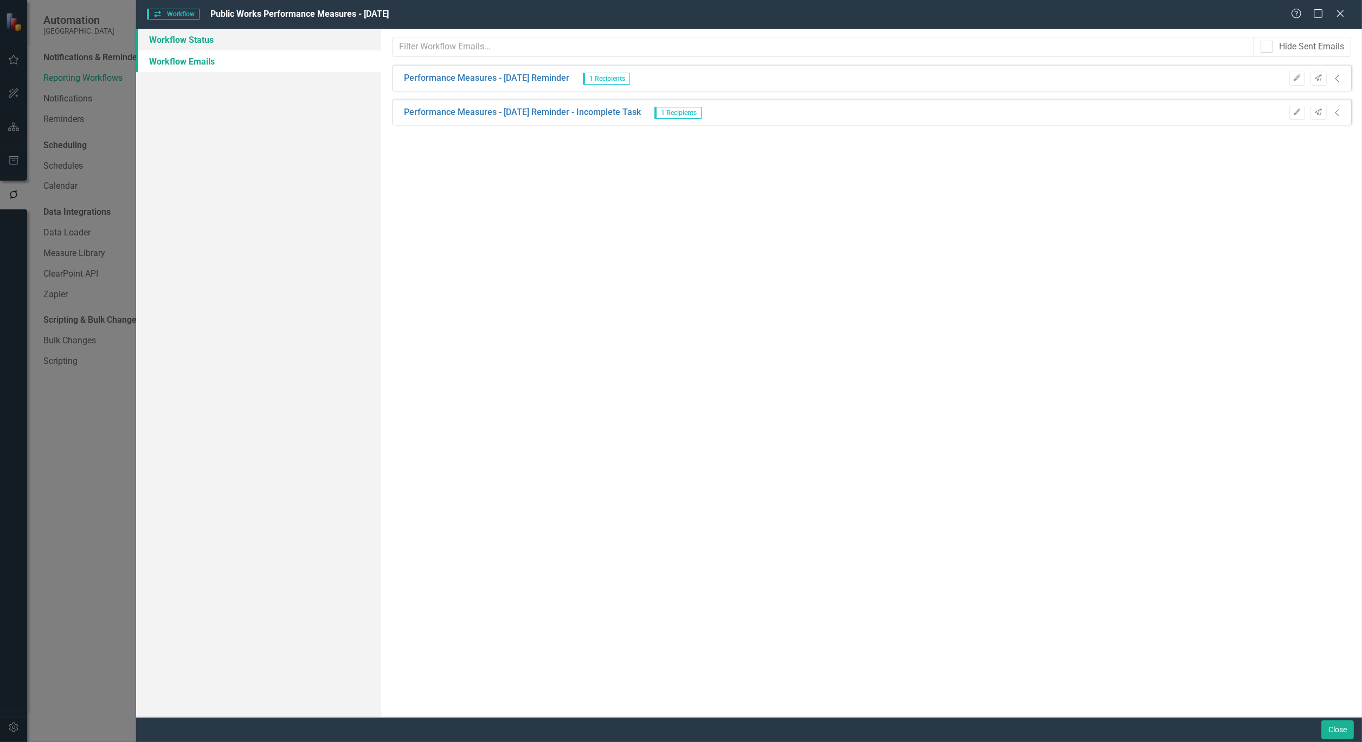
click at [181, 44] on link "Workflow Status" at bounding box center [258, 40] width 245 height 22
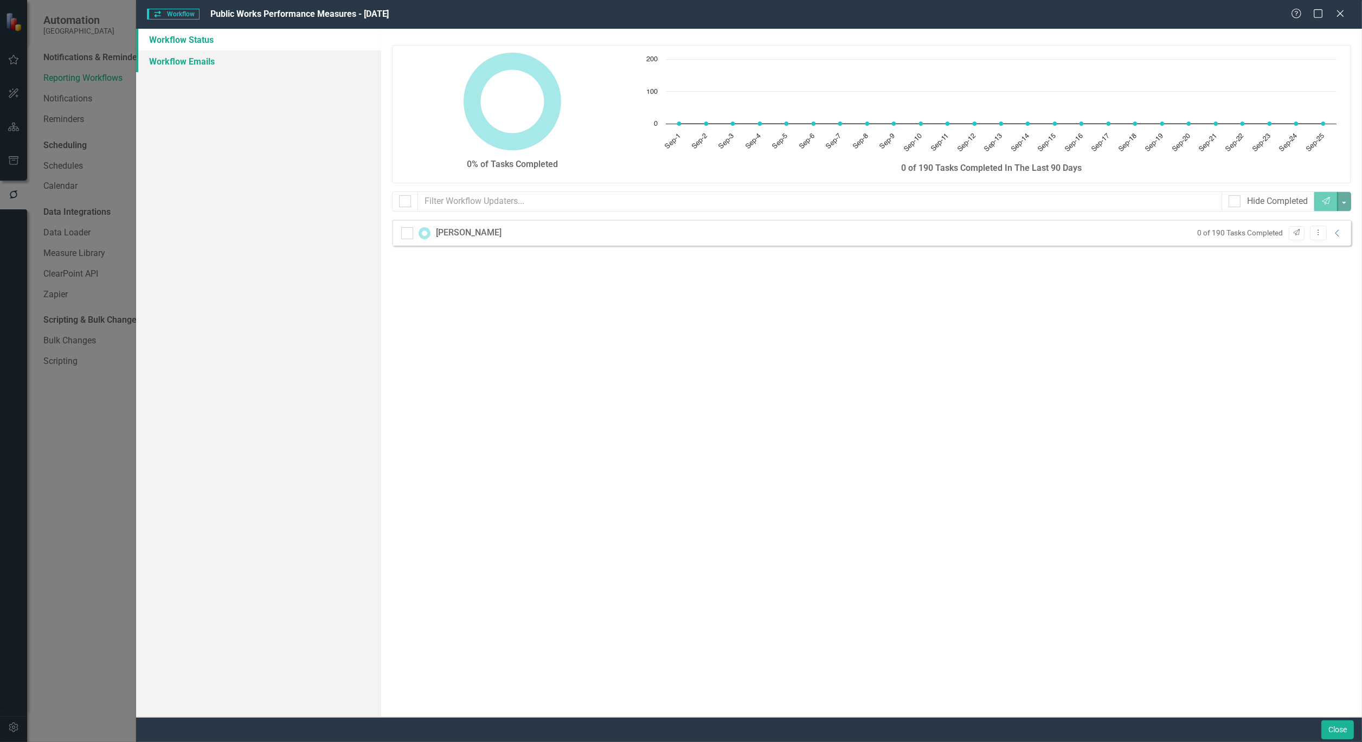
click at [183, 65] on link "Workflow Emails" at bounding box center [258, 61] width 245 height 22
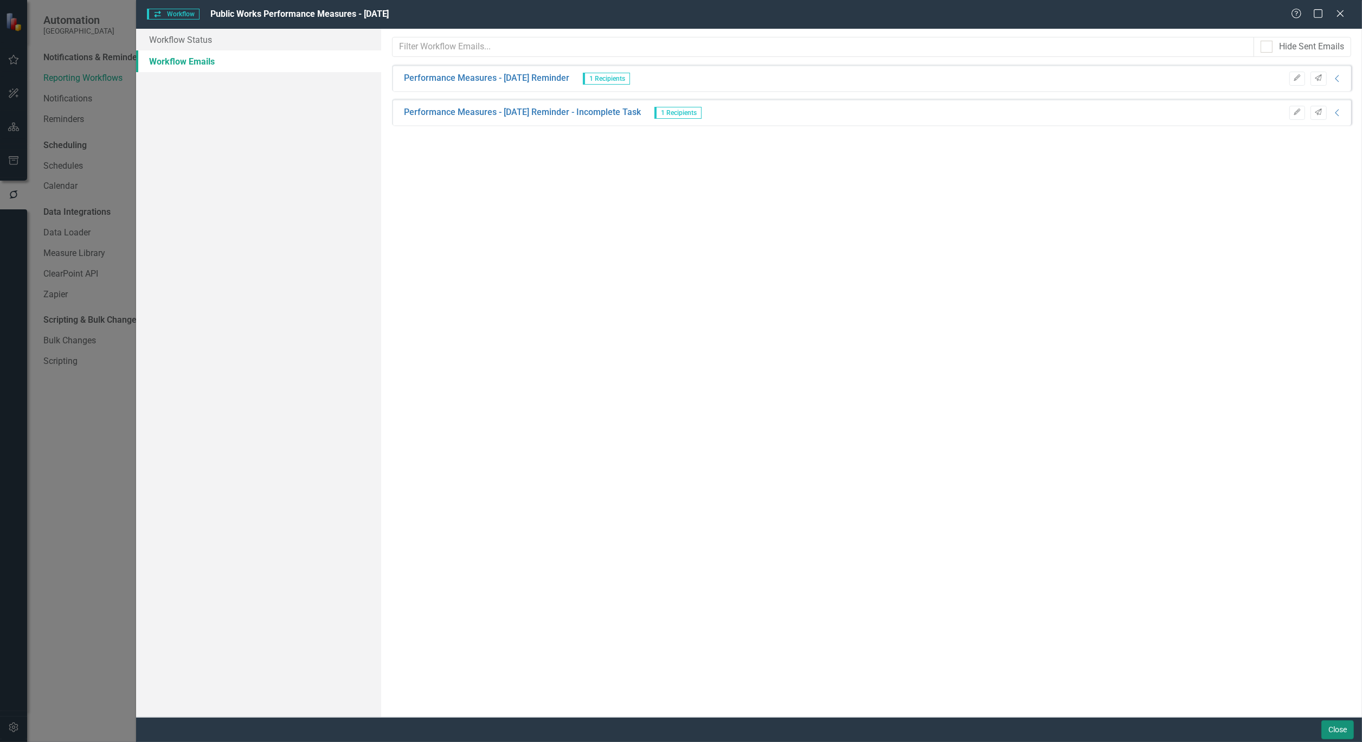
click at [1333, 730] on button "Close" at bounding box center [1337, 729] width 33 height 19
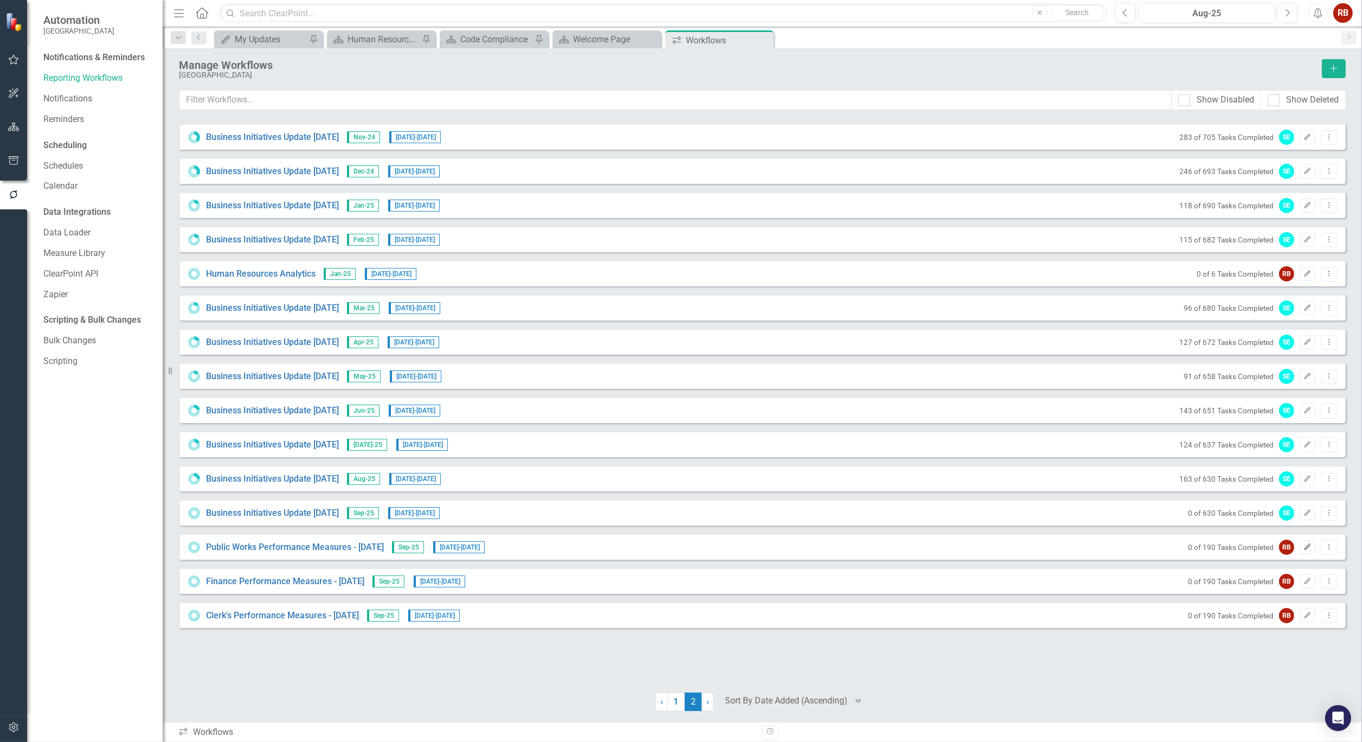
click at [1305, 551] on button "Edit" at bounding box center [1307, 547] width 16 height 14
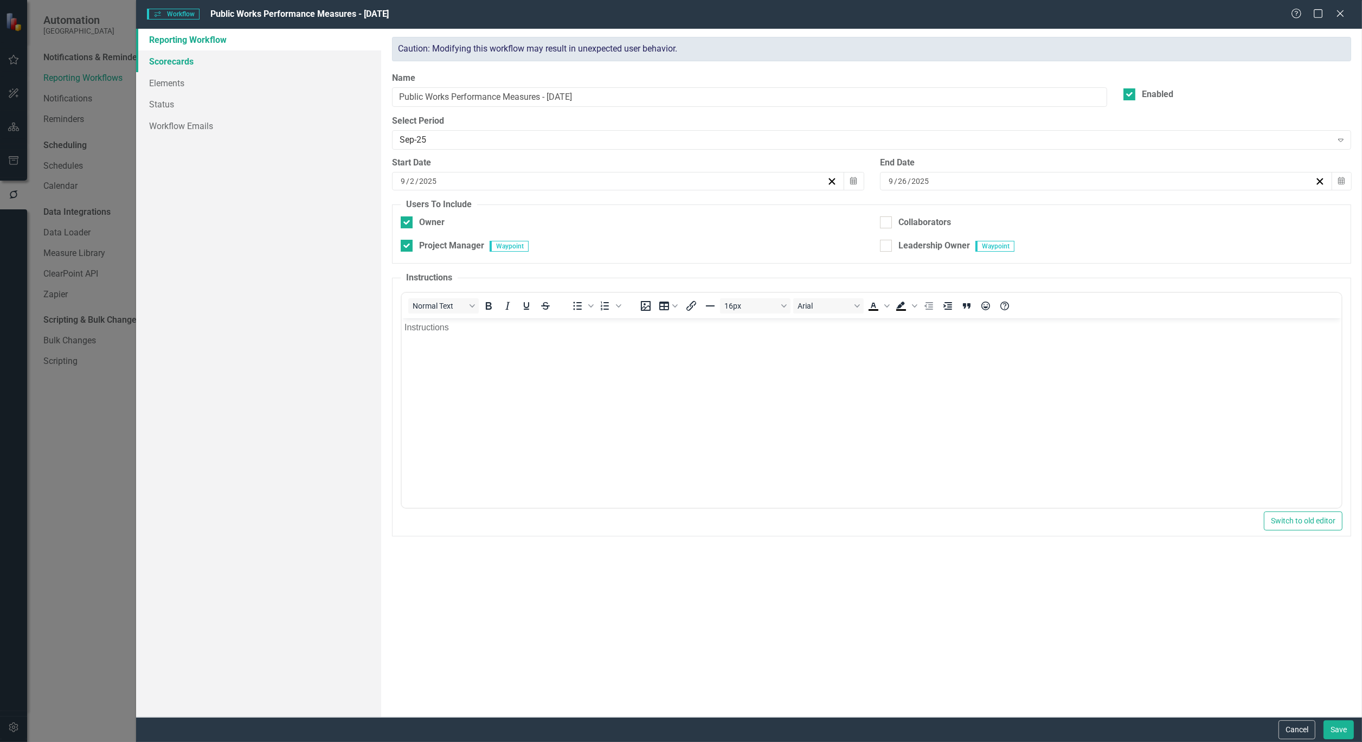
click at [145, 55] on link "Scorecards" at bounding box center [258, 61] width 245 height 22
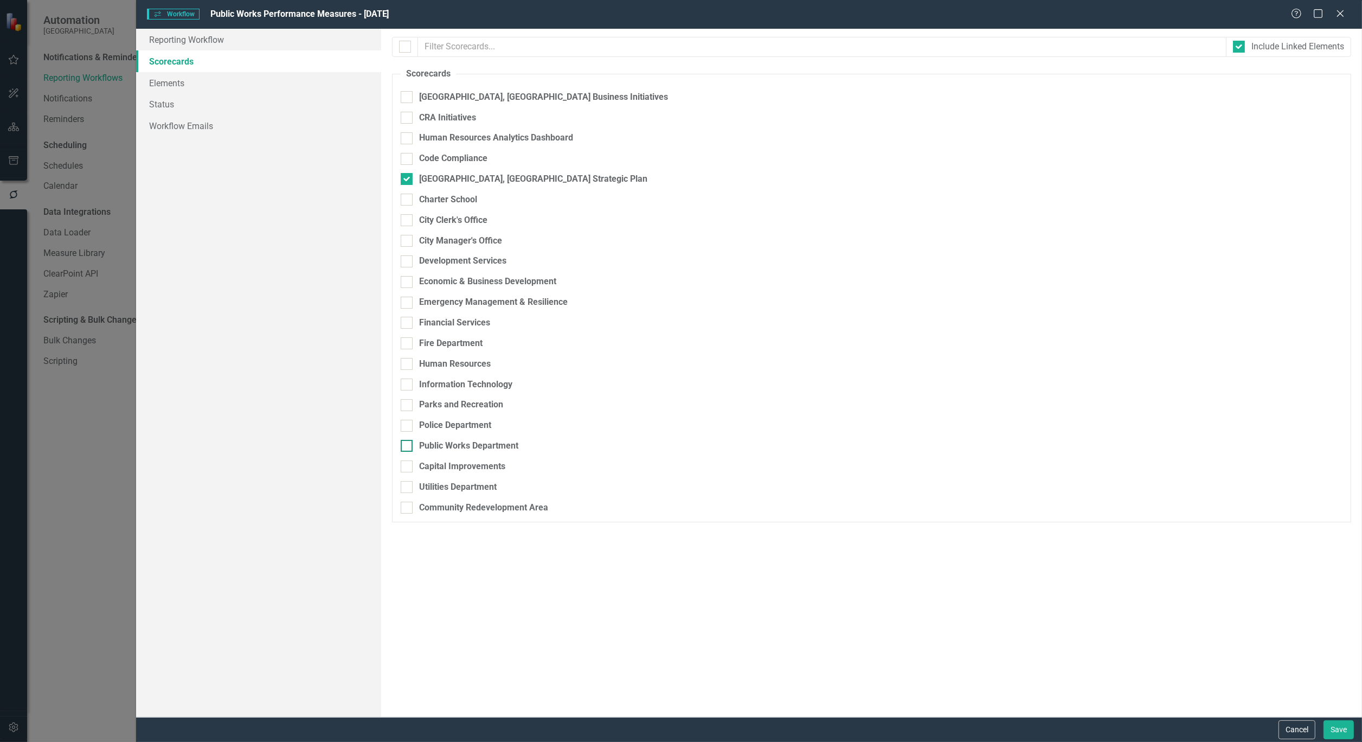
click at [405, 446] on input "Public Works Department" at bounding box center [404, 443] width 7 height 7
checkbox input "true"
click at [1340, 725] on button "Save" at bounding box center [1338, 729] width 30 height 19
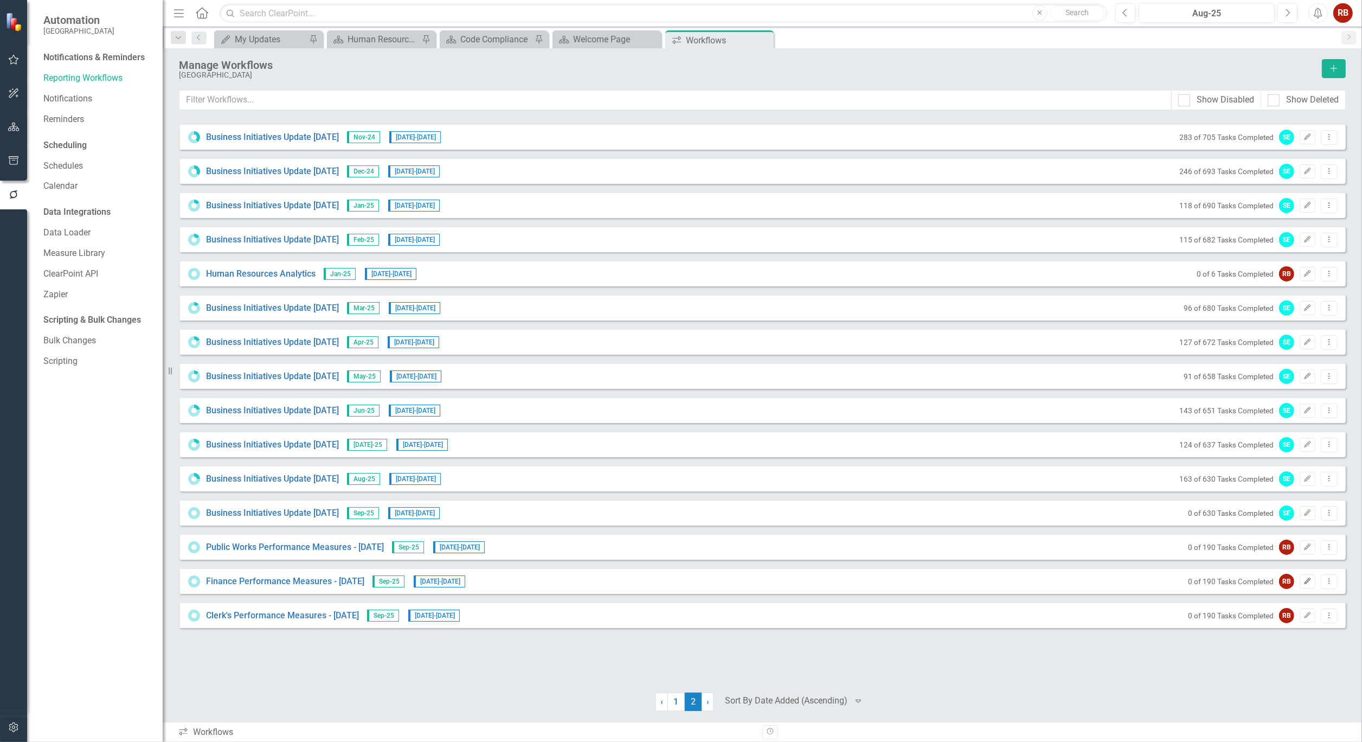
click at [1307, 579] on icon "Edit" at bounding box center [1307, 581] width 8 height 7
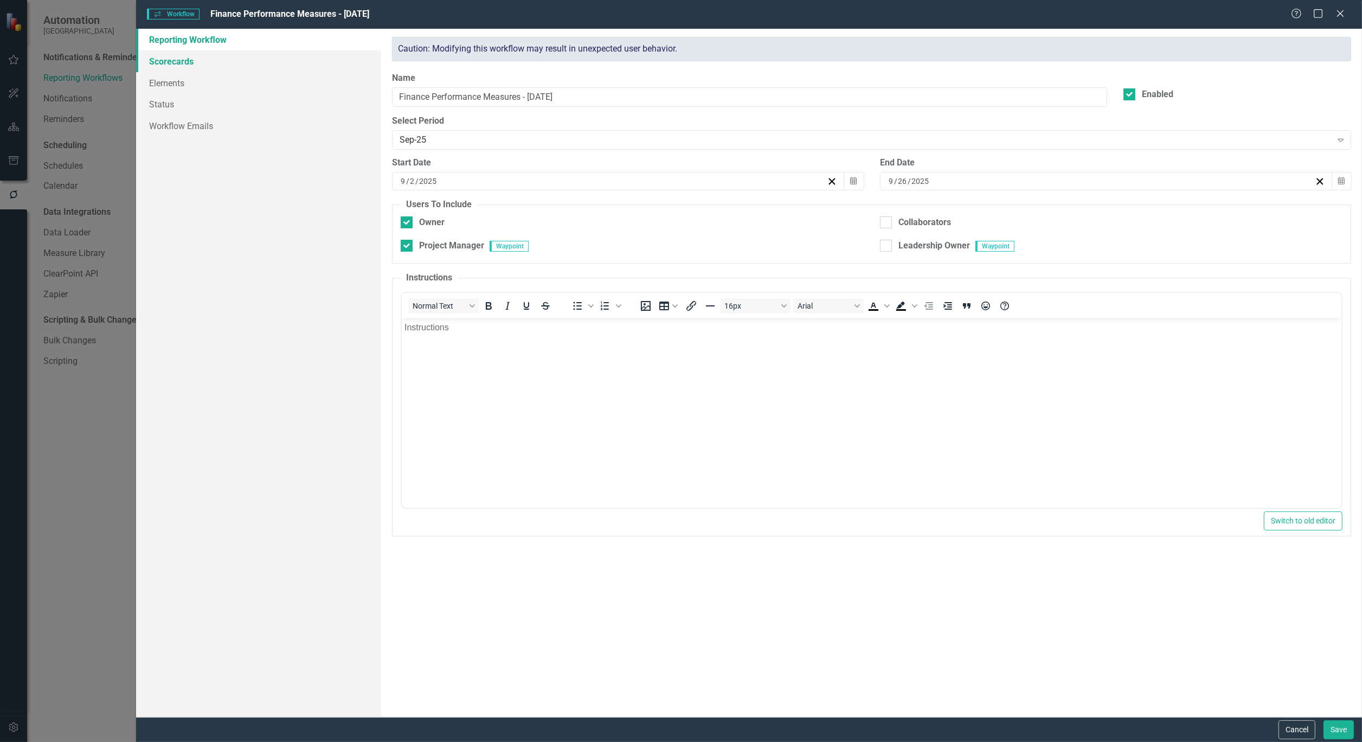
click at [170, 57] on link "Scorecards" at bounding box center [258, 61] width 245 height 22
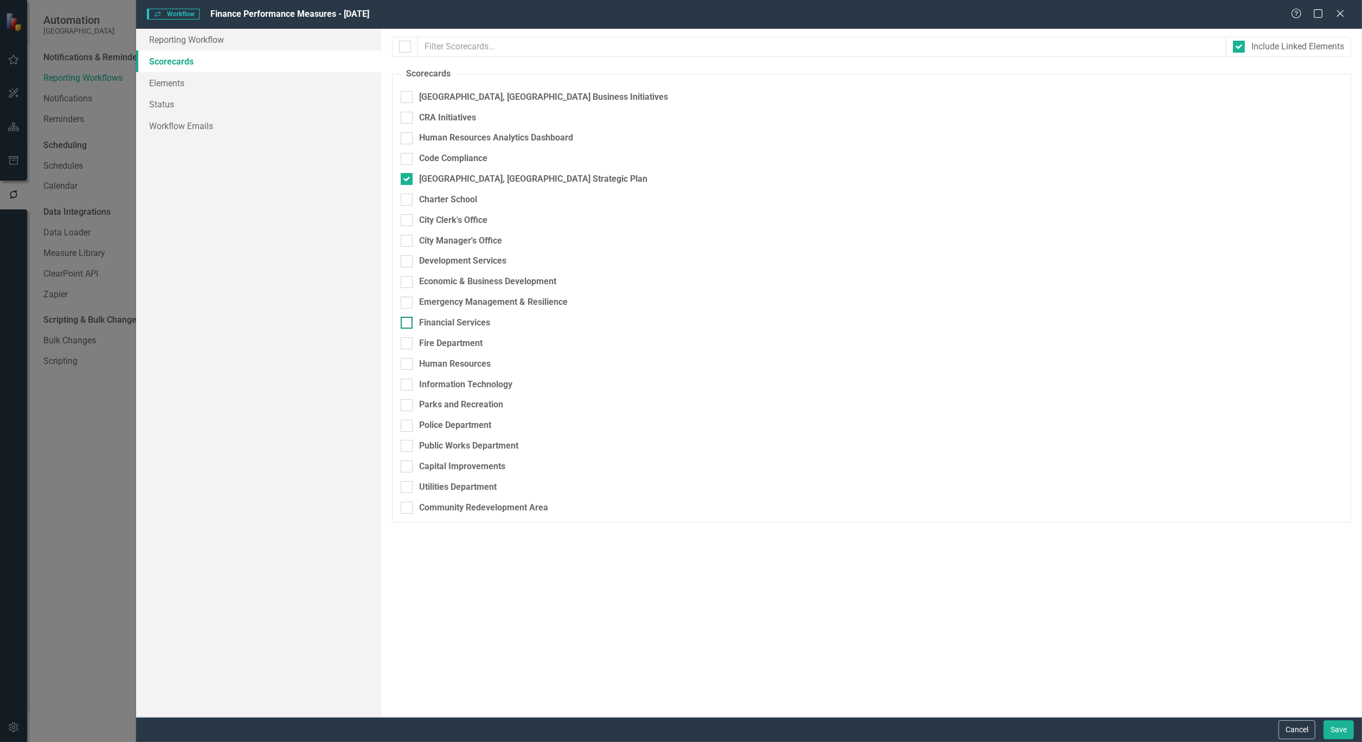
click at [405, 325] on div at bounding box center [407, 323] width 12 height 12
click at [405, 324] on input "Financial Services" at bounding box center [404, 320] width 7 height 7
checkbox input "true"
click at [1341, 727] on button "Save" at bounding box center [1338, 729] width 30 height 19
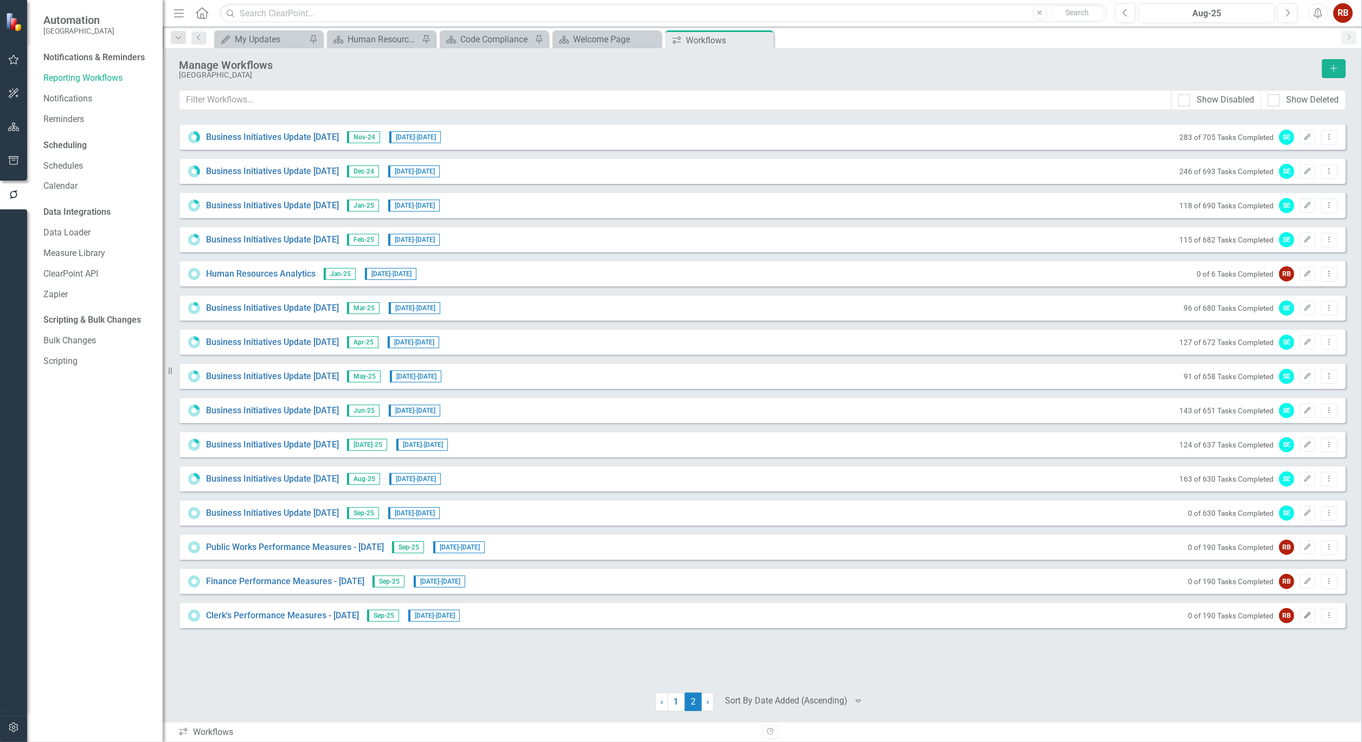
click at [1306, 617] on icon "Edit" at bounding box center [1307, 615] width 8 height 7
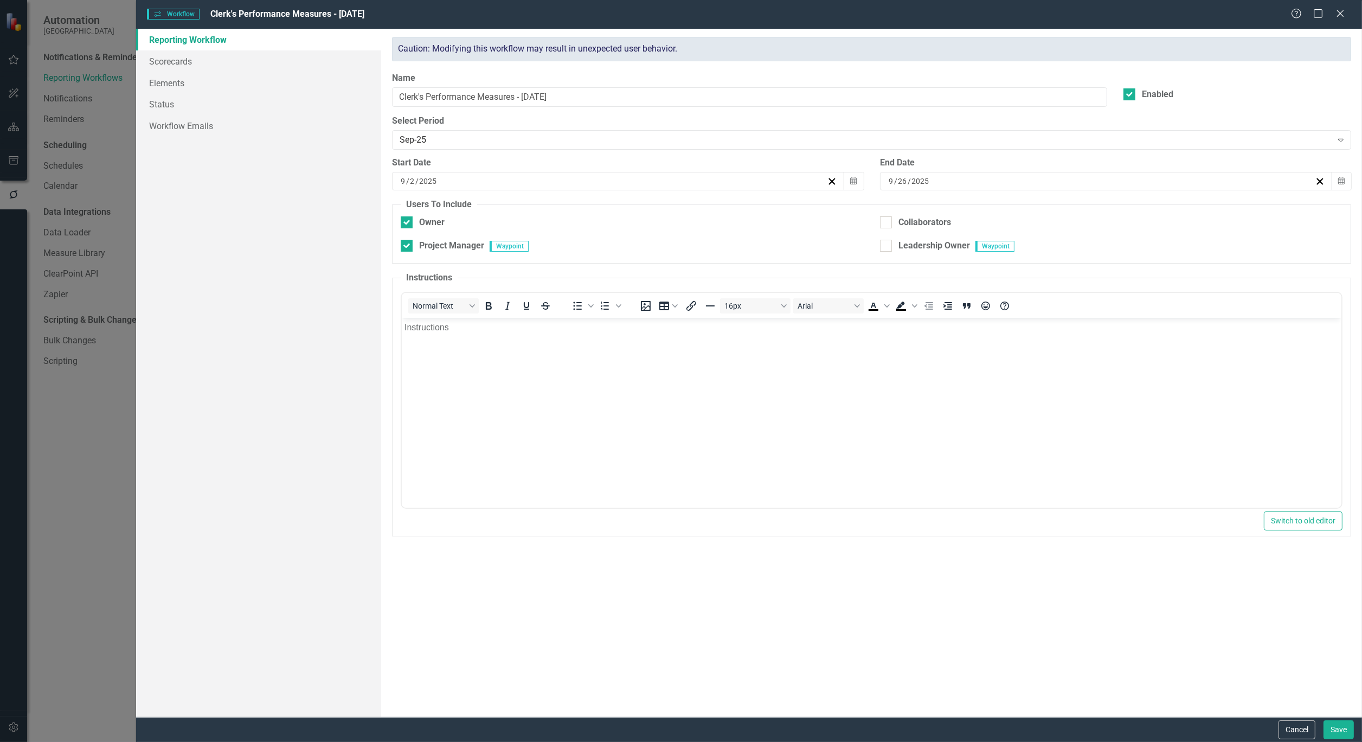
click at [1298, 723] on button "Cancel" at bounding box center [1296, 729] width 37 height 19
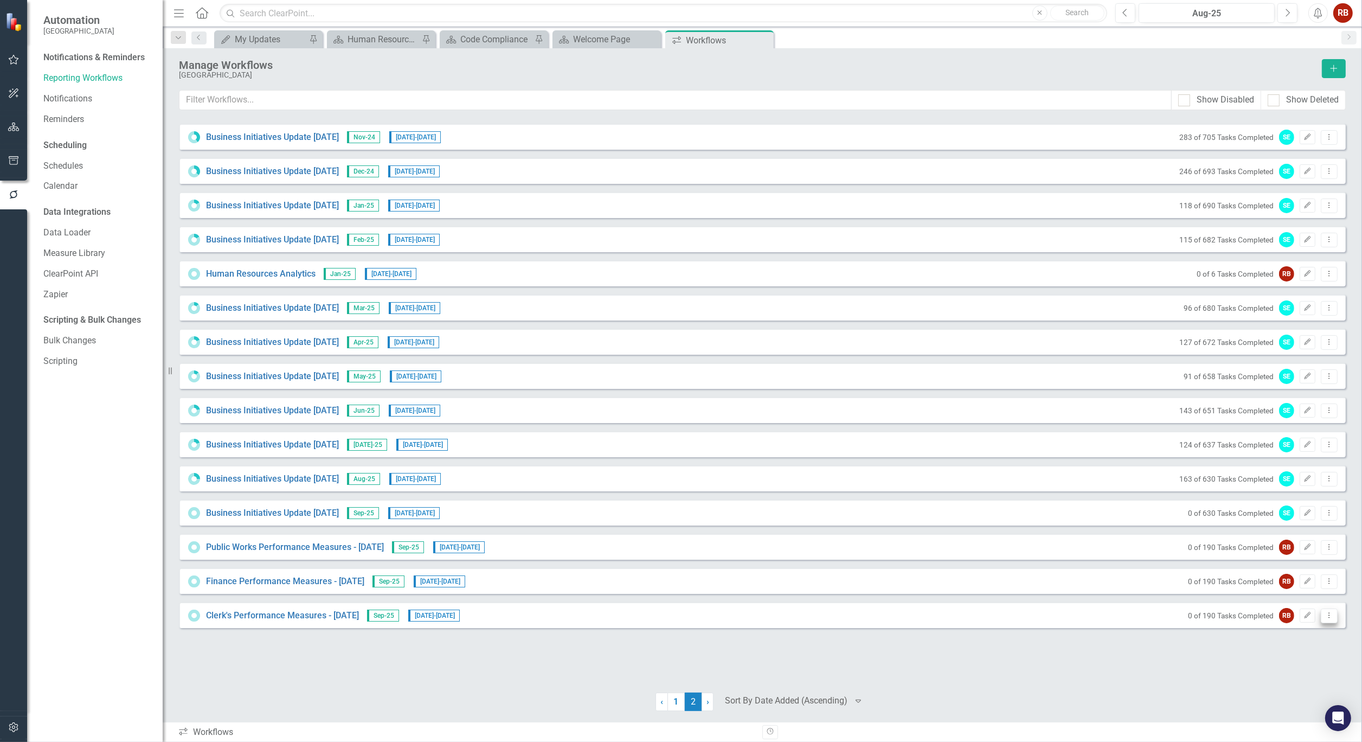
click at [1332, 618] on icon "Dropdown Menu" at bounding box center [1328, 614] width 9 height 7
click at [1312, 669] on link "Copy Duplicate Workflow" at bounding box center [1287, 673] width 100 height 20
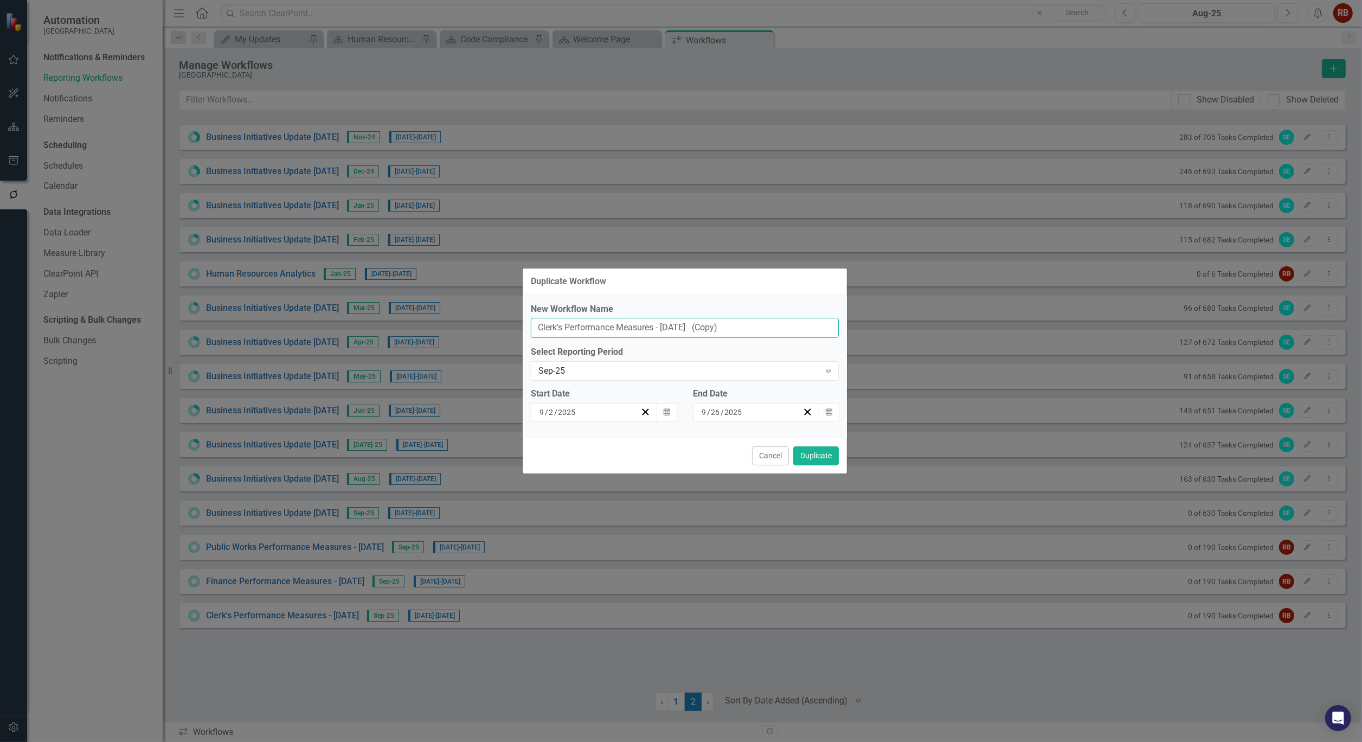
click at [569, 327] on input "Clerk's Performance Measures - [DATE] (Copy)" at bounding box center [685, 328] width 308 height 20
click at [568, 327] on input "Clerk's Performance Measures - [DATE] (Copy)" at bounding box center [685, 328] width 308 height 20
type input "City Manager Performance Measures - [DATE]"
click at [826, 452] on button "Duplicate" at bounding box center [816, 455] width 46 height 19
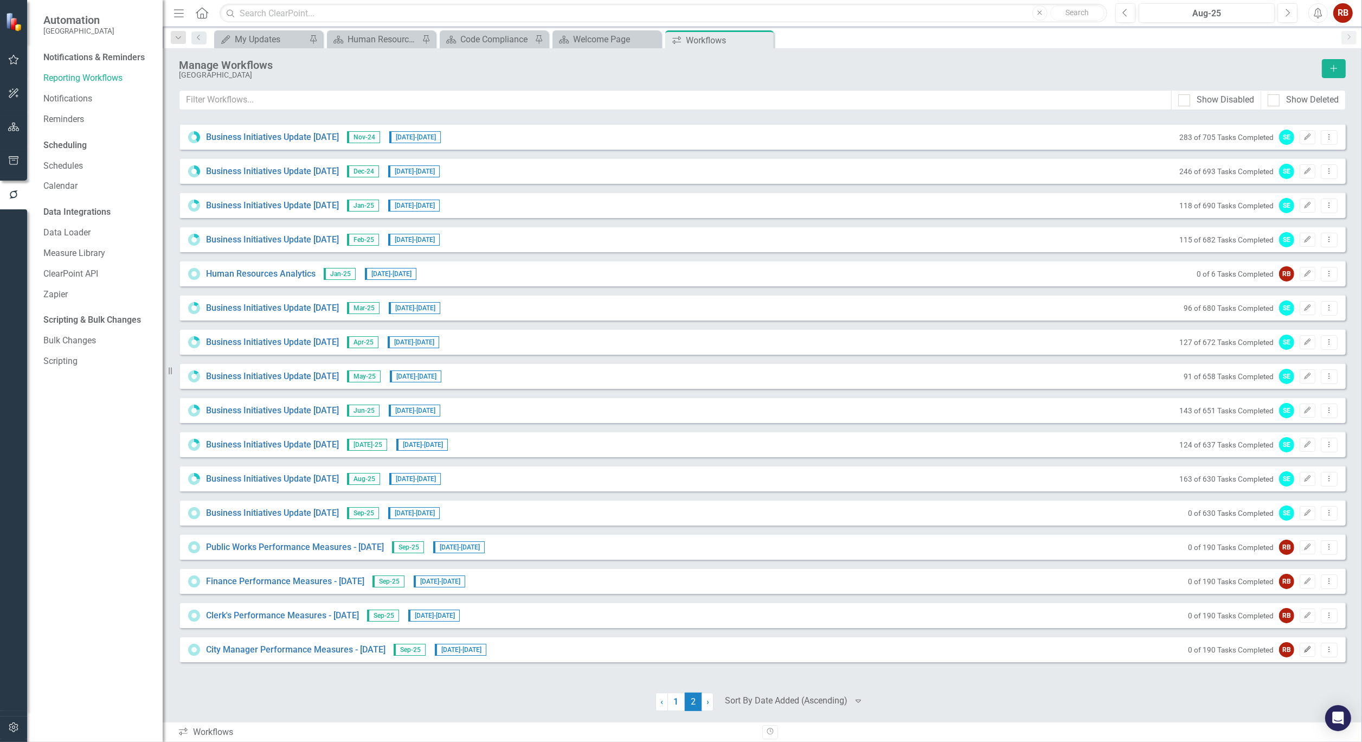
click at [1305, 646] on icon "Edit" at bounding box center [1307, 649] width 8 height 7
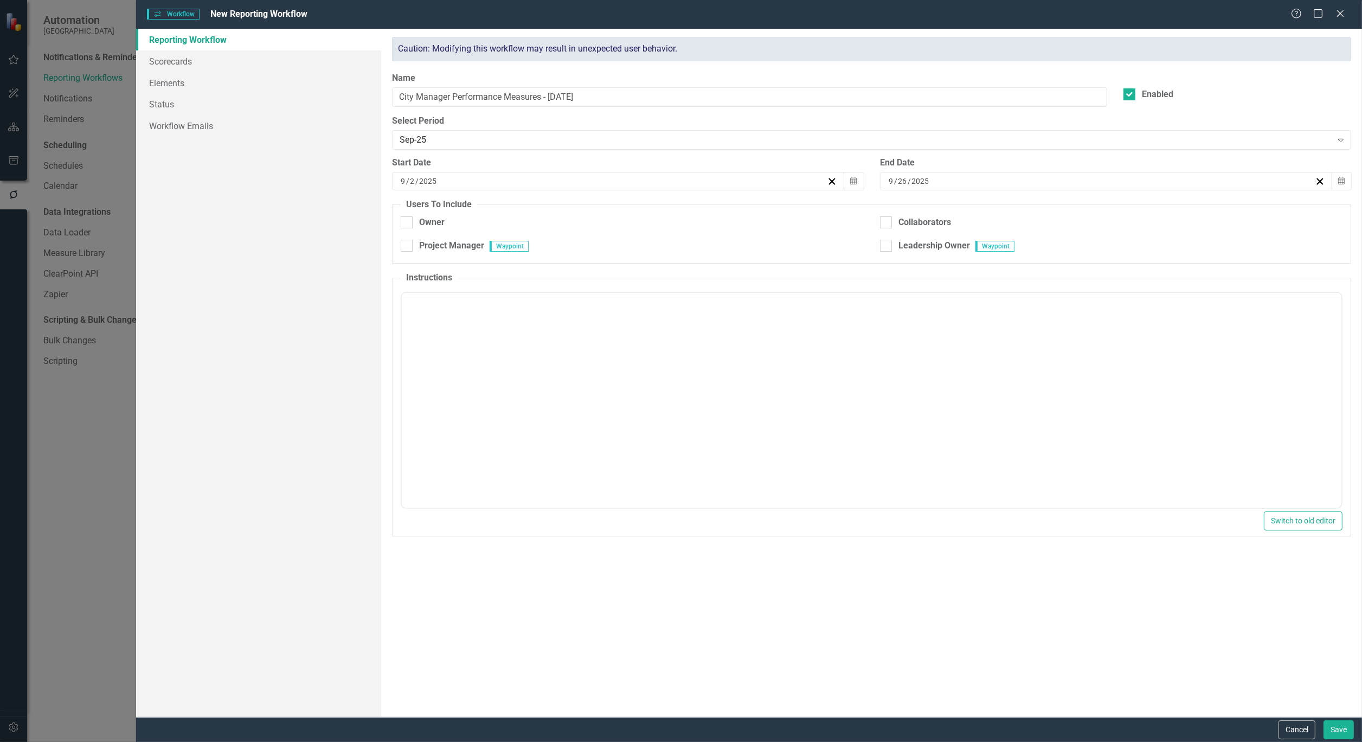
checkbox input "true"
click at [178, 57] on link "Scorecards" at bounding box center [258, 61] width 245 height 22
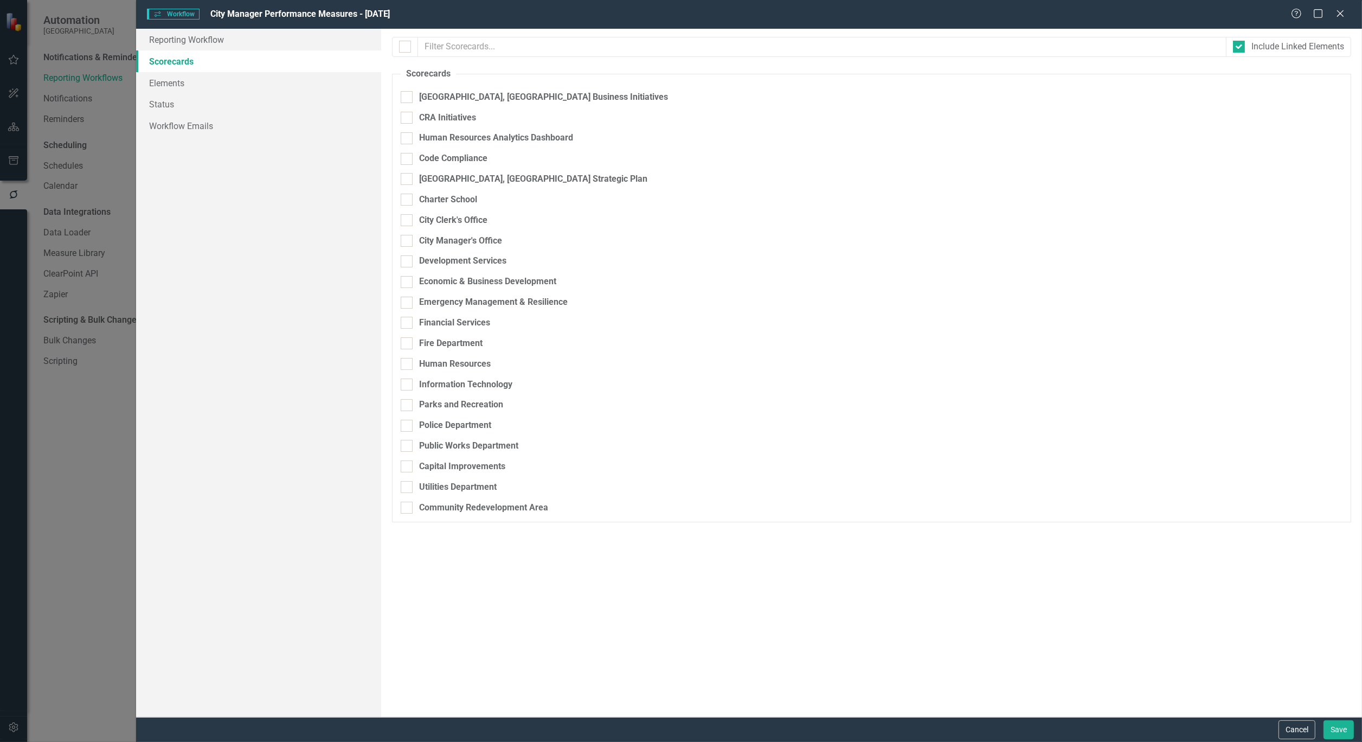
checkbox input "false"
checkbox input "true"
click at [413, 220] on div "City Clerk's Office" at bounding box center [872, 220] width 942 height 12
click at [408, 220] on input "City Clerk's Office" at bounding box center [404, 217] width 7 height 7
checkbox input "false"
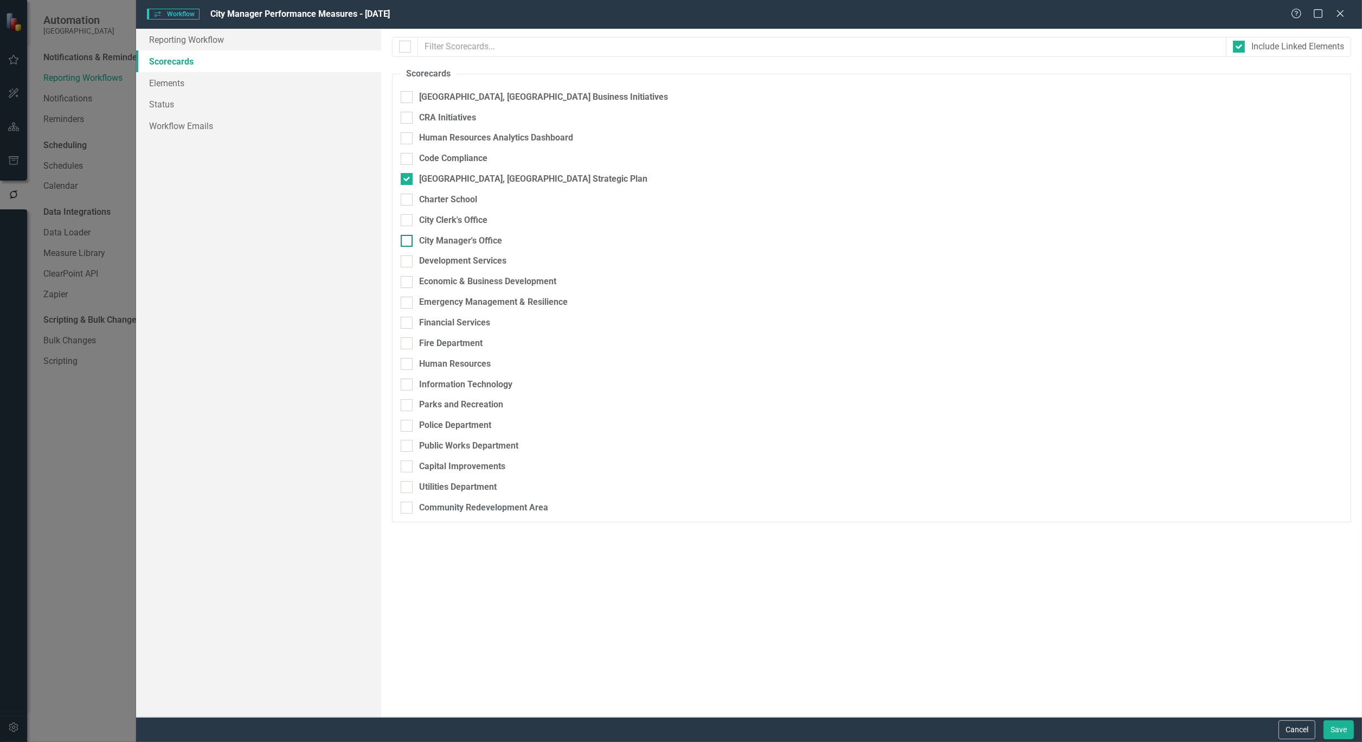
click at [408, 242] on div at bounding box center [407, 241] width 12 height 12
click at [408, 242] on input "City Manager's Office" at bounding box center [404, 238] width 7 height 7
checkbox input "true"
click at [171, 87] on link "Elements" at bounding box center [258, 83] width 245 height 22
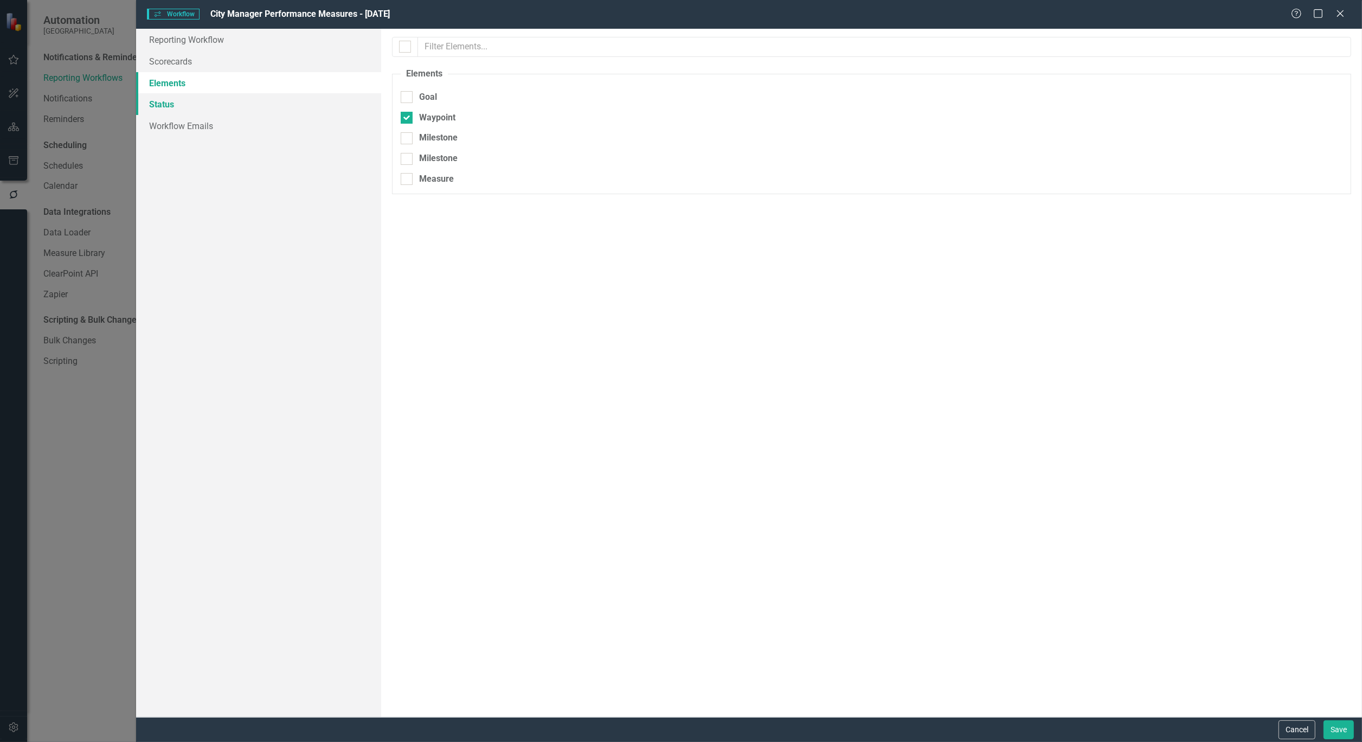
click at [166, 99] on link "Status" at bounding box center [258, 104] width 245 height 22
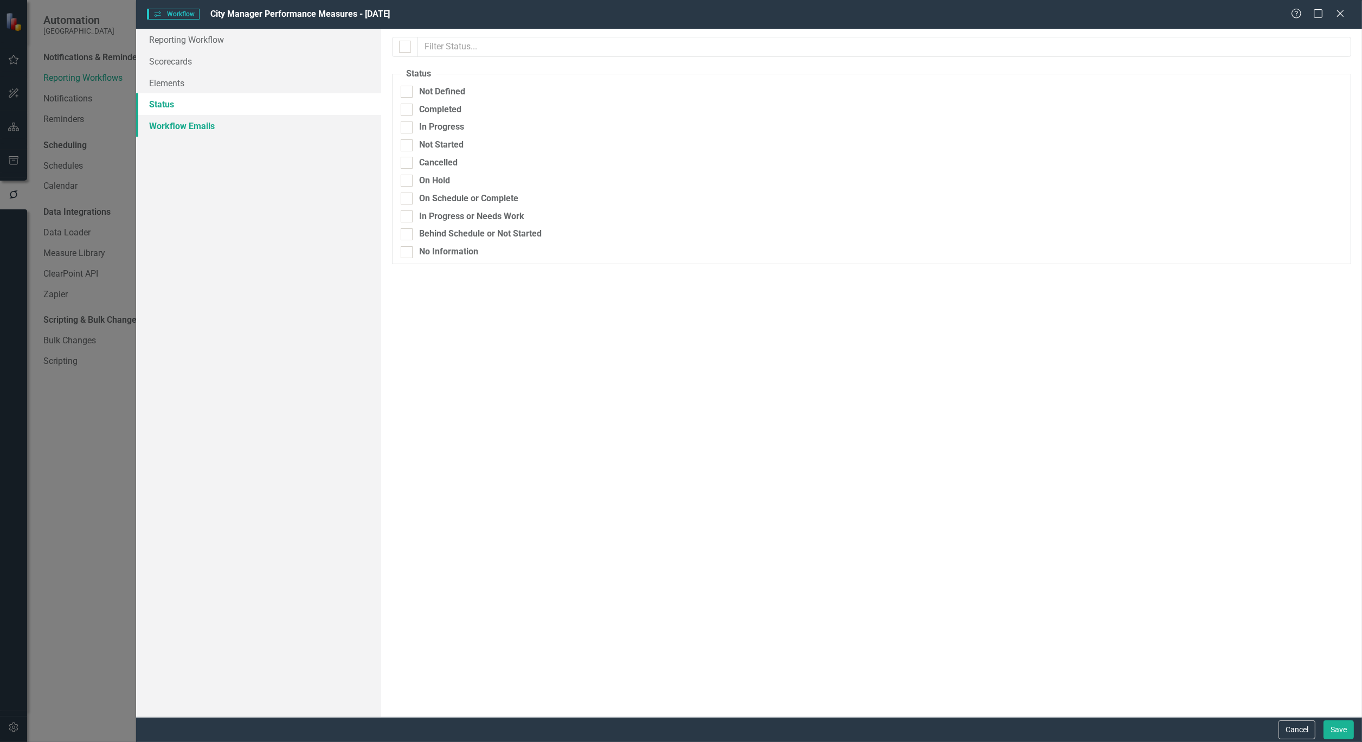
click at [166, 123] on link "Workflow Emails" at bounding box center [258, 126] width 245 height 22
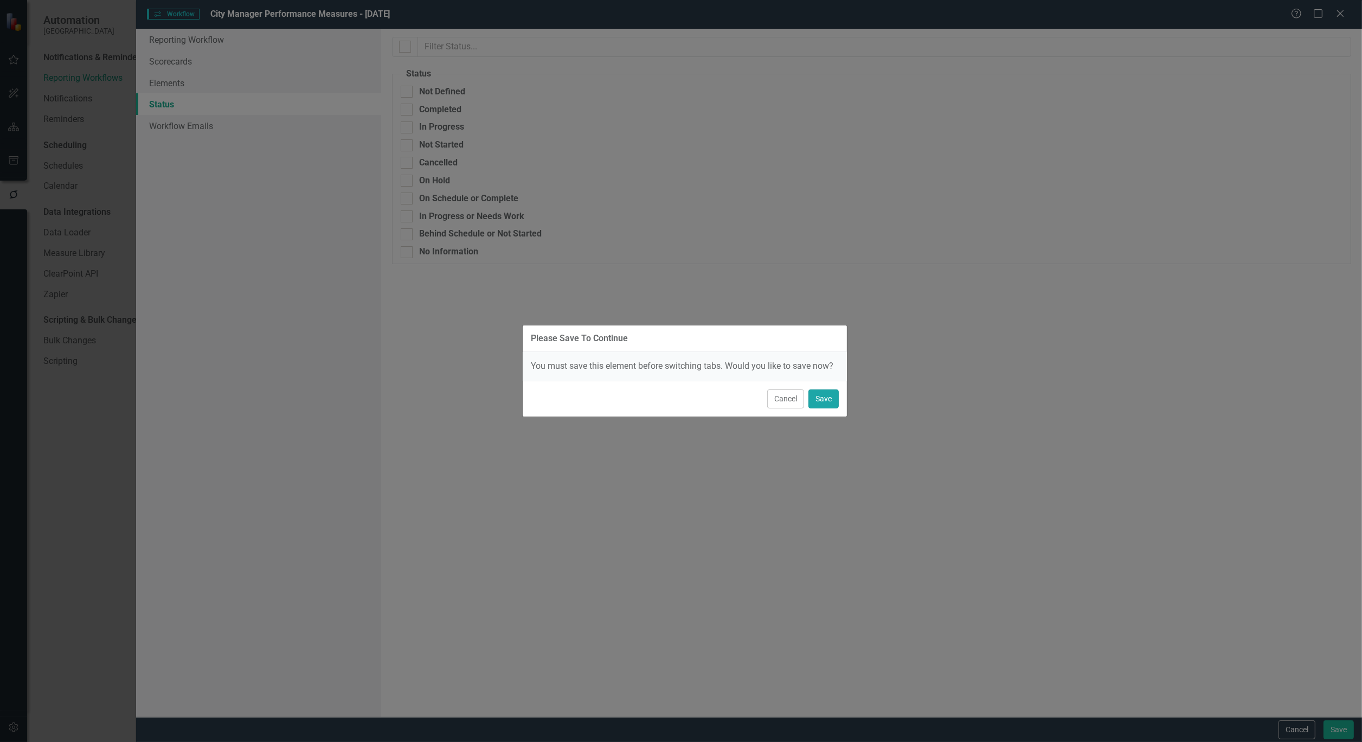
click at [830, 405] on button "Save" at bounding box center [823, 398] width 30 height 19
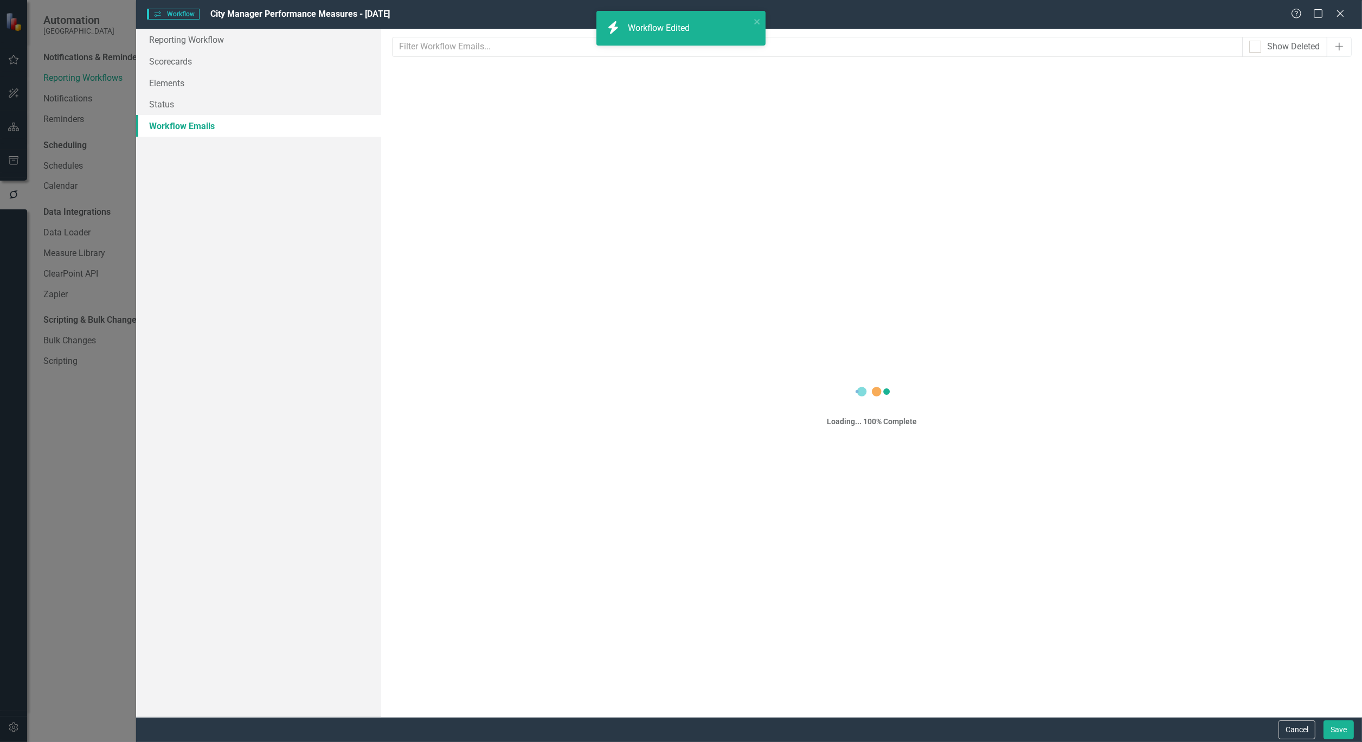
click at [203, 131] on link "Workflow Emails" at bounding box center [258, 126] width 245 height 22
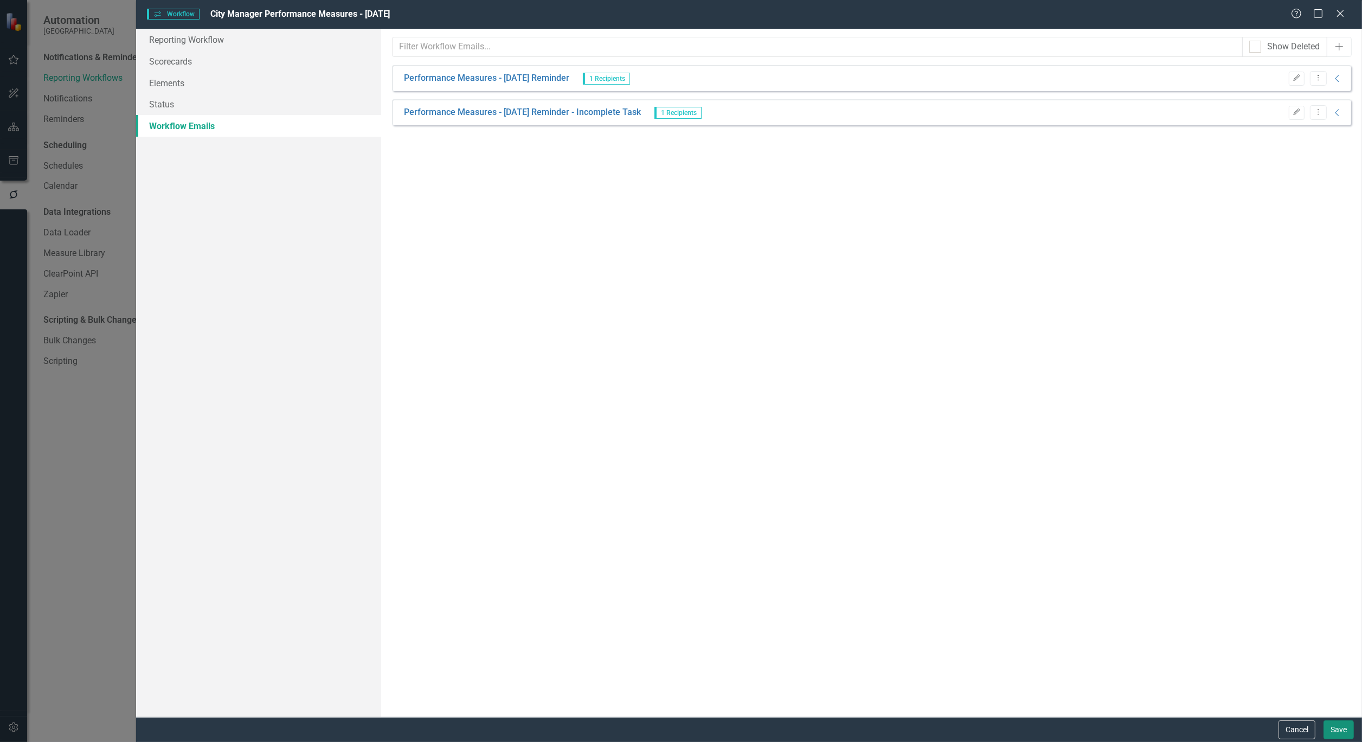
click at [1339, 730] on button "Save" at bounding box center [1338, 729] width 30 height 19
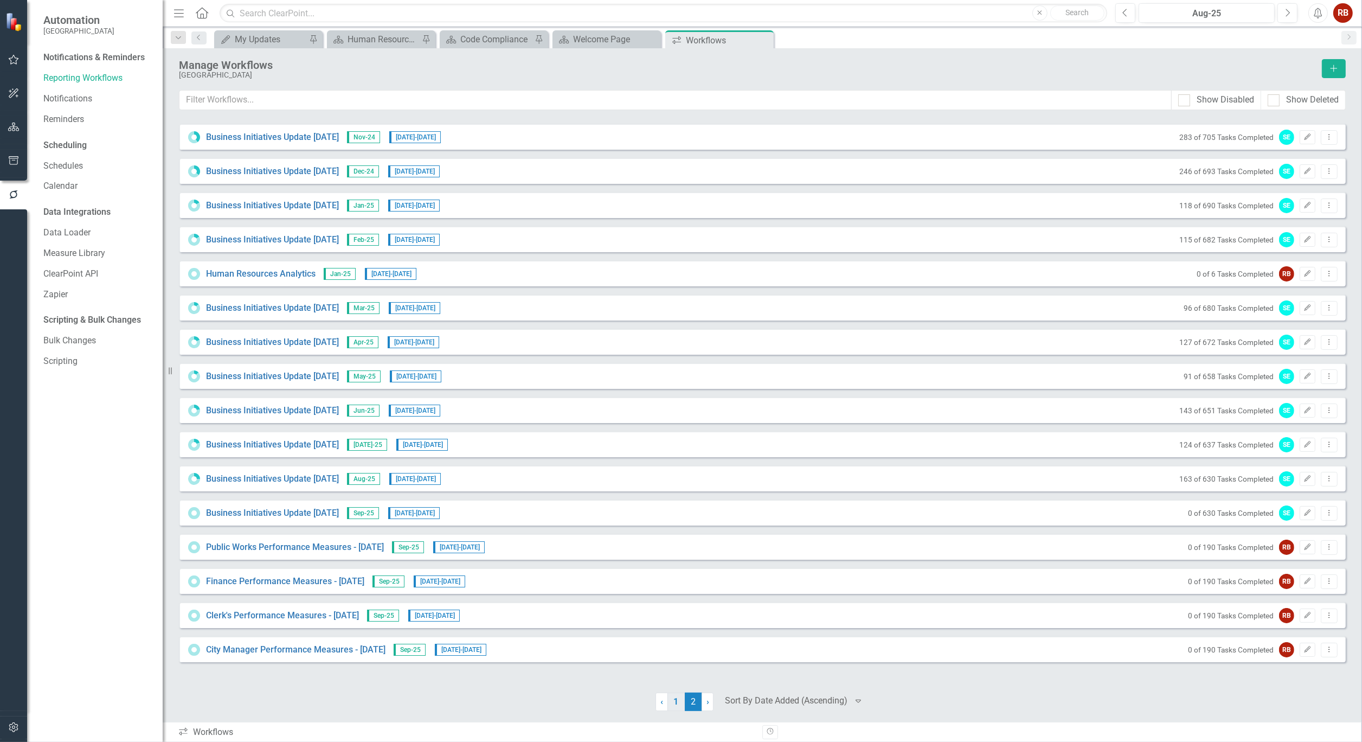
click at [673, 703] on link "1" at bounding box center [675, 701] width 17 height 18
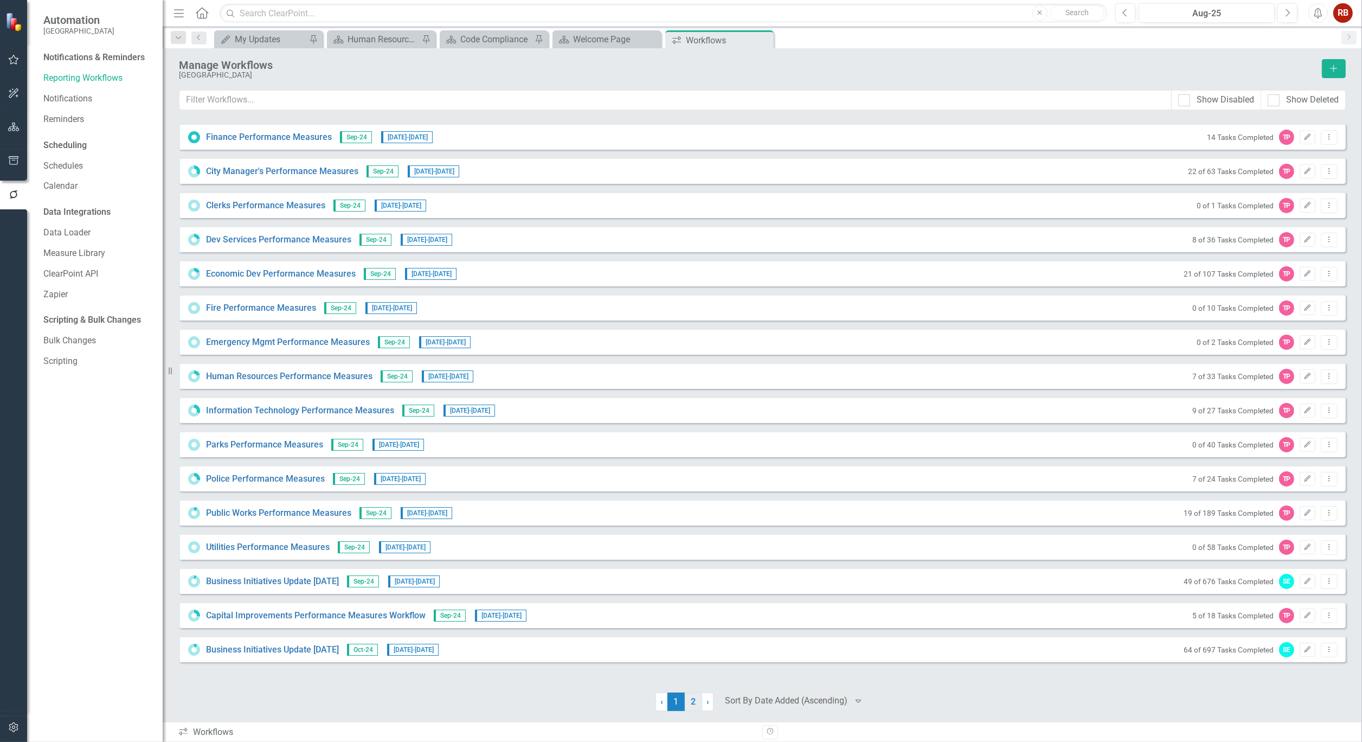
click at [695, 702] on link "2" at bounding box center [693, 701] width 17 height 18
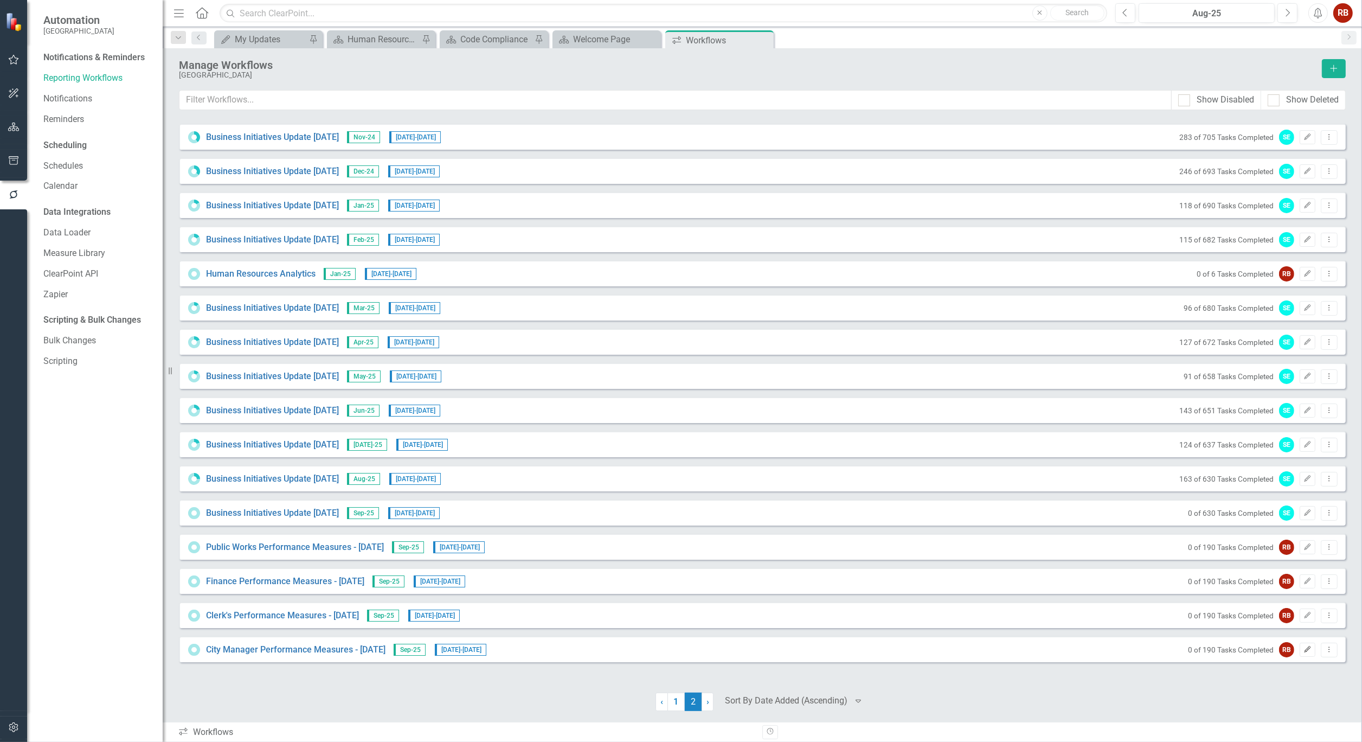
click at [1304, 649] on icon "Edit" at bounding box center [1307, 649] width 8 height 7
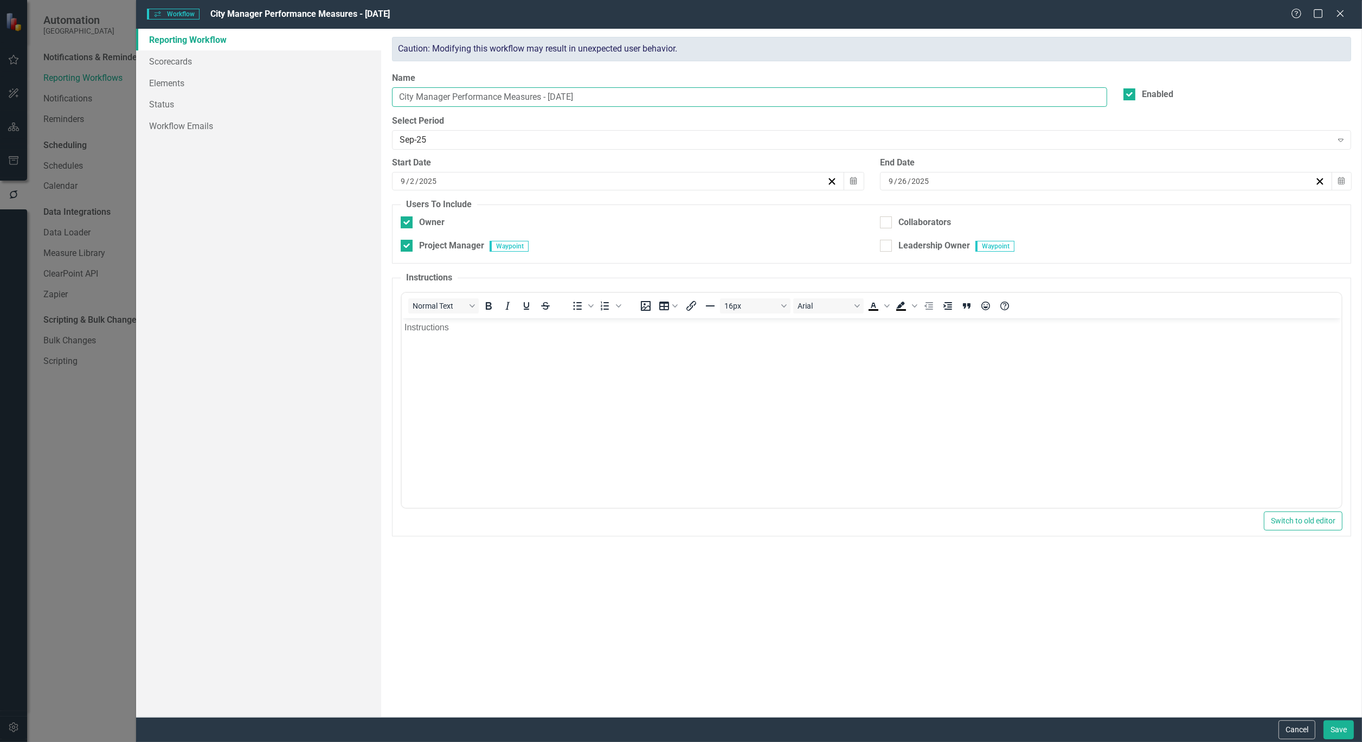
click at [450, 98] on input "City Manager Performance Measures - [DATE]" at bounding box center [749, 97] width 715 height 20
type input "City Manager's Performance Measures - [DATE]"
click at [1339, 725] on button "Save" at bounding box center [1338, 729] width 30 height 19
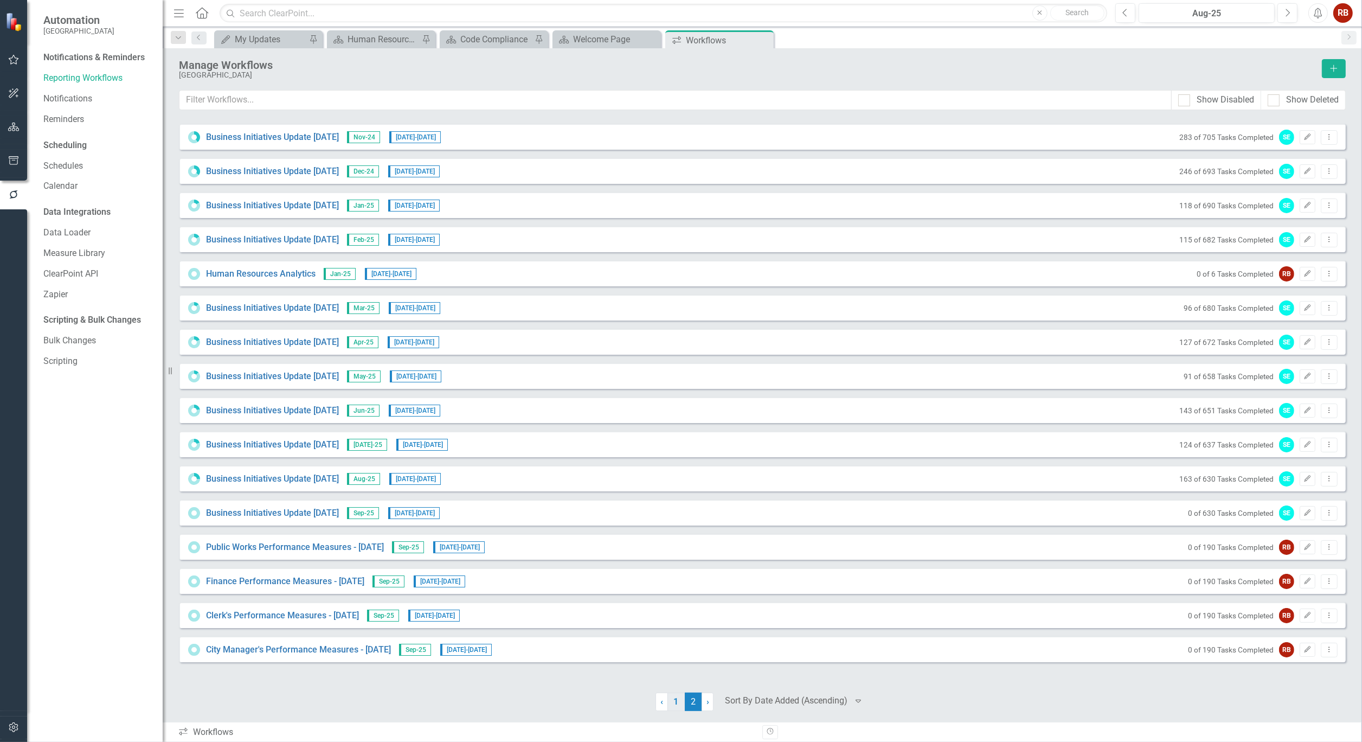
click at [678, 694] on link "1" at bounding box center [675, 701] width 17 height 18
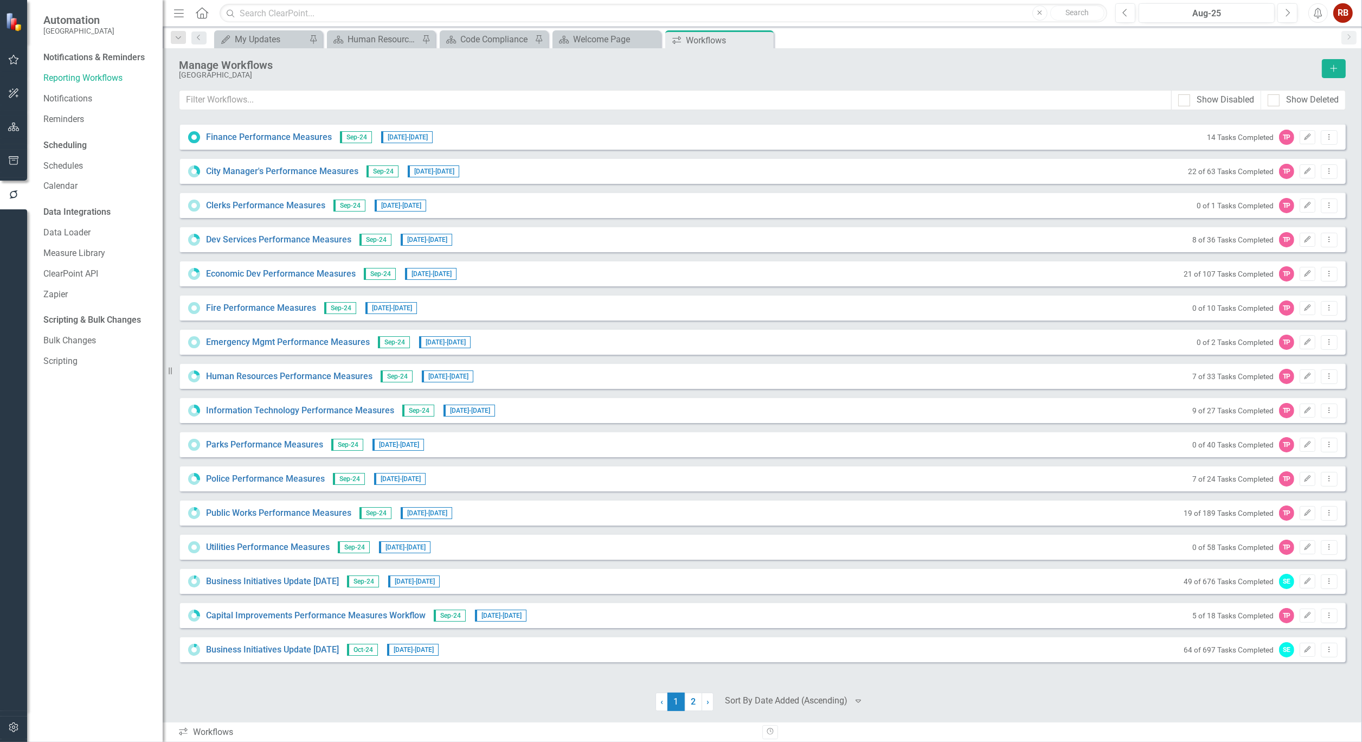
drag, startPoint x: 695, startPoint y: 699, endPoint x: 695, endPoint y: 690, distance: 9.2
click at [695, 699] on link "2" at bounding box center [693, 701] width 17 height 18
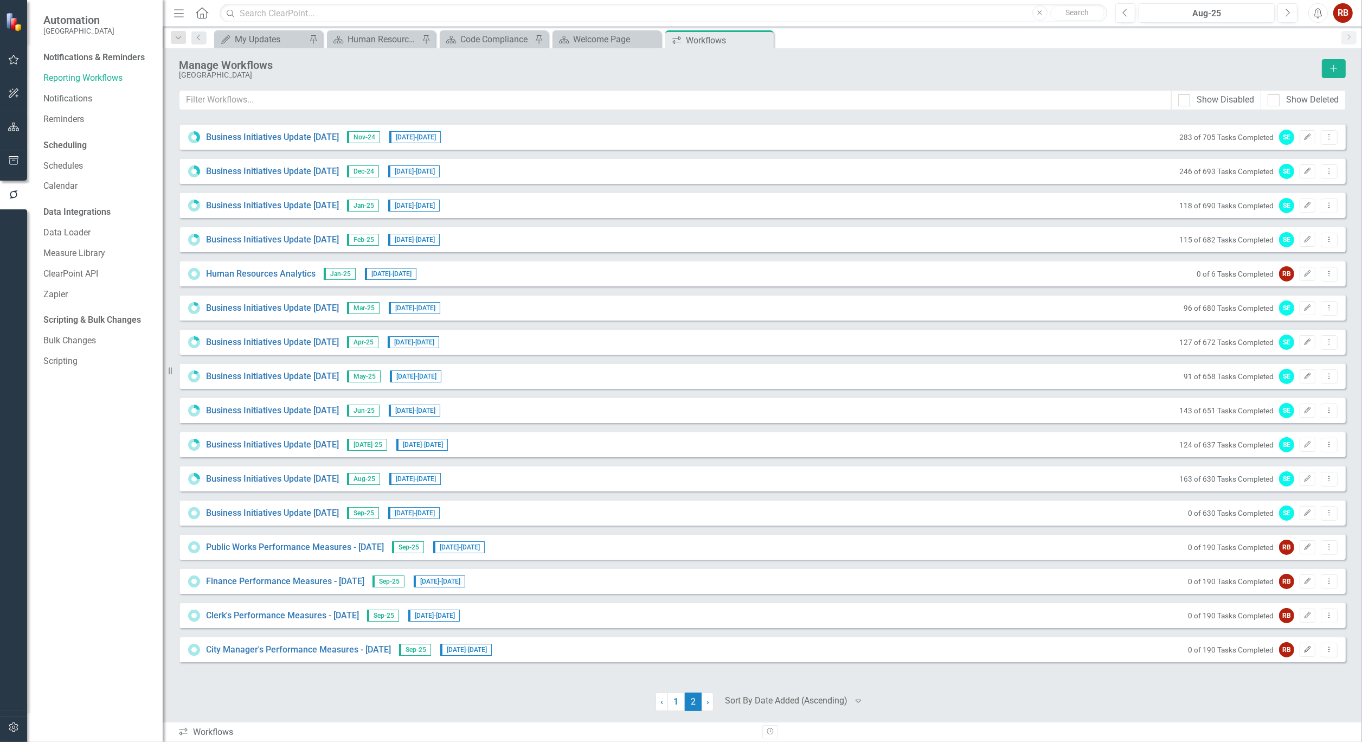
click at [1309, 646] on icon "button" at bounding box center [1307, 649] width 7 height 7
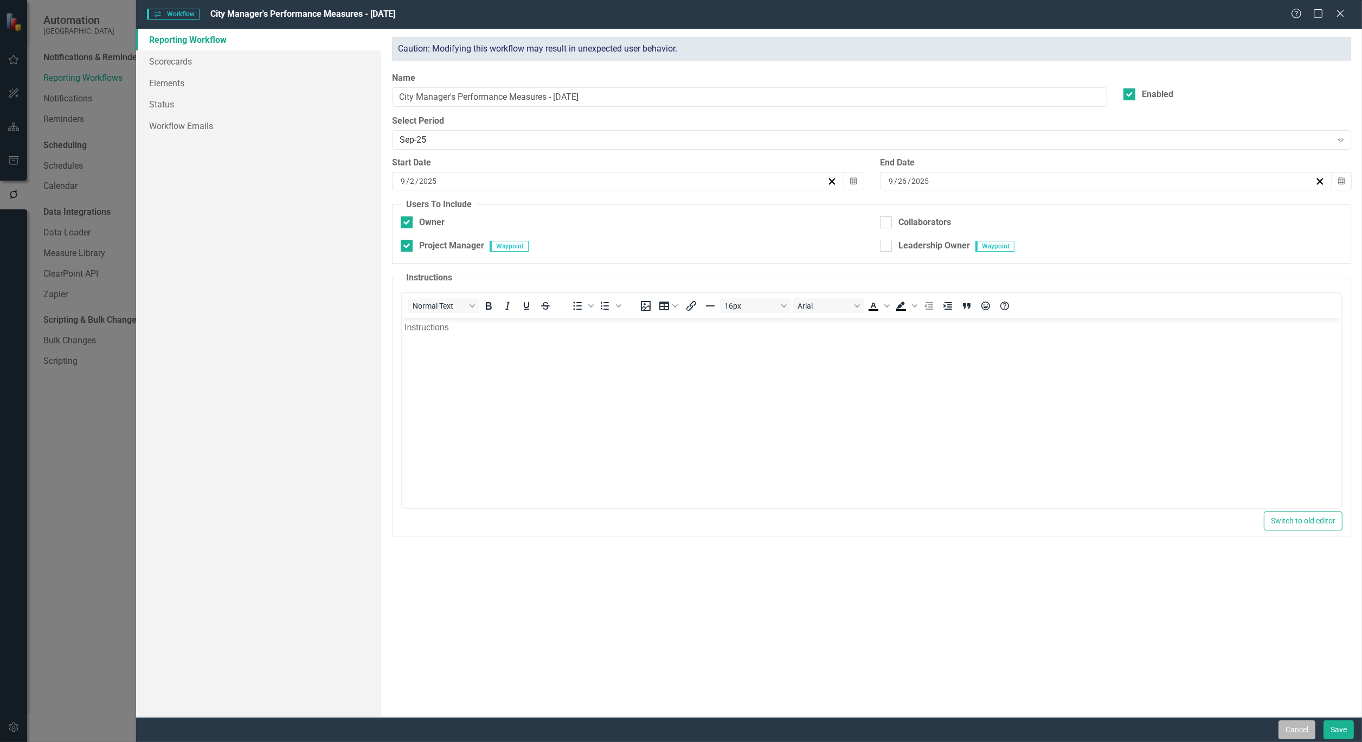
click at [1303, 726] on button "Cancel" at bounding box center [1296, 729] width 37 height 19
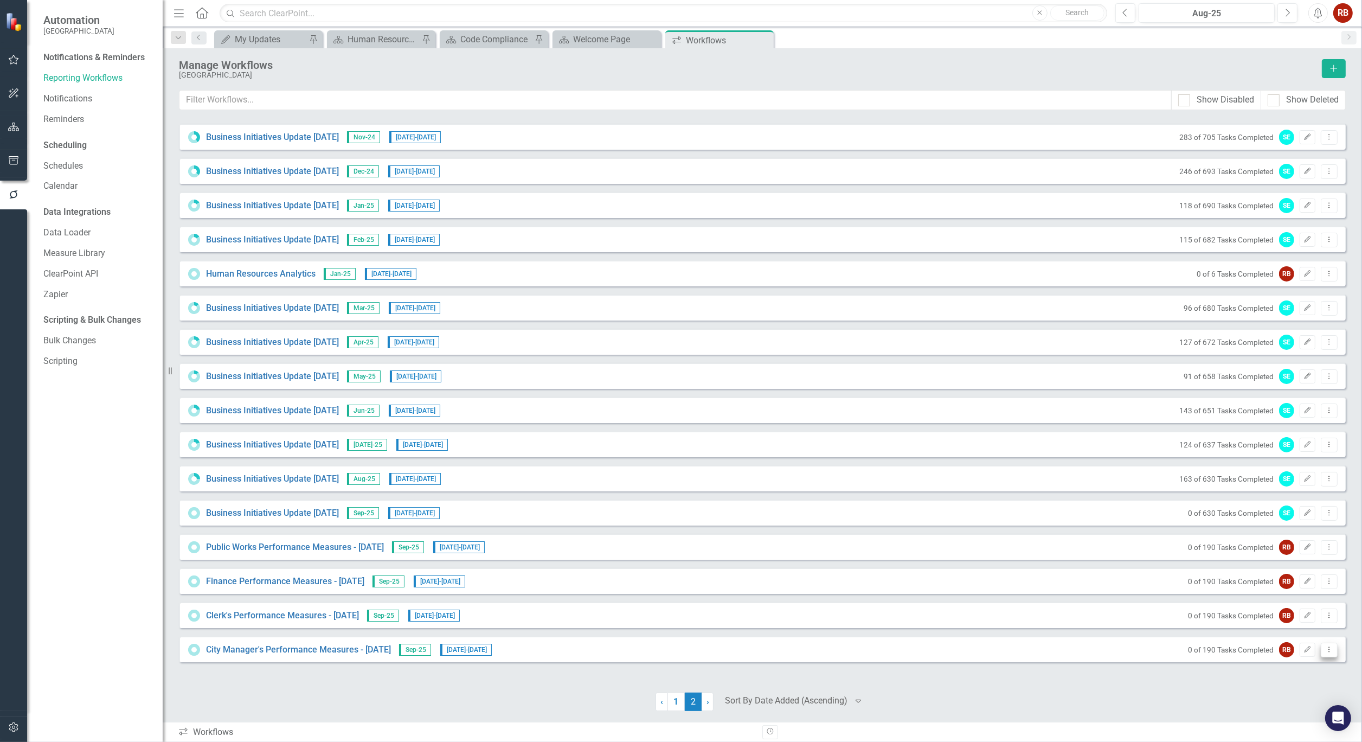
click at [1336, 648] on button "Dropdown Menu" at bounding box center [1328, 649] width 17 height 15
click at [1299, 708] on link "Copy Duplicate Workflow" at bounding box center [1287, 707] width 100 height 20
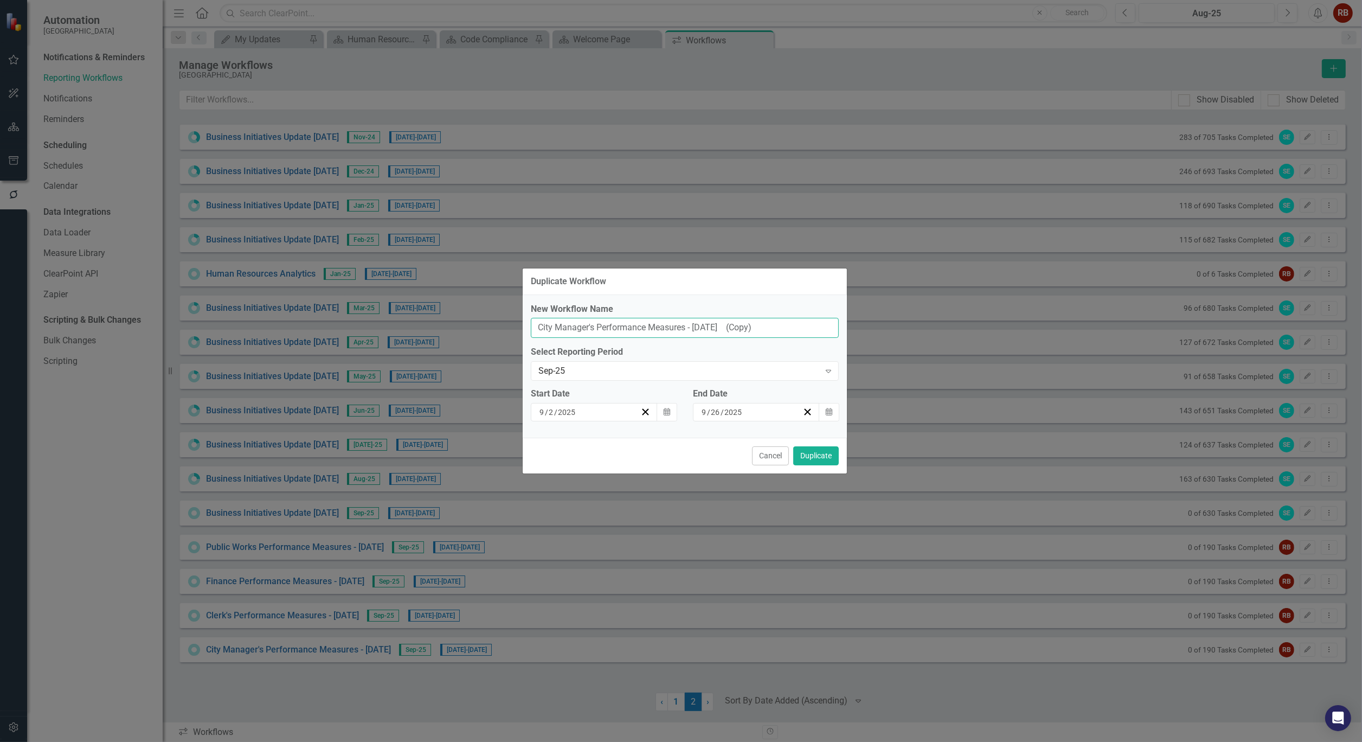
drag, startPoint x: 596, startPoint y: 328, endPoint x: 473, endPoint y: 323, distance: 123.7
click at [473, 323] on div "Duplicate Workflow New Workflow Name City Manager's Performance Measures - [DAT…" at bounding box center [681, 371] width 1362 height 742
type input "Economic Development Performance Measures - [DATE]"
click at [826, 451] on button "Duplicate" at bounding box center [816, 455] width 46 height 19
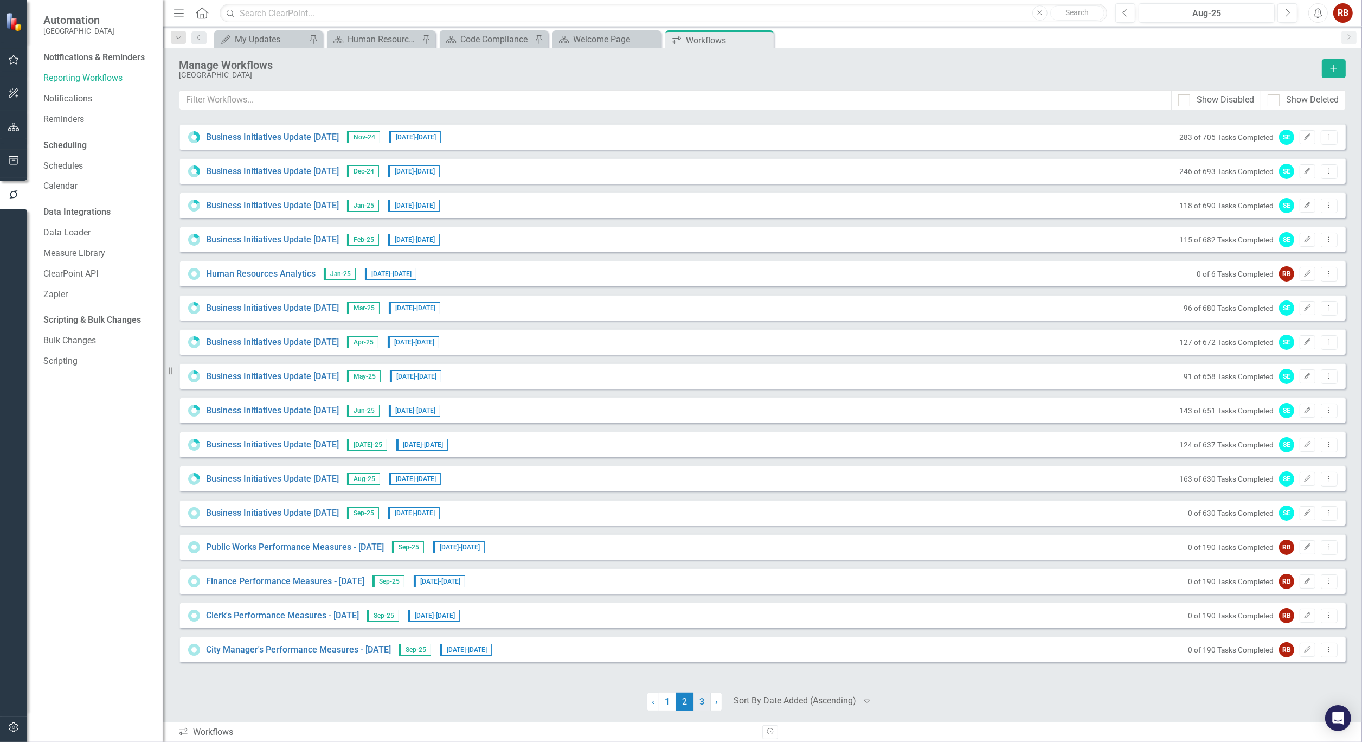
click at [703, 704] on link "3" at bounding box center [701, 701] width 17 height 18
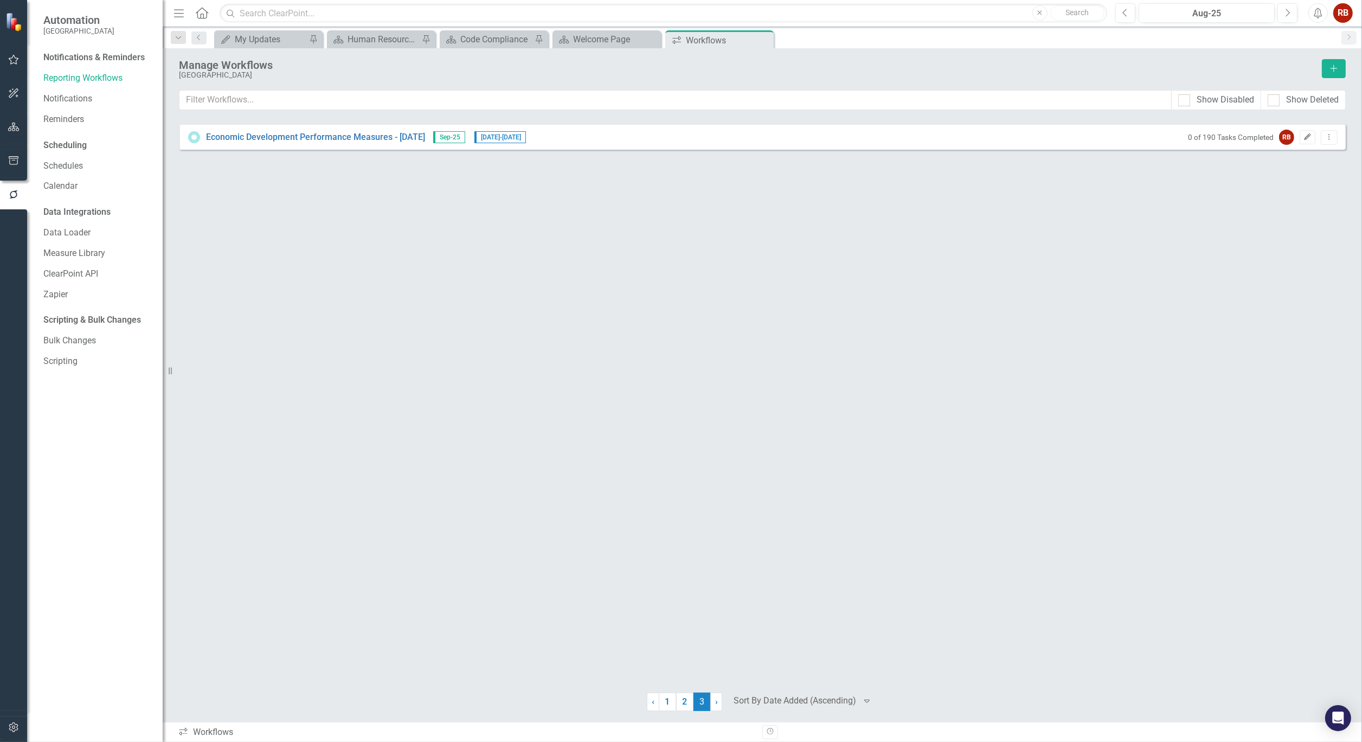
click at [1307, 136] on icon "button" at bounding box center [1307, 136] width 7 height 7
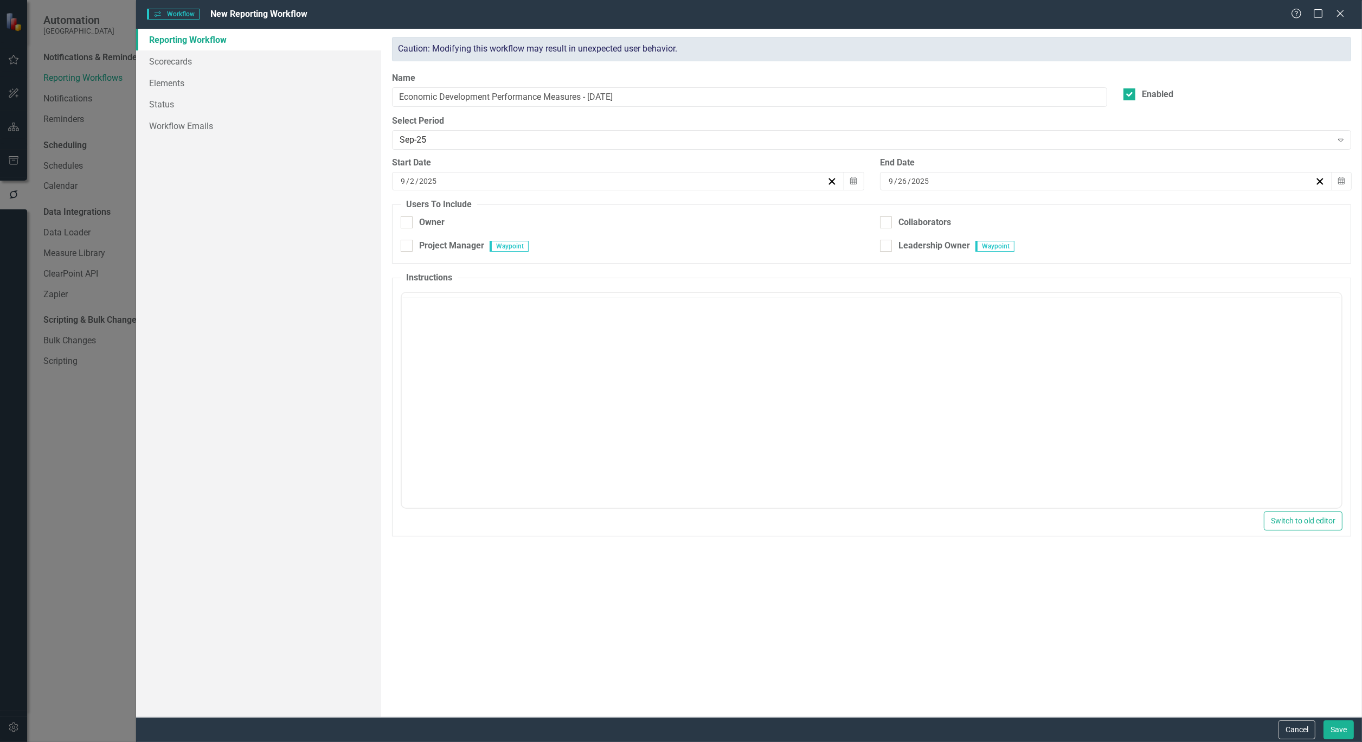
checkbox input "true"
click at [171, 63] on link "Scorecards" at bounding box center [258, 61] width 245 height 22
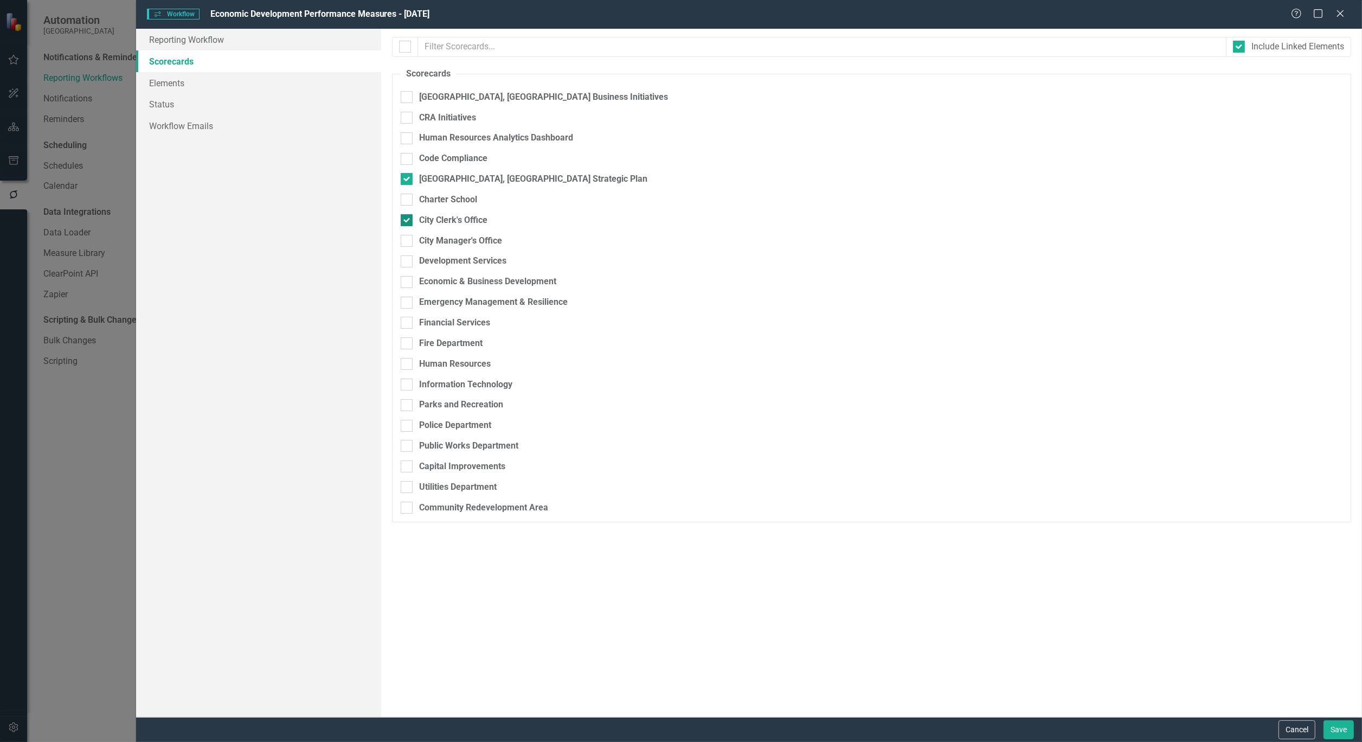
click at [409, 221] on div at bounding box center [407, 220] width 12 height 12
click at [408, 221] on input "City Clerk's Office" at bounding box center [404, 217] width 7 height 7
checkbox input "false"
click at [404, 278] on input "Economic & Business Development" at bounding box center [404, 279] width 7 height 7
checkbox input "true"
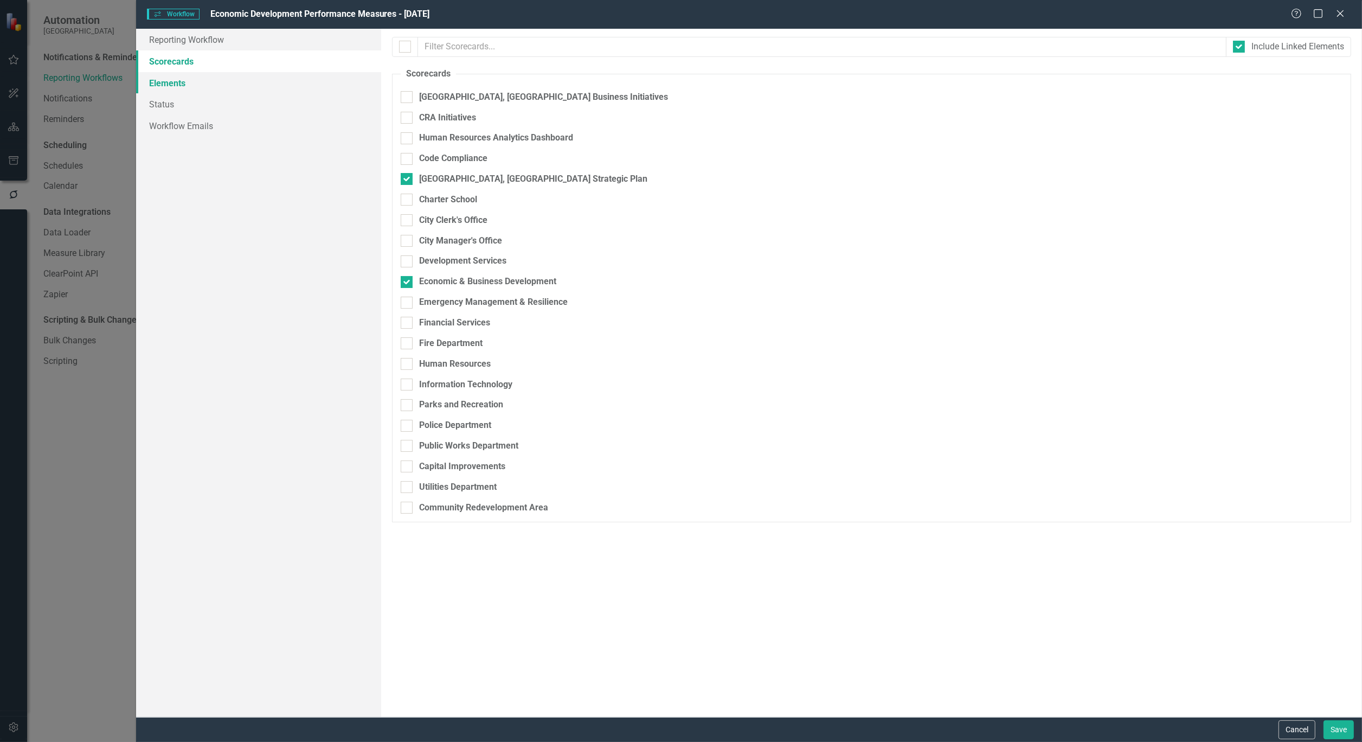
click at [177, 85] on link "Elements" at bounding box center [258, 83] width 245 height 22
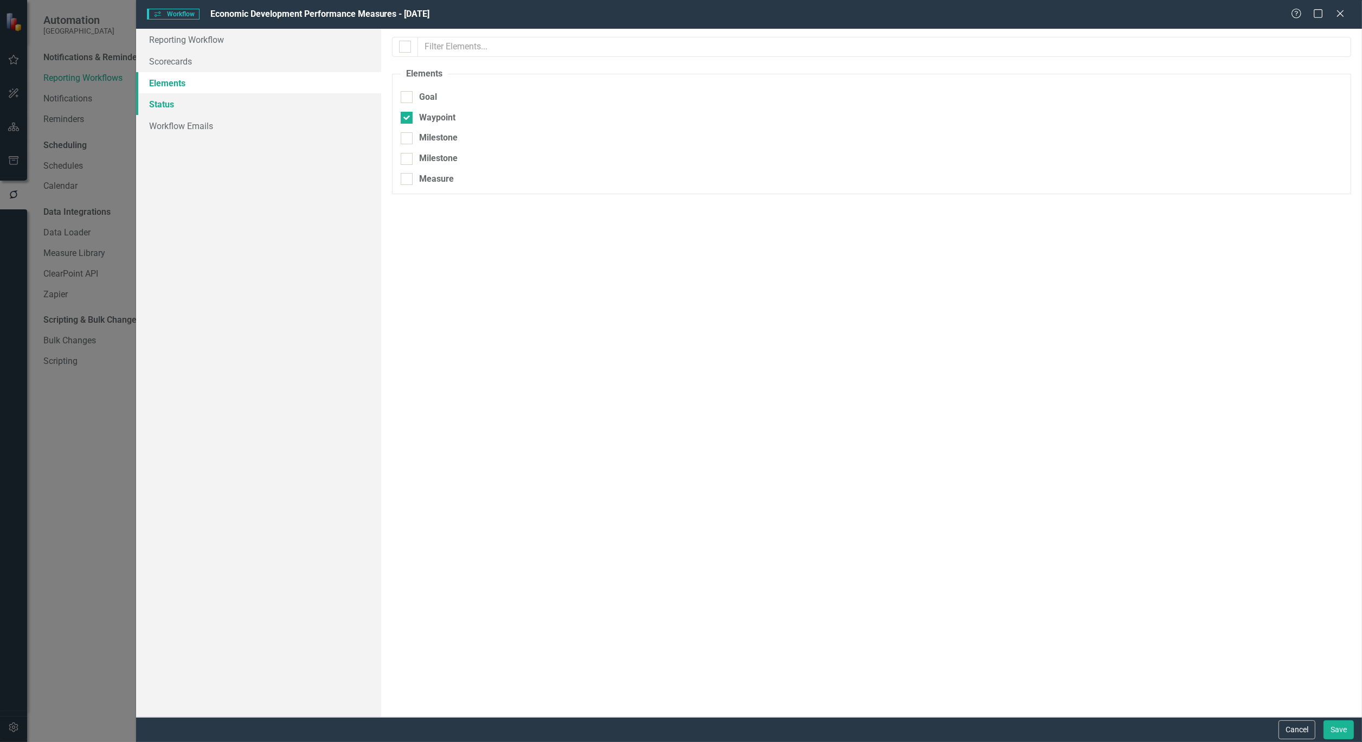
click at [165, 105] on link "Status" at bounding box center [258, 104] width 245 height 22
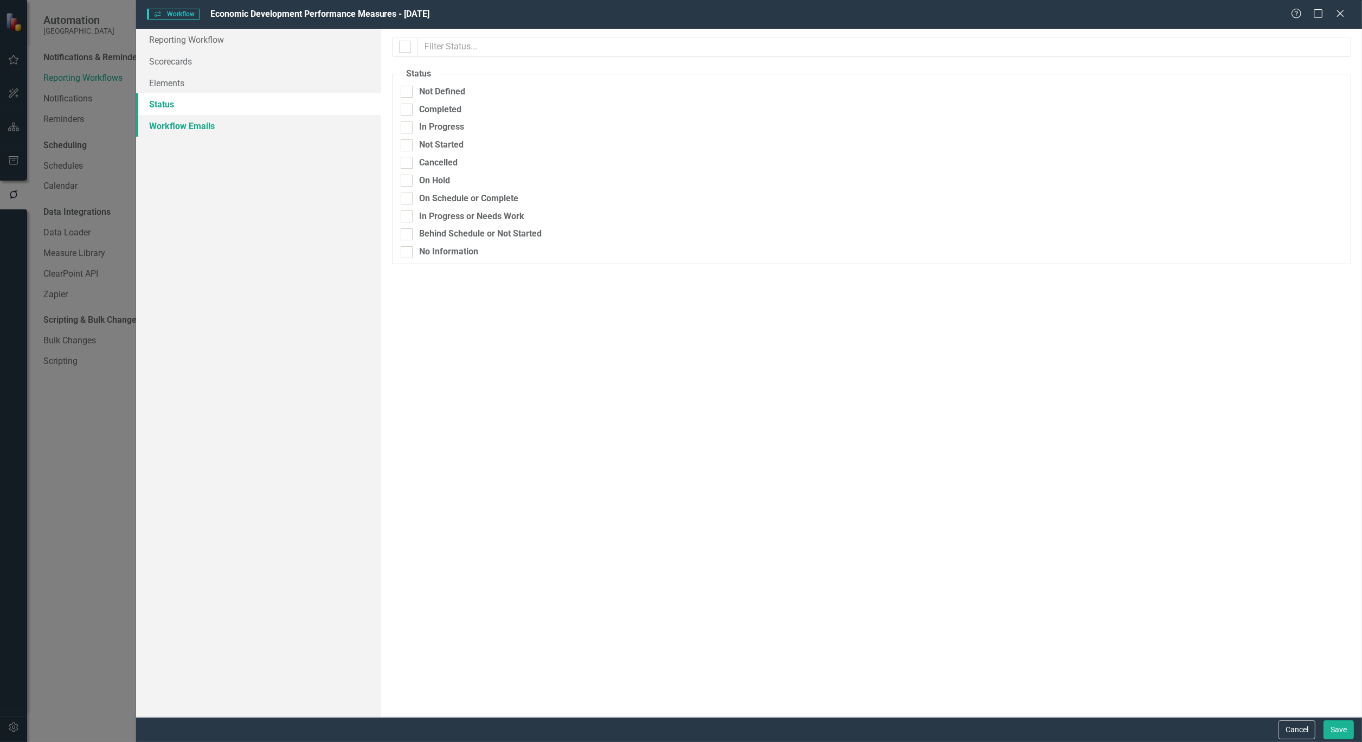
click at [199, 126] on link "Workflow Emails" at bounding box center [258, 126] width 245 height 22
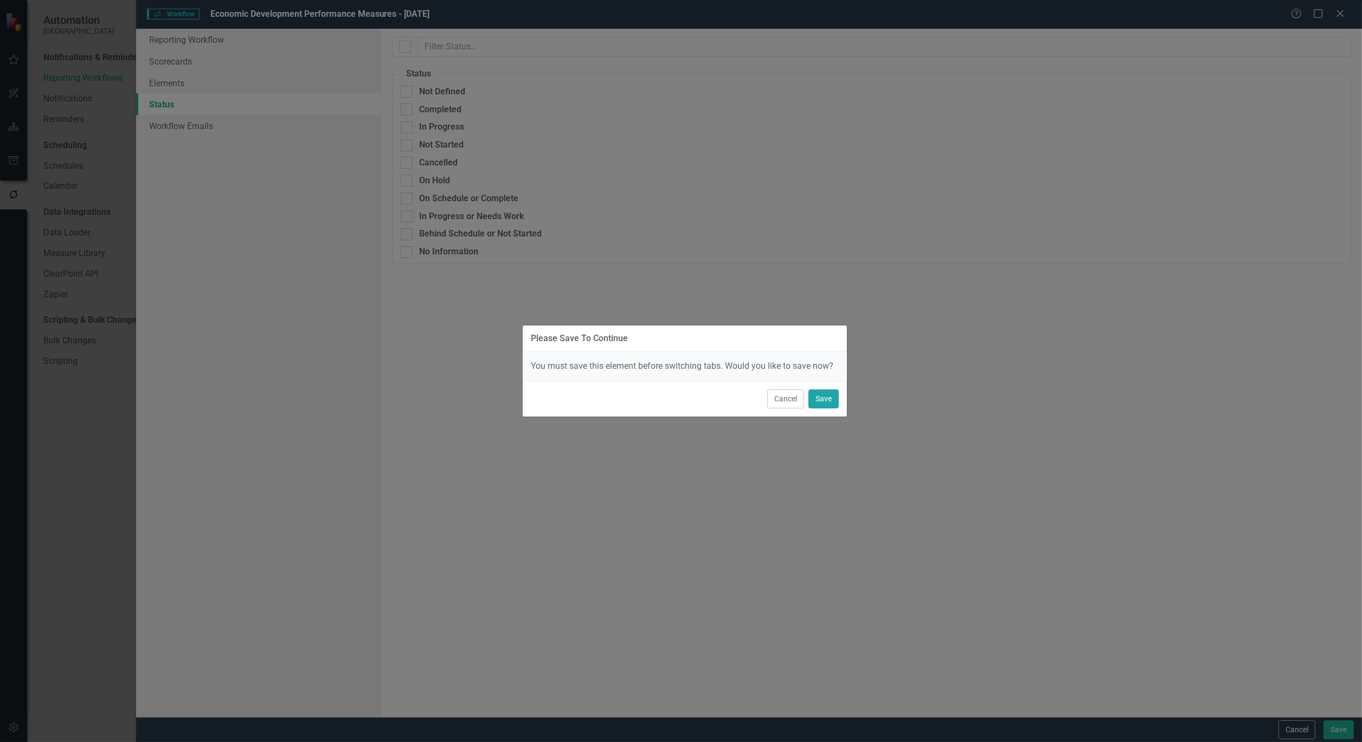
click at [816, 394] on button "Save" at bounding box center [823, 398] width 30 height 19
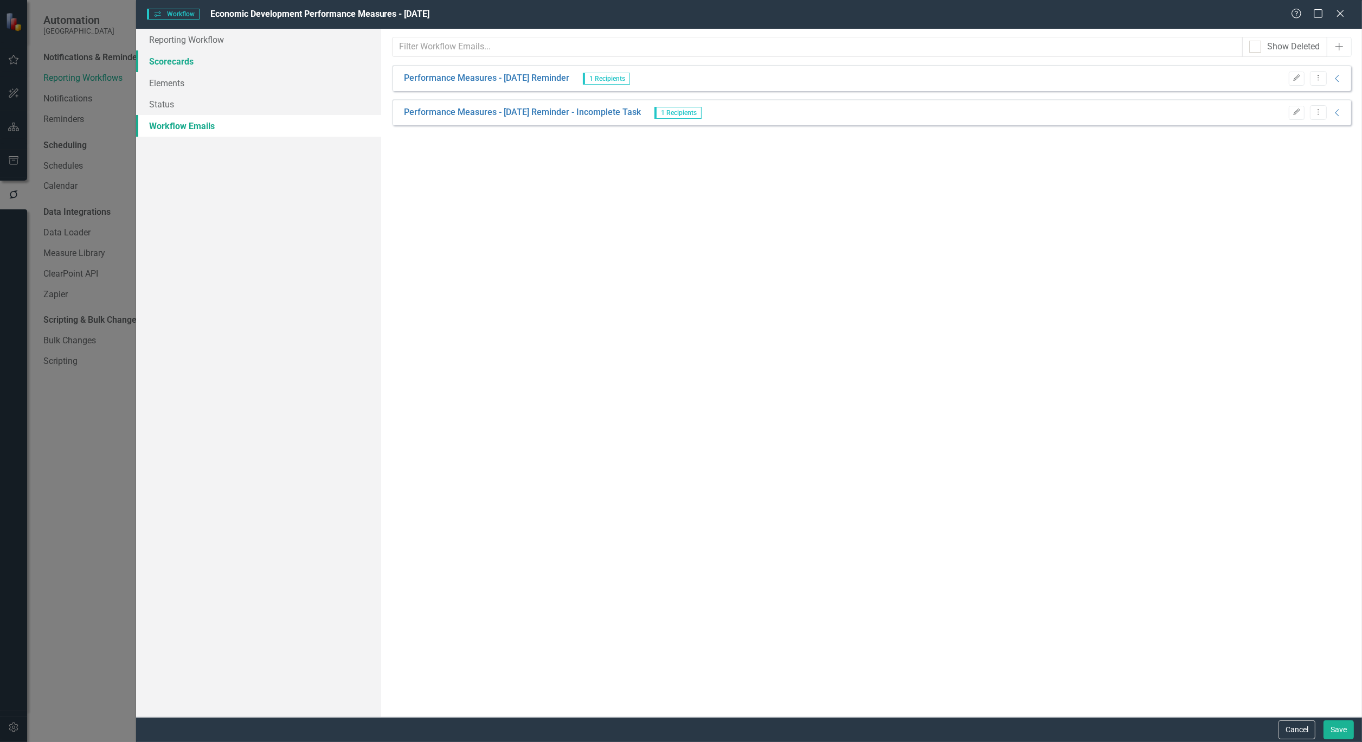
click at [164, 60] on link "Scorecards" at bounding box center [258, 61] width 245 height 22
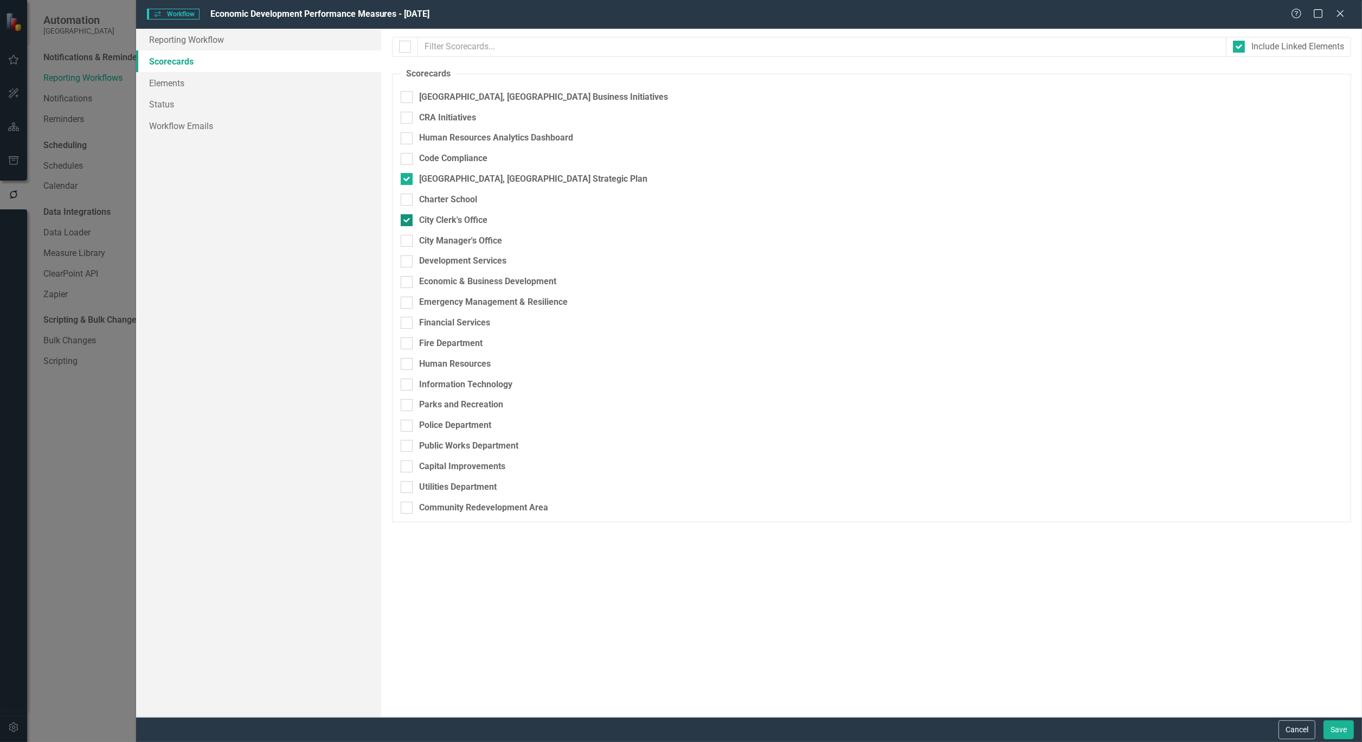
click at [405, 221] on div at bounding box center [407, 220] width 12 height 12
click at [405, 221] on input "City Clerk's Office" at bounding box center [404, 217] width 7 height 7
checkbox input "false"
click at [407, 282] on input "Economic & Business Development" at bounding box center [404, 279] width 7 height 7
checkbox input "true"
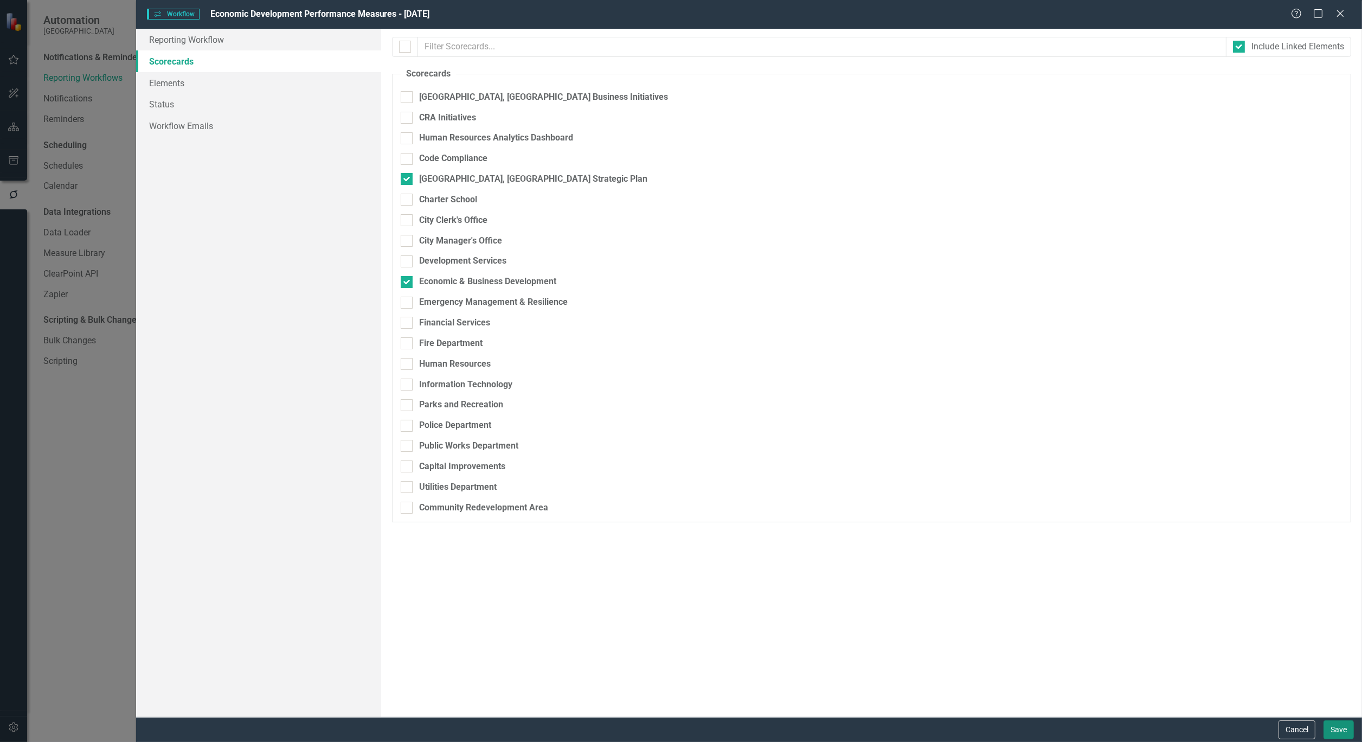
click at [1339, 728] on button "Save" at bounding box center [1338, 729] width 30 height 19
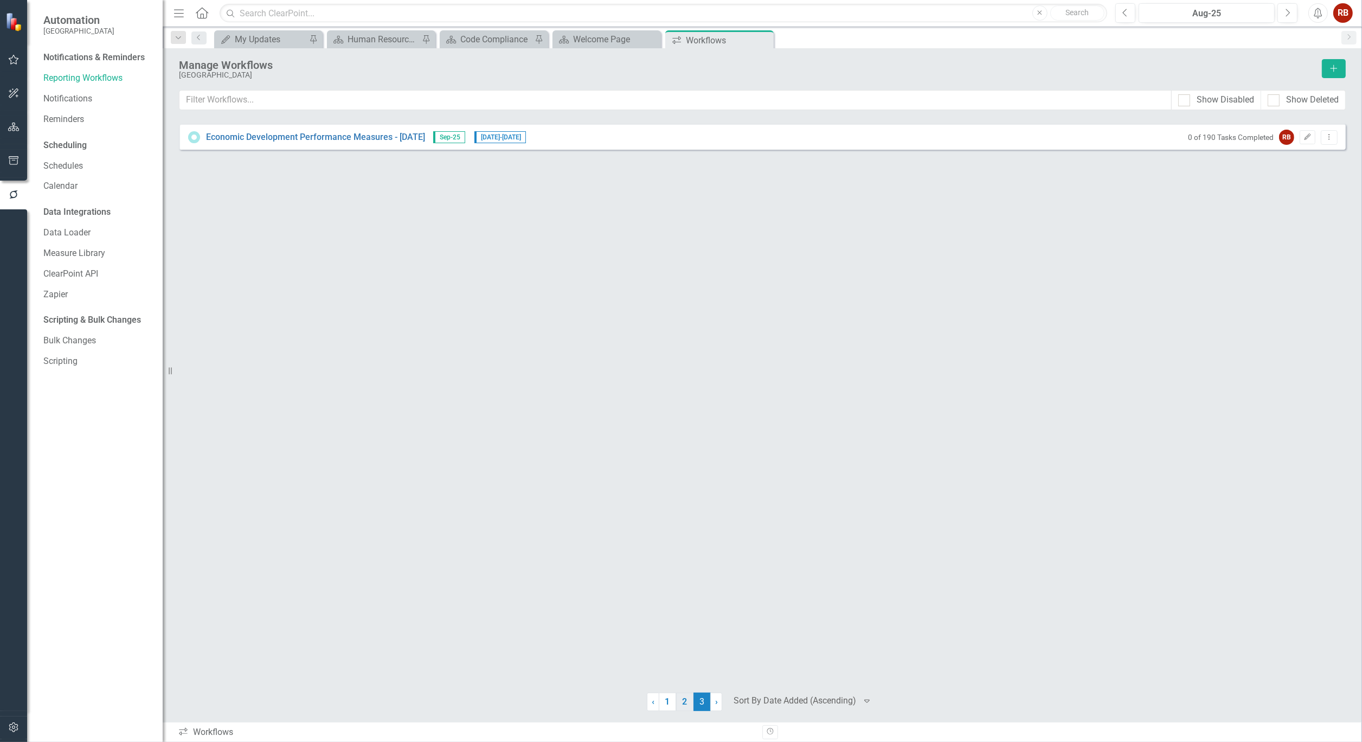
click at [686, 697] on link "2" at bounding box center [684, 701] width 17 height 18
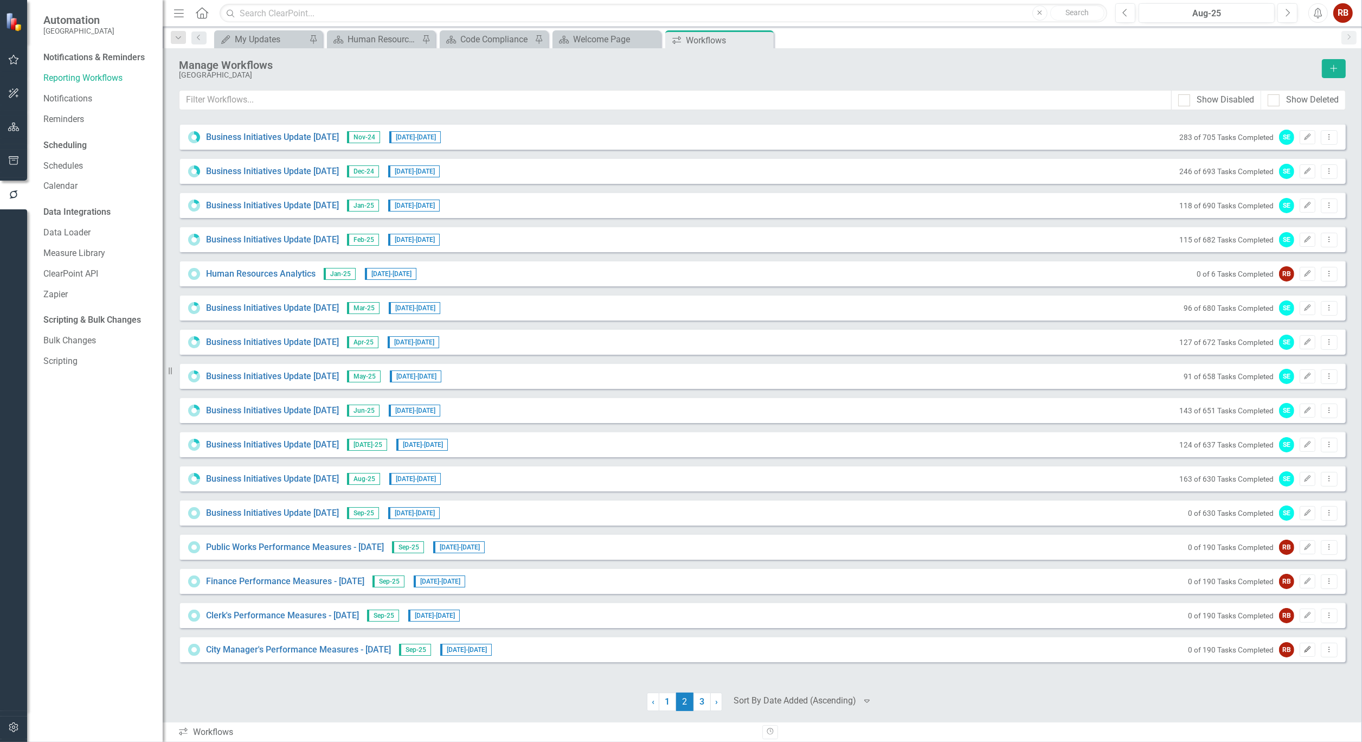
click at [1302, 647] on button "Edit" at bounding box center [1307, 649] width 16 height 14
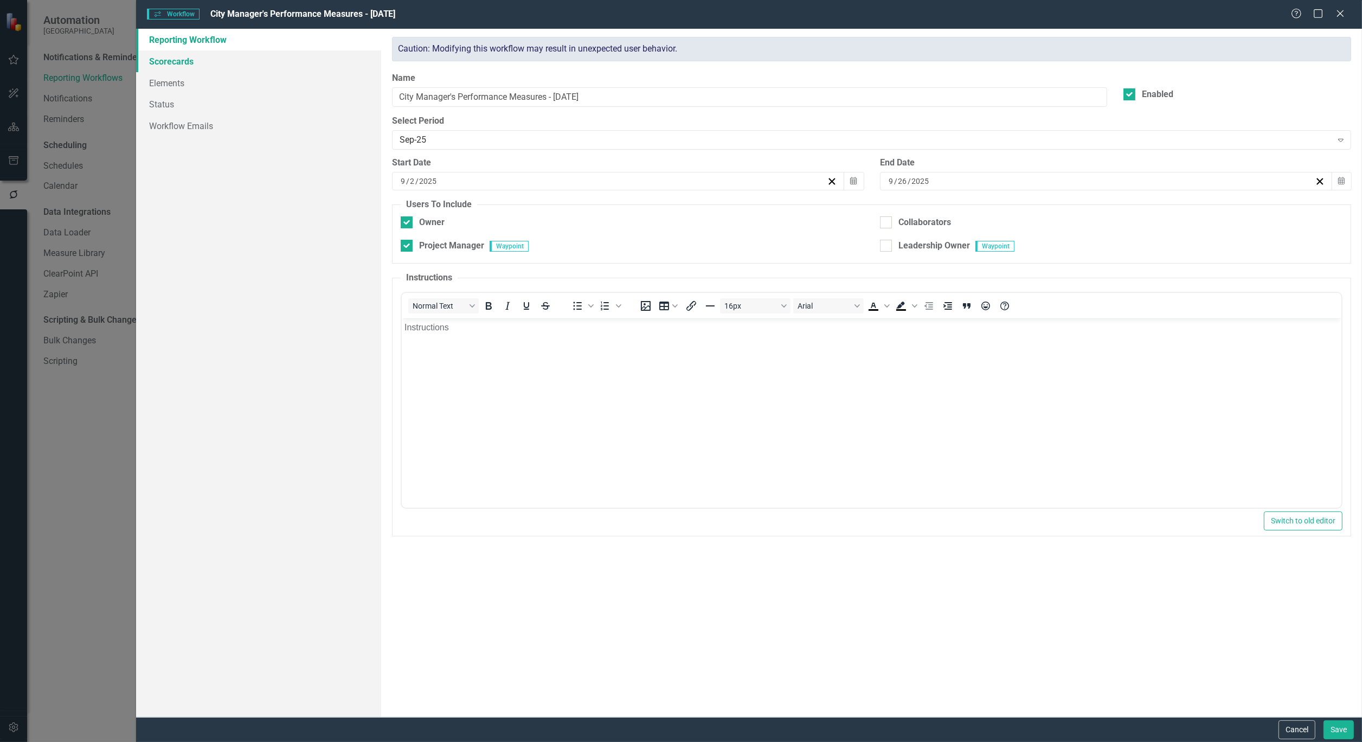
click at [177, 61] on link "Scorecards" at bounding box center [258, 61] width 245 height 22
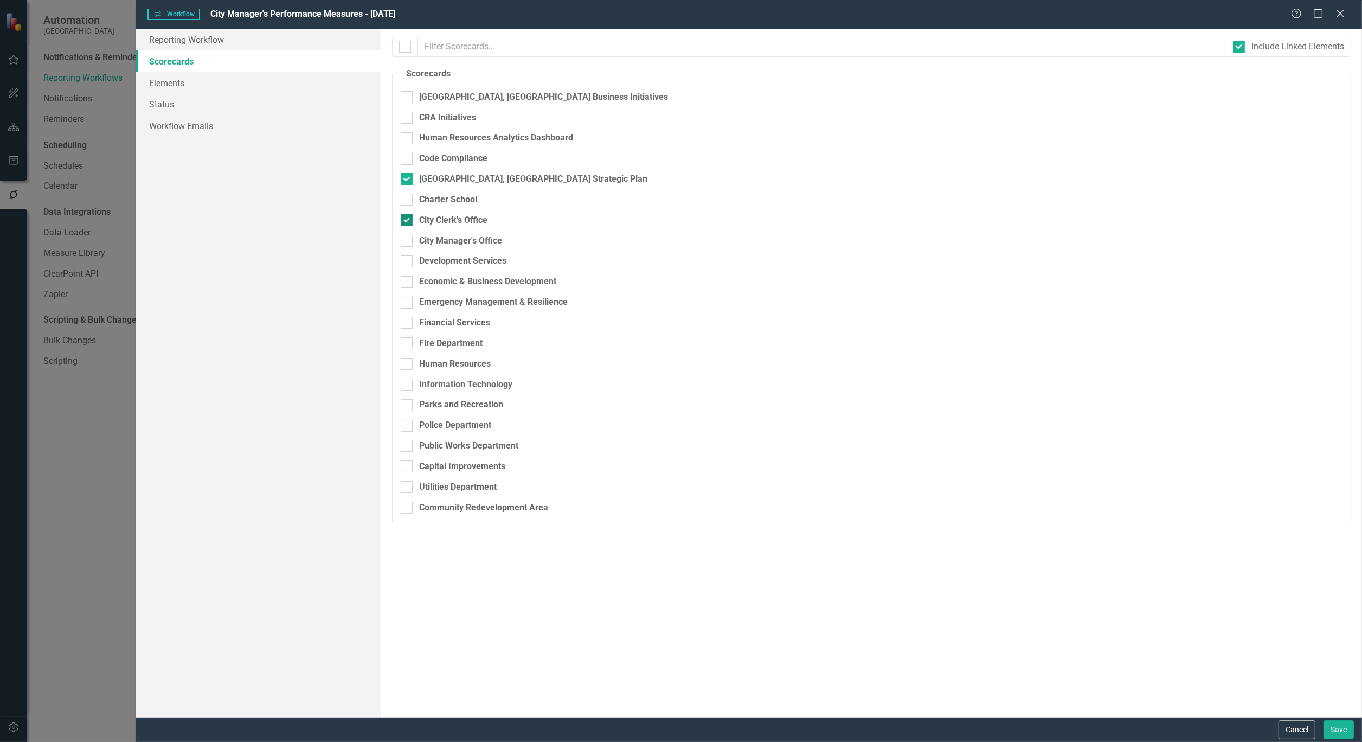
click at [410, 218] on div at bounding box center [407, 220] width 12 height 12
click at [408, 218] on input "City Clerk's Office" at bounding box center [404, 217] width 7 height 7
checkbox input "false"
click at [413, 246] on div at bounding box center [407, 241] width 12 height 12
click at [408, 242] on input "City Manager's Office" at bounding box center [404, 238] width 7 height 7
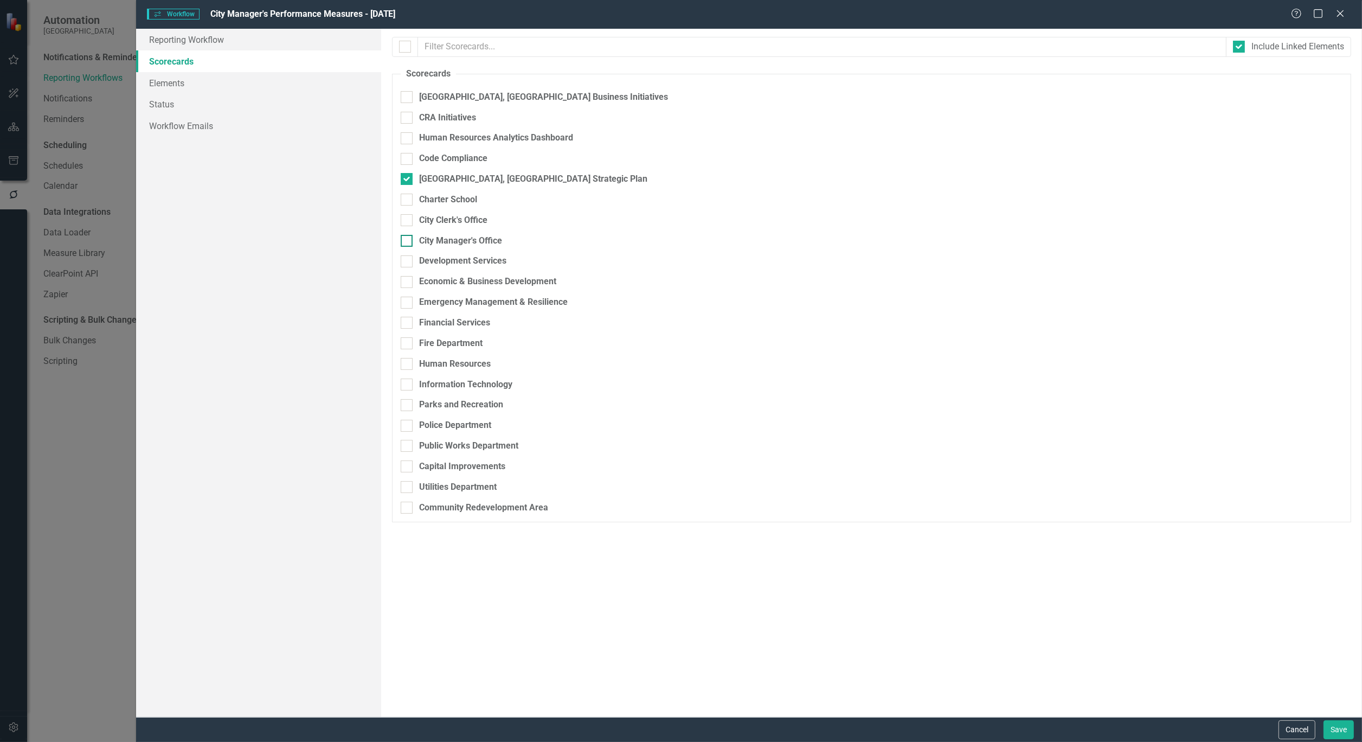
checkbox input "true"
click at [1348, 730] on button "Save" at bounding box center [1338, 729] width 30 height 19
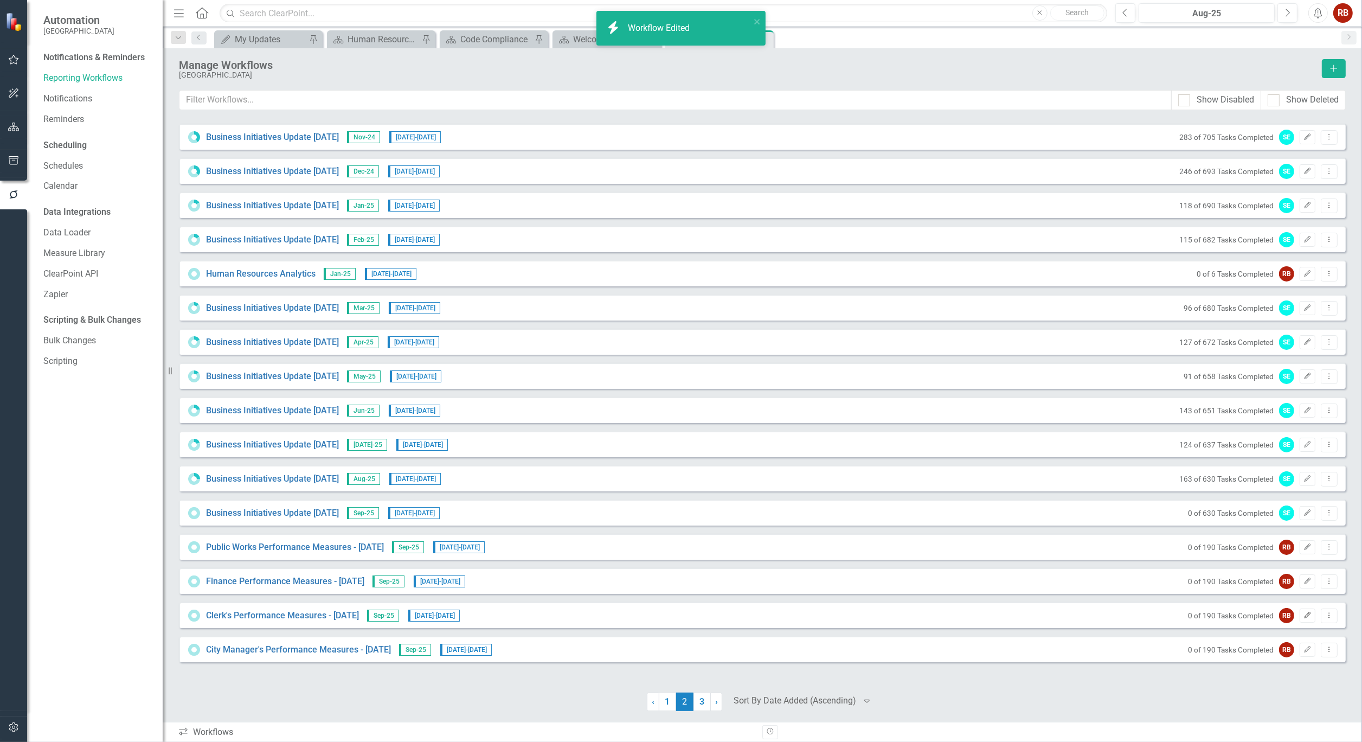
click at [1305, 612] on icon "Edit" at bounding box center [1307, 615] width 8 height 7
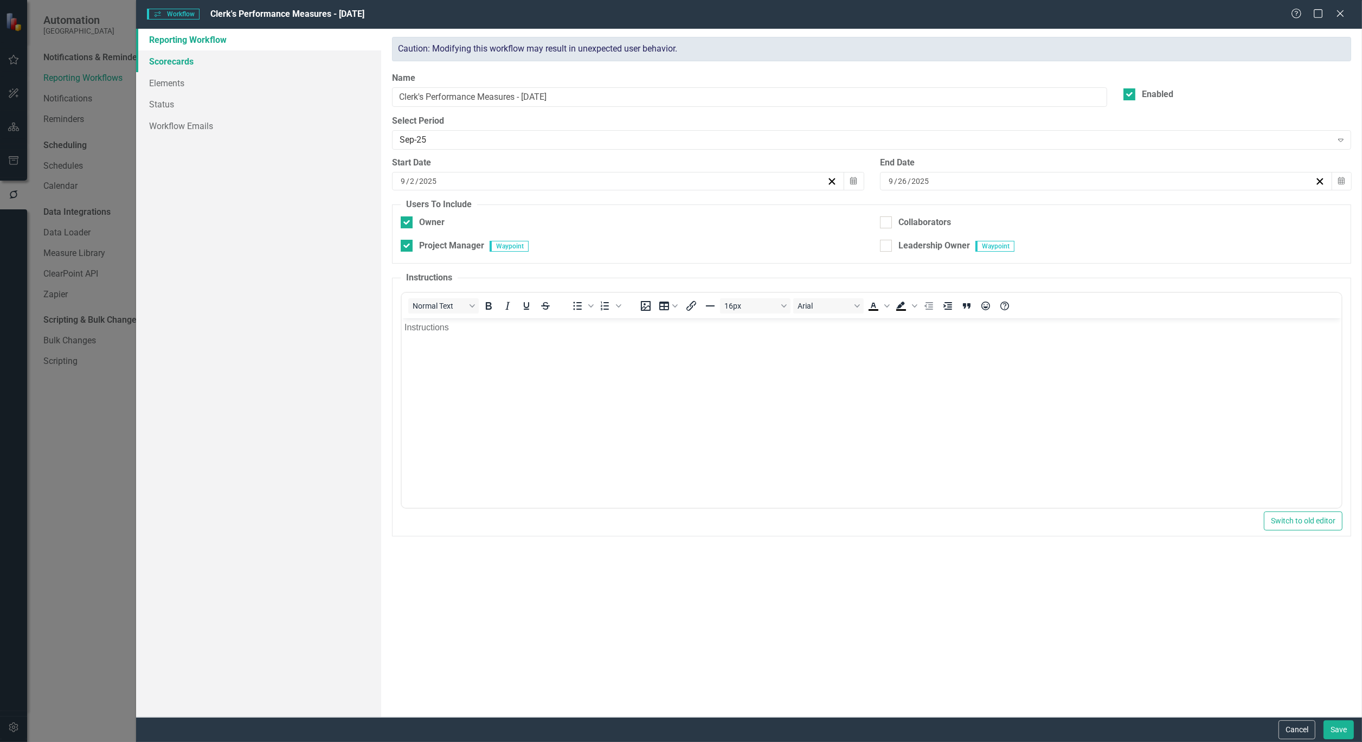
click at [160, 58] on link "Scorecards" at bounding box center [258, 61] width 245 height 22
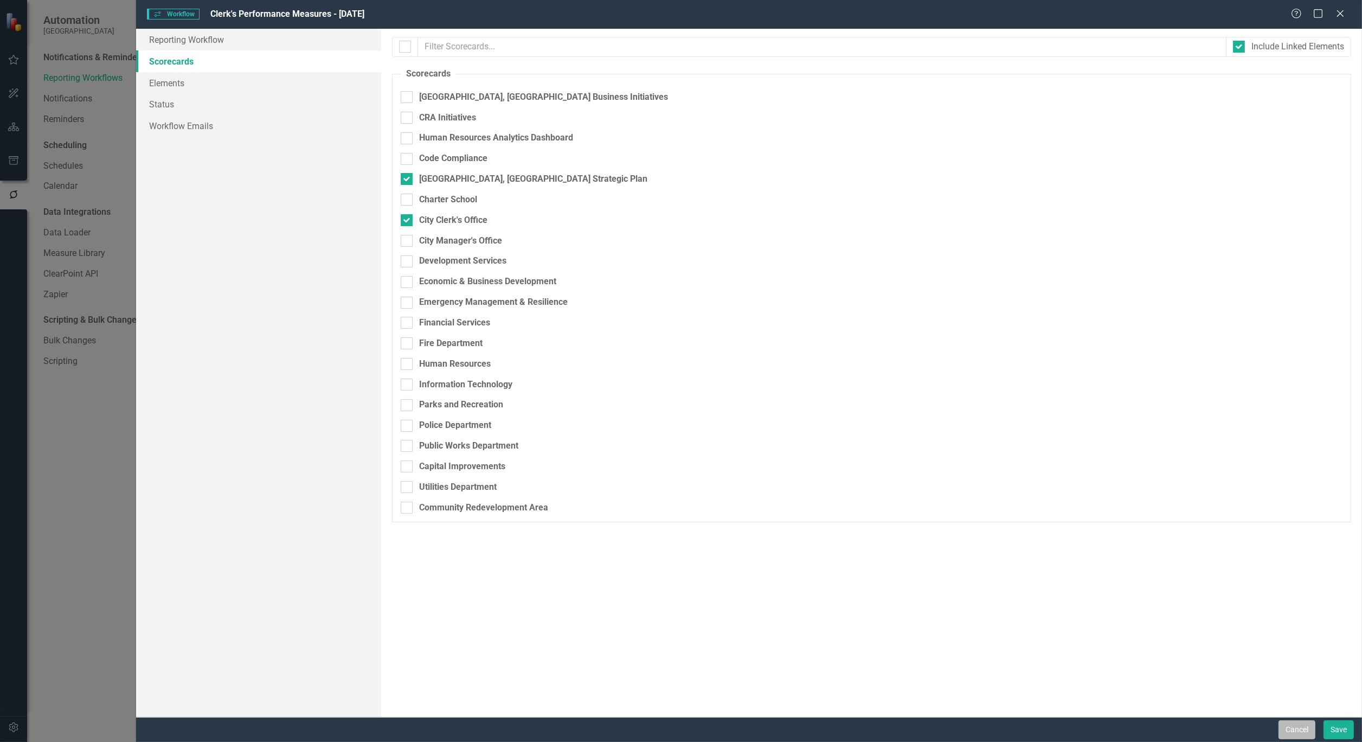
click at [1301, 733] on button "Cancel" at bounding box center [1296, 729] width 37 height 19
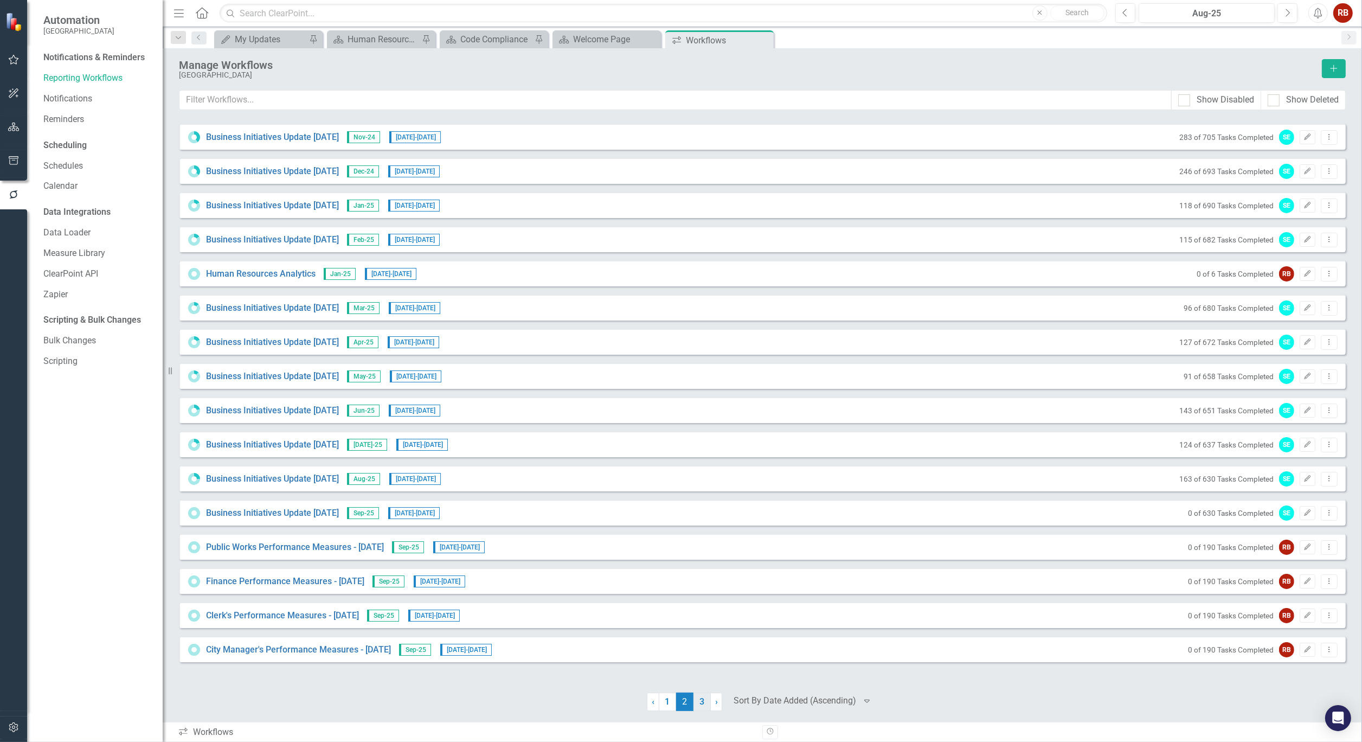
click at [697, 697] on link "3" at bounding box center [701, 701] width 17 height 18
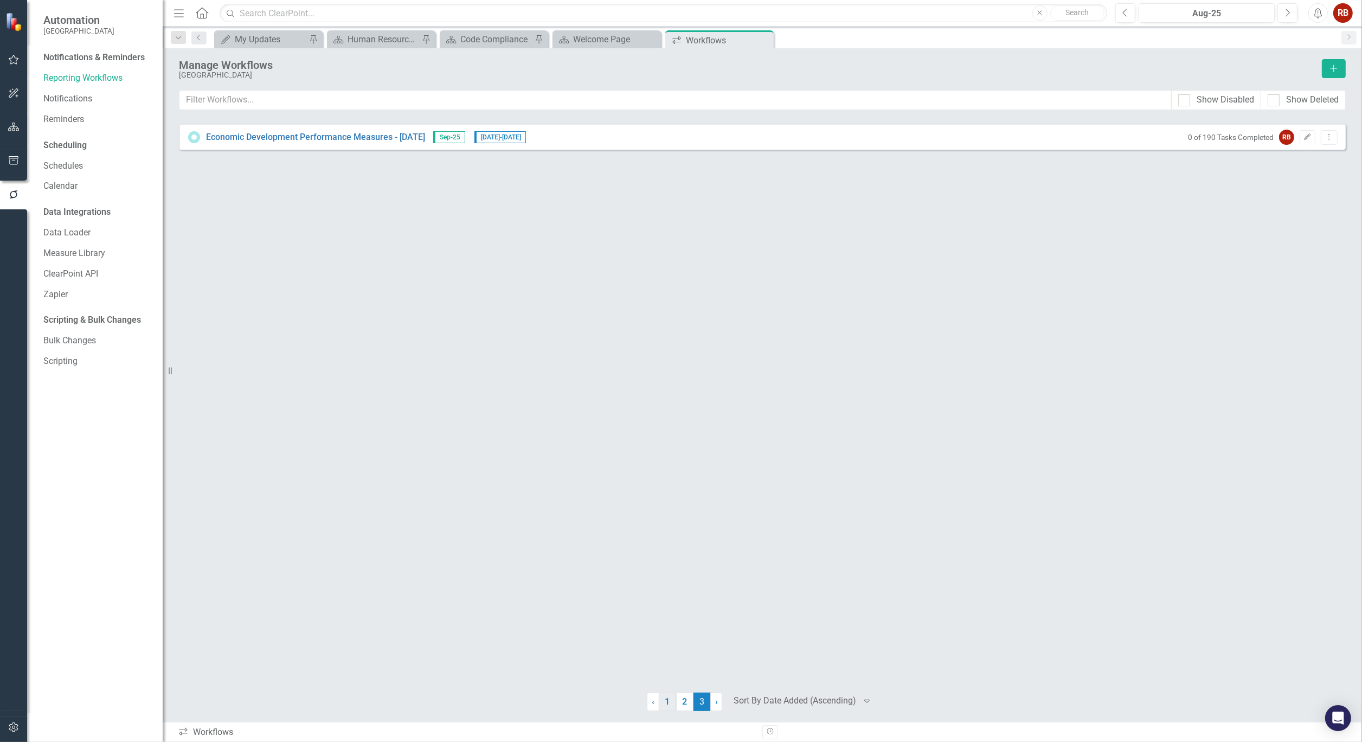
click at [669, 702] on link "1" at bounding box center [667, 701] width 17 height 18
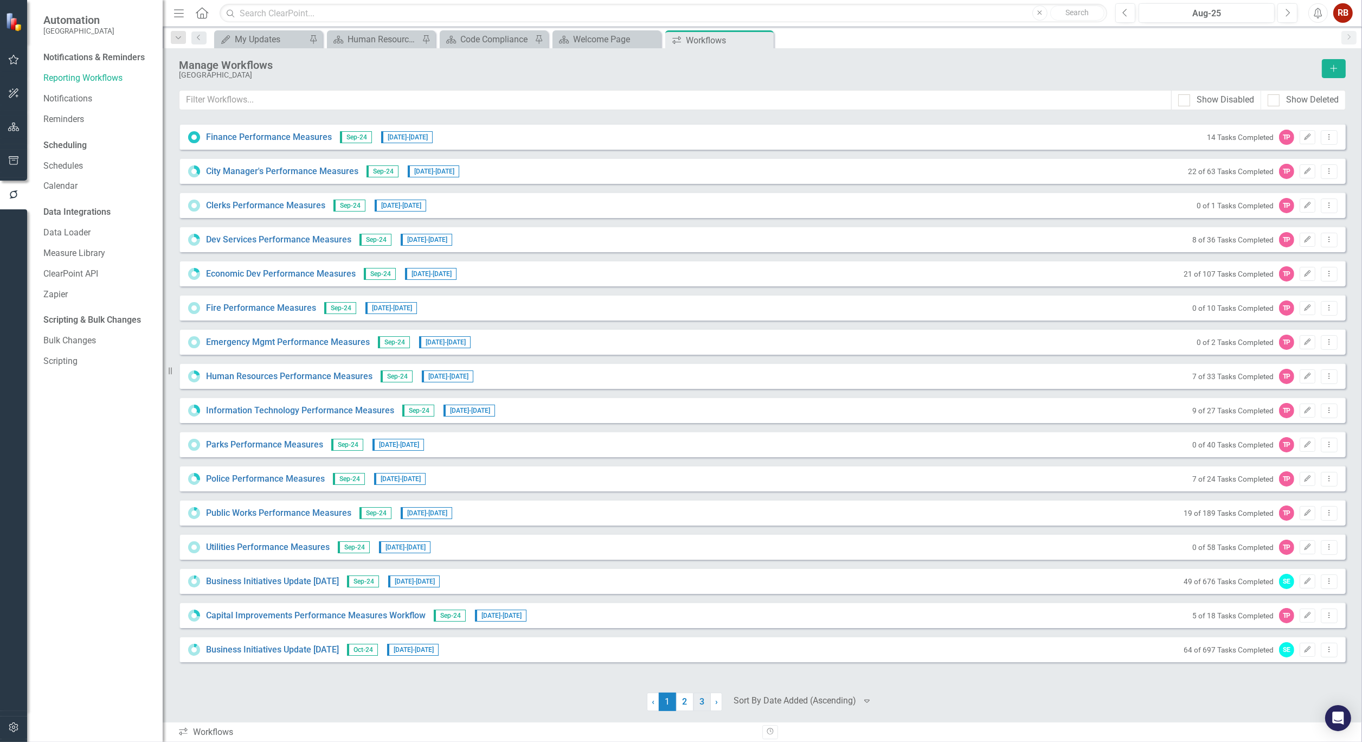
click at [702, 700] on link "3" at bounding box center [701, 701] width 17 height 18
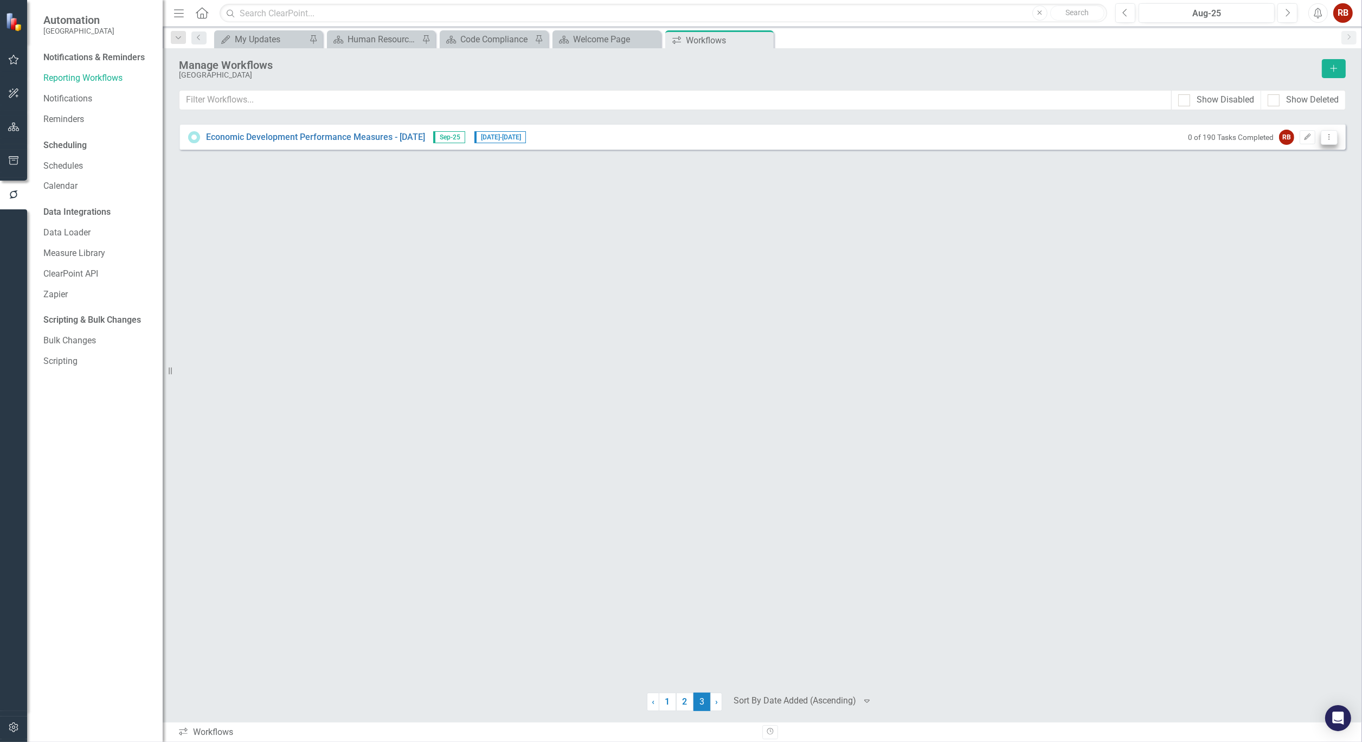
click at [1334, 137] on button "Dropdown Menu" at bounding box center [1328, 137] width 17 height 15
click at [1300, 191] on link "Copy Duplicate Workflow" at bounding box center [1287, 195] width 100 height 20
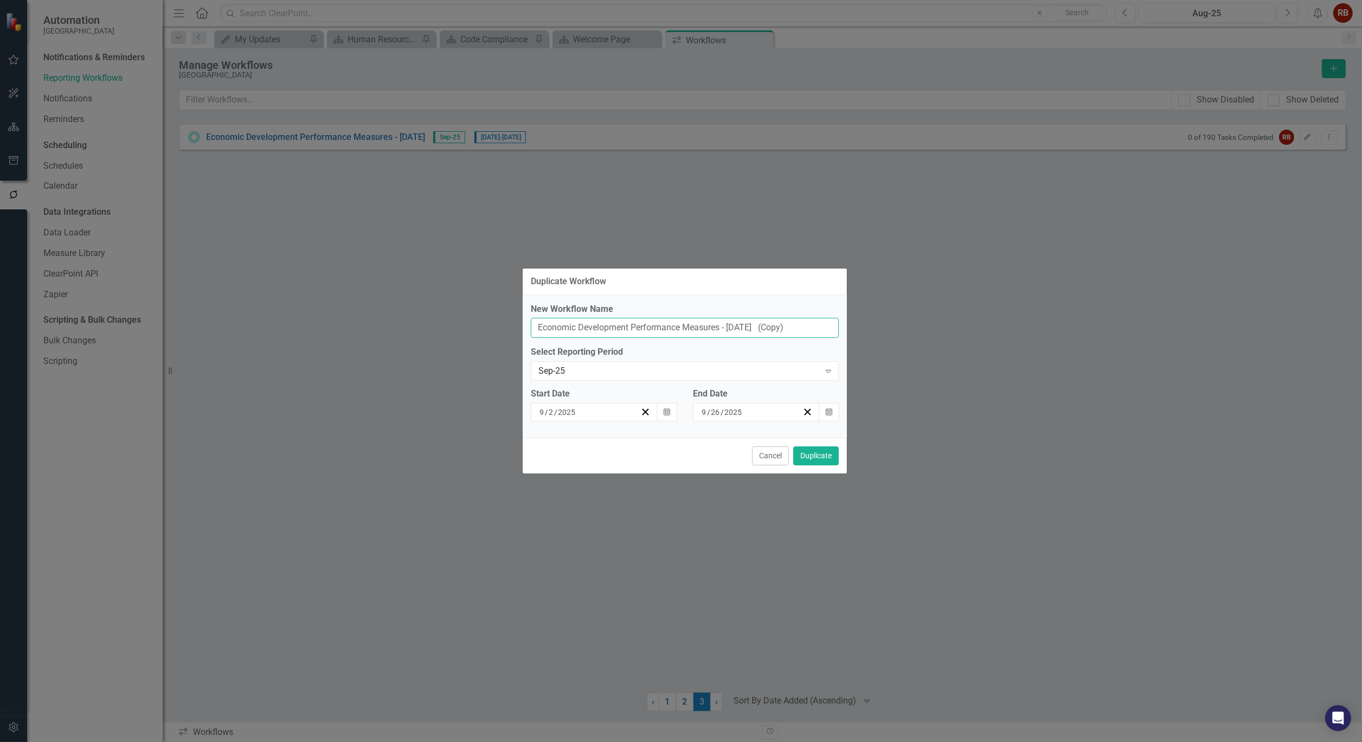
drag, startPoint x: 629, startPoint y: 326, endPoint x: 495, endPoint y: 324, distance: 133.4
click at [495, 324] on div "Duplicate Workflow New Workflow Name Economic Development Performance Measures …" at bounding box center [681, 371] width 1362 height 742
type input "Development Services Performance Measures - [DATE]"
click at [819, 455] on button "Duplicate" at bounding box center [816, 455] width 46 height 19
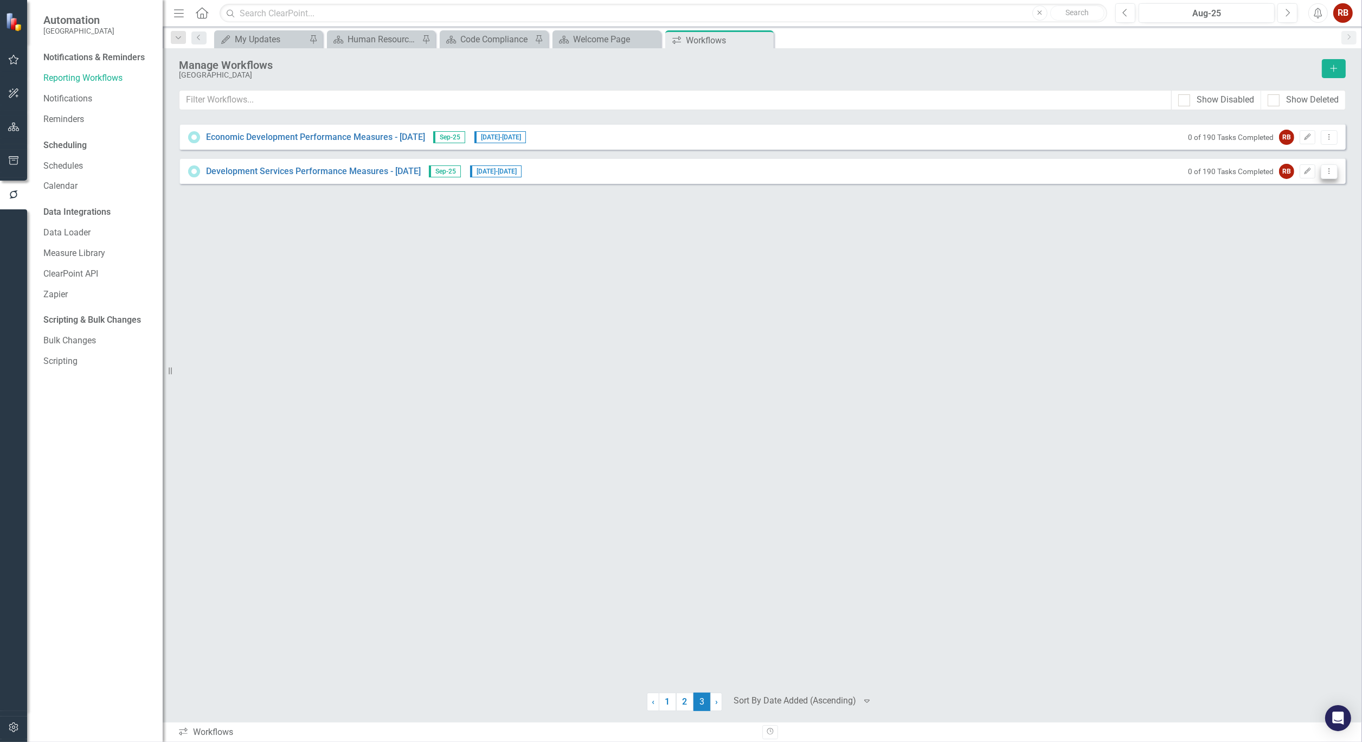
click at [1329, 169] on icon "Dropdown Menu" at bounding box center [1328, 170] width 9 height 7
click at [1304, 169] on icon "Edit" at bounding box center [1307, 171] width 8 height 7
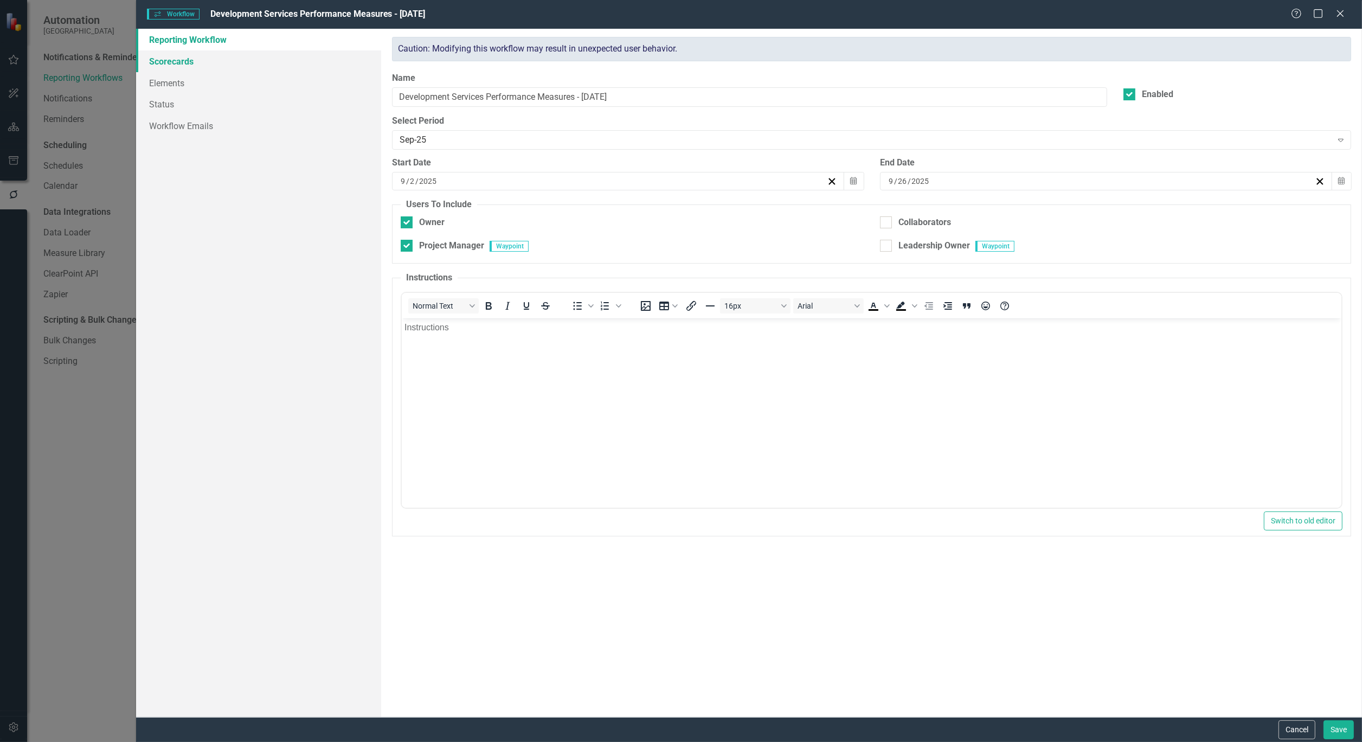
click at [158, 59] on link "Scorecards" at bounding box center [258, 61] width 245 height 22
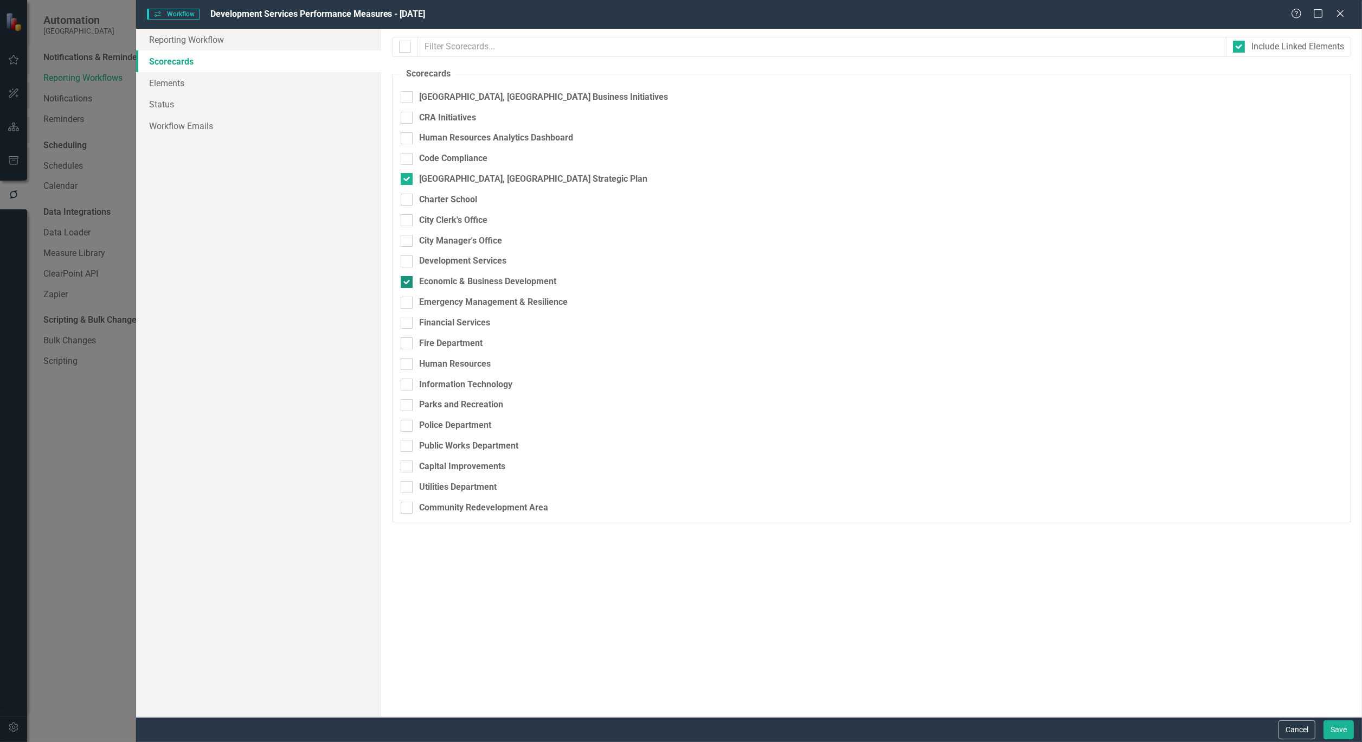
click at [402, 278] on input "Economic & Business Development" at bounding box center [404, 279] width 7 height 7
checkbox input "false"
click at [408, 261] on input "Development Services" at bounding box center [404, 258] width 7 height 7
checkbox input "true"
click at [1337, 729] on button "Save" at bounding box center [1338, 729] width 30 height 19
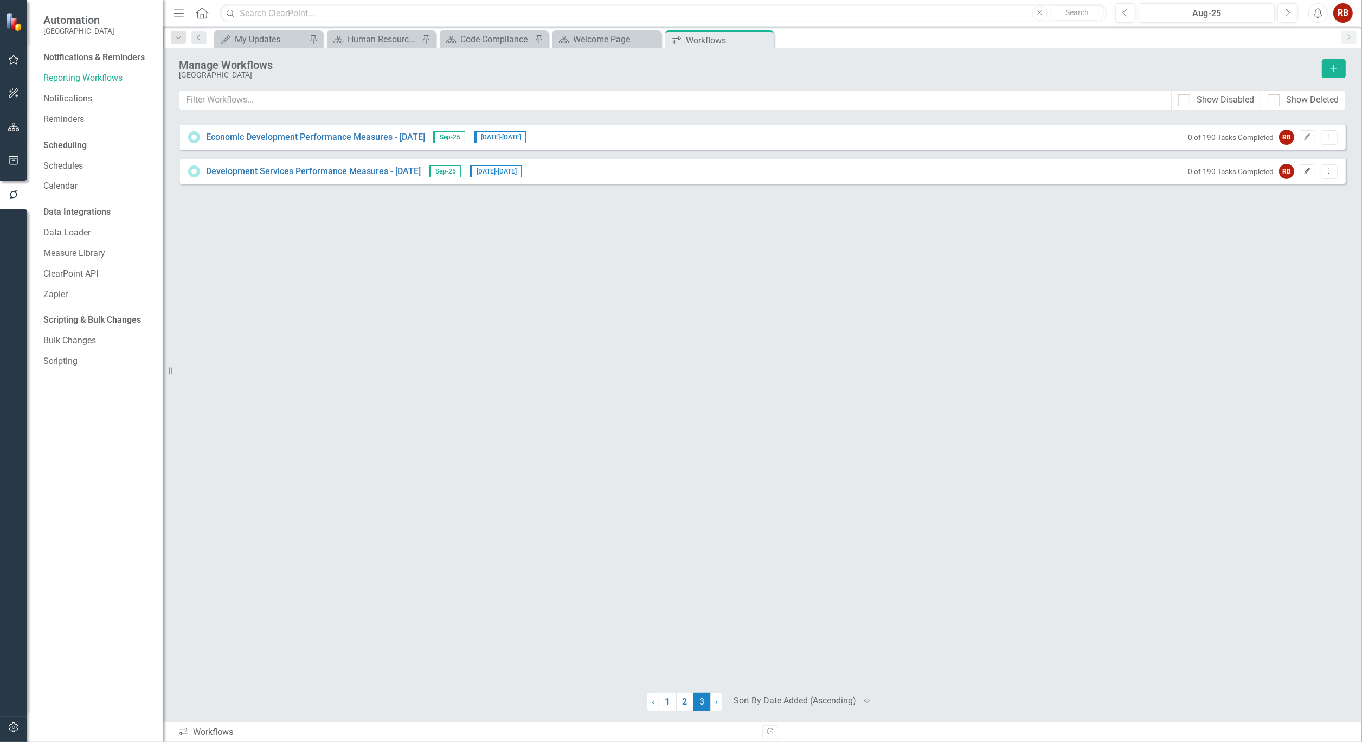
click at [1305, 175] on button "Edit" at bounding box center [1307, 171] width 16 height 14
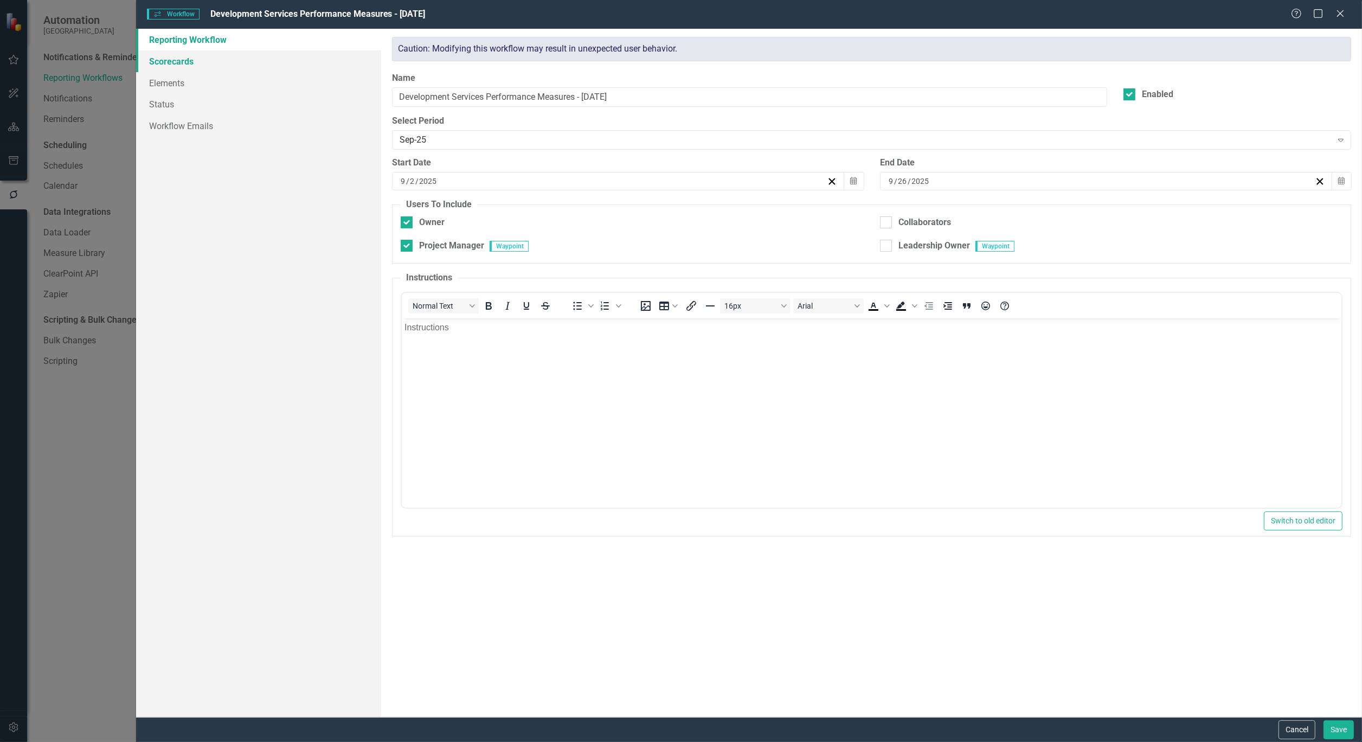
click at [146, 60] on link "Scorecards" at bounding box center [258, 61] width 245 height 22
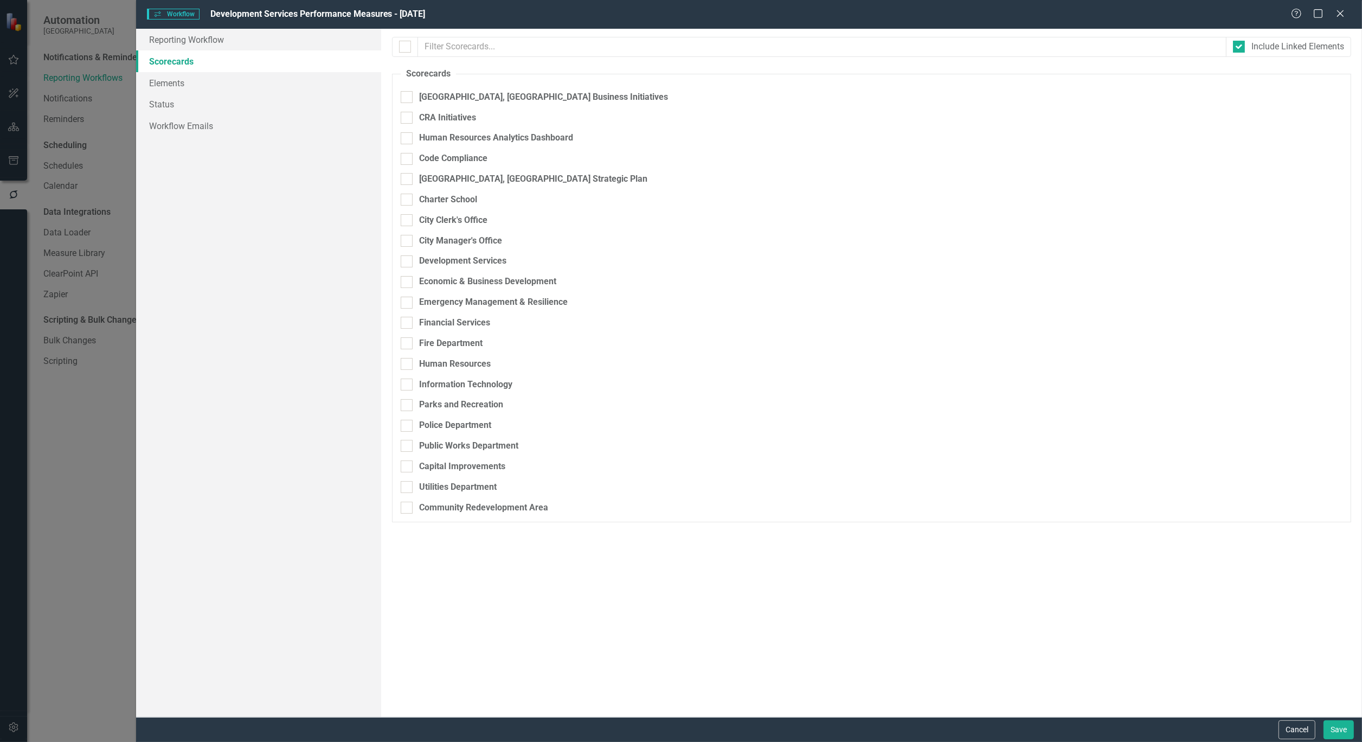
checkbox input "false"
checkbox input "true"
click at [150, 76] on link "Elements" at bounding box center [258, 83] width 245 height 22
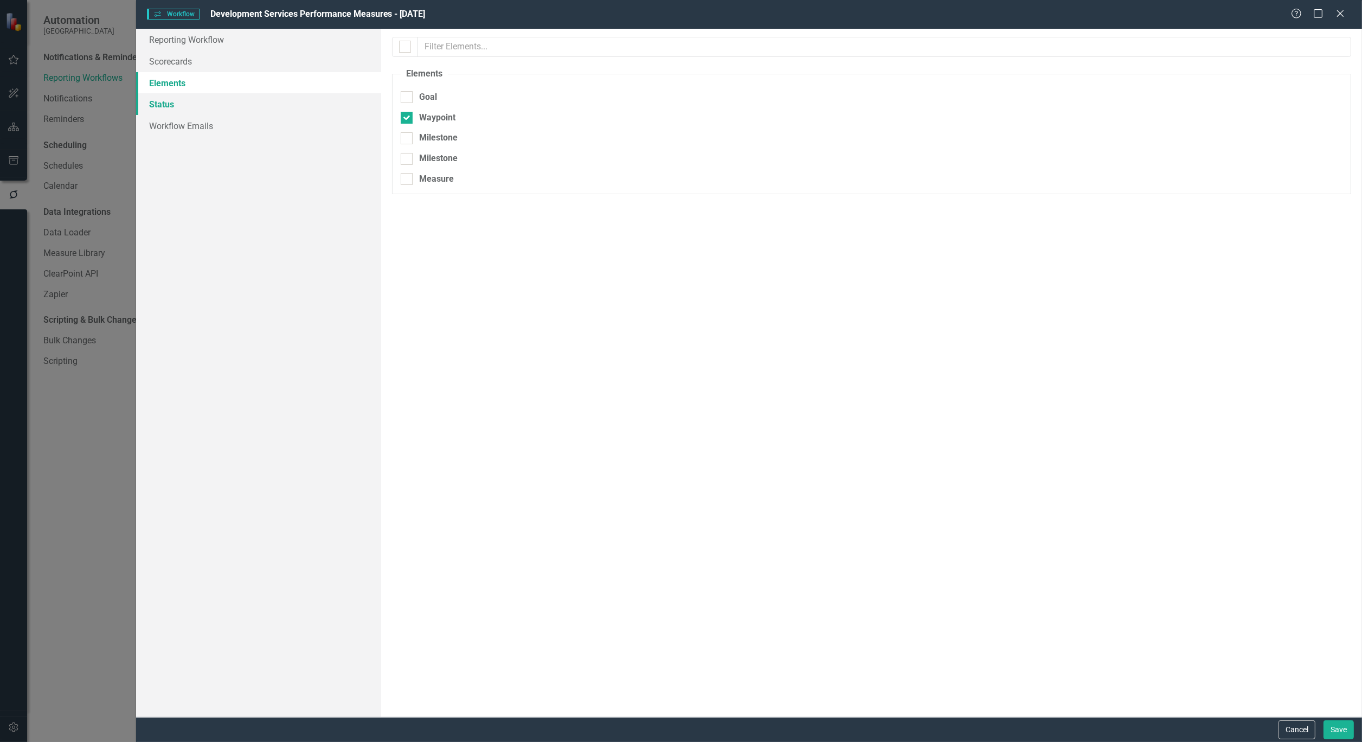
click at [152, 104] on link "Status" at bounding box center [258, 104] width 245 height 22
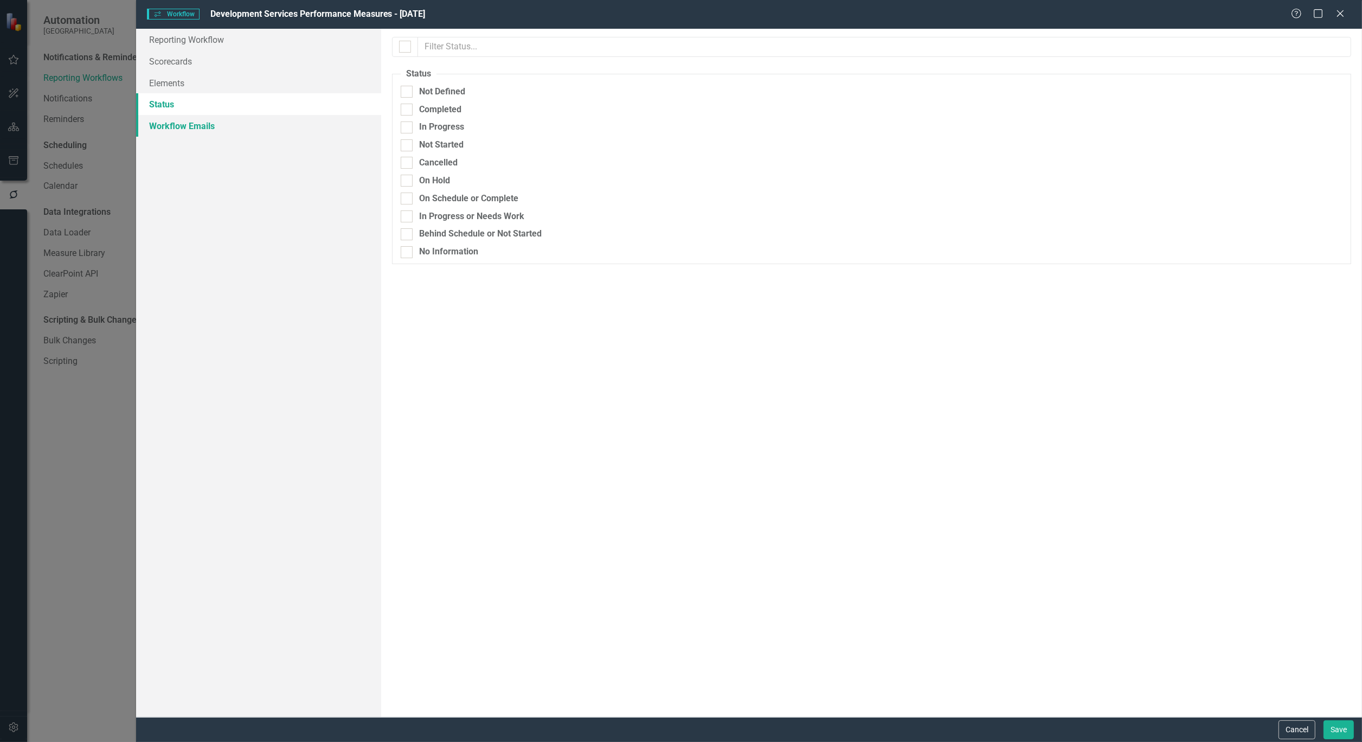
click at [163, 123] on link "Workflow Emails" at bounding box center [258, 126] width 245 height 22
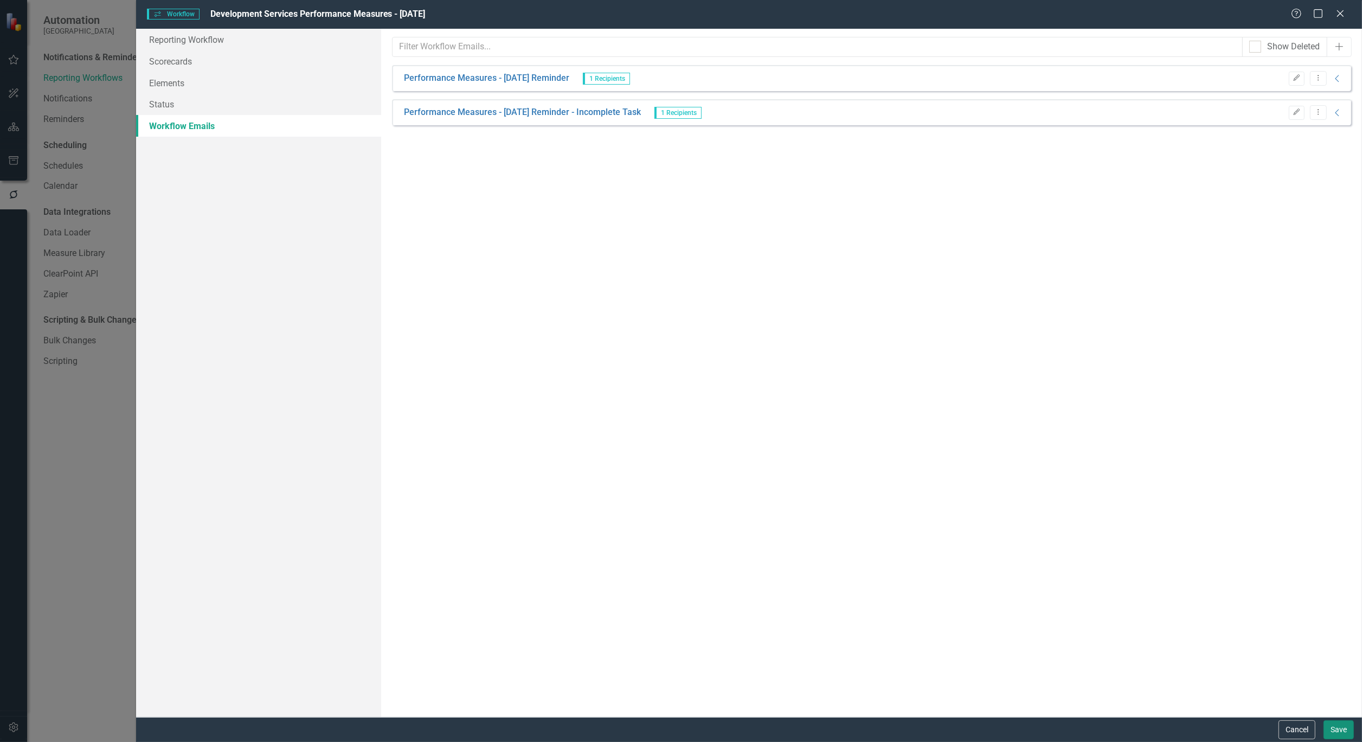
click at [1338, 725] on button "Save" at bounding box center [1338, 729] width 30 height 19
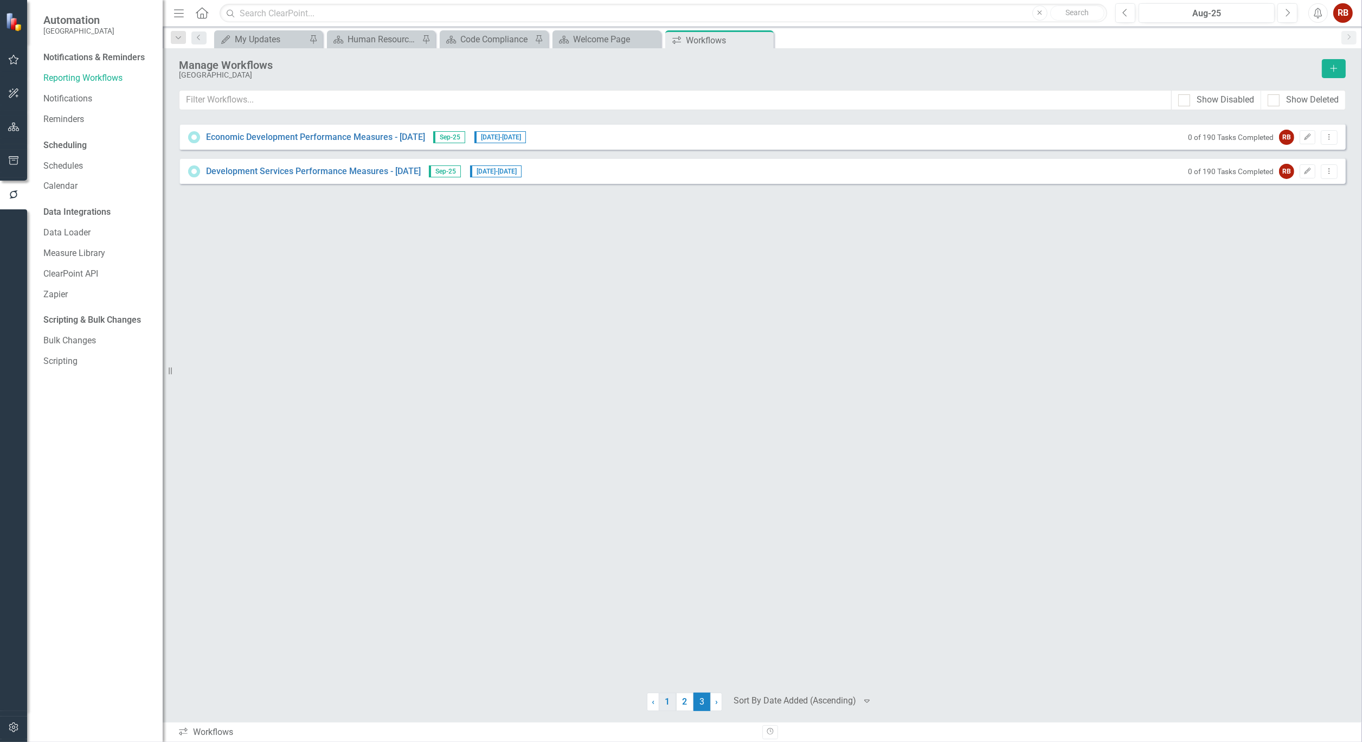
click at [667, 699] on link "1" at bounding box center [667, 701] width 17 height 18
